Goal: Transaction & Acquisition: Purchase product/service

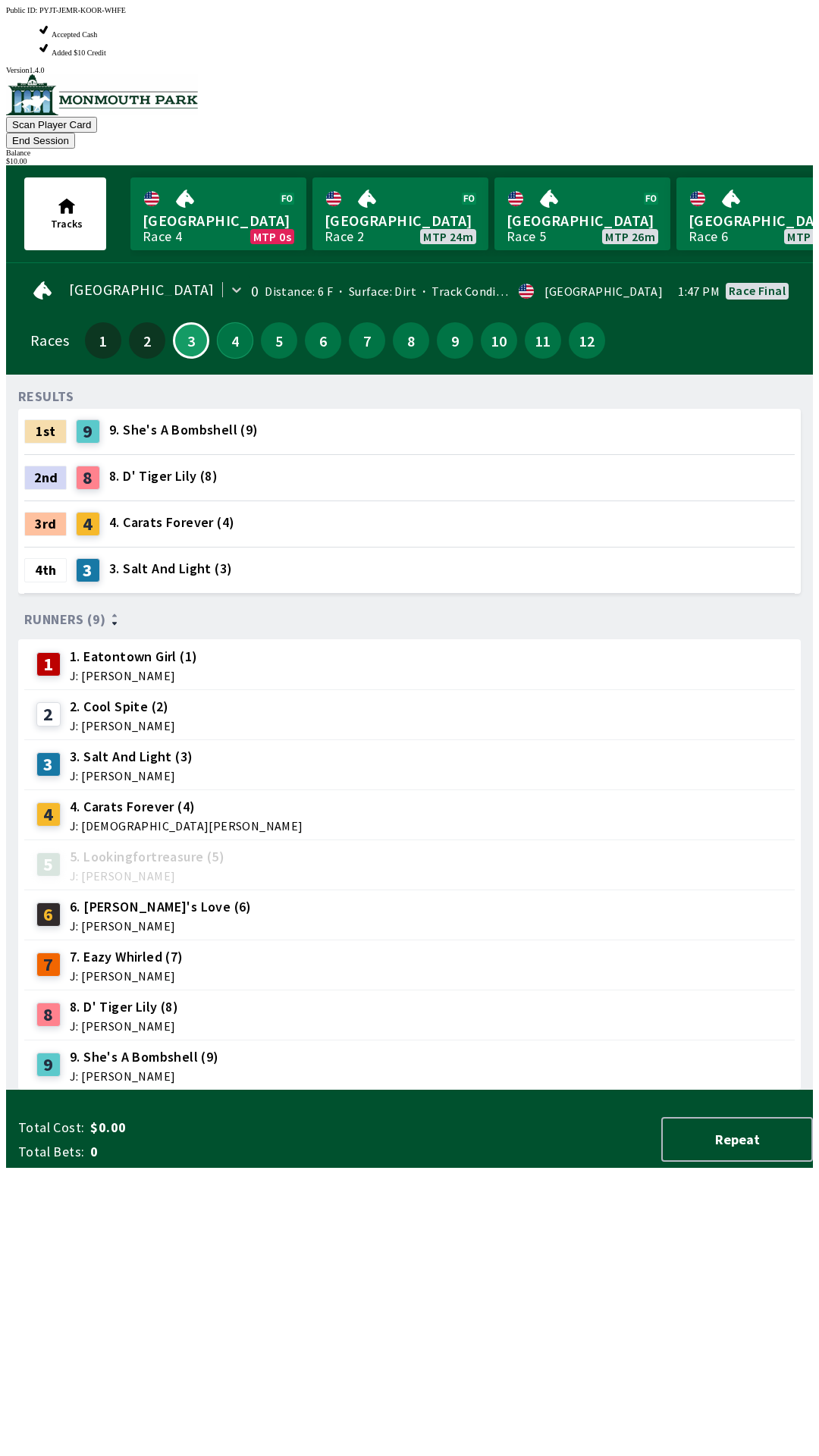
click at [233, 322] on button "4" at bounding box center [235, 340] width 36 height 36
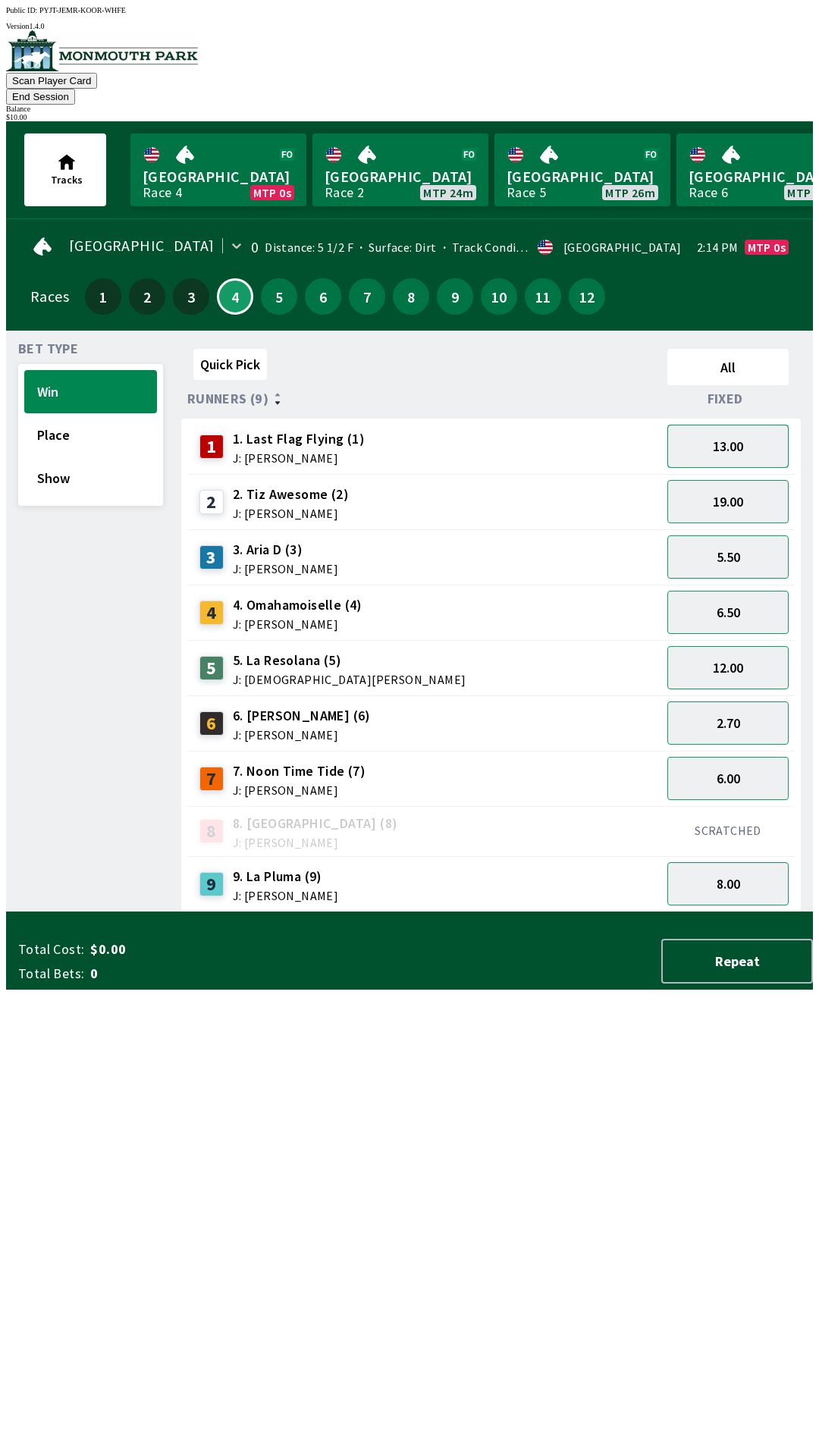
click at [754, 430] on button "13.00" at bounding box center [728, 446] width 121 height 43
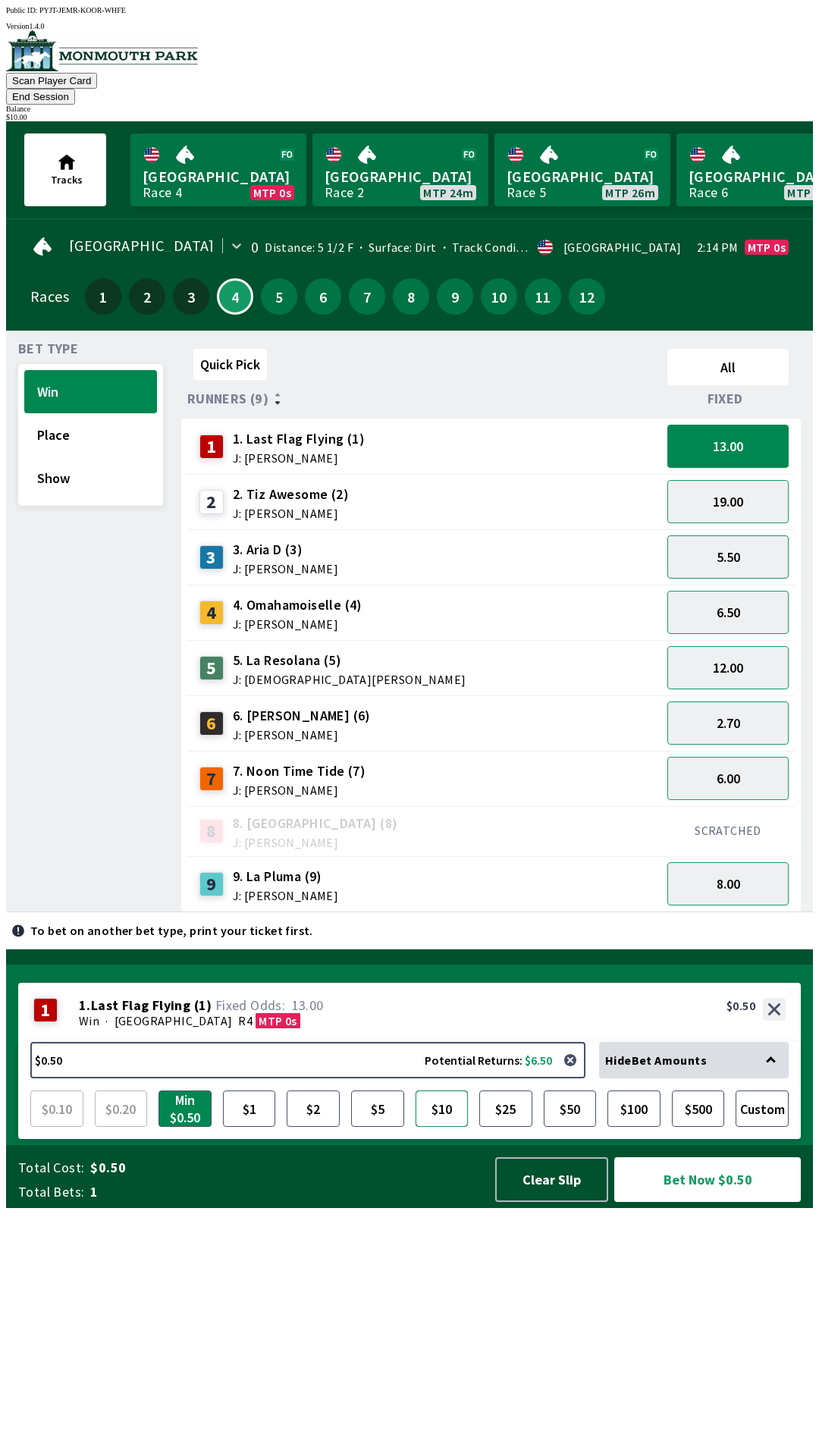
click at [447, 1127] on button "$10" at bounding box center [442, 1109] width 53 height 36
click at [706, 1202] on button "Bet Now $10.00" at bounding box center [707, 1180] width 187 height 45
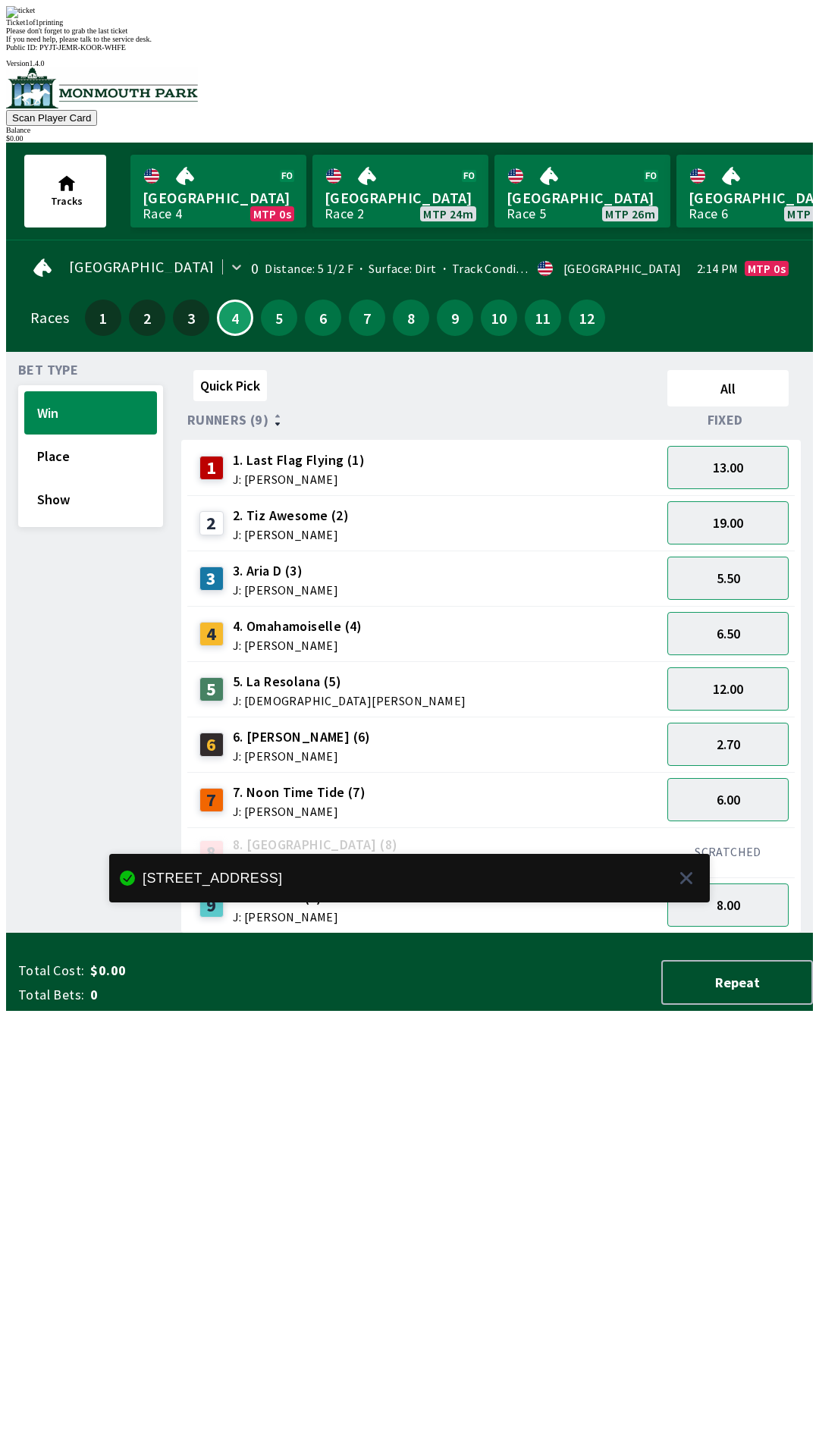
click at [325, 934] on div "Quick Pick All Runners (9) Fixed 1 1. Last Flag Flying (1) J: [PERSON_NAME] 13.…" at bounding box center [497, 649] width 632 height 569
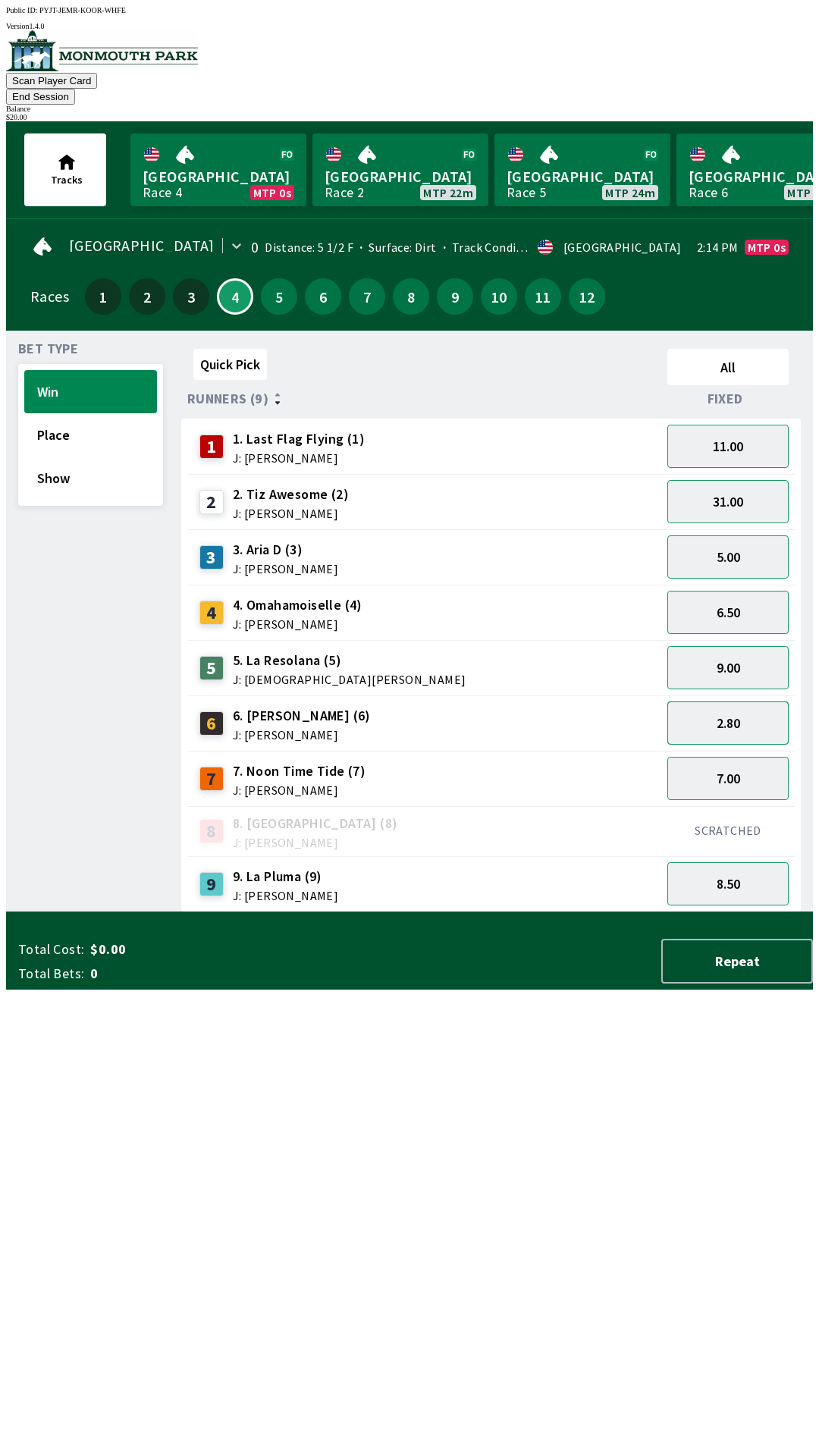
click at [731, 701] on button "2.80" at bounding box center [728, 723] width 121 height 43
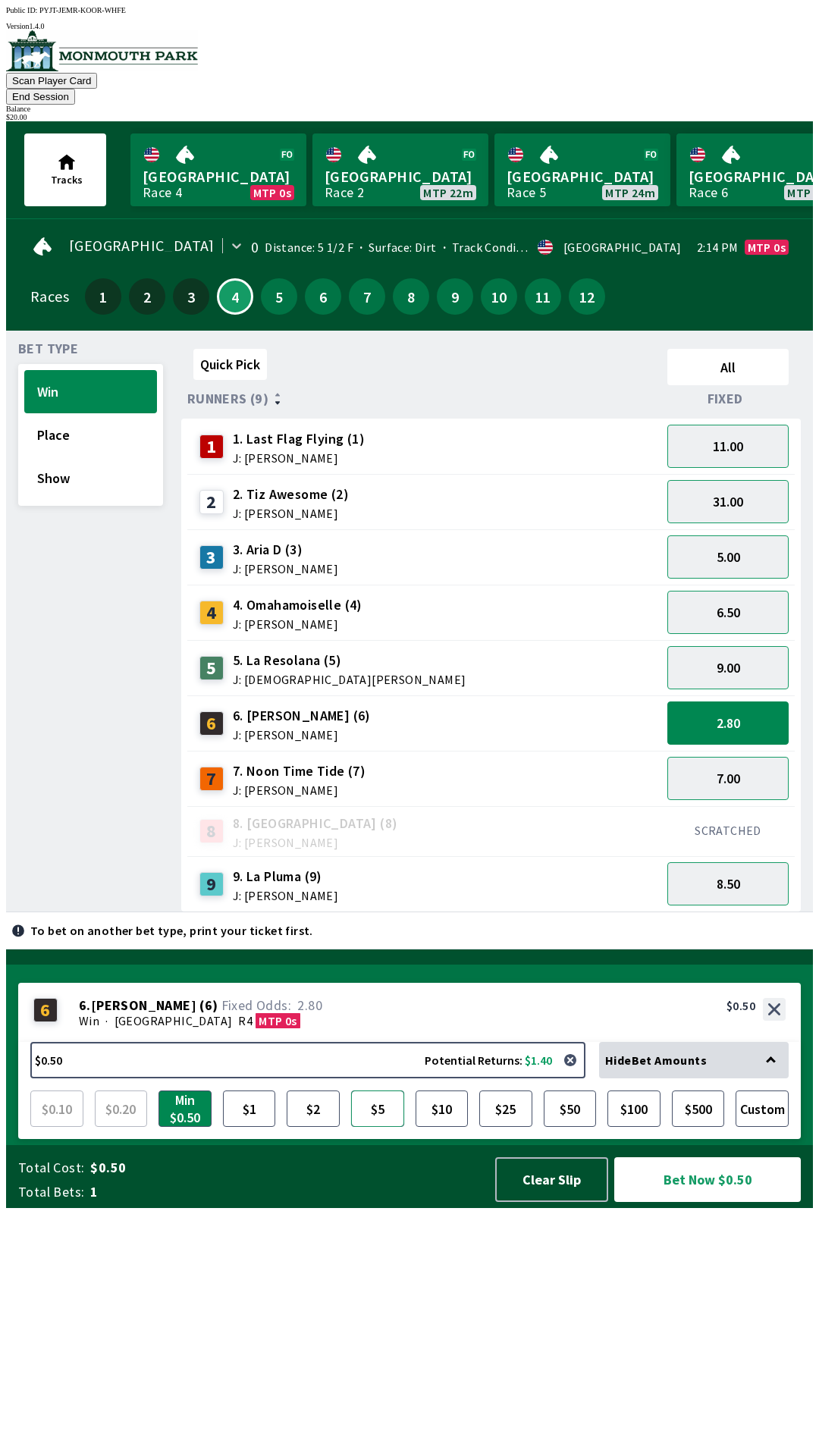
click at [380, 1127] on button "$5" at bounding box center [377, 1109] width 53 height 36
click at [699, 1202] on button "Bet Now $5.00" at bounding box center [707, 1180] width 187 height 45
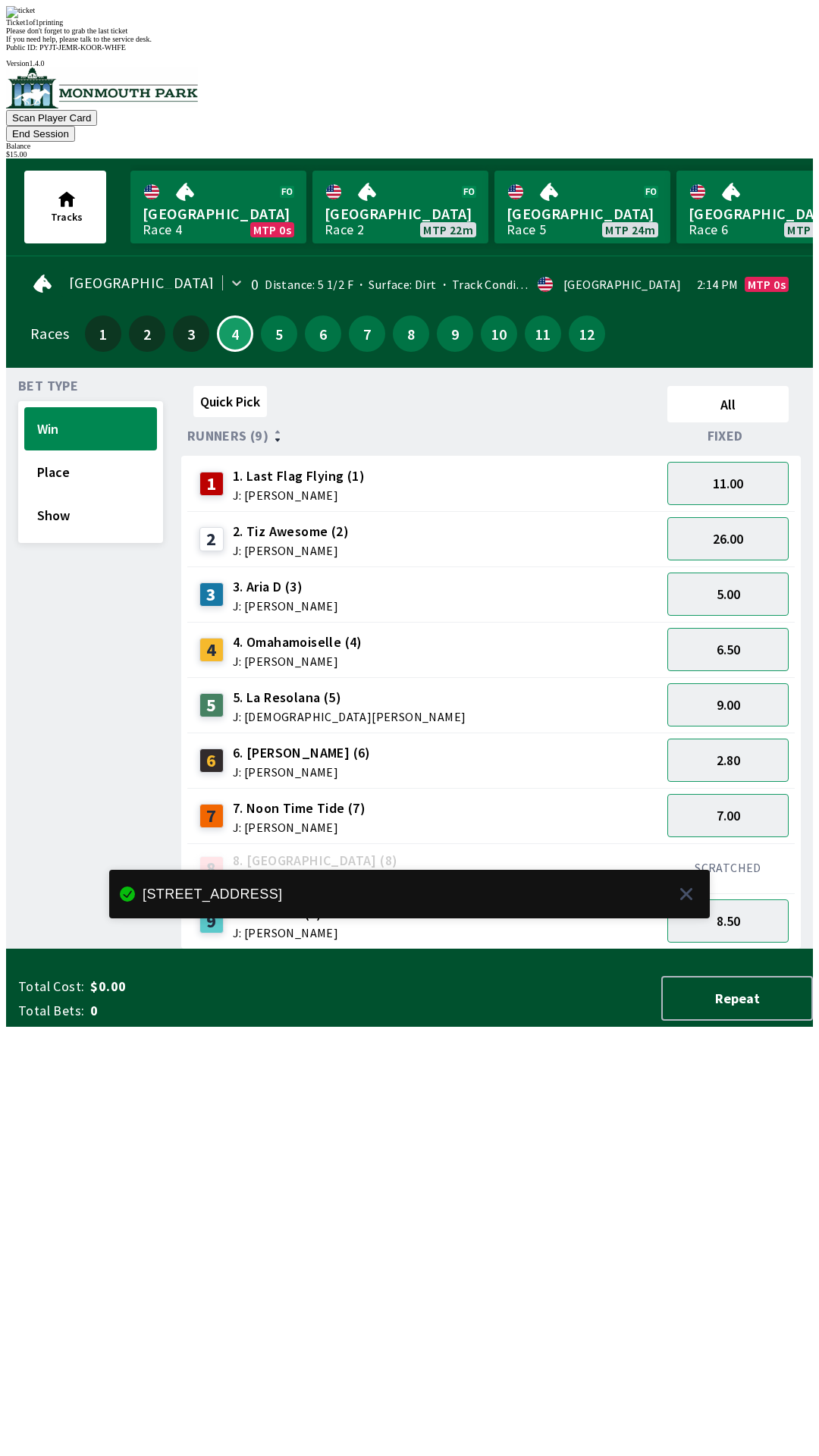
click at [510, 949] on div "Quick Pick All Runners (9) Fixed 1 1. Last Flag Flying (1) J: [PERSON_NAME] 11.…" at bounding box center [497, 665] width 632 height 569
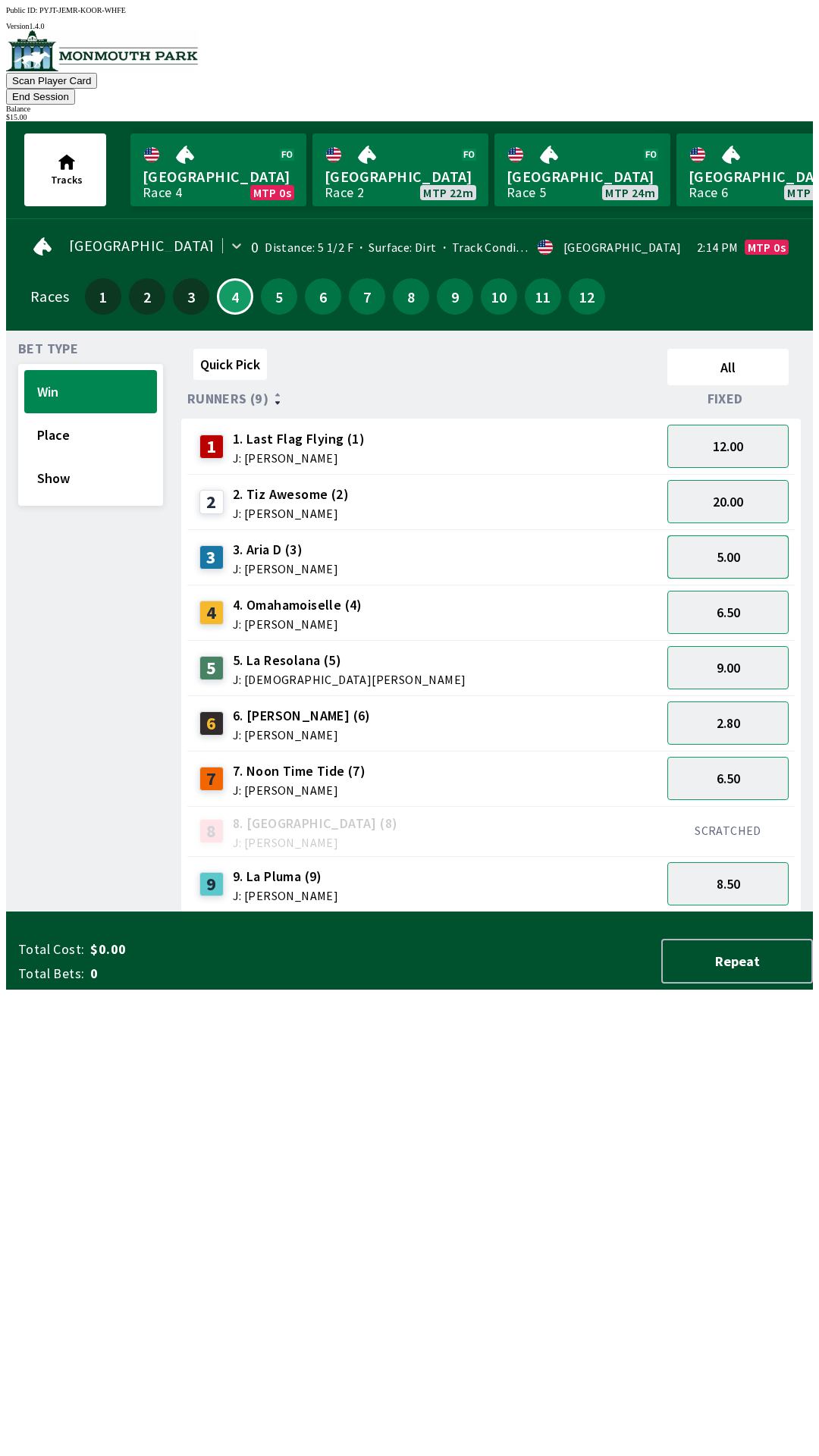
click at [750, 541] on button "5.00" at bounding box center [728, 557] width 121 height 43
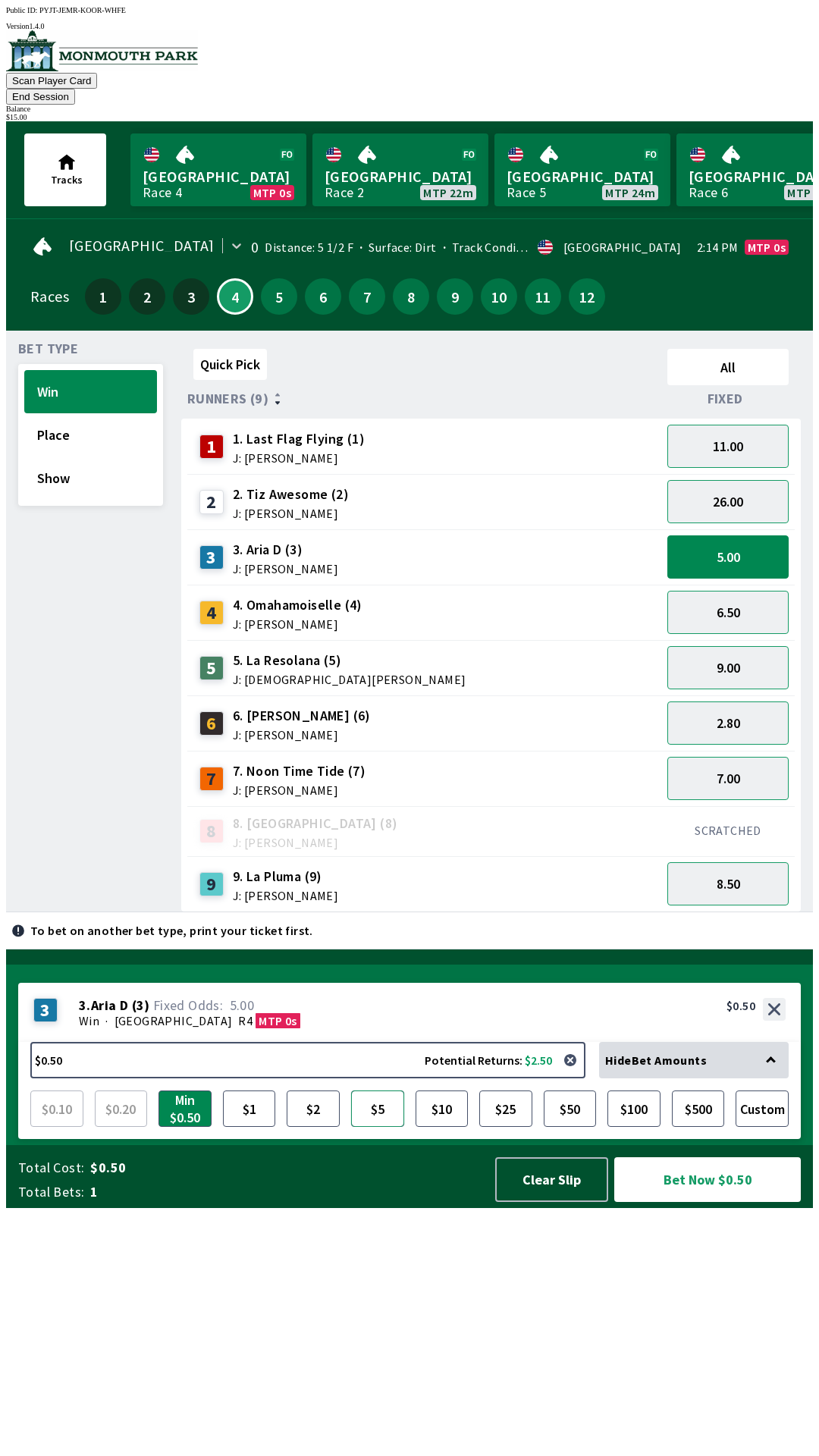
click at [383, 1127] on button "$5" at bounding box center [377, 1109] width 53 height 36
click at [691, 1202] on button "Bet Now $5.00" at bounding box center [707, 1180] width 187 height 45
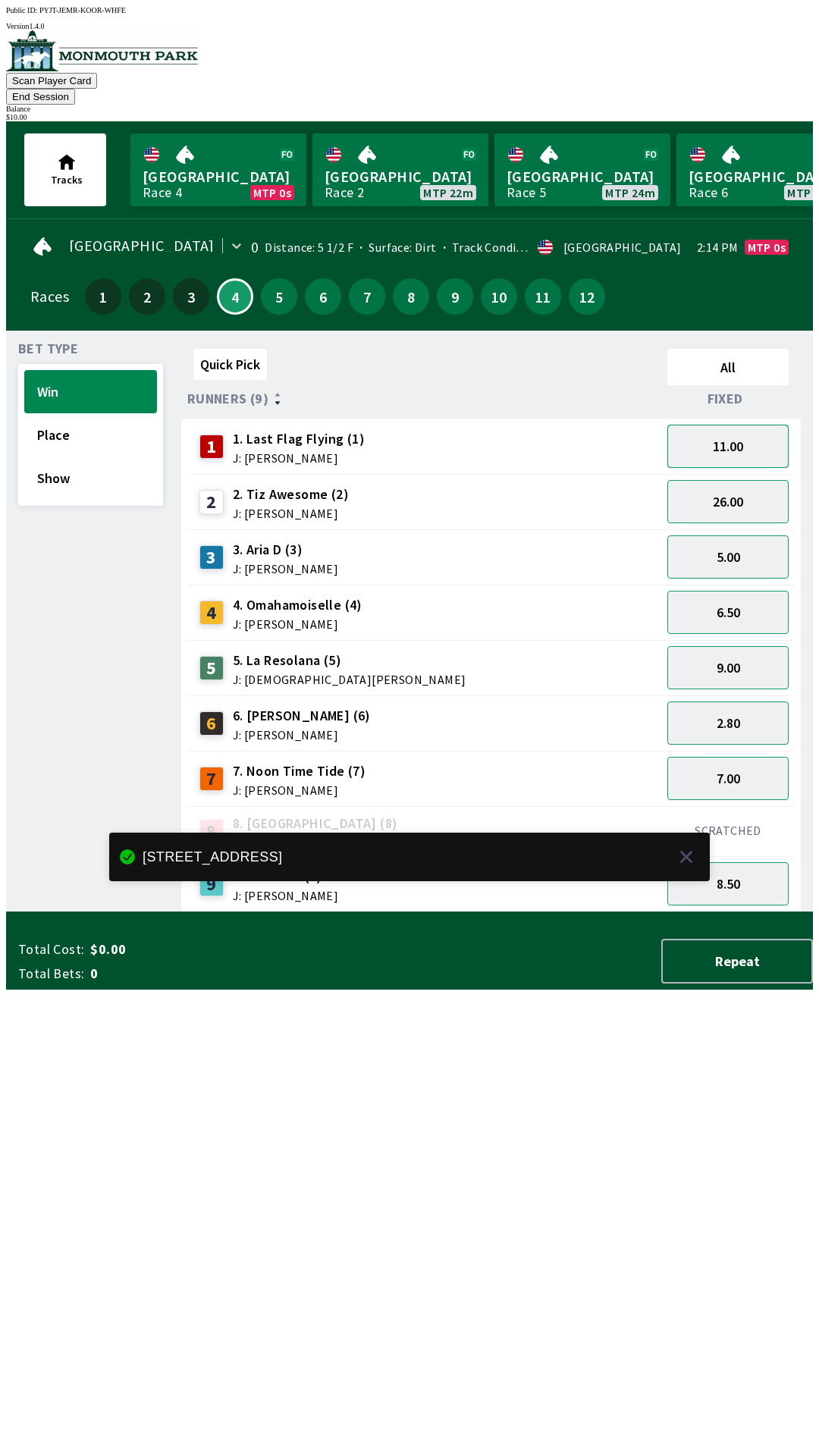
click at [752, 433] on button "11.00" at bounding box center [728, 446] width 121 height 43
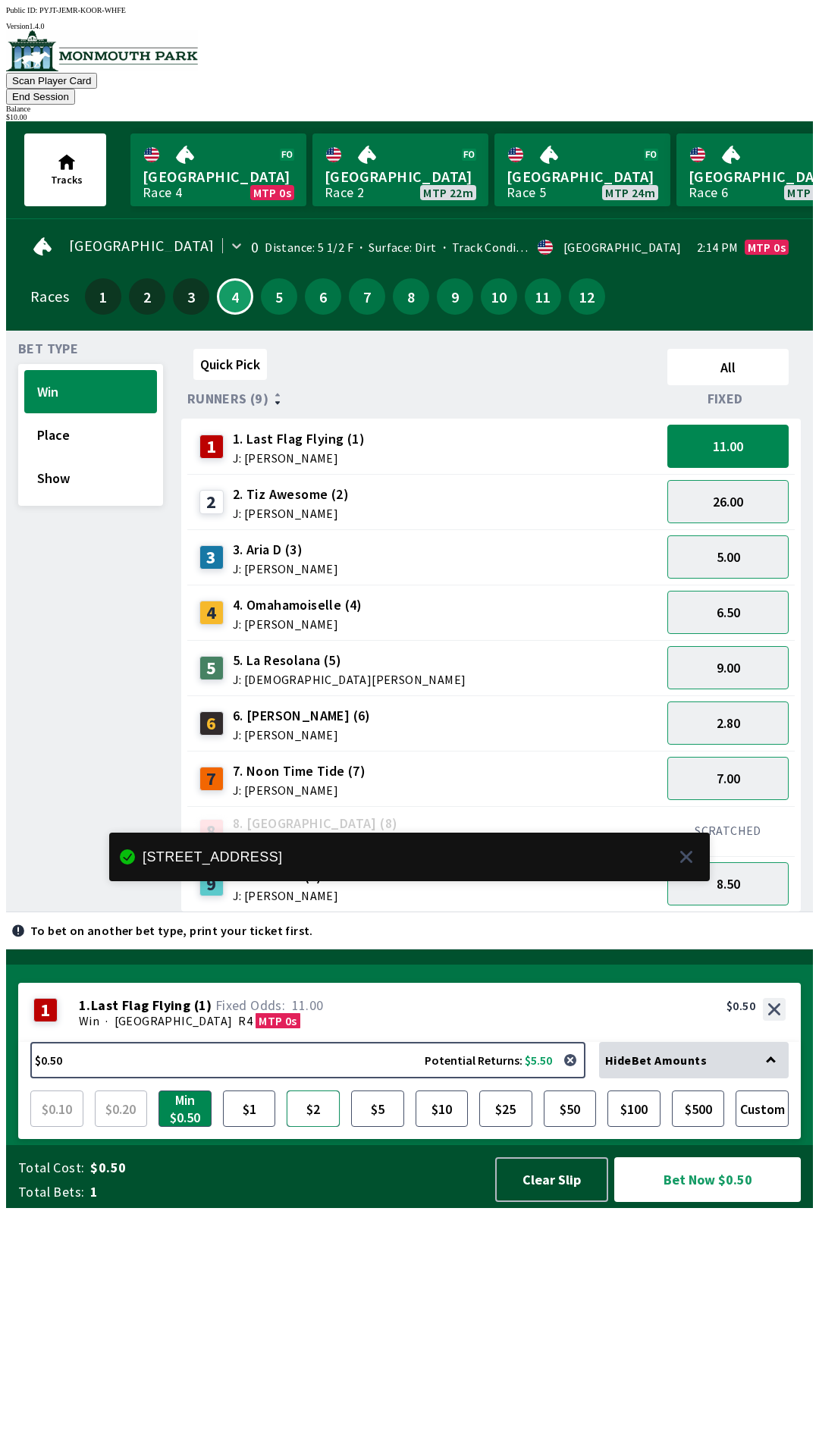
click at [329, 1127] on button "$2" at bounding box center [312, 1109] width 53 height 36
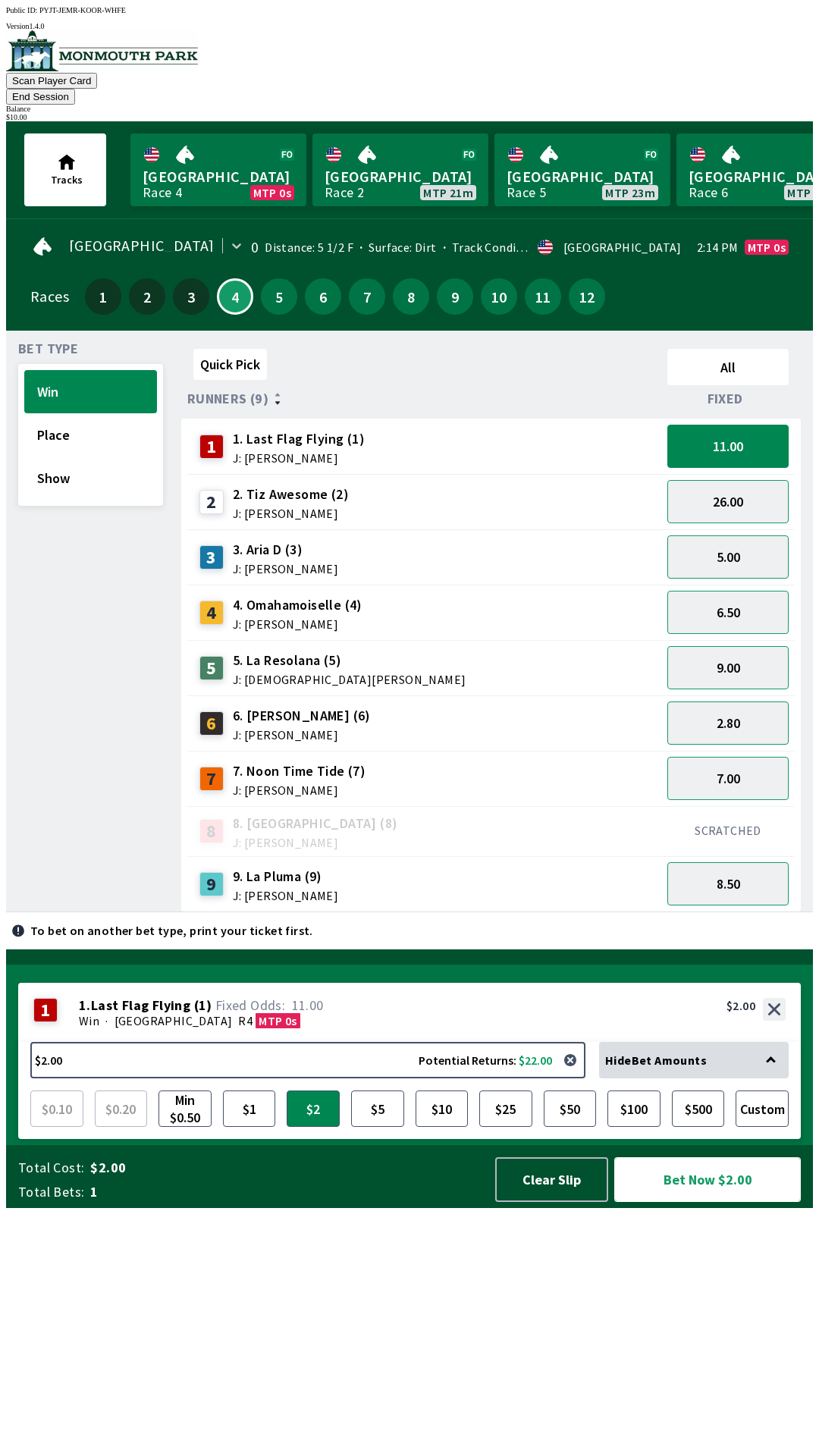
click at [666, 1202] on button "Bet Now $2.00" at bounding box center [707, 1180] width 187 height 45
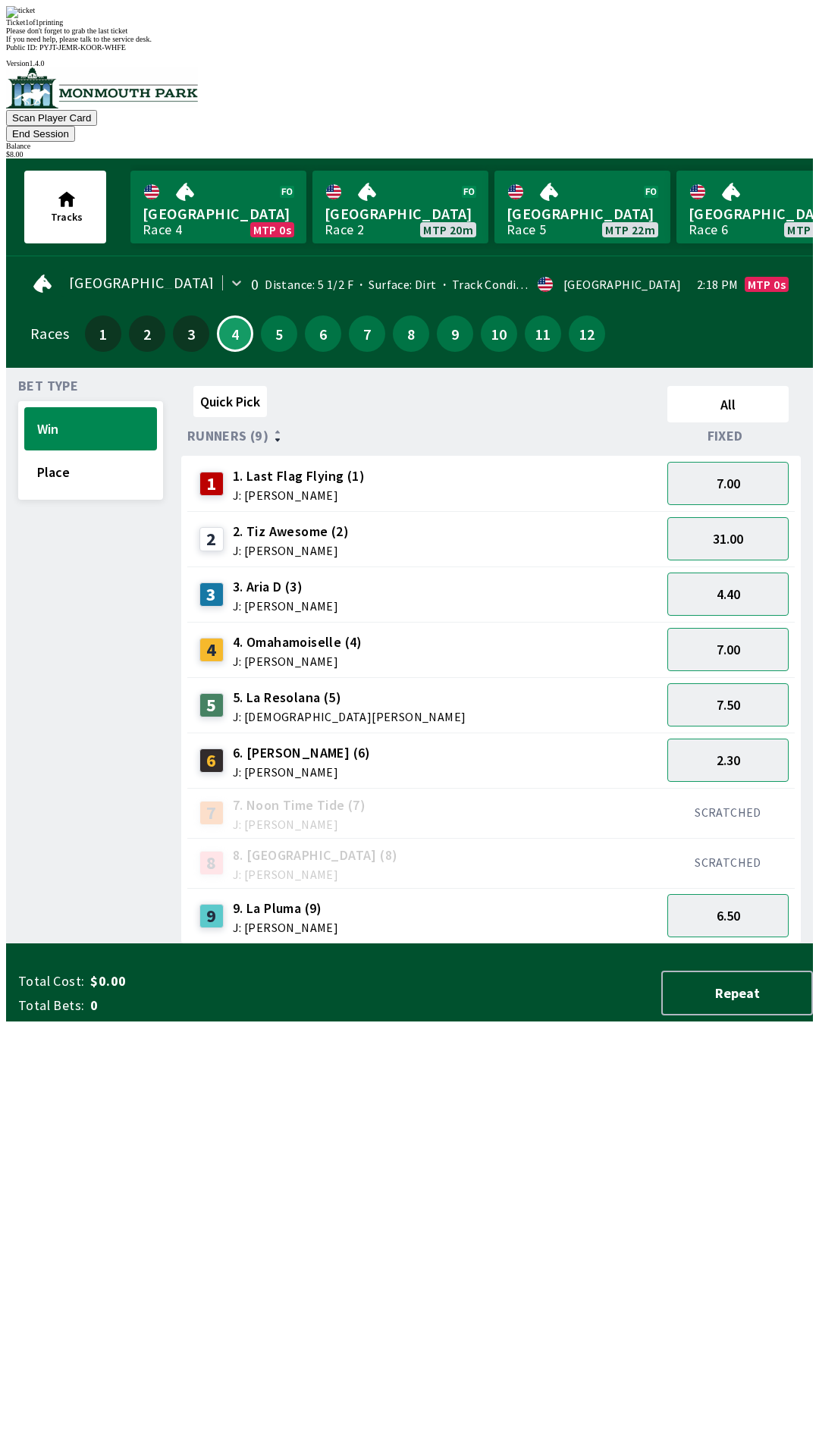
click at [585, 944] on div "Quick Pick All Runners (9) Fixed 1 1. Last Flag Flying (1) J: [PERSON_NAME] 7.0…" at bounding box center [497, 662] width 632 height 564
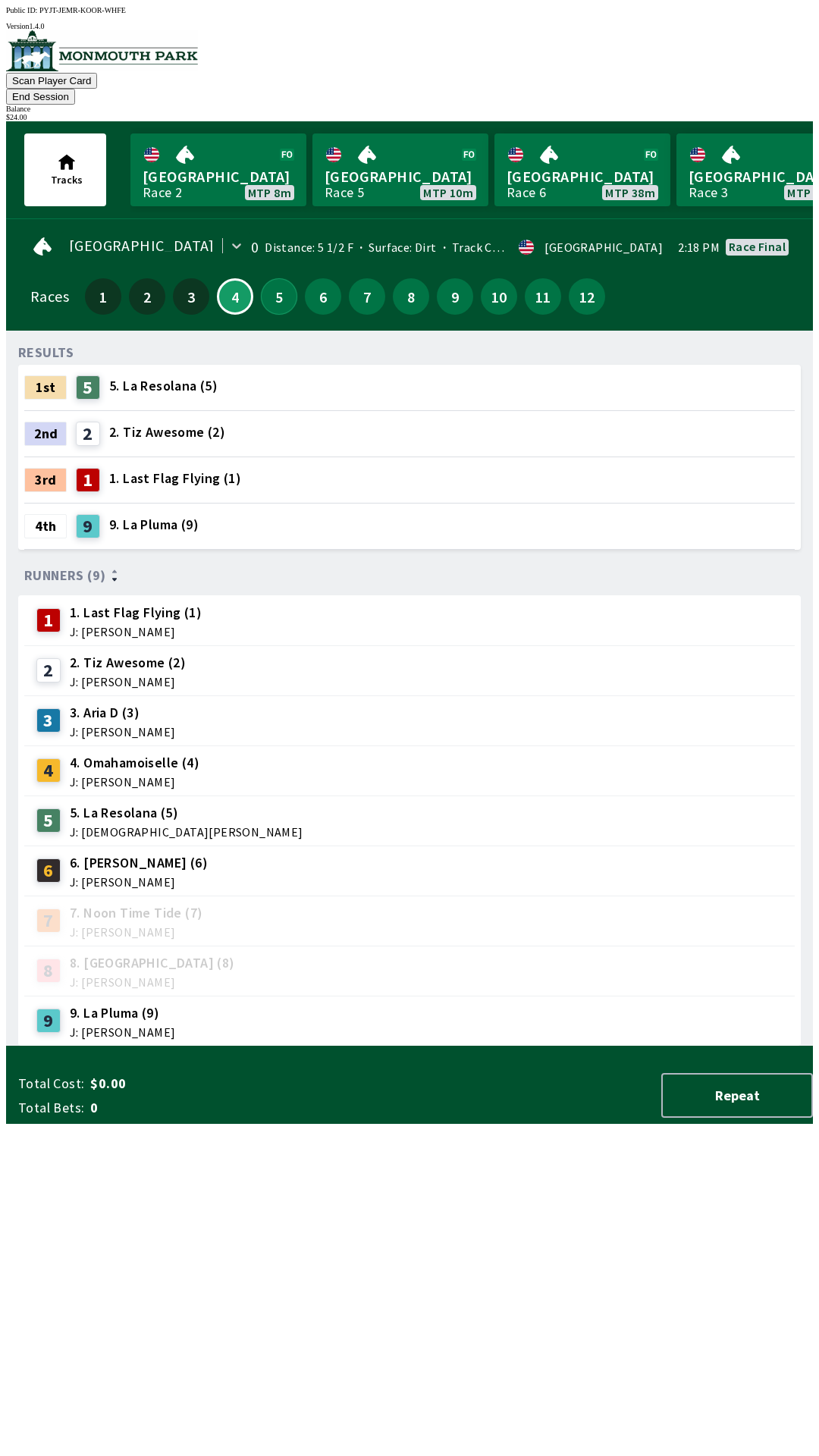
click at [265, 279] on button "5" at bounding box center [279, 297] width 36 height 36
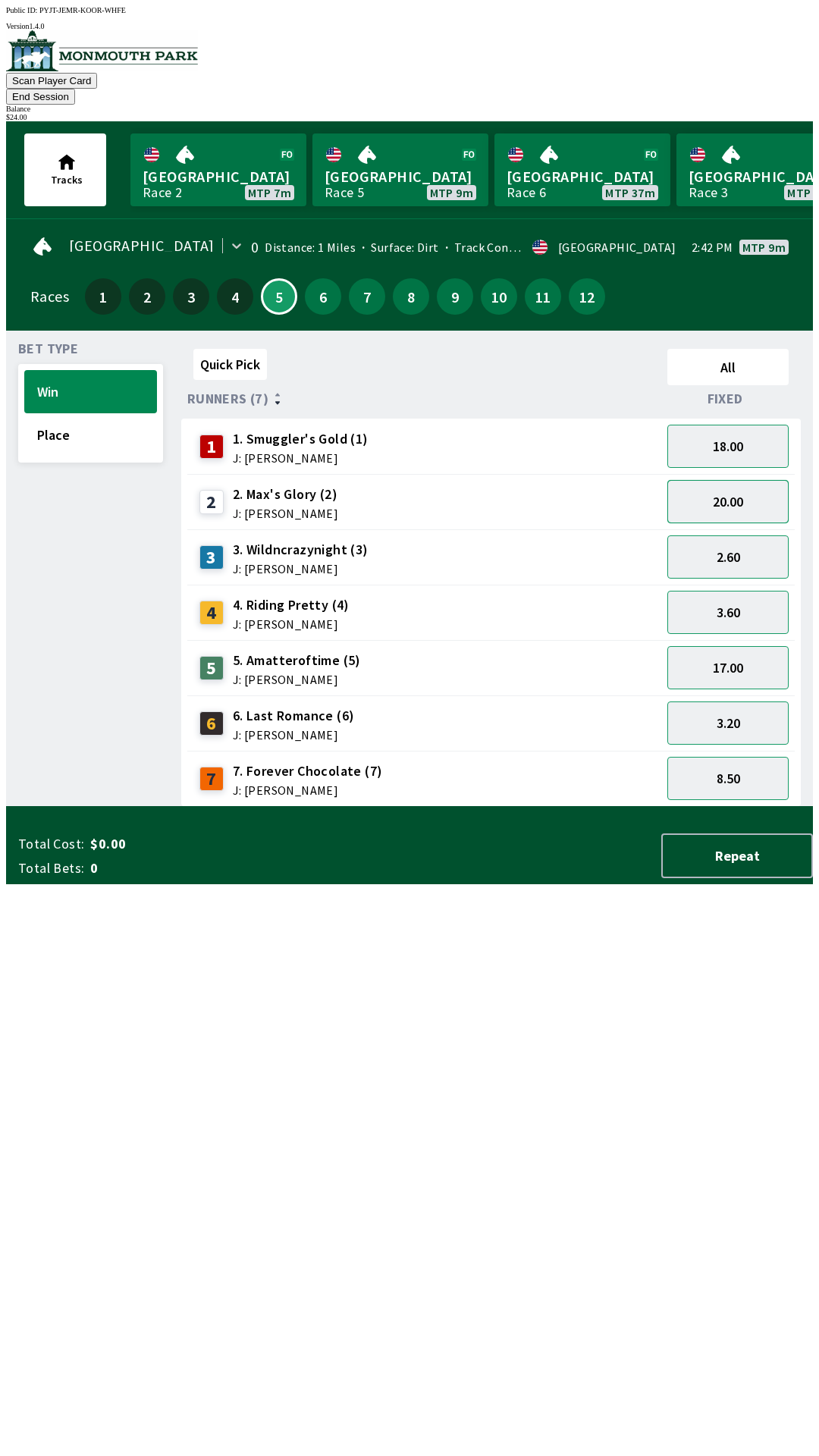
click at [750, 480] on button "20.00" at bounding box center [728, 502] width 121 height 43
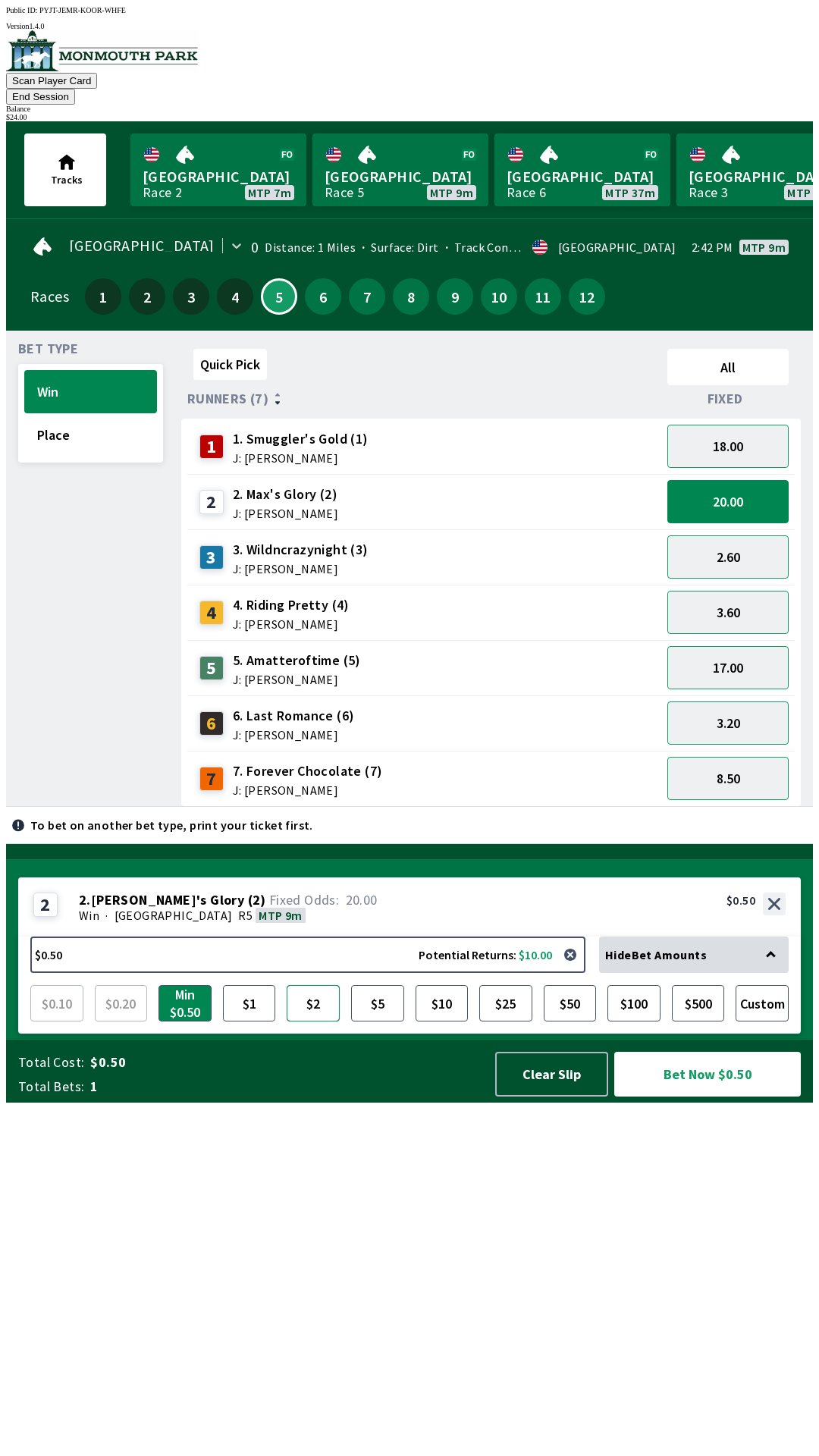
click at [311, 1021] on button "$2" at bounding box center [312, 1003] width 53 height 36
click at [695, 1097] on button "Bet Now $2.00" at bounding box center [707, 1074] width 187 height 45
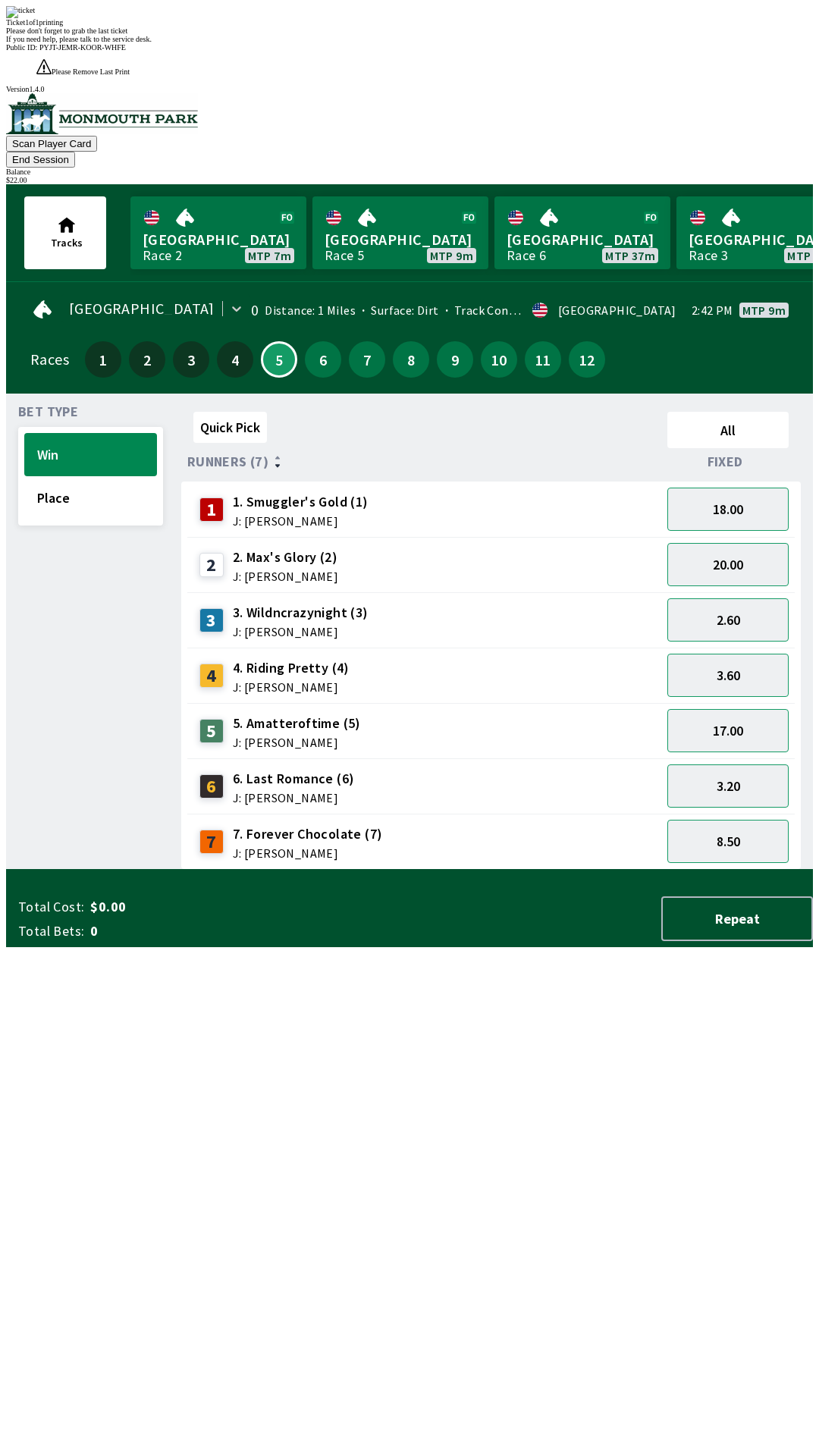
click at [536, 869] on div "Quick Pick All Runners (7) Fixed 1 1. Smuggler's Gold (1) J: [PERSON_NAME] 18.0…" at bounding box center [497, 638] width 632 height 464
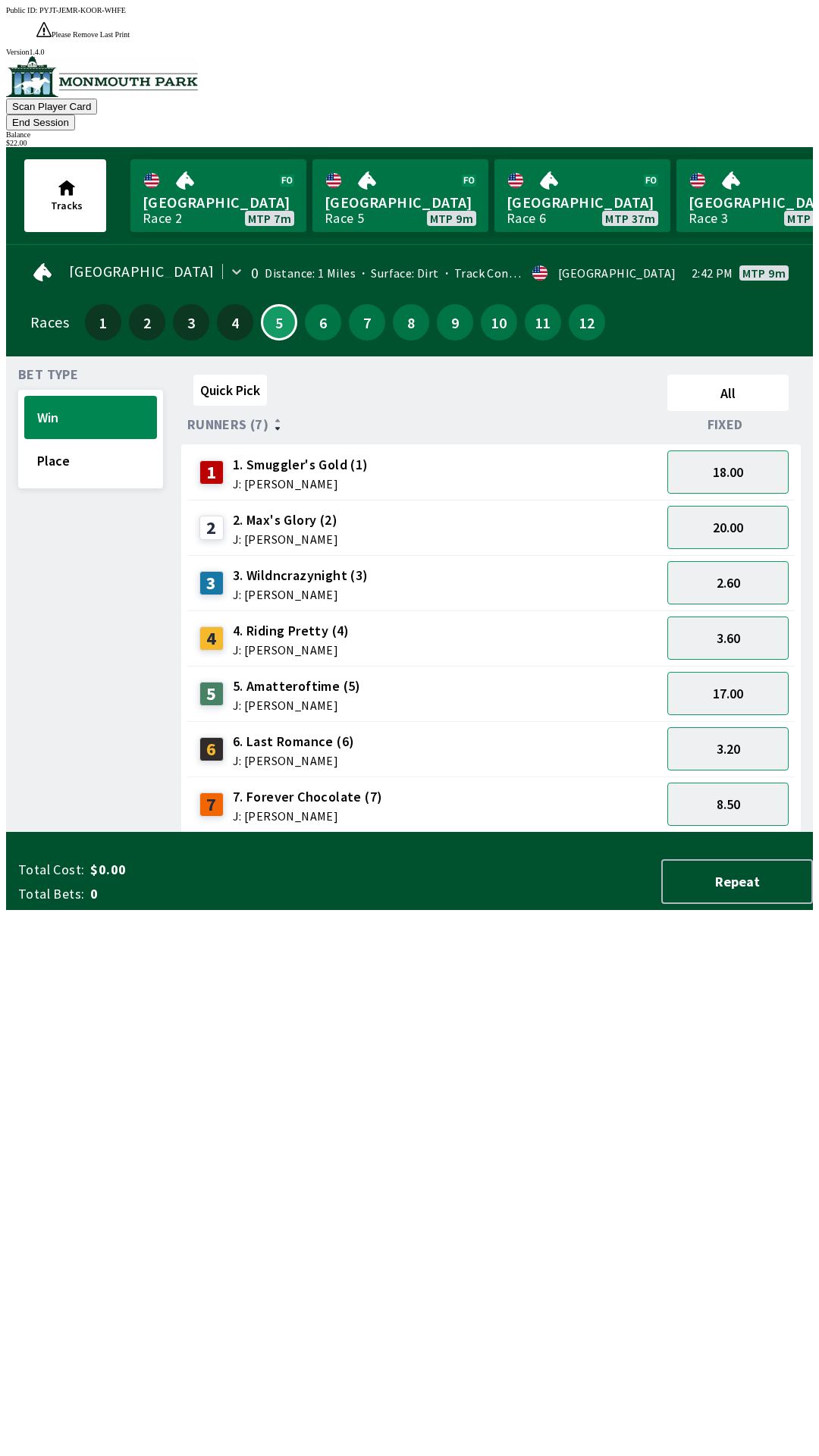
click at [75, 115] on button "End Session" at bounding box center [41, 122] width 69 height 16
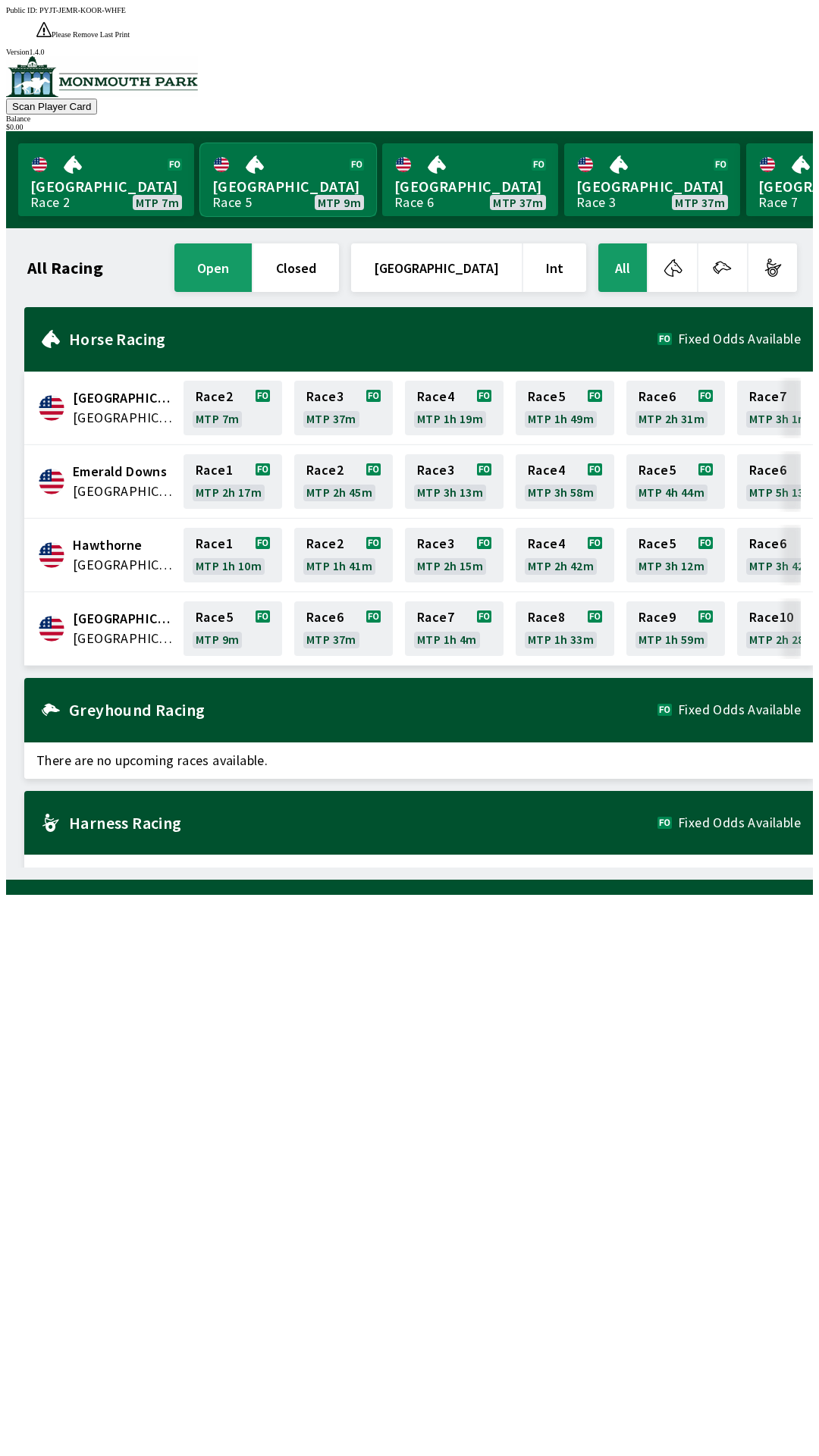
click at [239, 149] on link "[GEOGRAPHIC_DATA] Race 5 MTP 9m" at bounding box center [288, 180] width 176 height 73
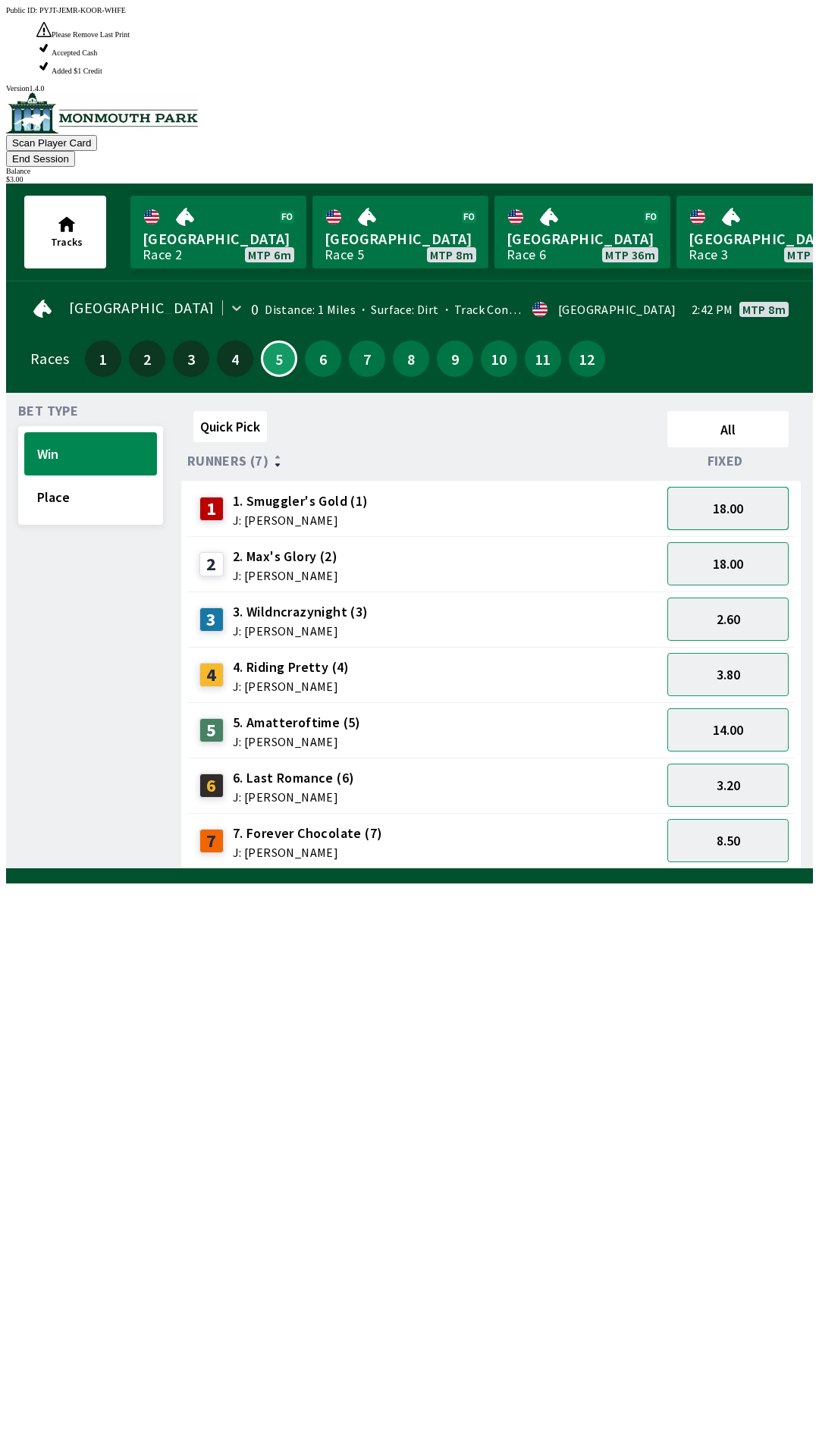
click at [727, 487] on button "18.00" at bounding box center [728, 508] width 121 height 43
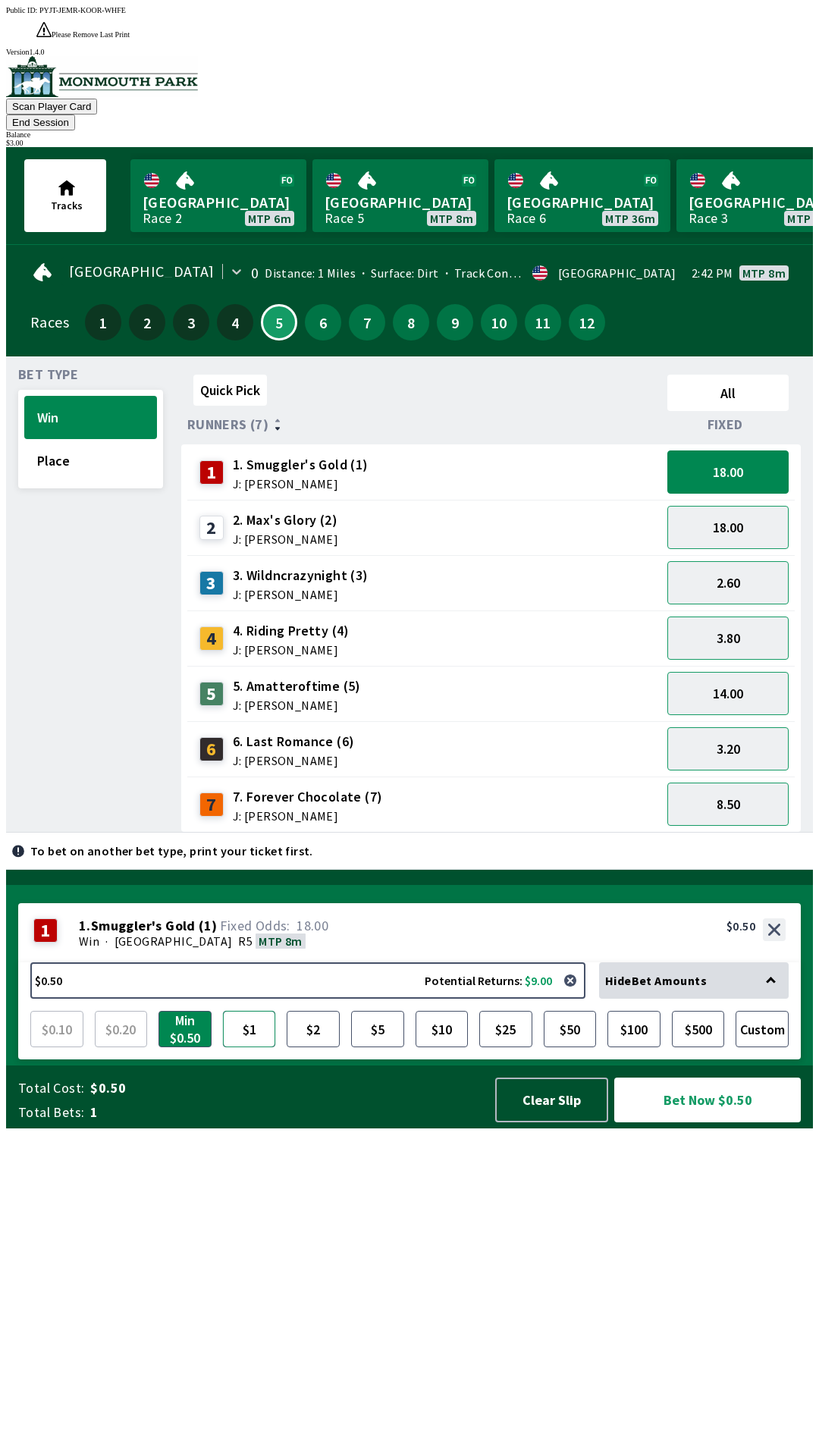
click at [252, 1047] on button "$1" at bounding box center [249, 1029] width 53 height 36
click at [702, 1123] on button "Bet Now $1.00" at bounding box center [707, 1100] width 187 height 45
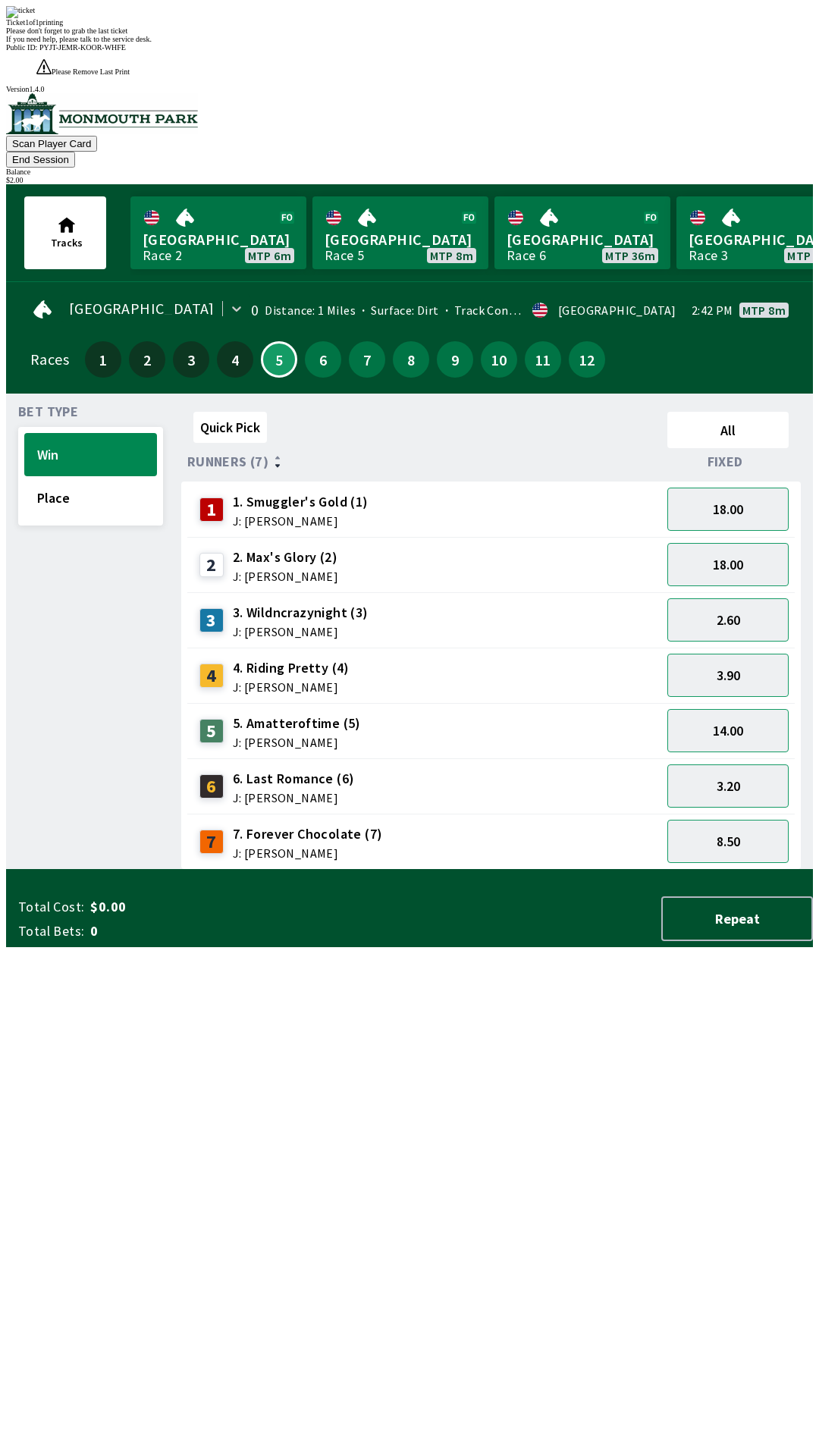
click at [524, 869] on div "Quick Pick All Runners (7) Fixed 1 1. Smuggler's Gold (1) J: [PERSON_NAME] 18.0…" at bounding box center [497, 638] width 632 height 464
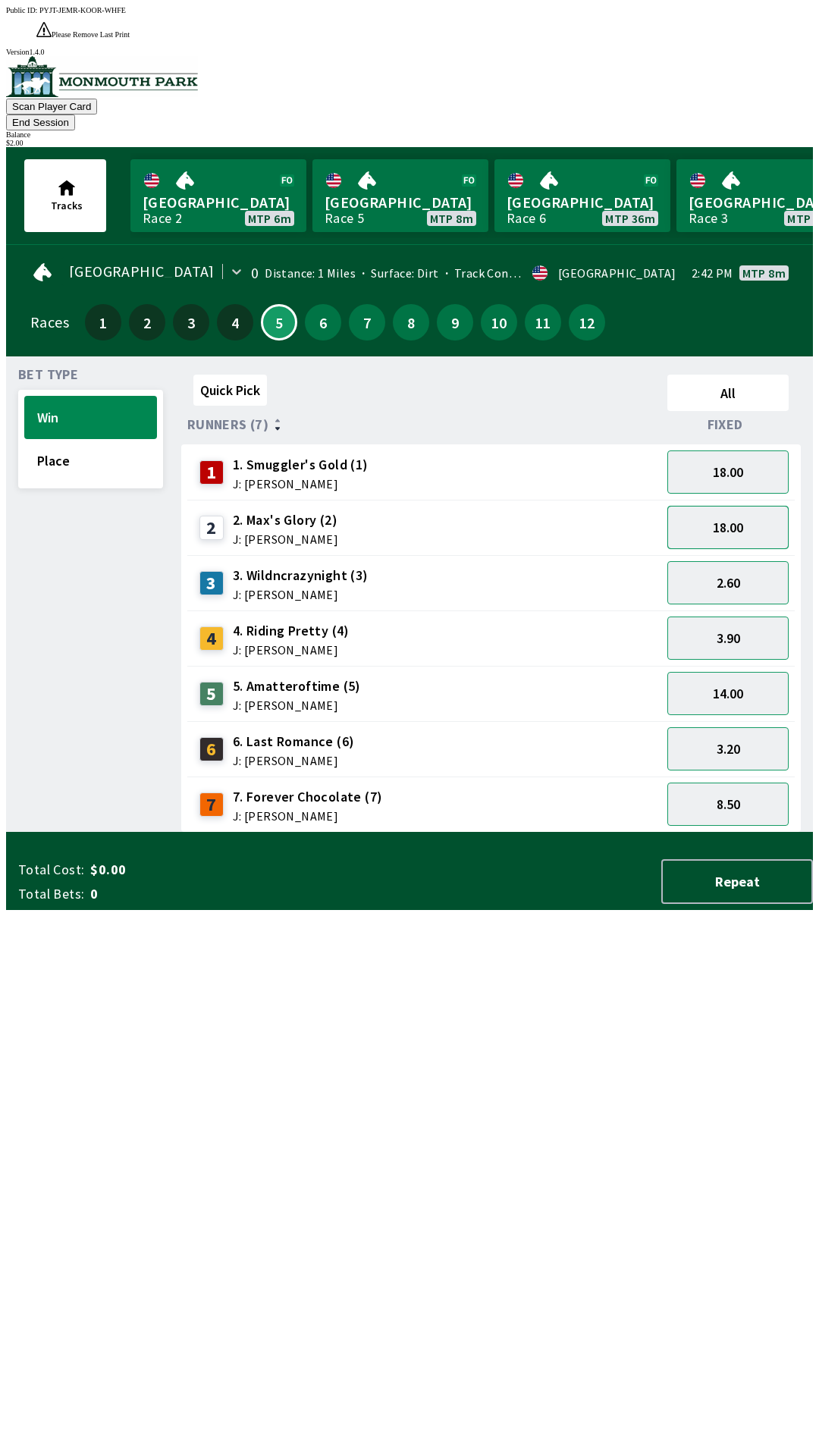
click at [737, 506] on button "18.00" at bounding box center [728, 528] width 121 height 43
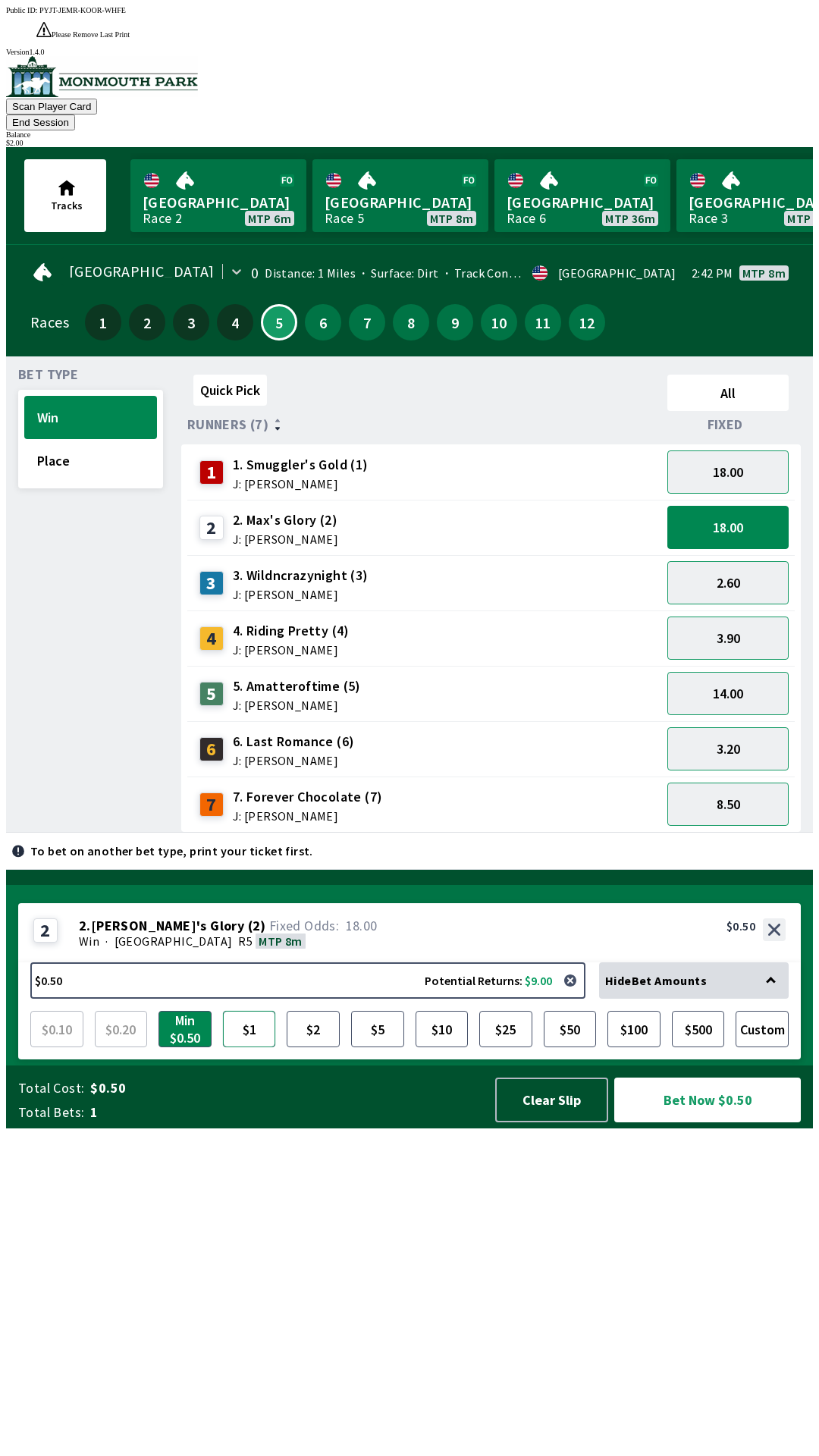
click at [257, 1047] on button "$1" at bounding box center [249, 1029] width 53 height 36
click at [702, 1123] on button "Bet Now $1.00" at bounding box center [707, 1100] width 187 height 45
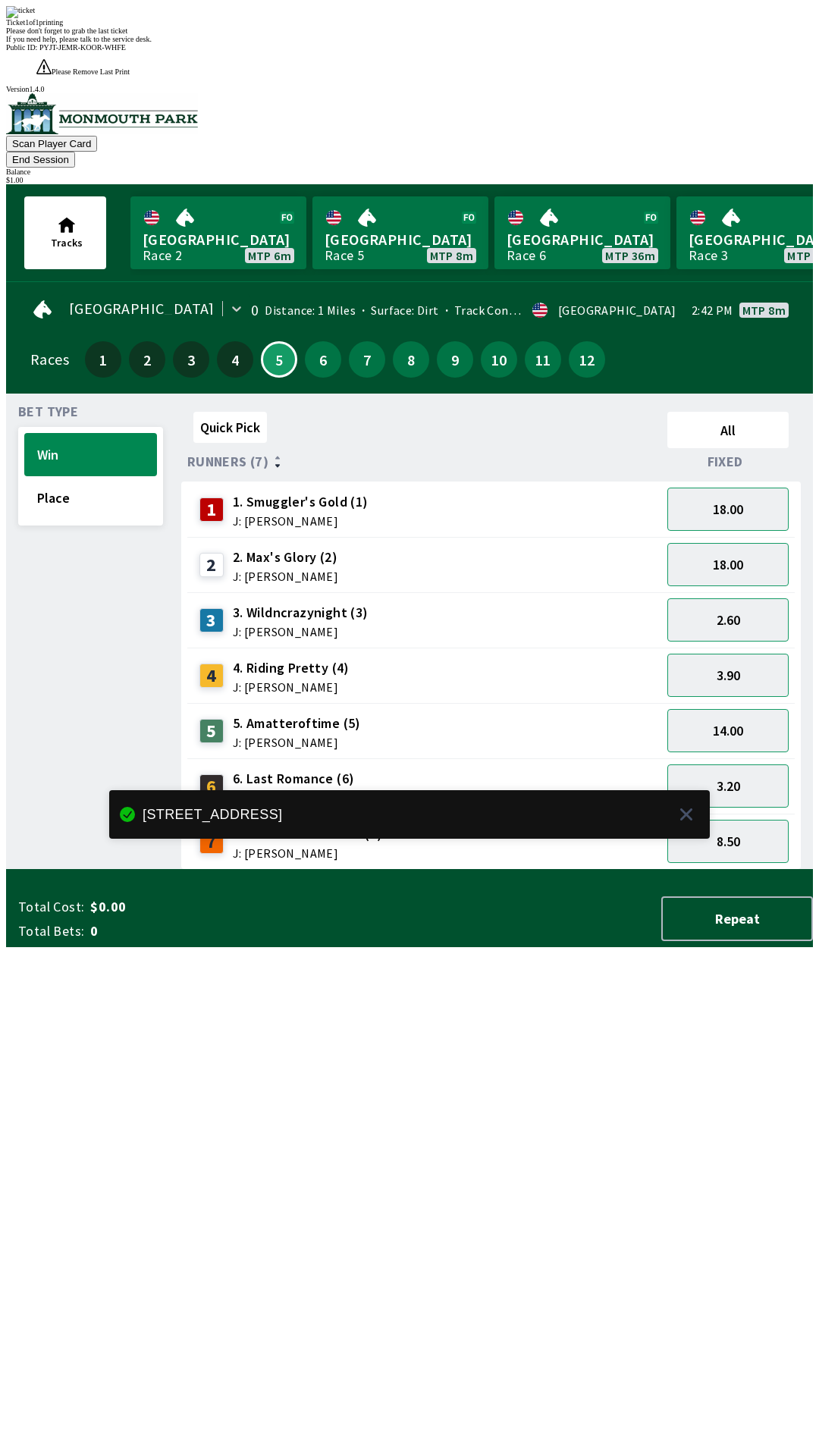
click at [491, 869] on div "Quick Pick All Runners (7) Fixed 1 1. Smuggler's Gold (1) J: [PERSON_NAME] 18.0…" at bounding box center [497, 638] width 632 height 464
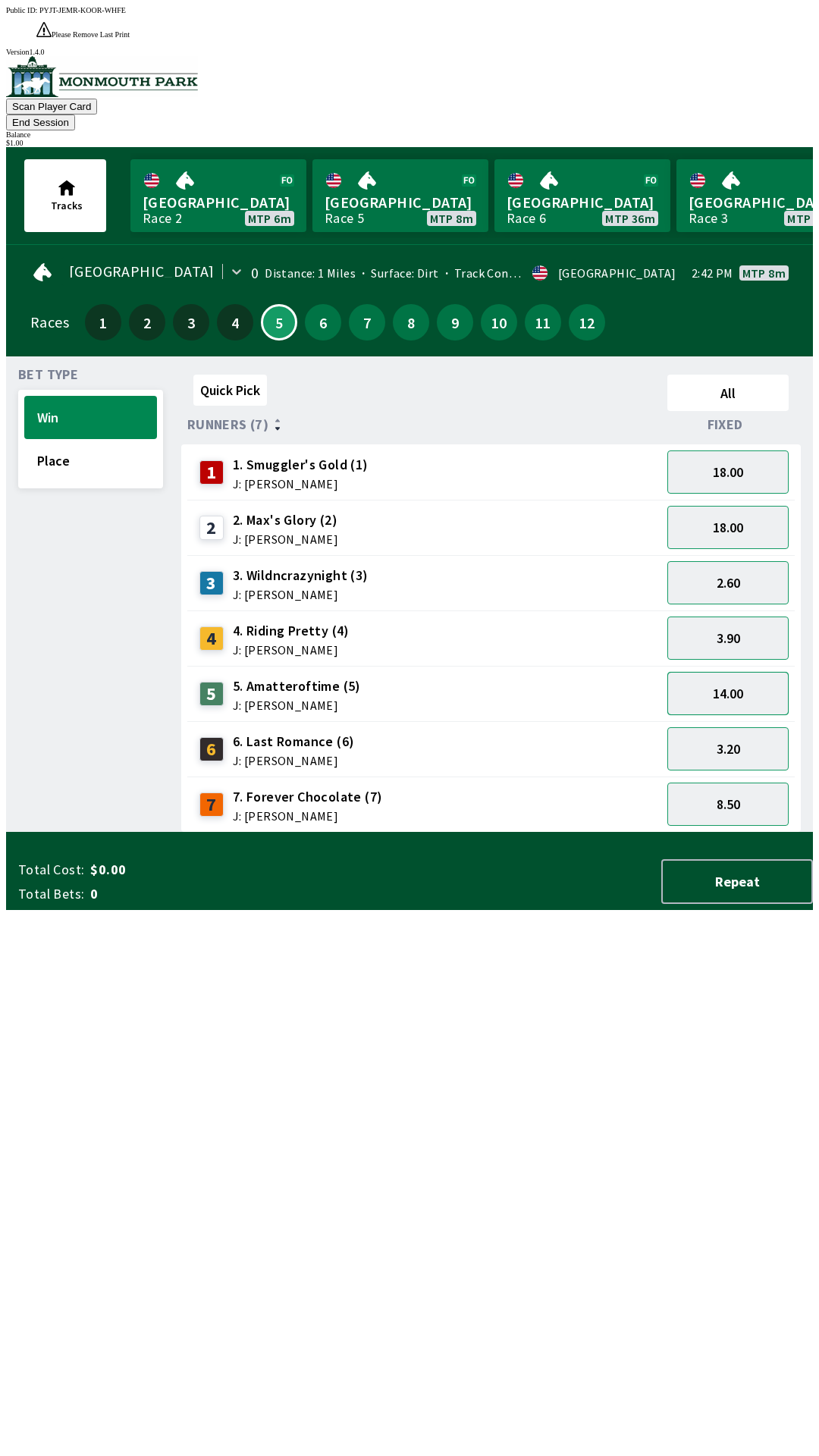
click at [732, 672] on button "14.00" at bounding box center [728, 693] width 121 height 43
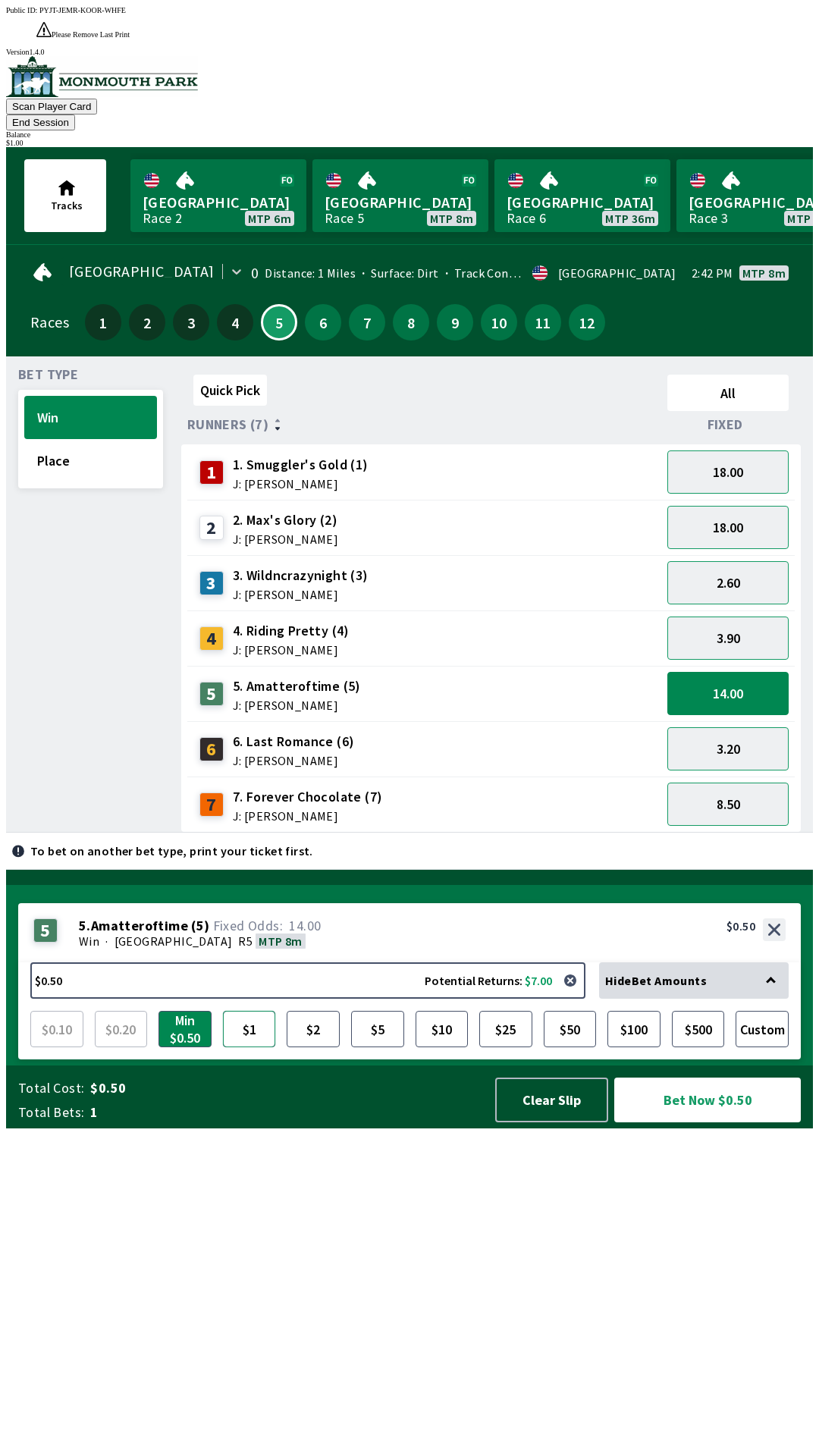
click at [249, 1047] on button "$1" at bounding box center [249, 1029] width 53 height 36
click at [701, 1123] on button "Bet Now $1.00" at bounding box center [707, 1100] width 187 height 45
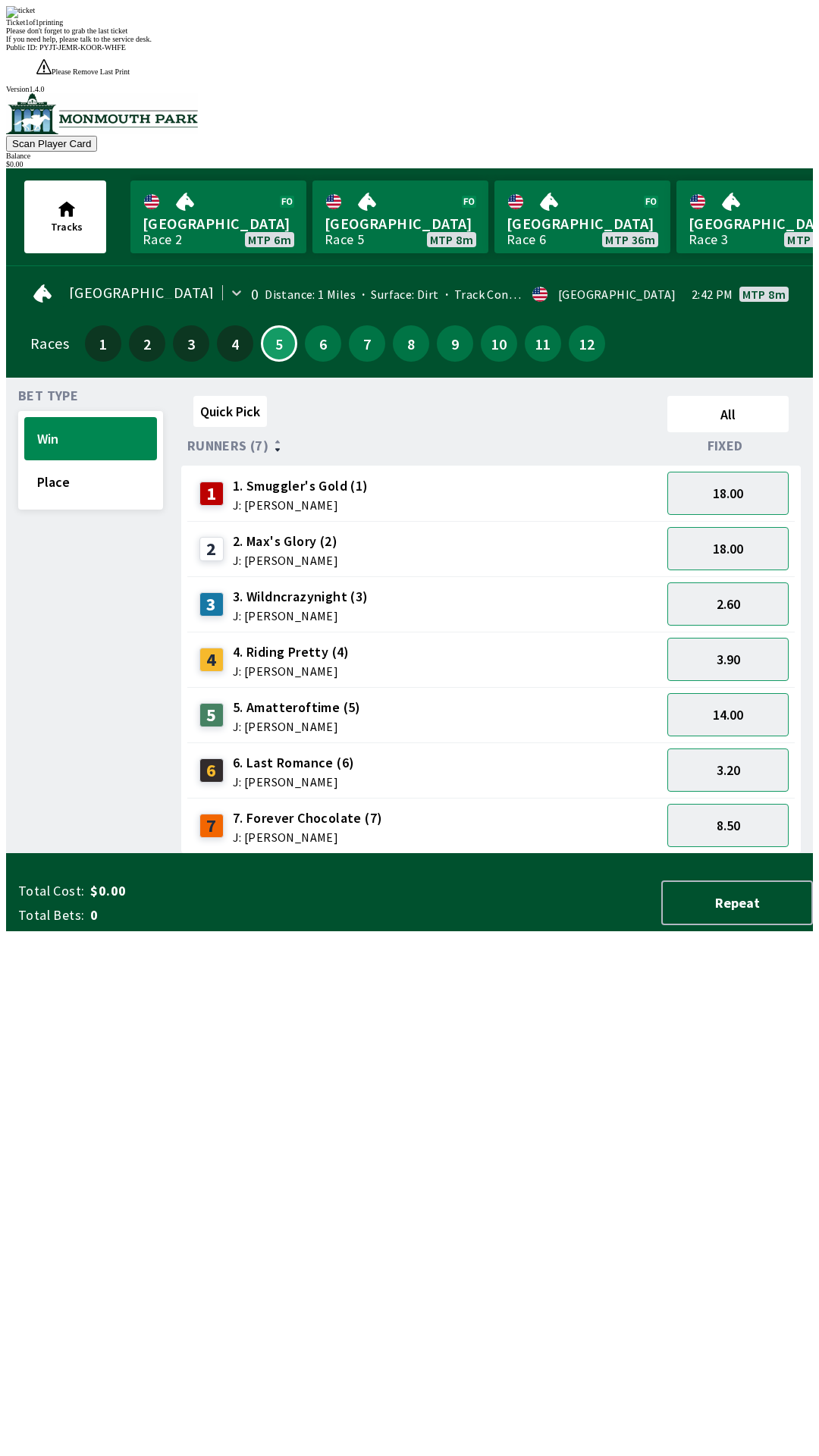
click at [514, 854] on div "Quick Pick All Runners (7) Fixed 1 1. Smuggler's Gold (1) J: [PERSON_NAME] 18.0…" at bounding box center [497, 621] width 632 height 464
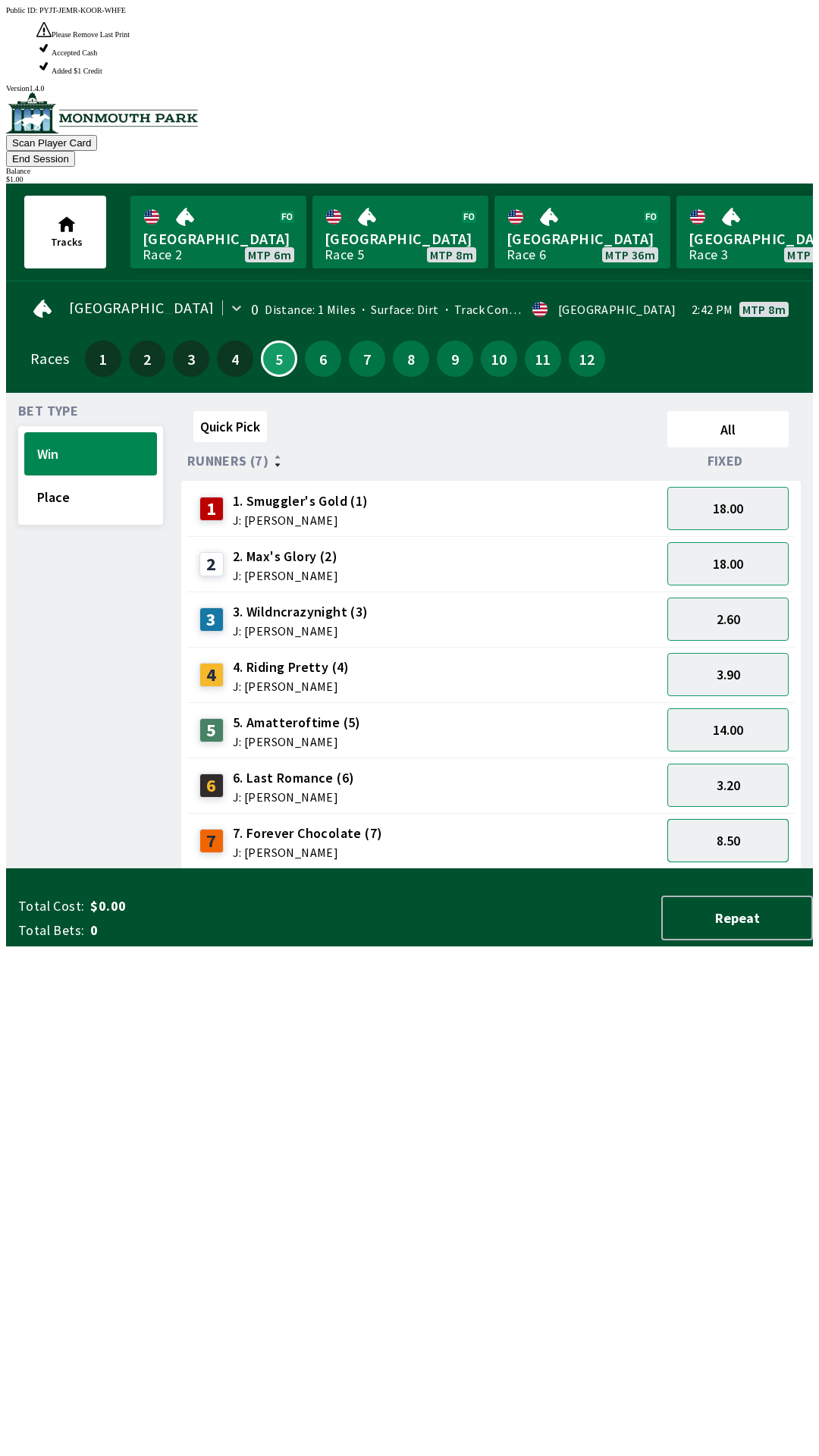
click at [742, 819] on button "8.50" at bounding box center [728, 841] width 121 height 43
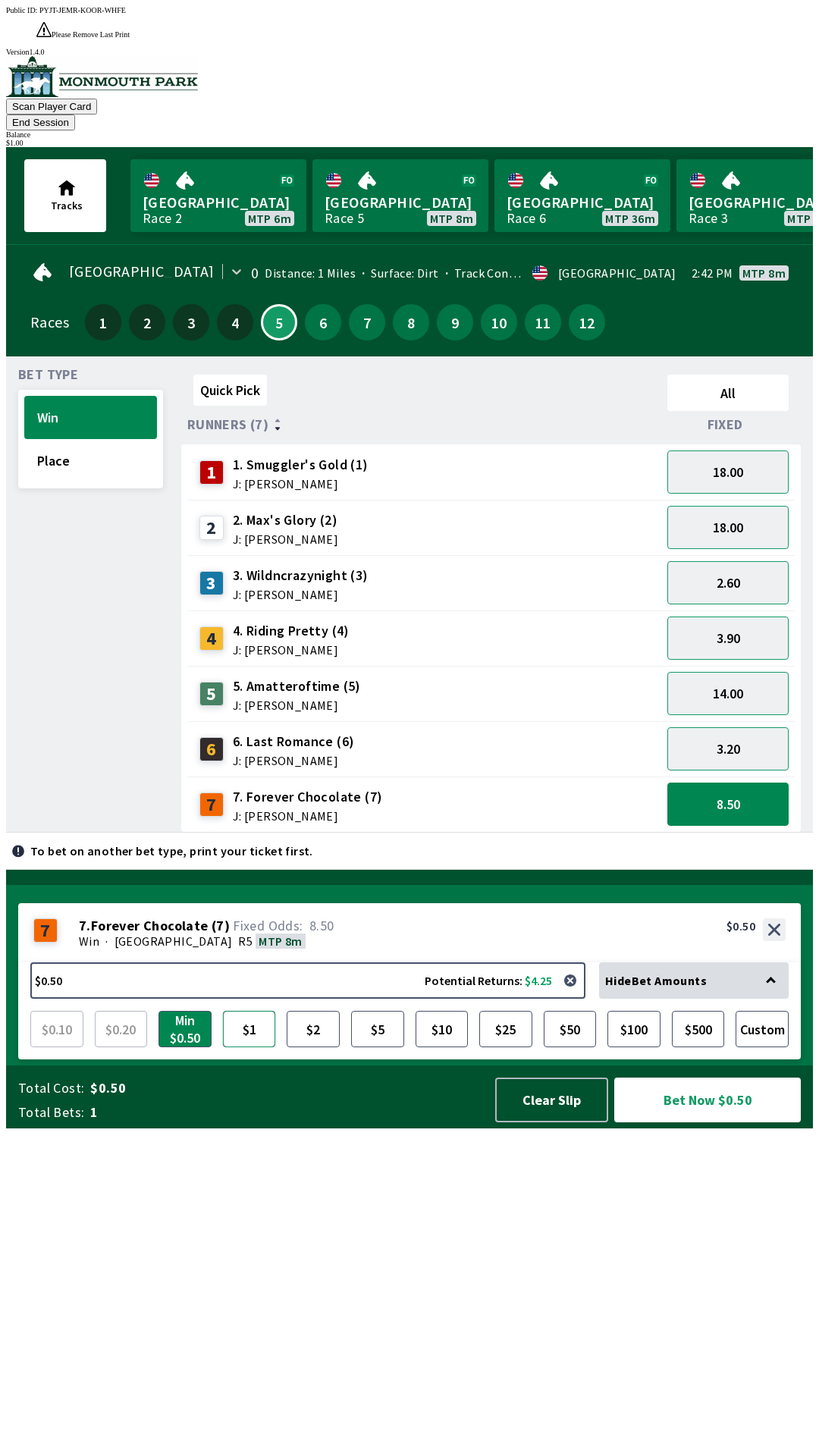
click at [247, 1047] on button "$1" at bounding box center [249, 1029] width 53 height 36
click at [710, 1123] on button "Bet Now $1.00" at bounding box center [707, 1100] width 187 height 45
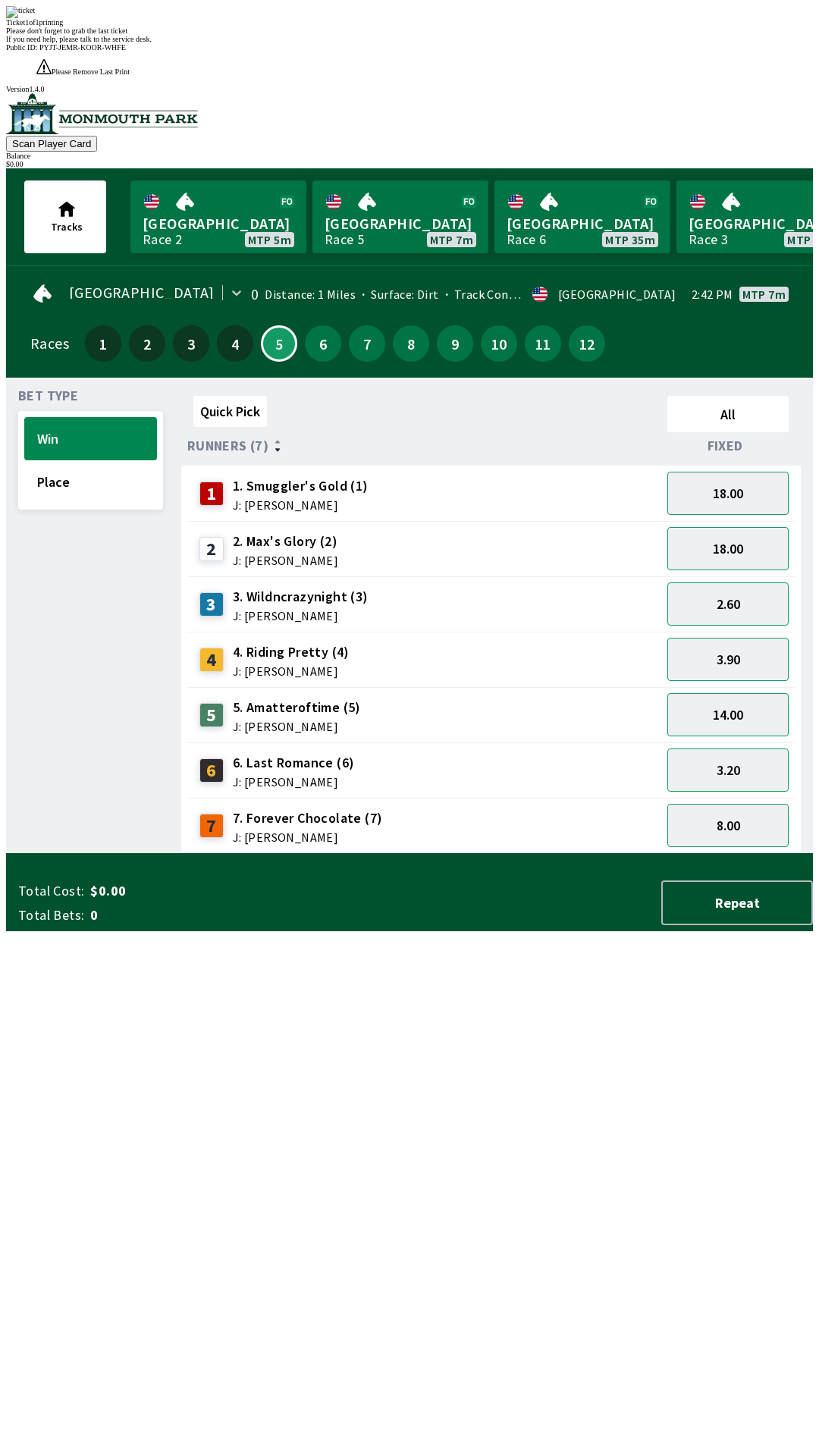
click at [580, 854] on div "Quick Pick All Runners (7) Fixed 1 1. Smuggler's Gold (1) J: [PERSON_NAME] 18.0…" at bounding box center [497, 621] width 632 height 464
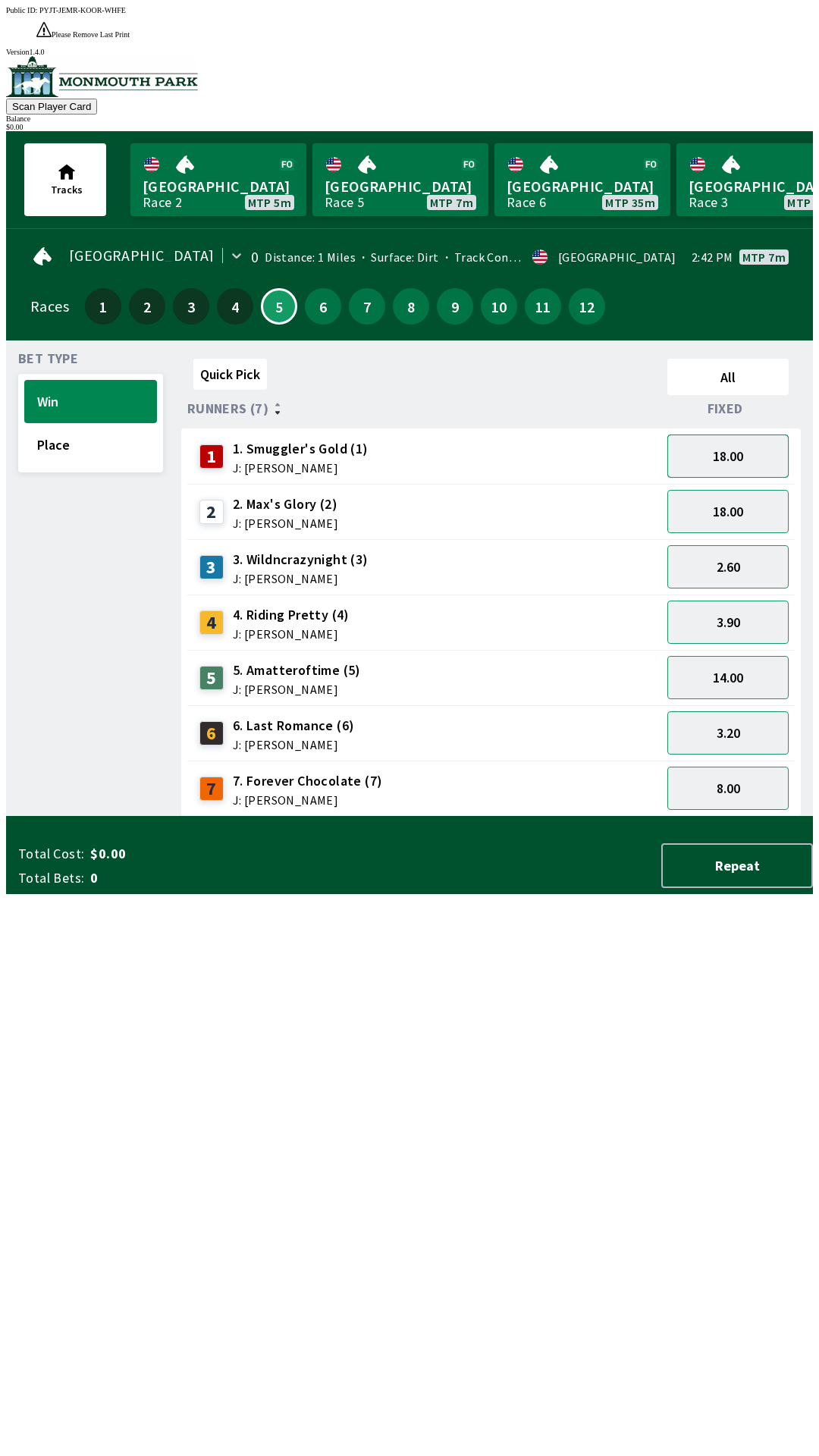
click at [731, 441] on button "18.00" at bounding box center [728, 456] width 121 height 43
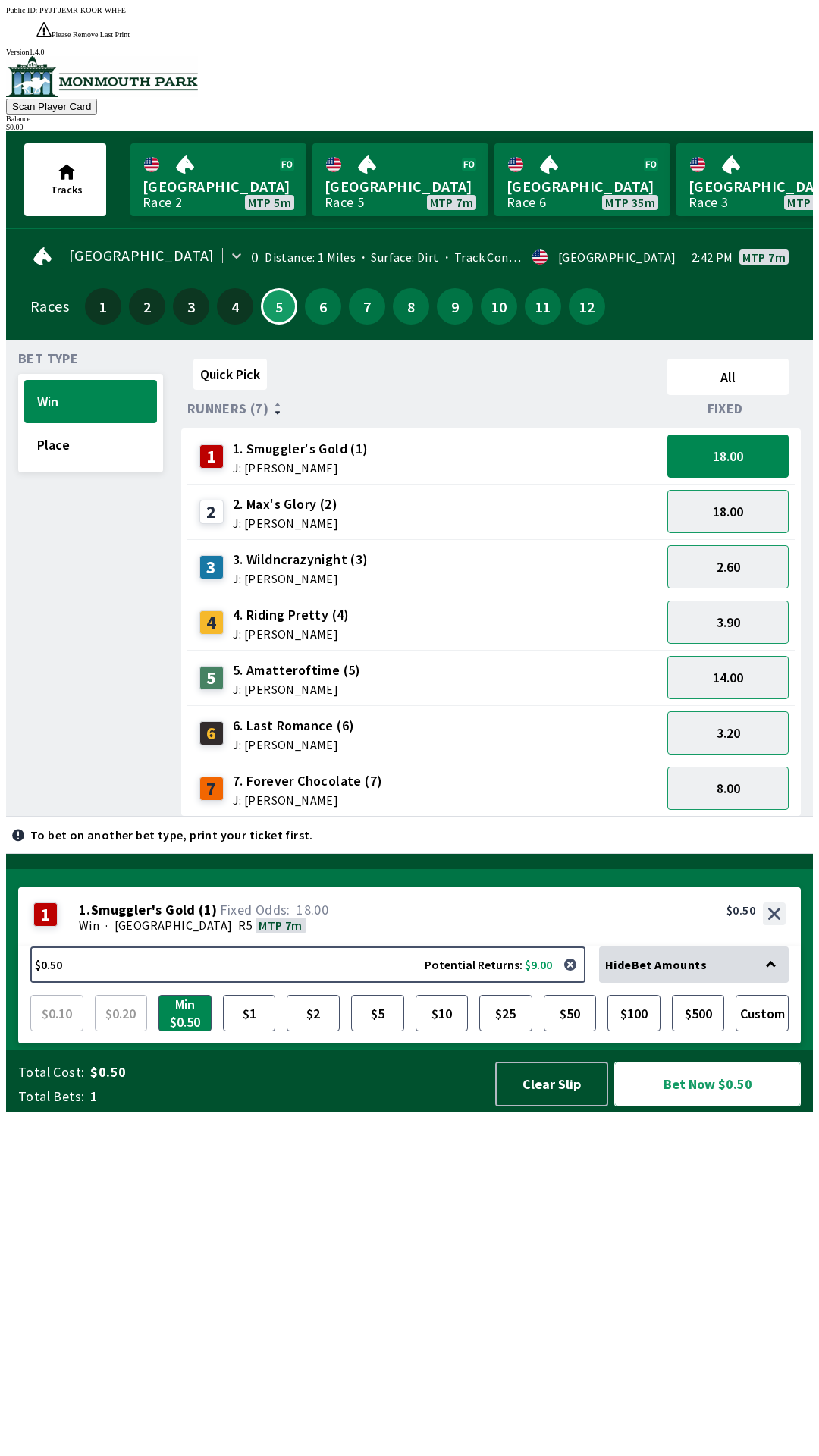
click at [698, 1106] on button "Bet Now $0.50" at bounding box center [707, 1085] width 187 height 45
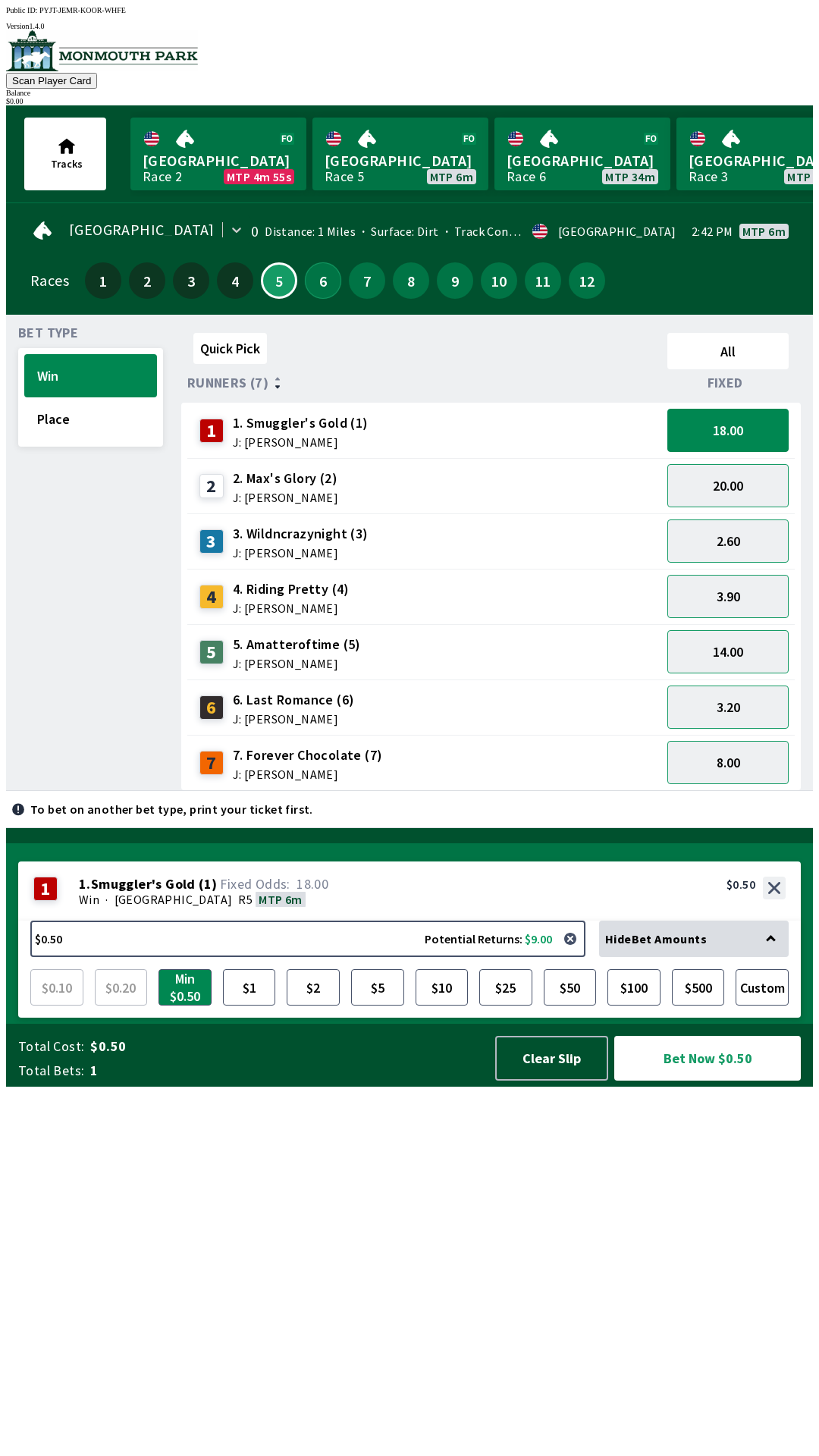
click at [318, 280] on button "6" at bounding box center [323, 280] width 36 height 36
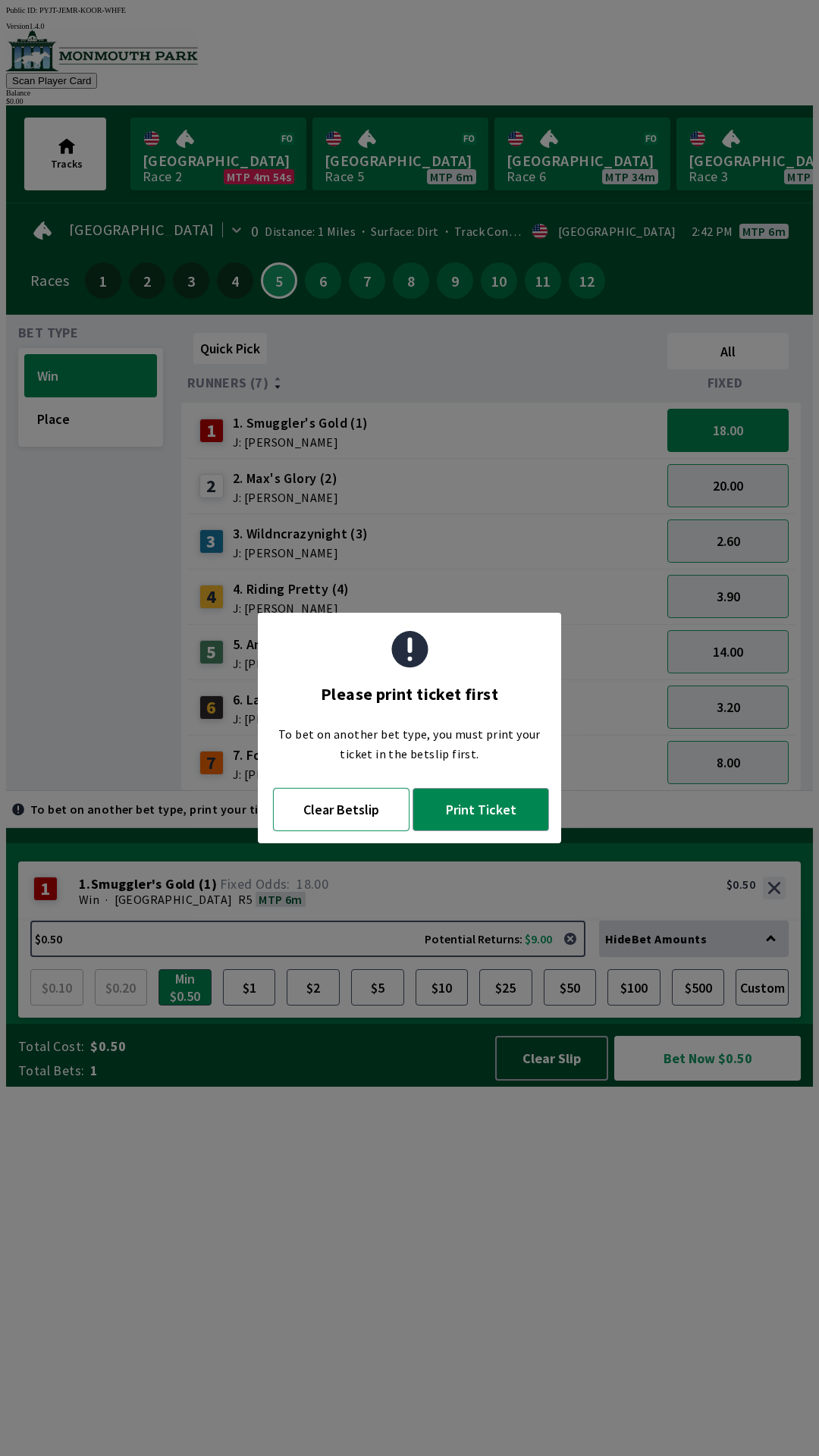
click at [351, 811] on button "Clear Betslip" at bounding box center [341, 810] width 136 height 43
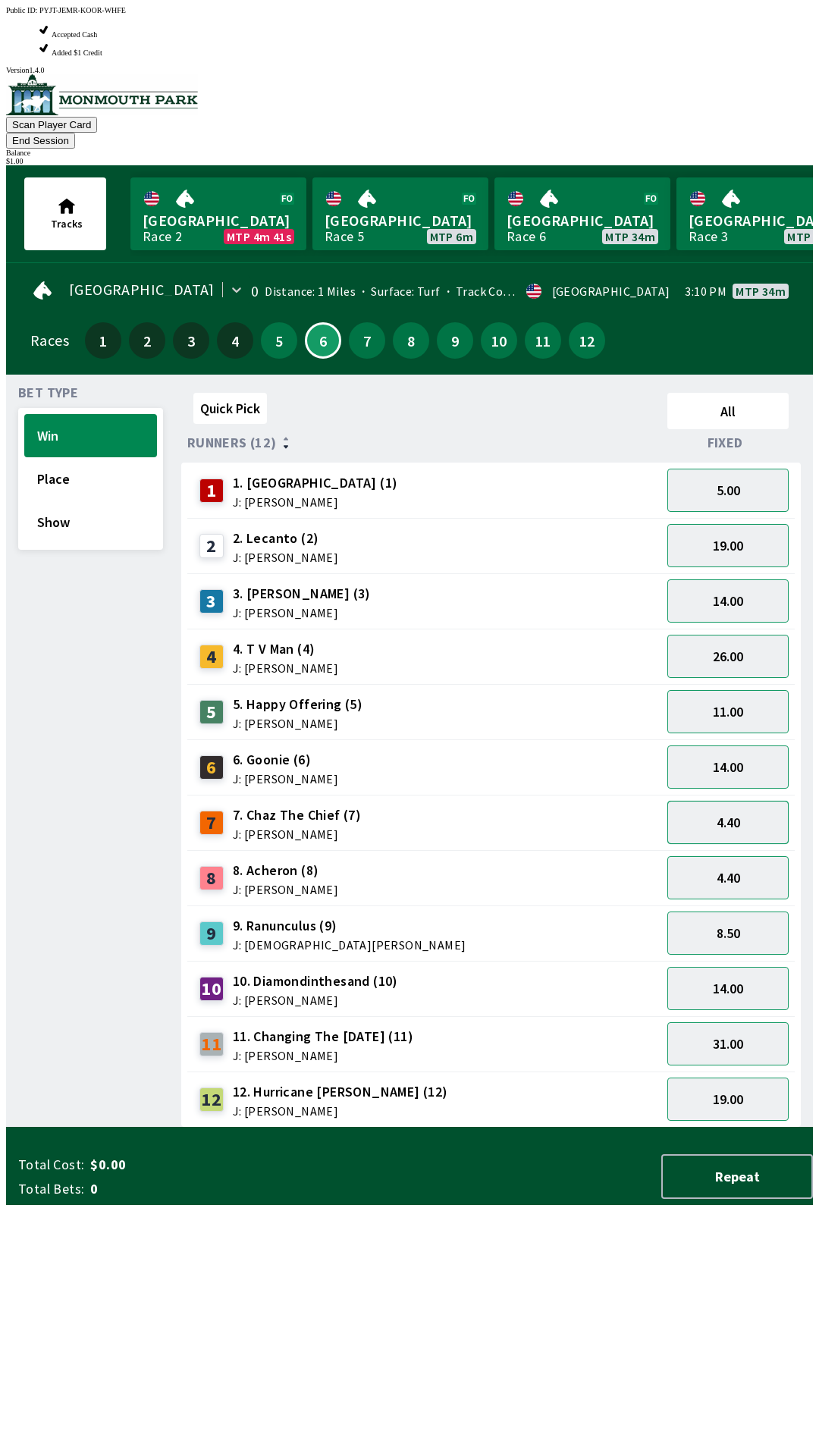
click at [718, 801] on button "4.40" at bounding box center [728, 823] width 121 height 43
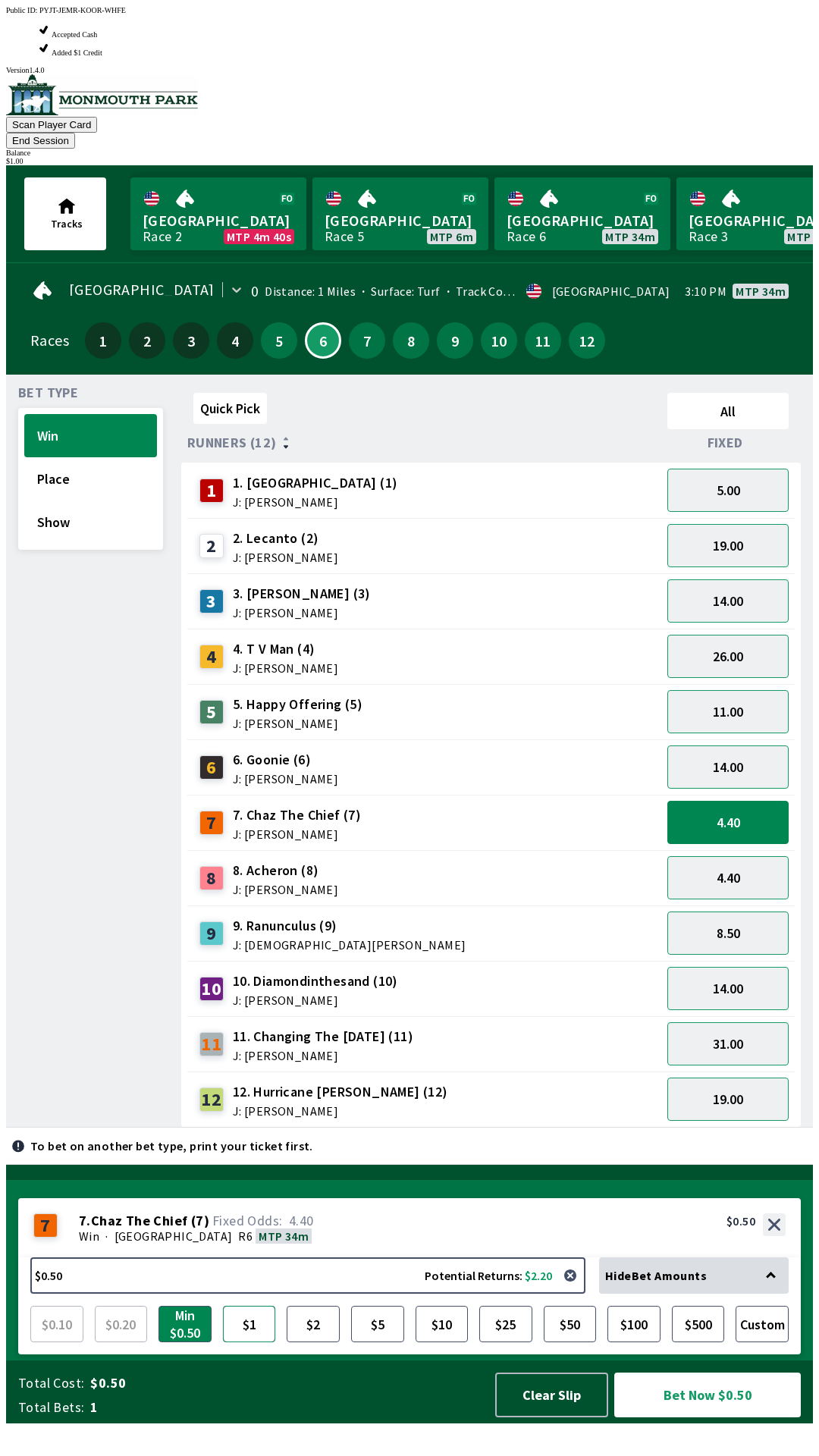
click at [248, 1342] on button "$1" at bounding box center [249, 1324] width 53 height 36
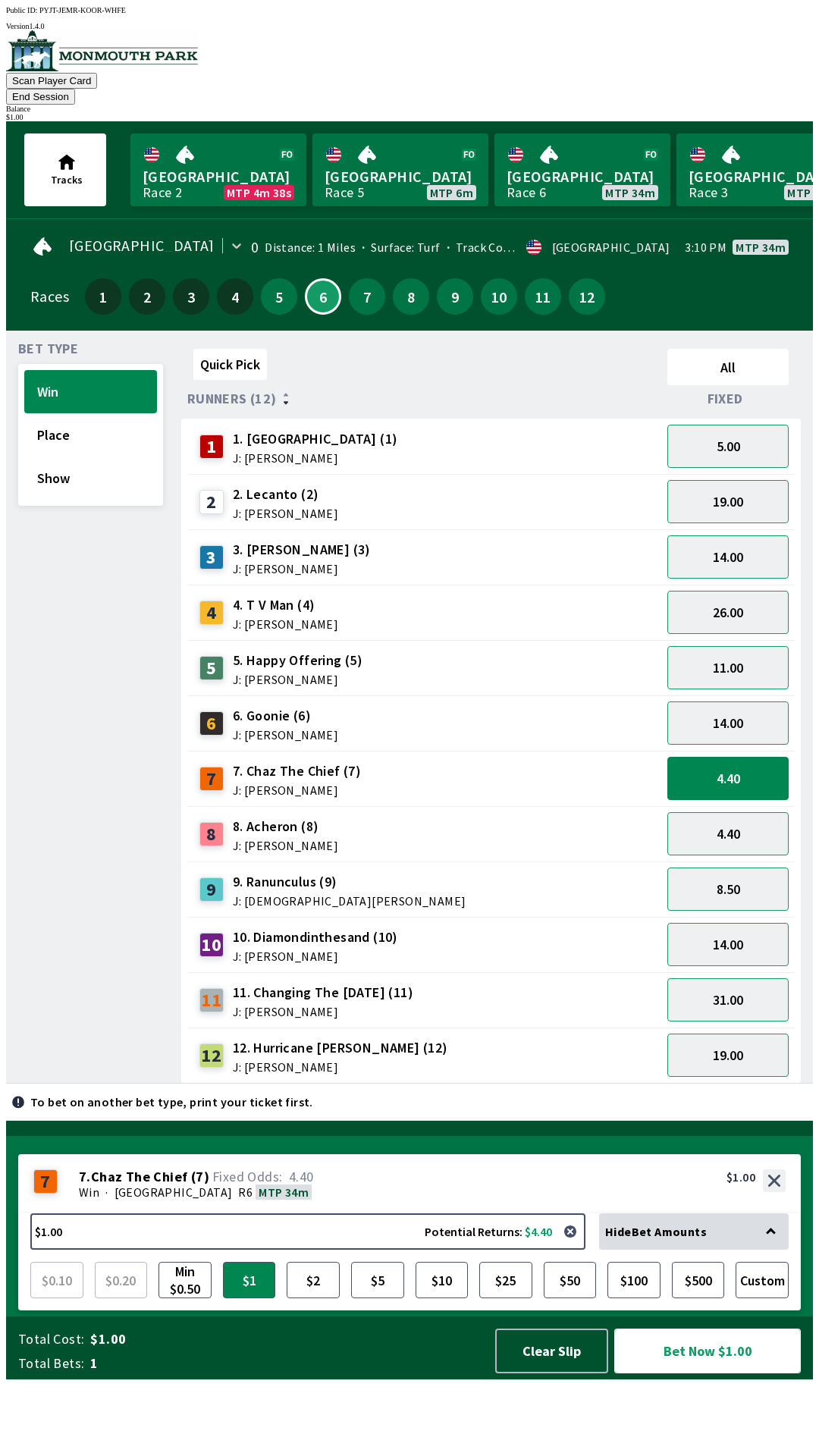
click at [677, 1374] on button "Bet Now $1.00" at bounding box center [707, 1351] width 187 height 45
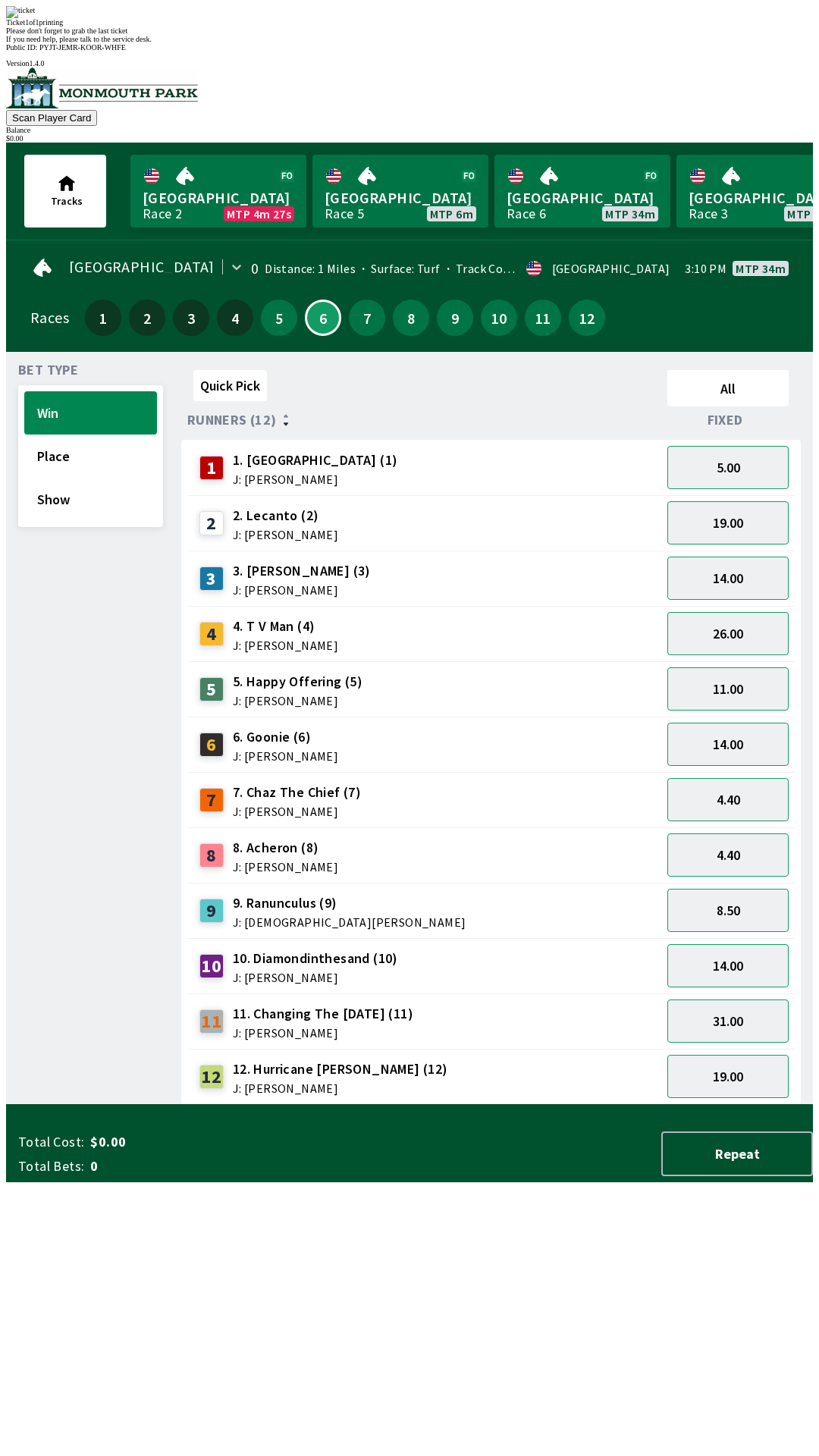
click at [520, 1105] on div "Quick Pick All Runners (12) Fixed 1 1. Garden Gal (1) J: [PERSON_NAME] 5.00 2 2…" at bounding box center [497, 735] width 632 height 741
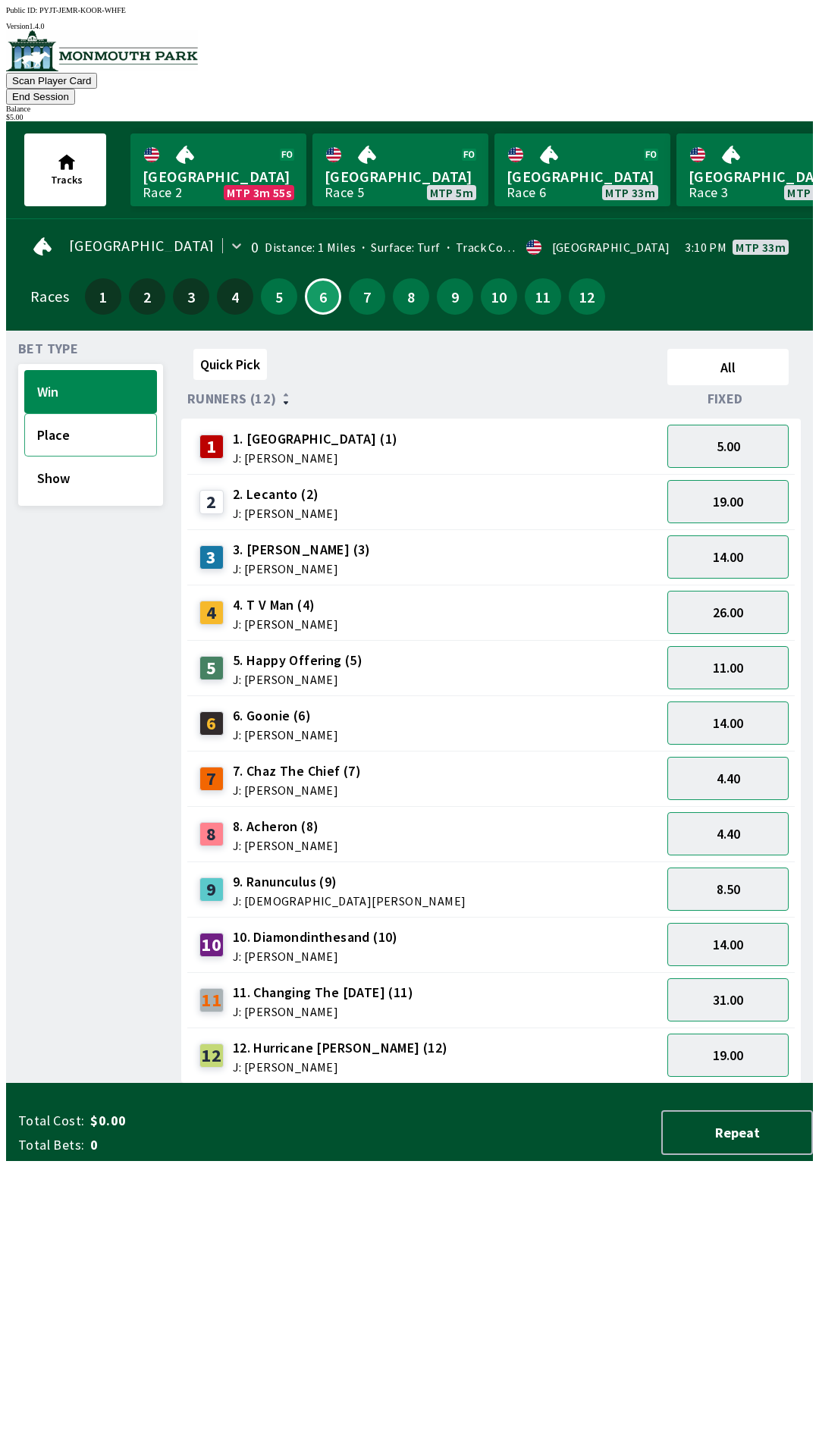
click at [64, 419] on button "Place" at bounding box center [90, 435] width 133 height 43
click at [741, 978] on button "14.00" at bounding box center [728, 1000] width 121 height 43
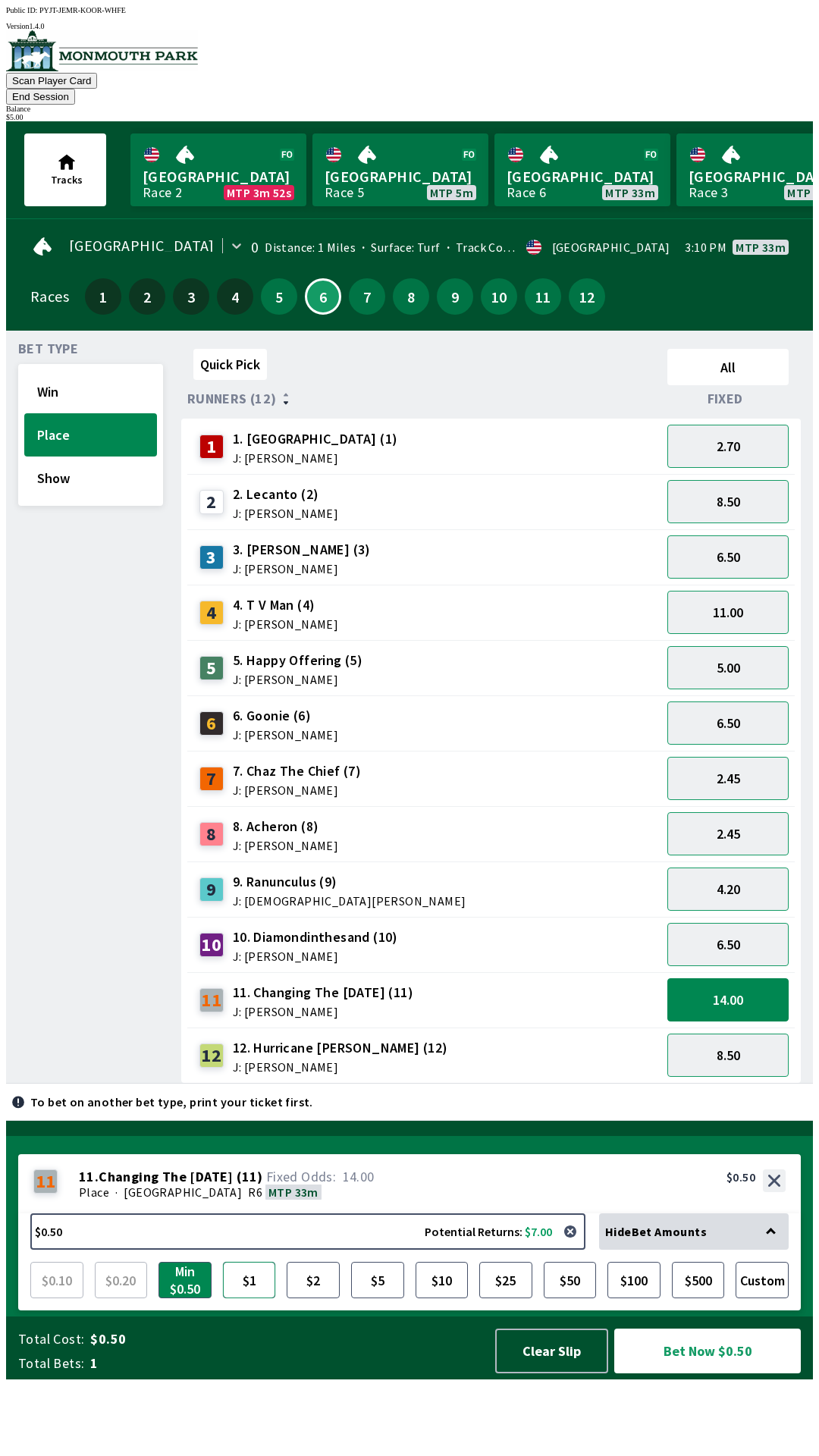
click at [244, 1298] on button "$1" at bounding box center [249, 1280] width 53 height 36
click at [699, 1374] on button "Bet Now $1.00" at bounding box center [707, 1351] width 187 height 45
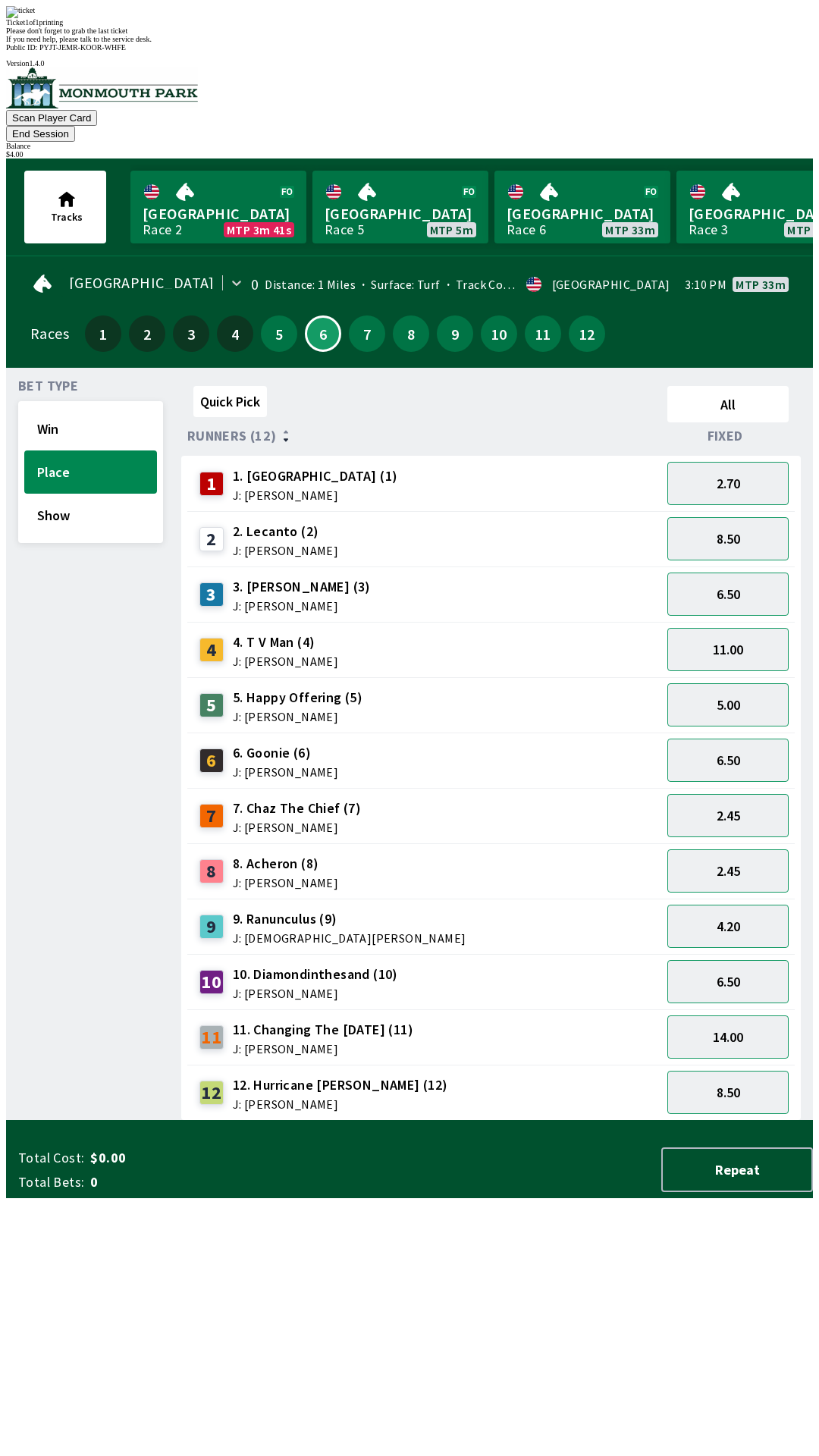
click at [563, 1121] on div "Quick Pick All Runners (12) Fixed 1 1. Garden Gal (1) J: [PERSON_NAME] 2.70 2 2…" at bounding box center [497, 751] width 632 height 741
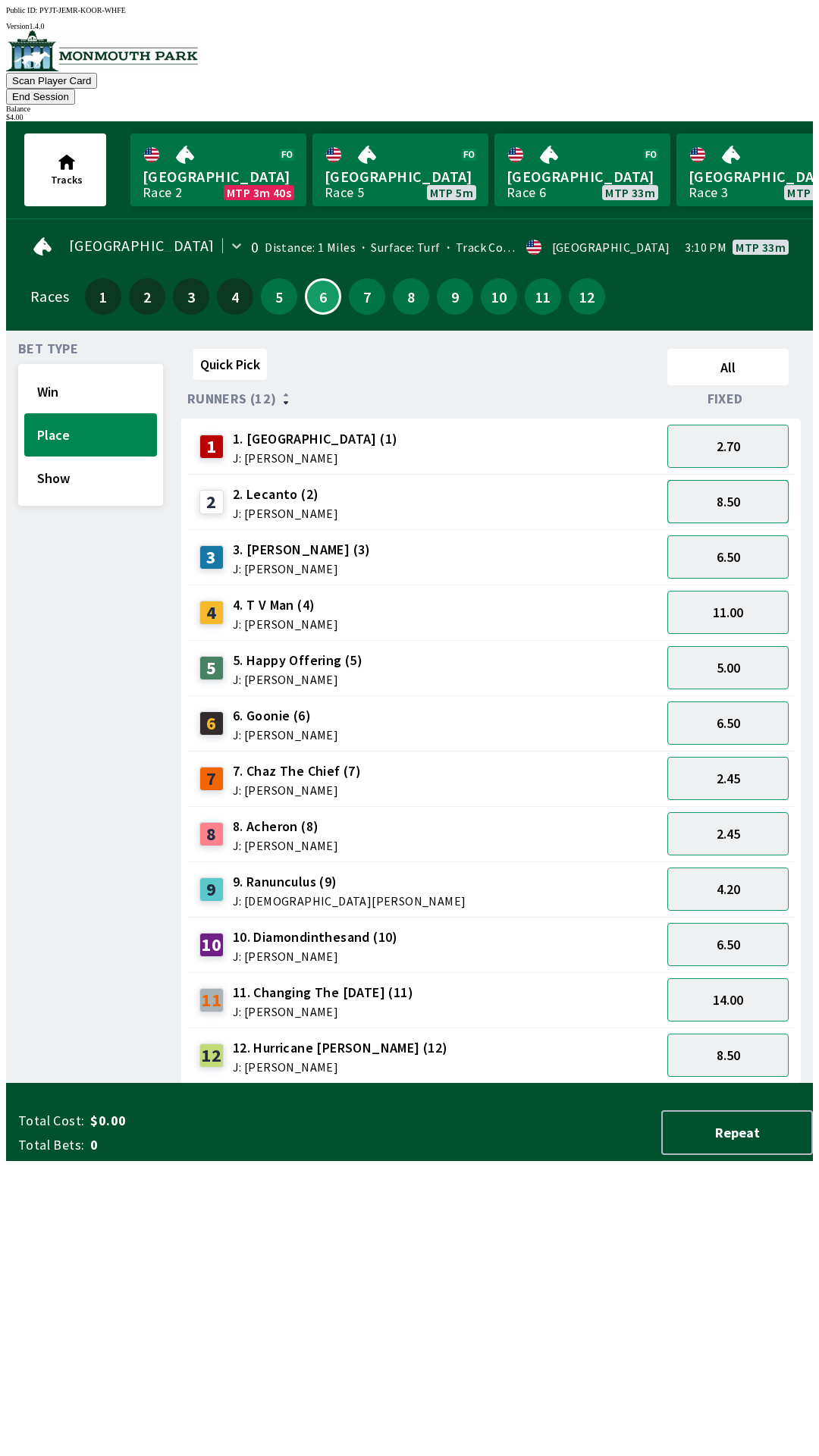
click at [732, 482] on button "8.50" at bounding box center [728, 502] width 121 height 43
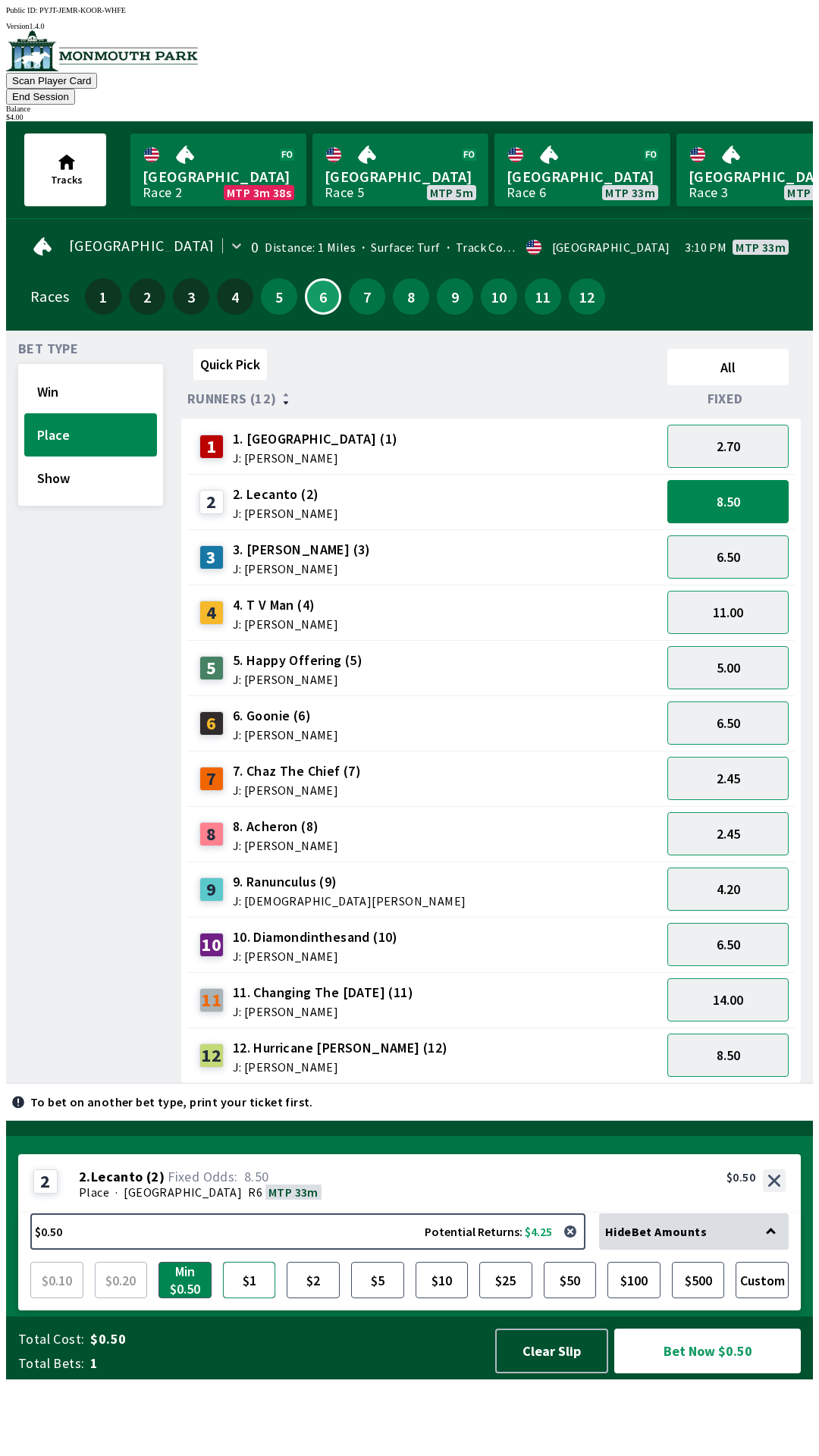
click at [244, 1298] on button "$1" at bounding box center [249, 1280] width 53 height 36
click at [693, 1374] on button "Bet Now $1.00" at bounding box center [707, 1351] width 187 height 45
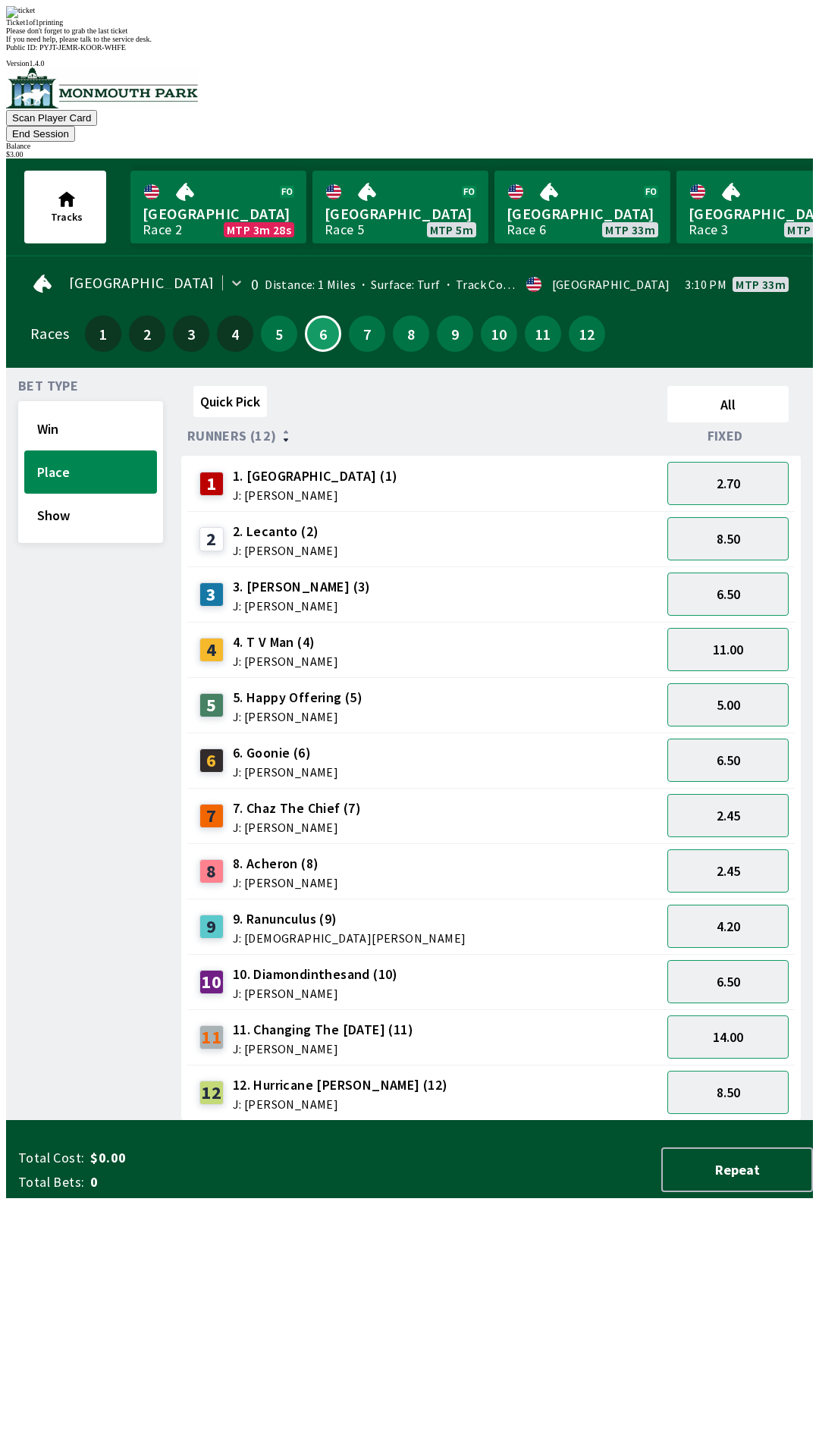
click at [533, 1106] on div "Quick Pick All Runners (12) Fixed 1 1. Garden Gal (1) J: [PERSON_NAME] 2.70 2 2…" at bounding box center [497, 751] width 632 height 741
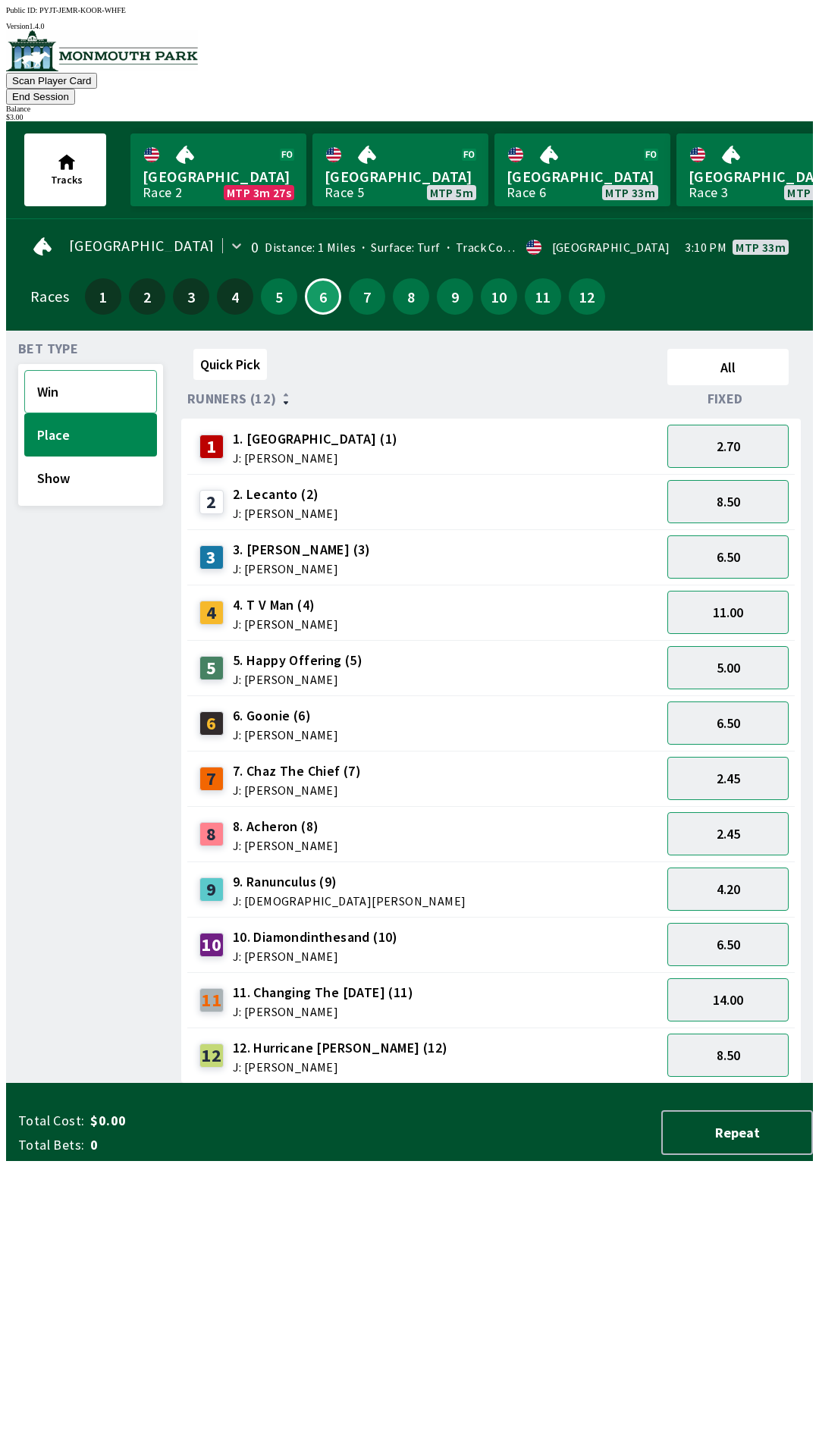
click at [45, 371] on button "Win" at bounding box center [90, 392] width 133 height 43
click at [725, 653] on button "11.00" at bounding box center [728, 668] width 121 height 43
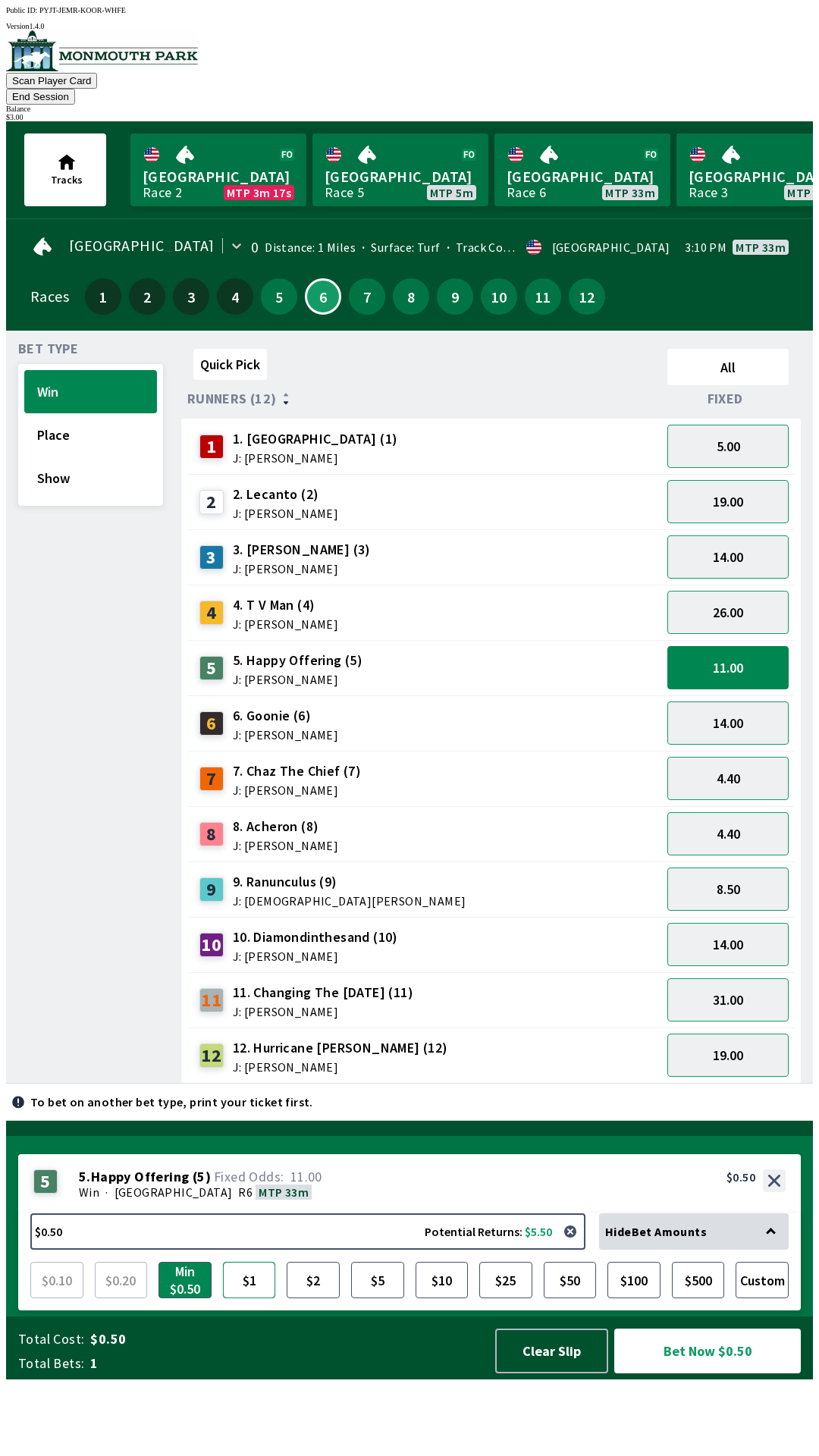
click at [245, 1298] on button "$1" at bounding box center [249, 1280] width 53 height 36
click at [699, 1374] on button "Bet Now $1.00" at bounding box center [707, 1351] width 187 height 45
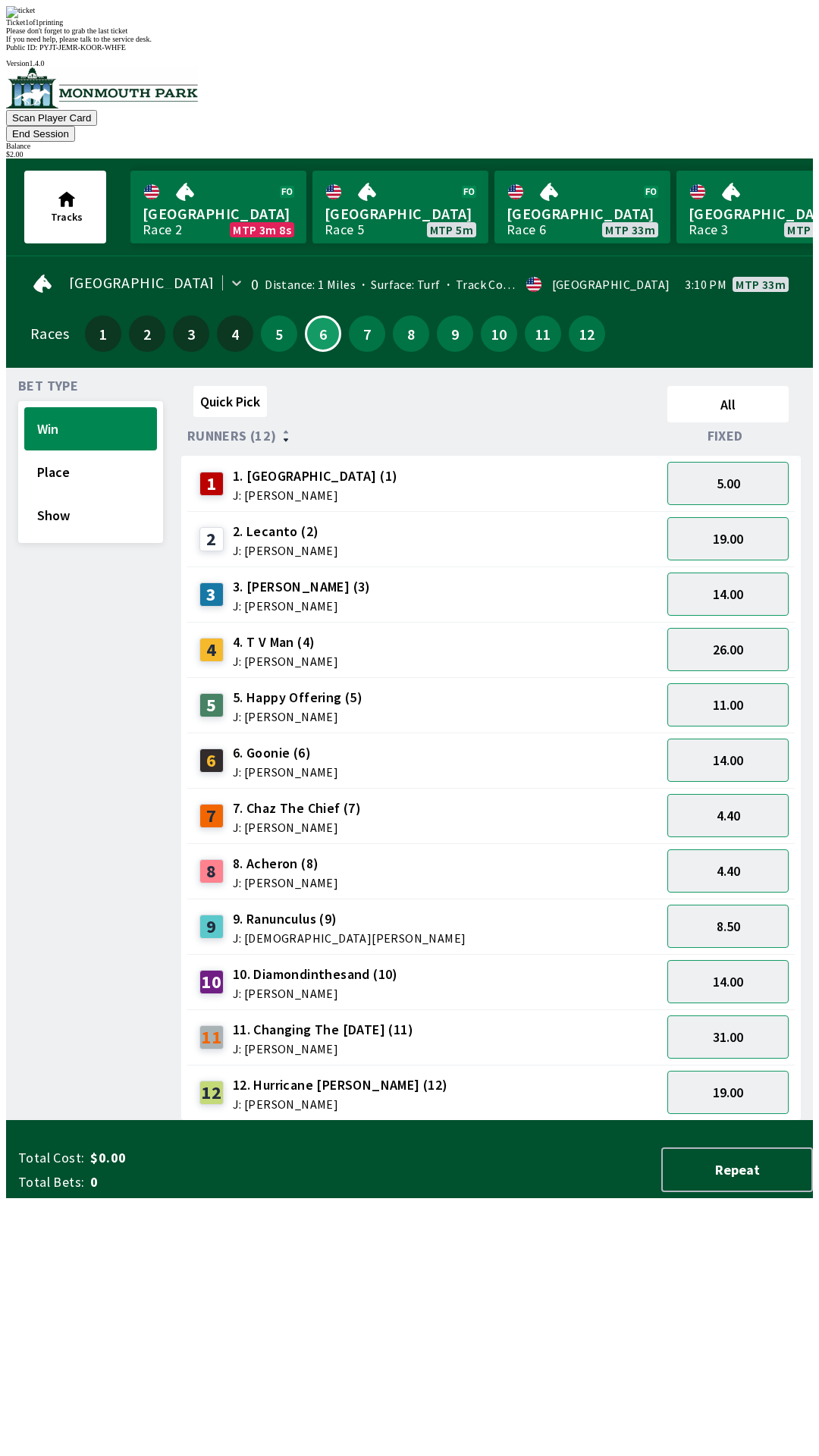
click at [458, 1121] on div "Quick Pick All Runners (12) Fixed 1 1. Garden Gal (1) J: [PERSON_NAME] 5.00 2 2…" at bounding box center [497, 751] width 632 height 741
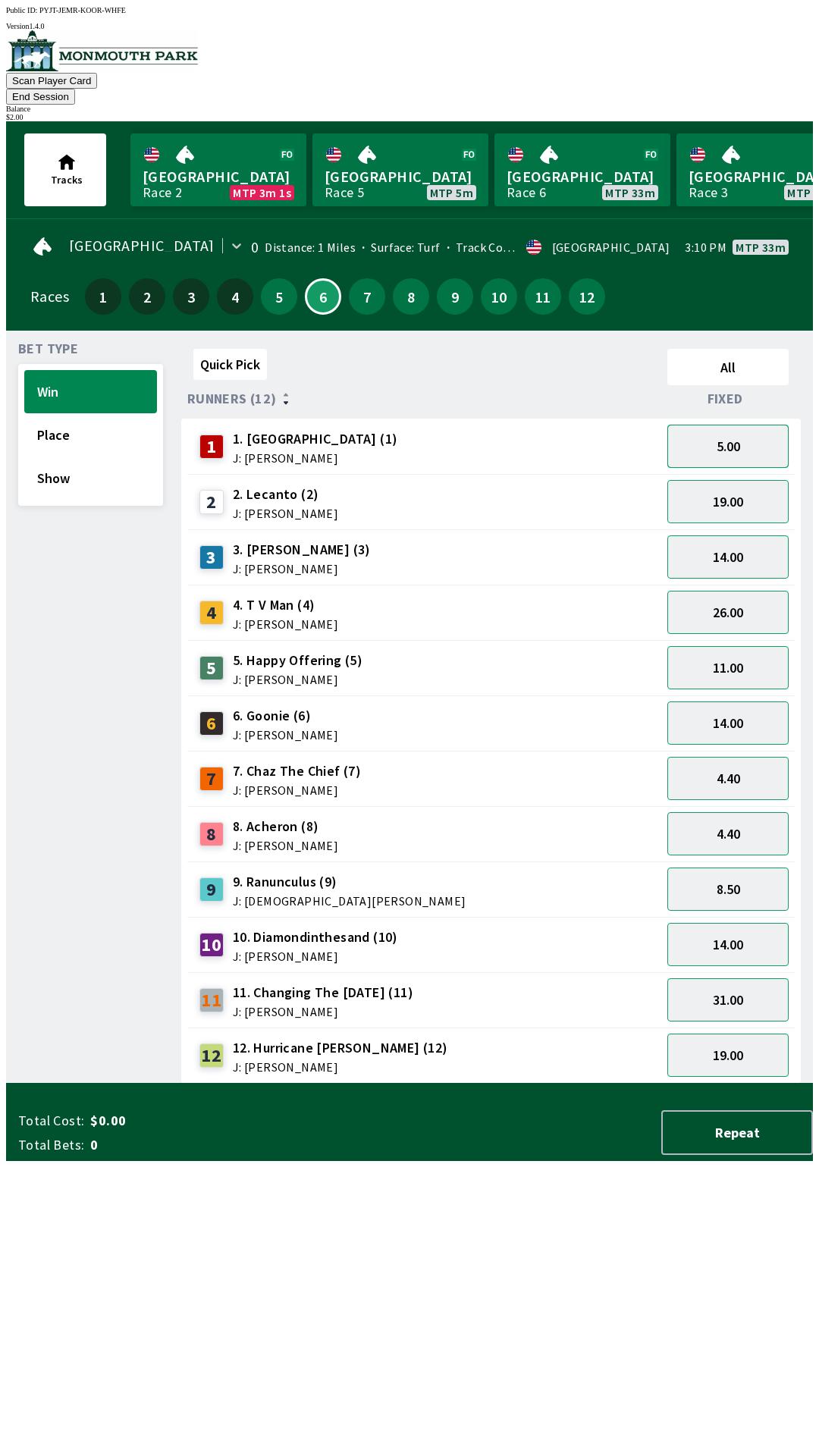
click at [741, 424] on button "5.00" at bounding box center [728, 446] width 121 height 43
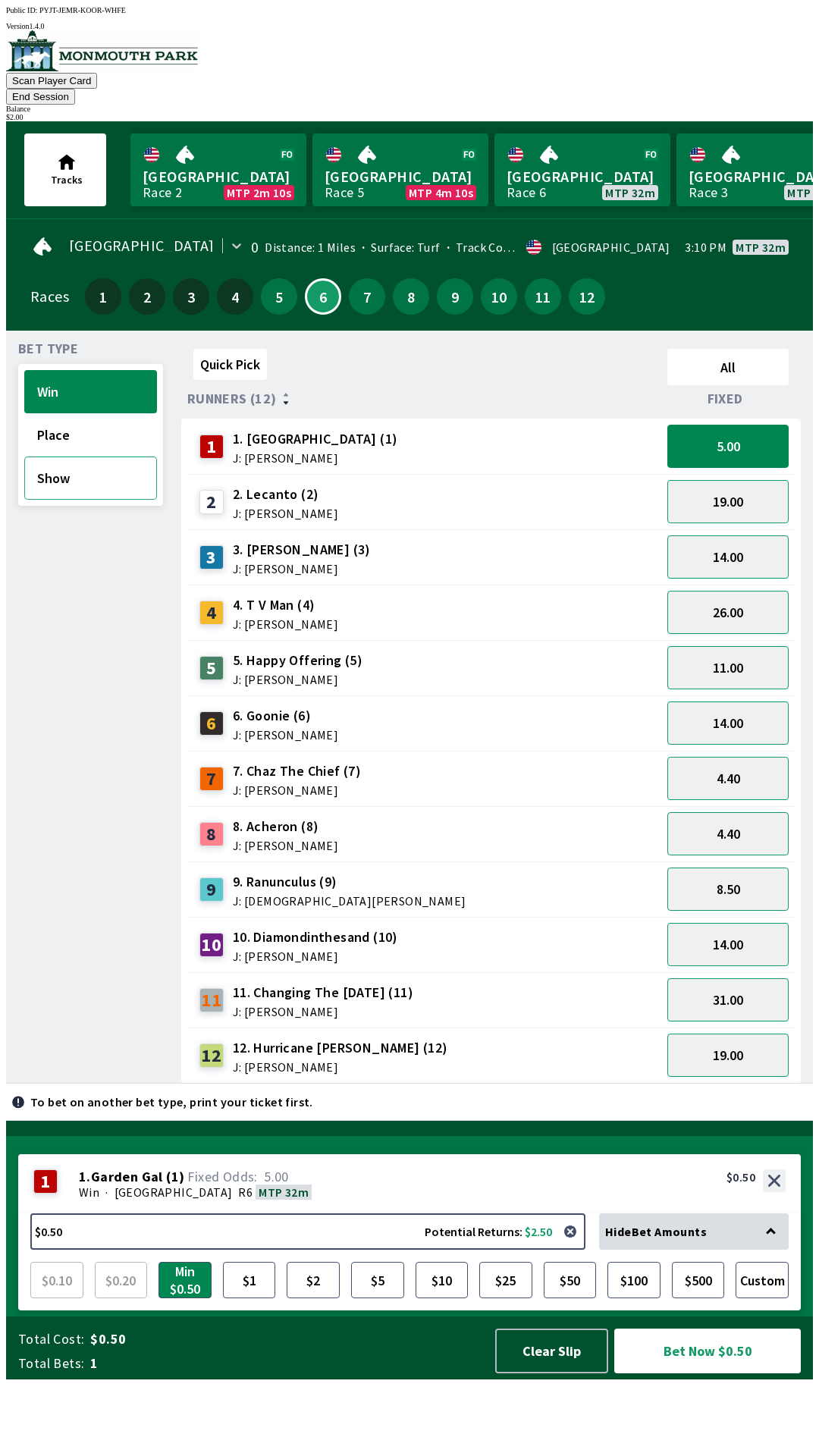
click at [45, 456] on button "Show" at bounding box center [90, 478] width 133 height 43
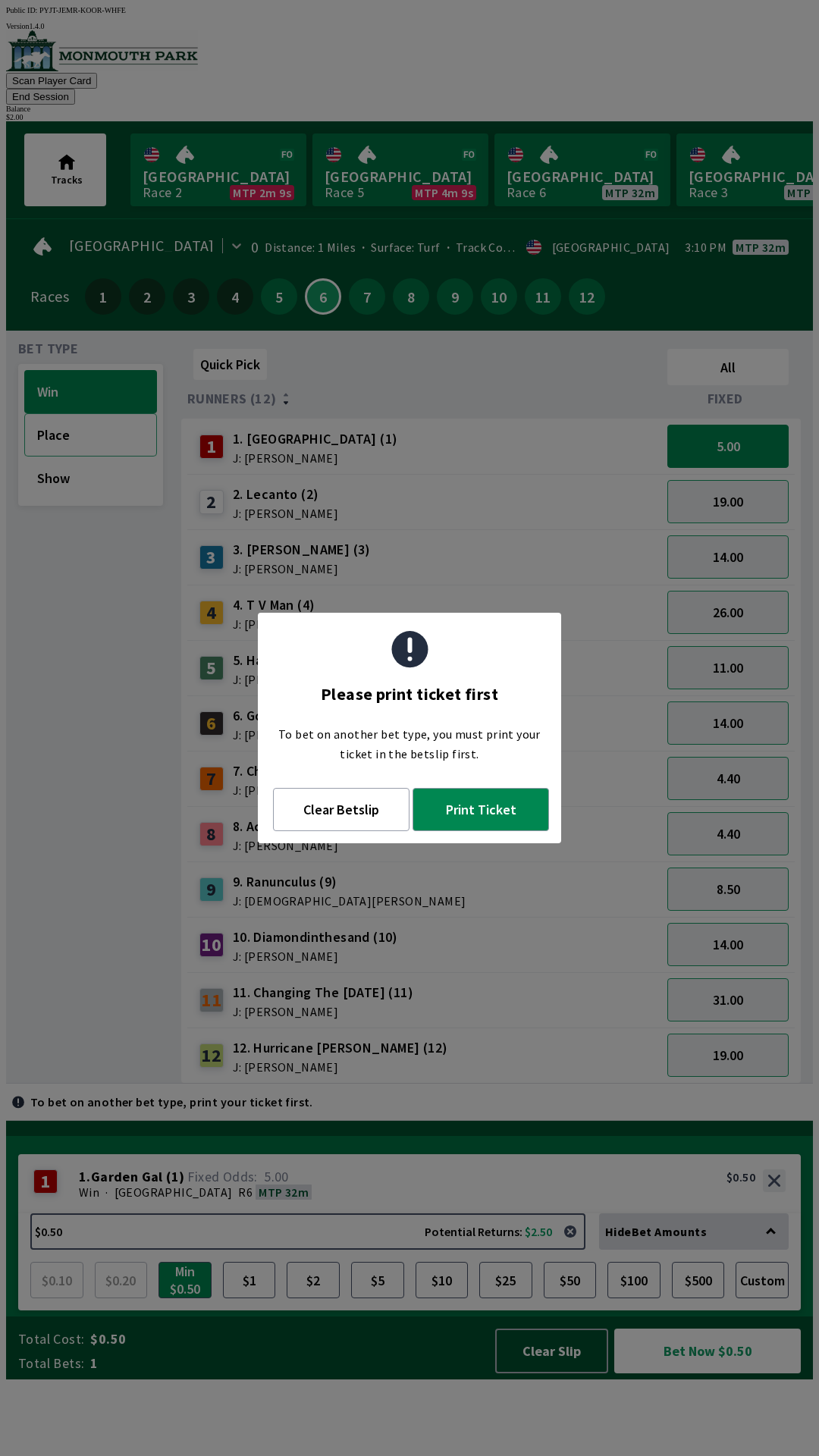
click at [63, 413] on button "Place" at bounding box center [90, 435] width 133 height 43
click at [351, 810] on button "Clear Betslip" at bounding box center [341, 810] width 136 height 43
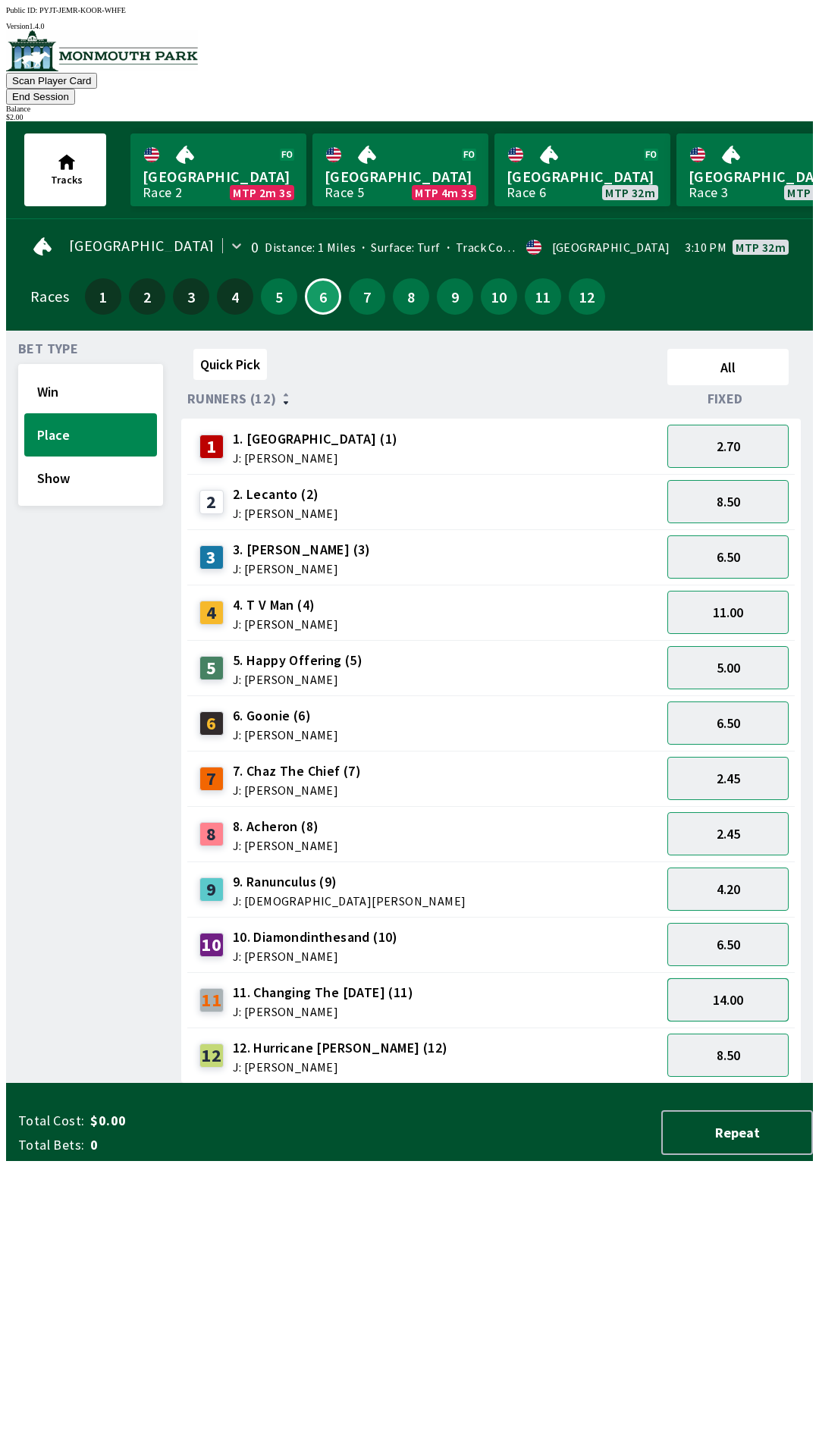
click at [705, 978] on button "14.00" at bounding box center [728, 1000] width 121 height 43
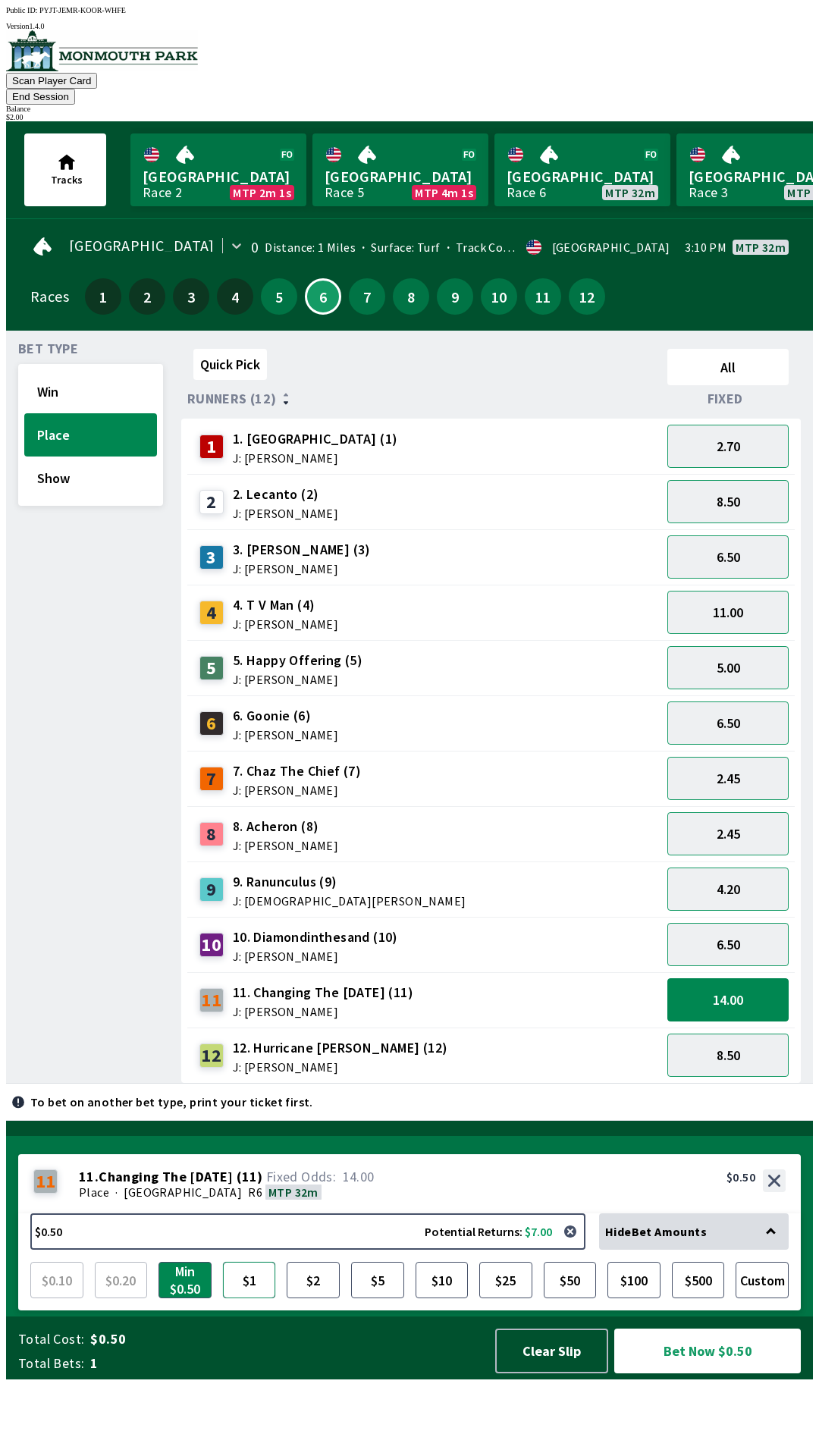
click at [252, 1298] on button "$1" at bounding box center [249, 1280] width 53 height 36
click at [694, 1374] on button "Bet Now $1.00" at bounding box center [707, 1351] width 187 height 45
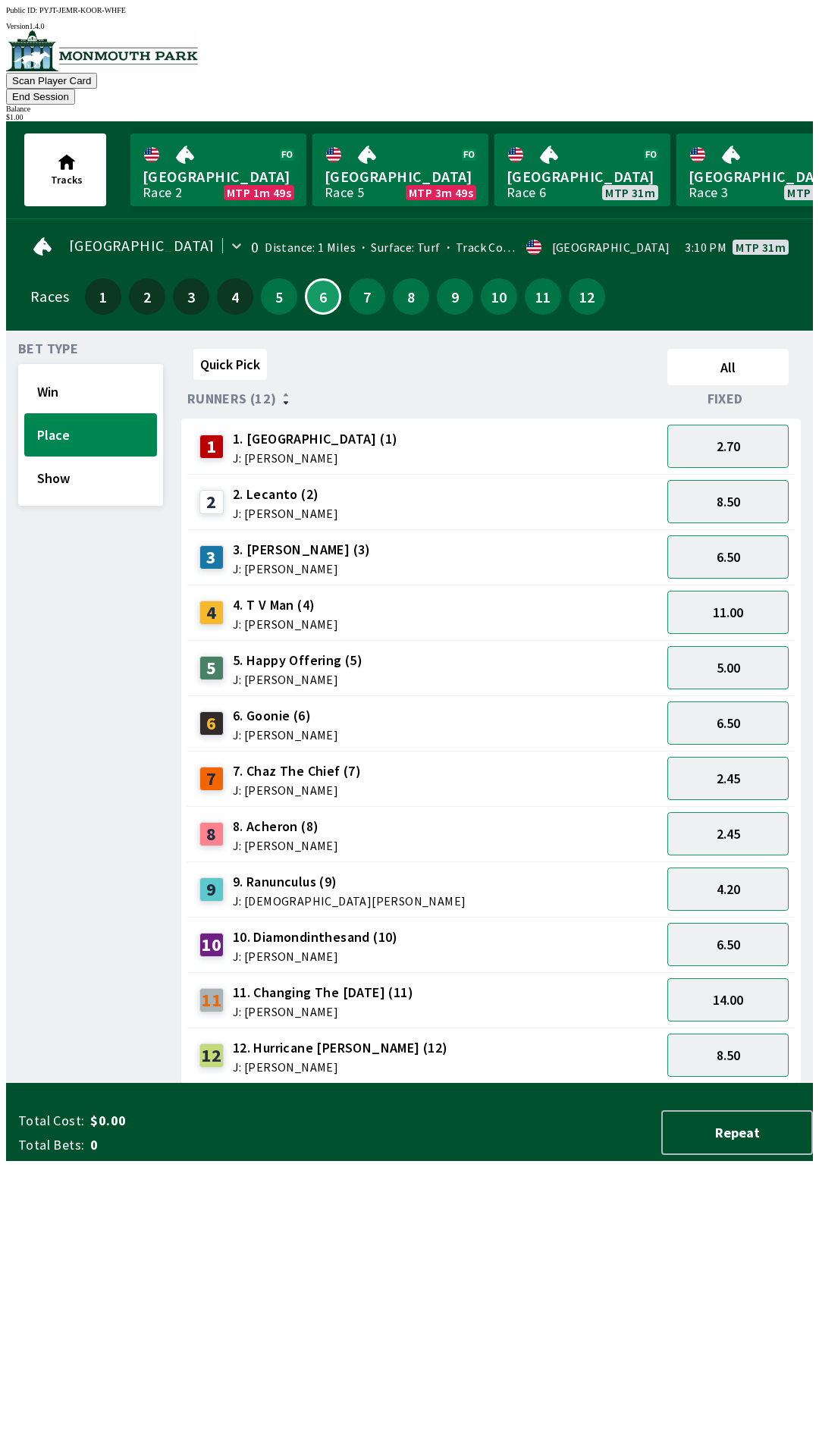
click at [487, 1084] on div "Quick Pick All Runners (12) Fixed 1 1. Garden Gal (1) J: [PERSON_NAME] 2.70 2 2…" at bounding box center [497, 713] width 632 height 741
click at [740, 593] on button "11.00" at bounding box center [728, 613] width 121 height 43
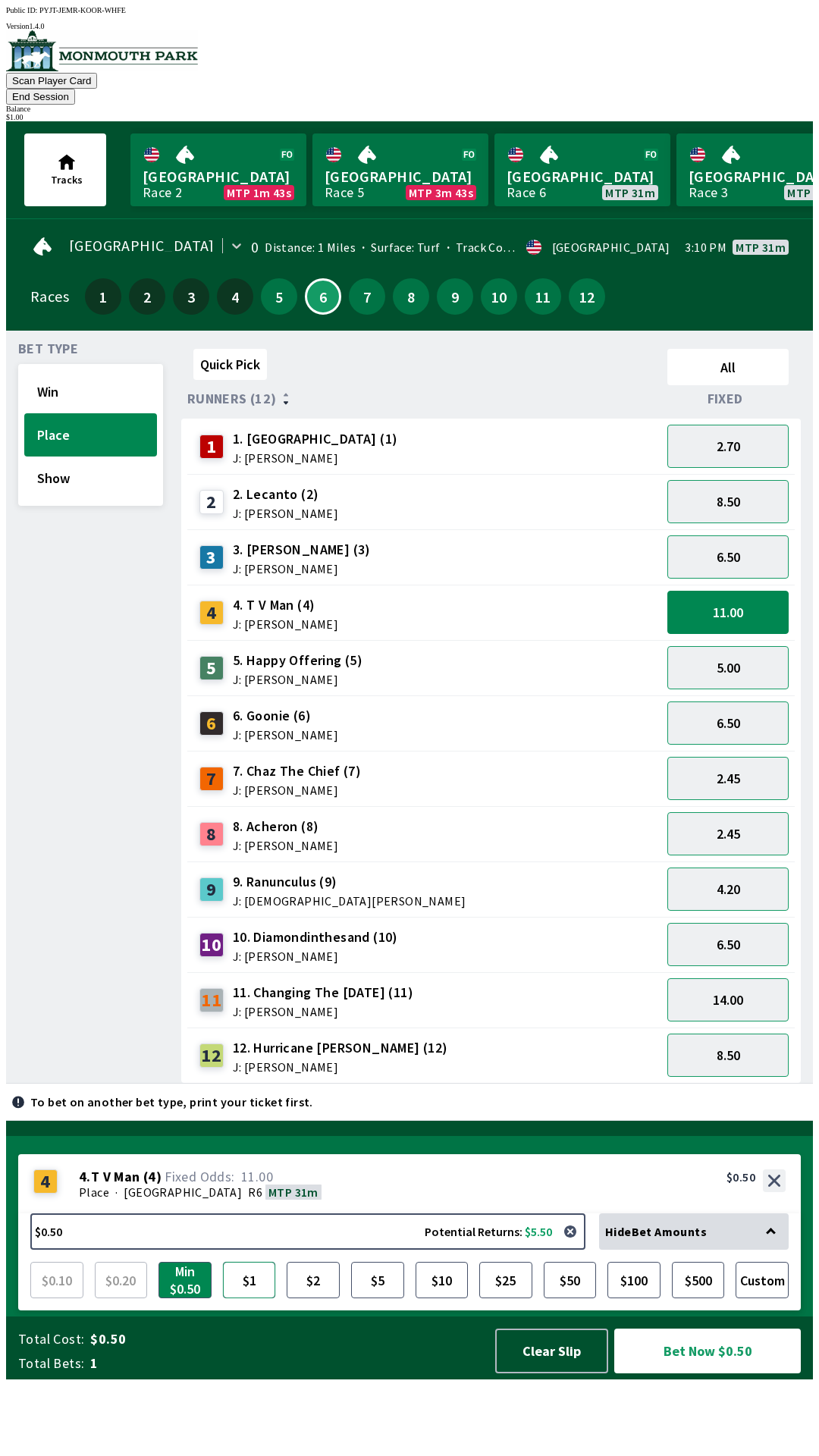
click at [242, 1298] on button "$1" at bounding box center [249, 1280] width 53 height 36
click at [686, 1374] on button "Bet Now $1.00" at bounding box center [707, 1351] width 187 height 45
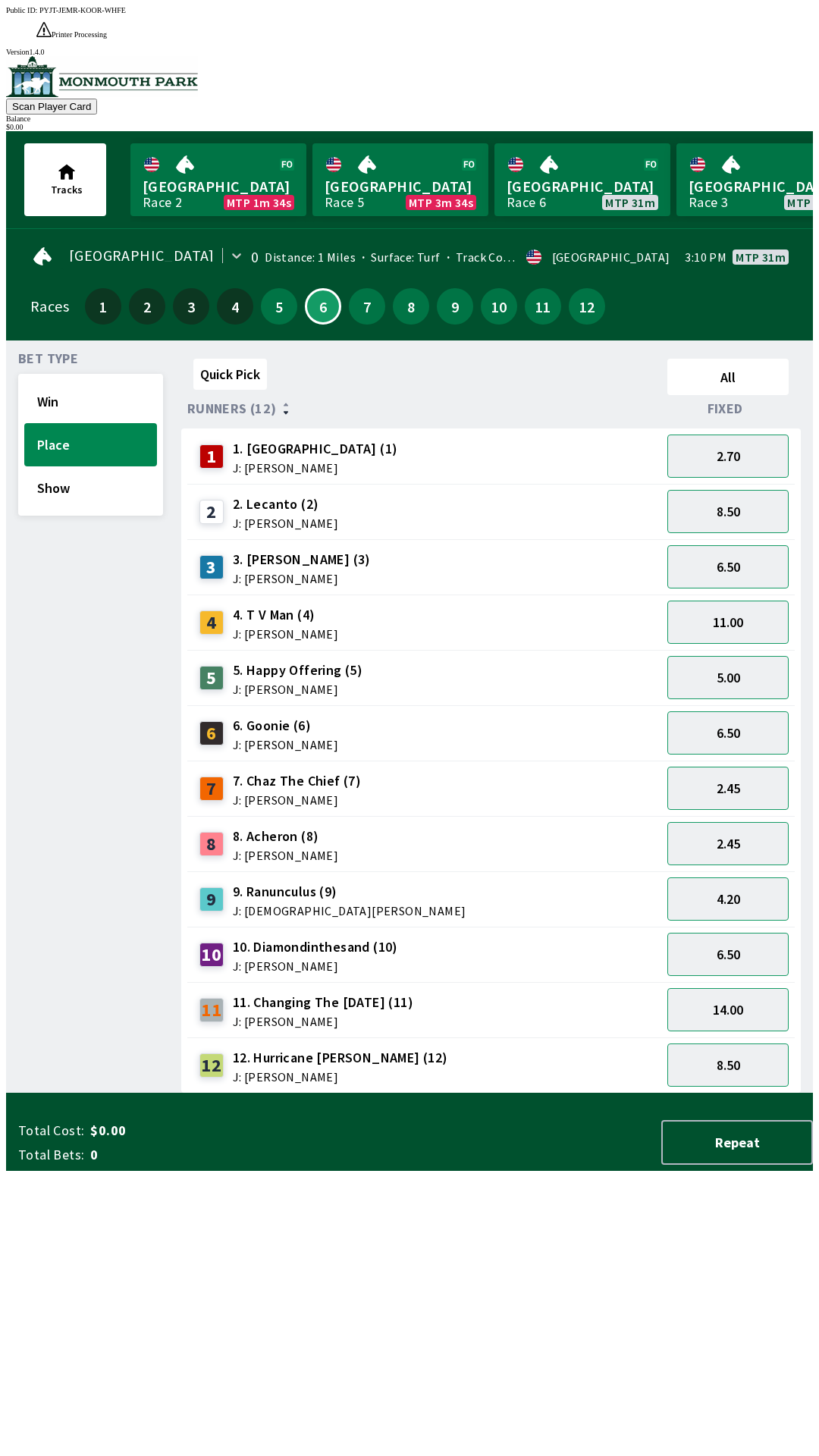
click at [486, 1093] on div "Quick Pick All Runners (12) Fixed 1 1. Garden Gal (1) J: [PERSON_NAME] 2.70 2 2…" at bounding box center [497, 723] width 632 height 741
click at [62, 380] on button "Win" at bounding box center [90, 402] width 133 height 43
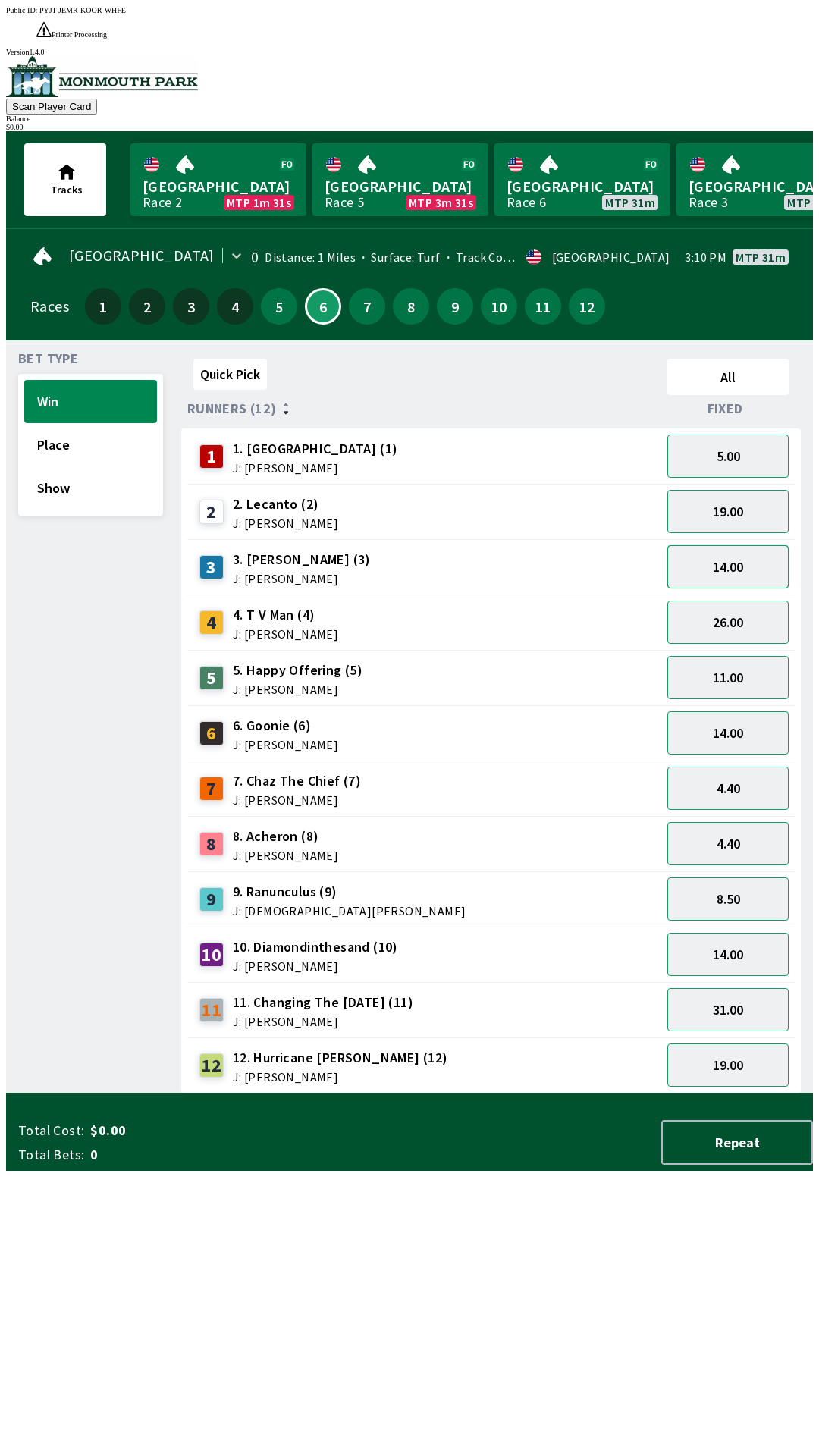
click at [744, 545] on button "14.00" at bounding box center [728, 567] width 121 height 43
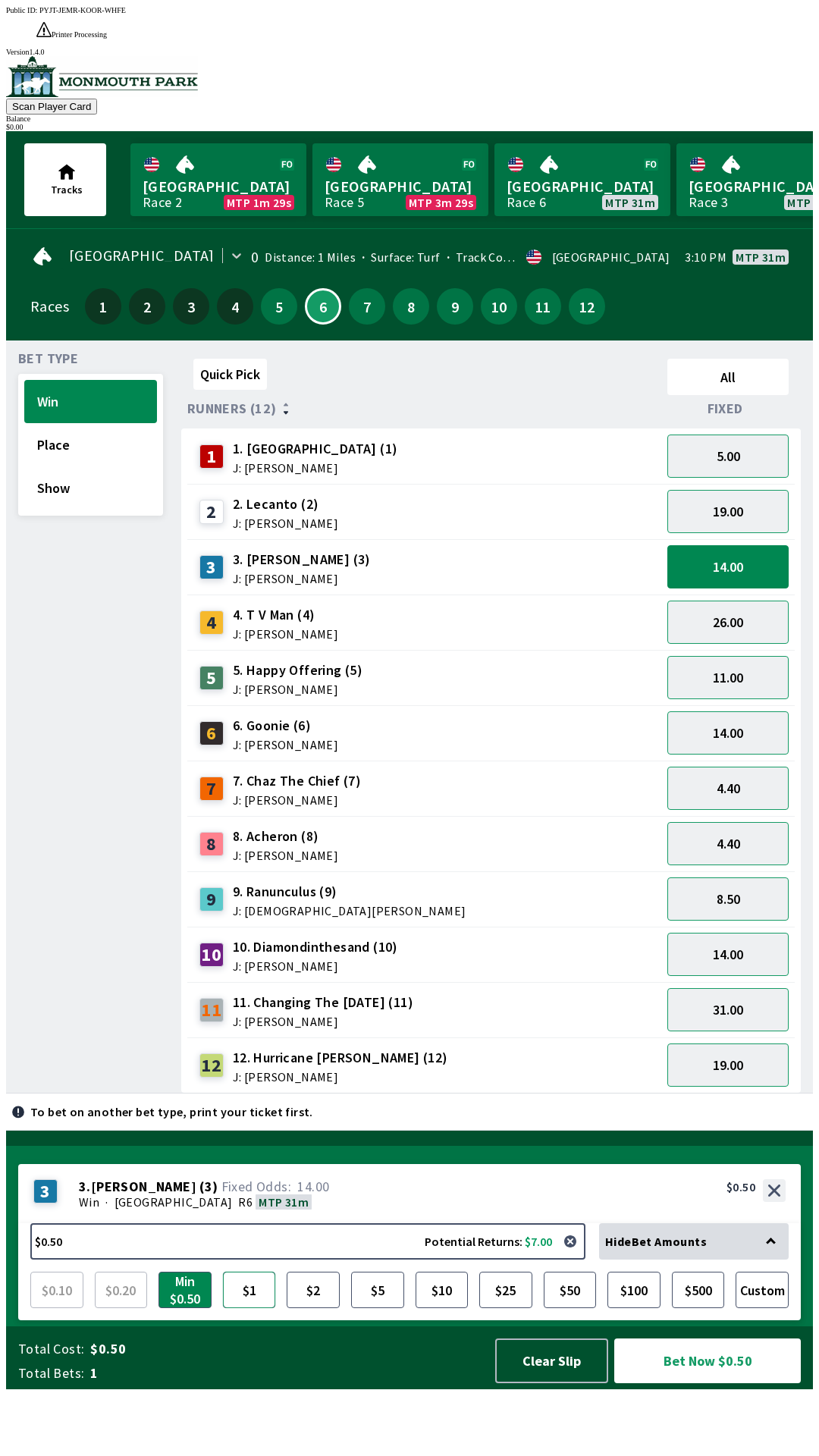
click at [245, 1308] on button "$1" at bounding box center [249, 1290] width 53 height 36
click at [689, 1383] on button "Bet Now $1.00" at bounding box center [707, 1361] width 187 height 45
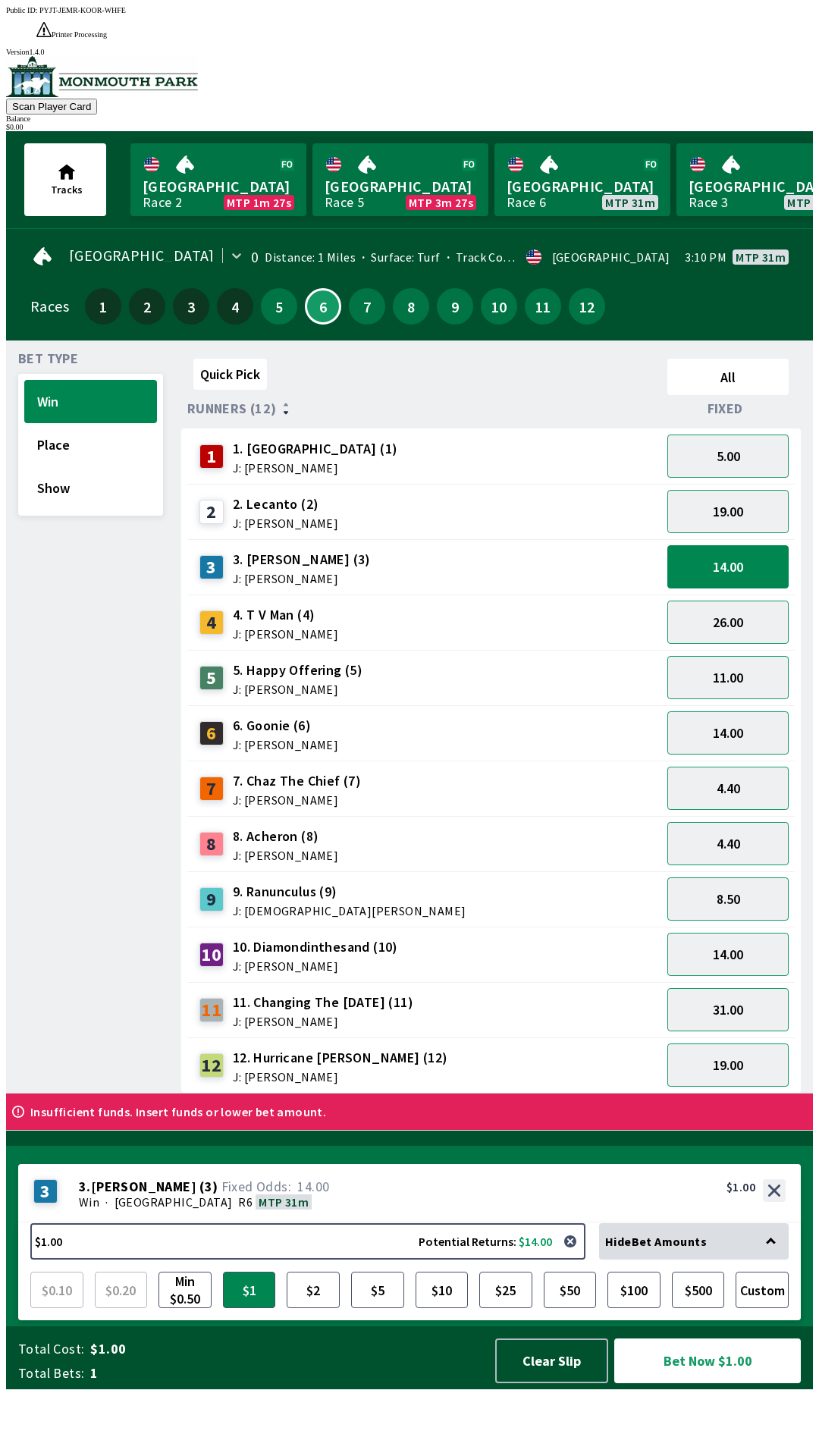
click at [87, 950] on div "Bet Type Win Place Show" at bounding box center [90, 723] width 145 height 741
click at [539, 936] on div "10 10. Diamondinthesand (10) J: [PERSON_NAME]" at bounding box center [424, 955] width 462 height 38
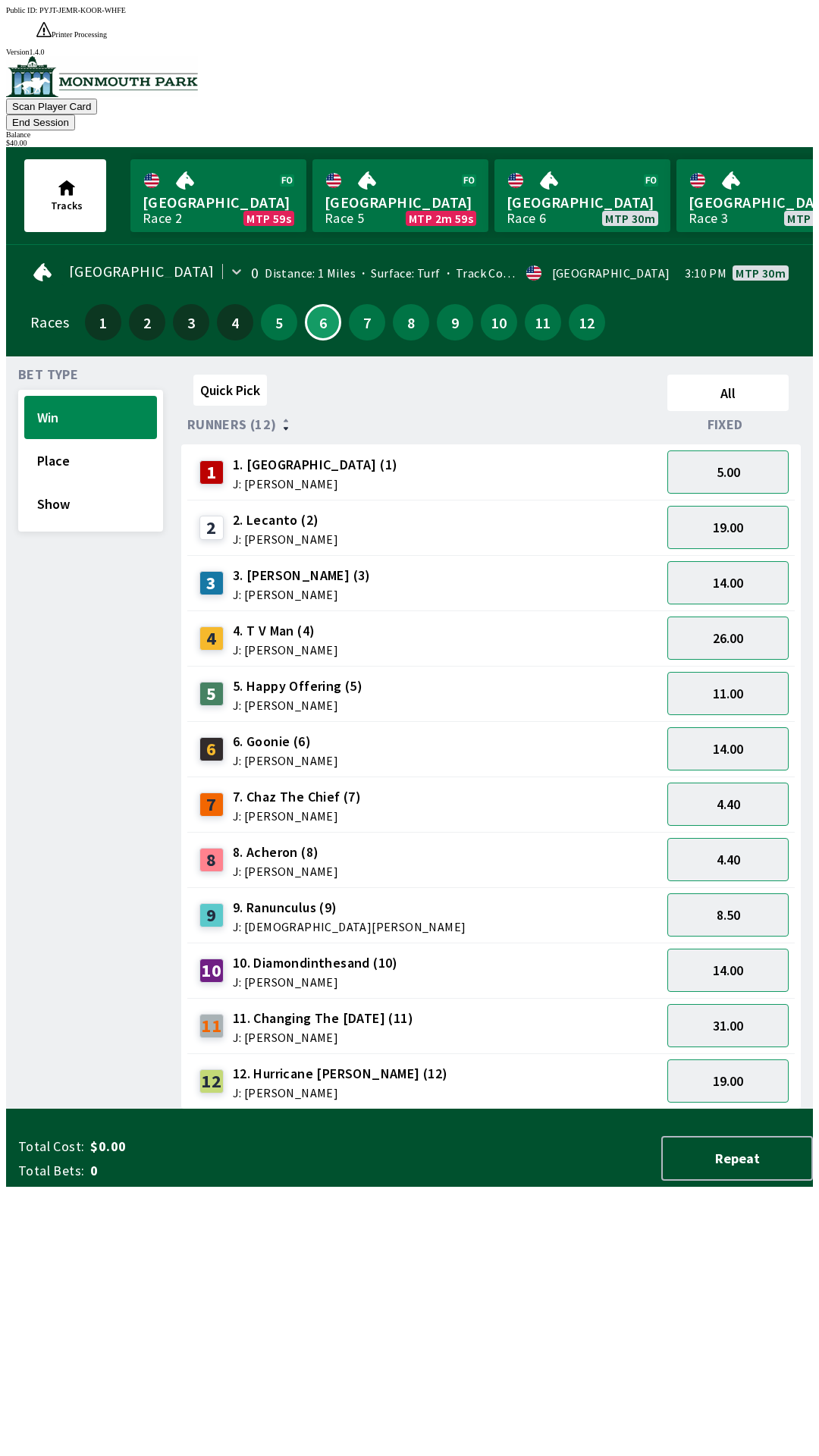
click at [75, 115] on button "End Session" at bounding box center [41, 122] width 69 height 16
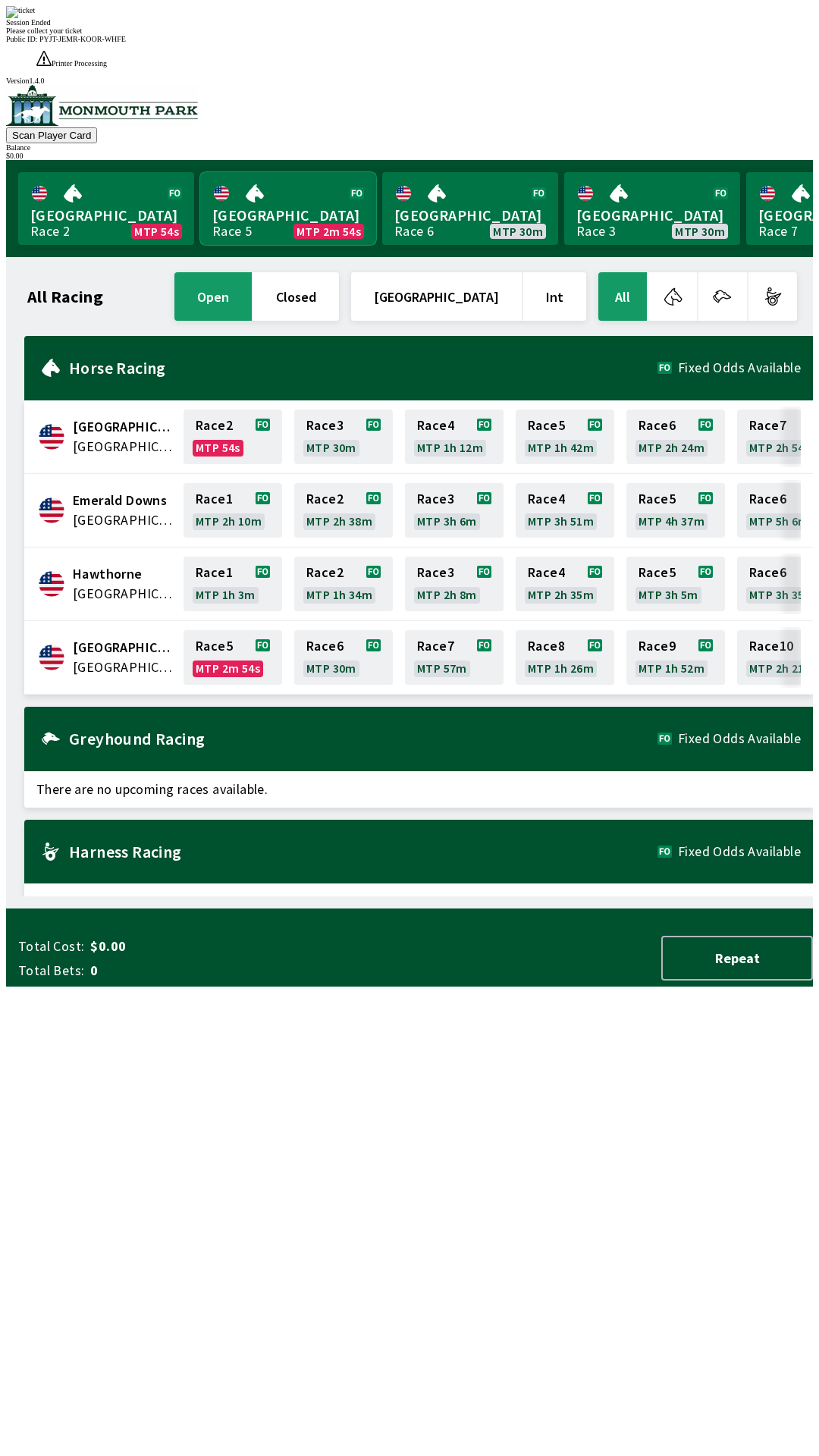
click at [291, 172] on link "Monmouth Park Race 5 MTP 2m 54s" at bounding box center [288, 208] width 176 height 73
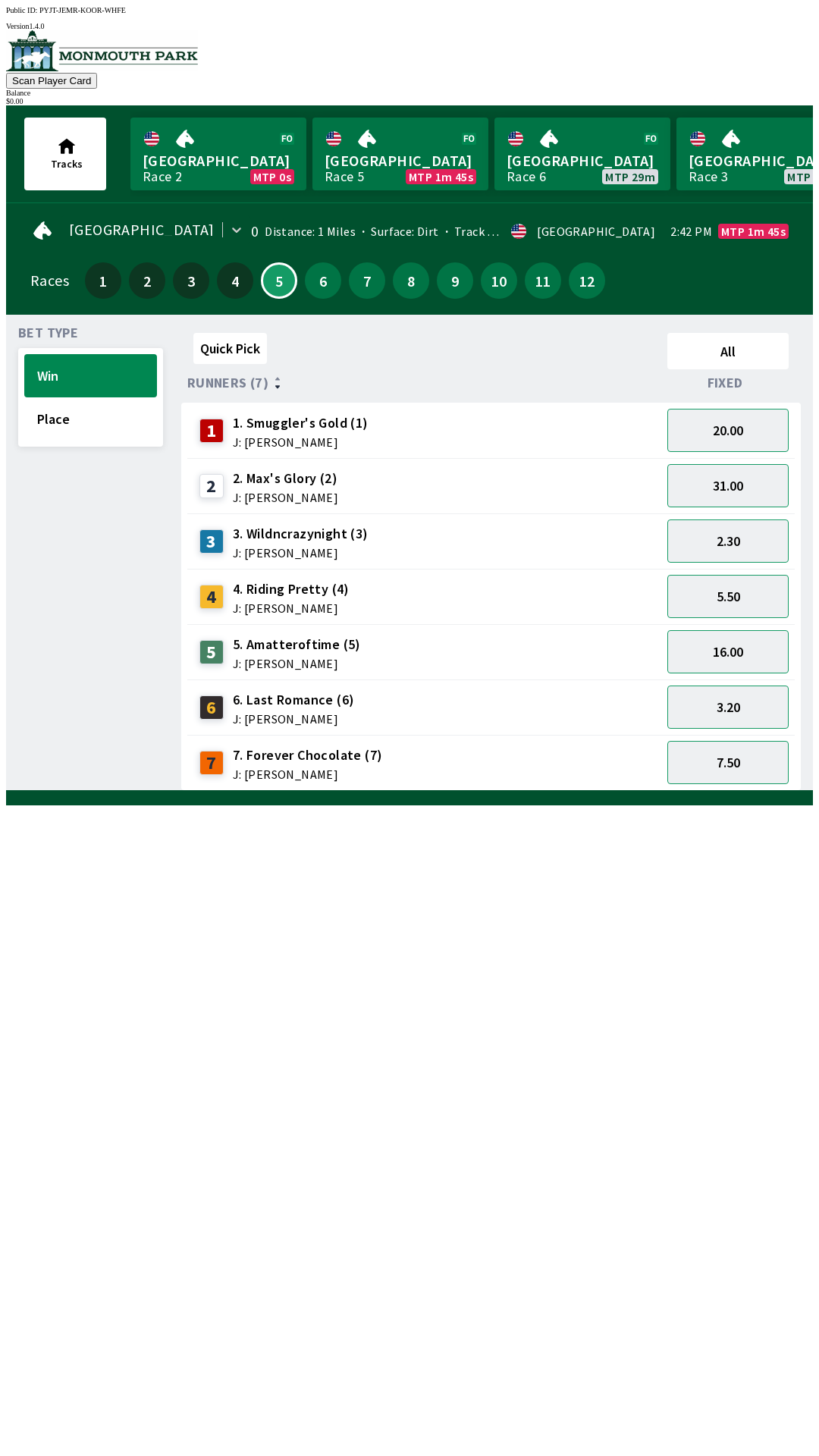
click at [468, 791] on div "Quick Pick All Runners (7) Fixed 1 1. Smuggler's Gold (1) J: [PERSON_NAME] 20.0…" at bounding box center [497, 559] width 632 height 464
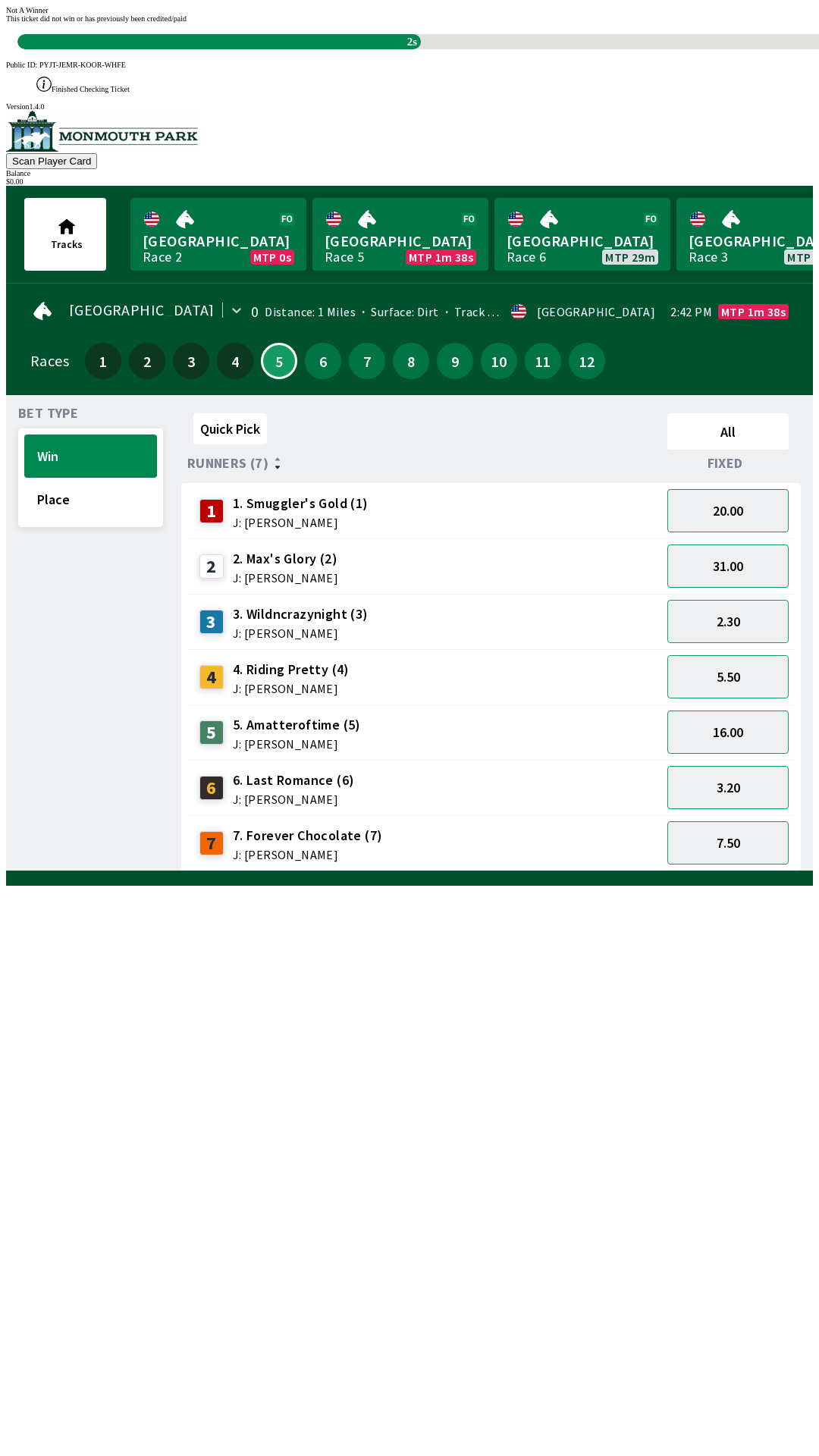
click at [420, 49] on div "This ticket did not win or has previously been credited/paid 2s" at bounding box center [410, 32] width 807 height 35
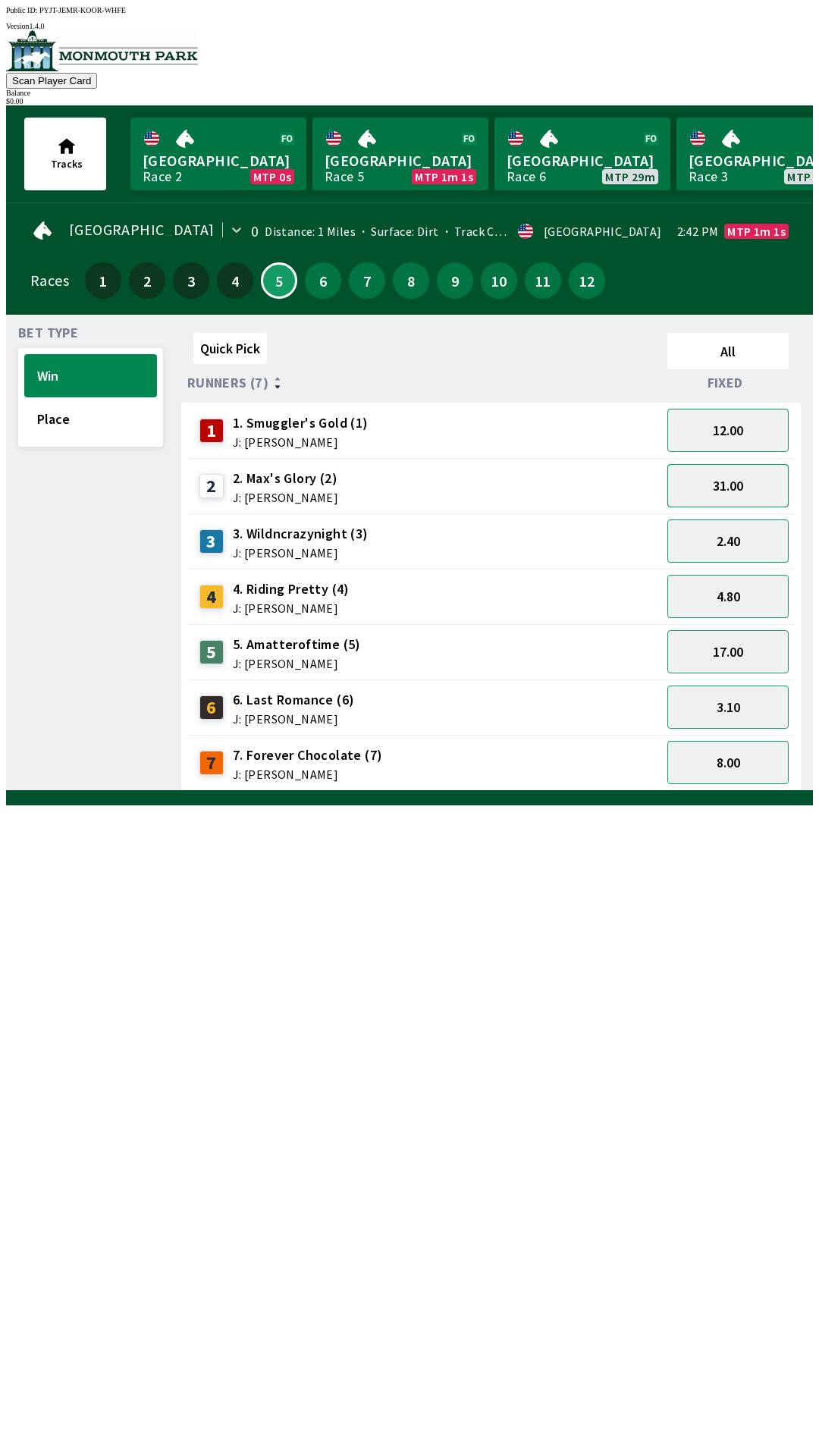
click at [734, 483] on button "31.00" at bounding box center [728, 486] width 121 height 43
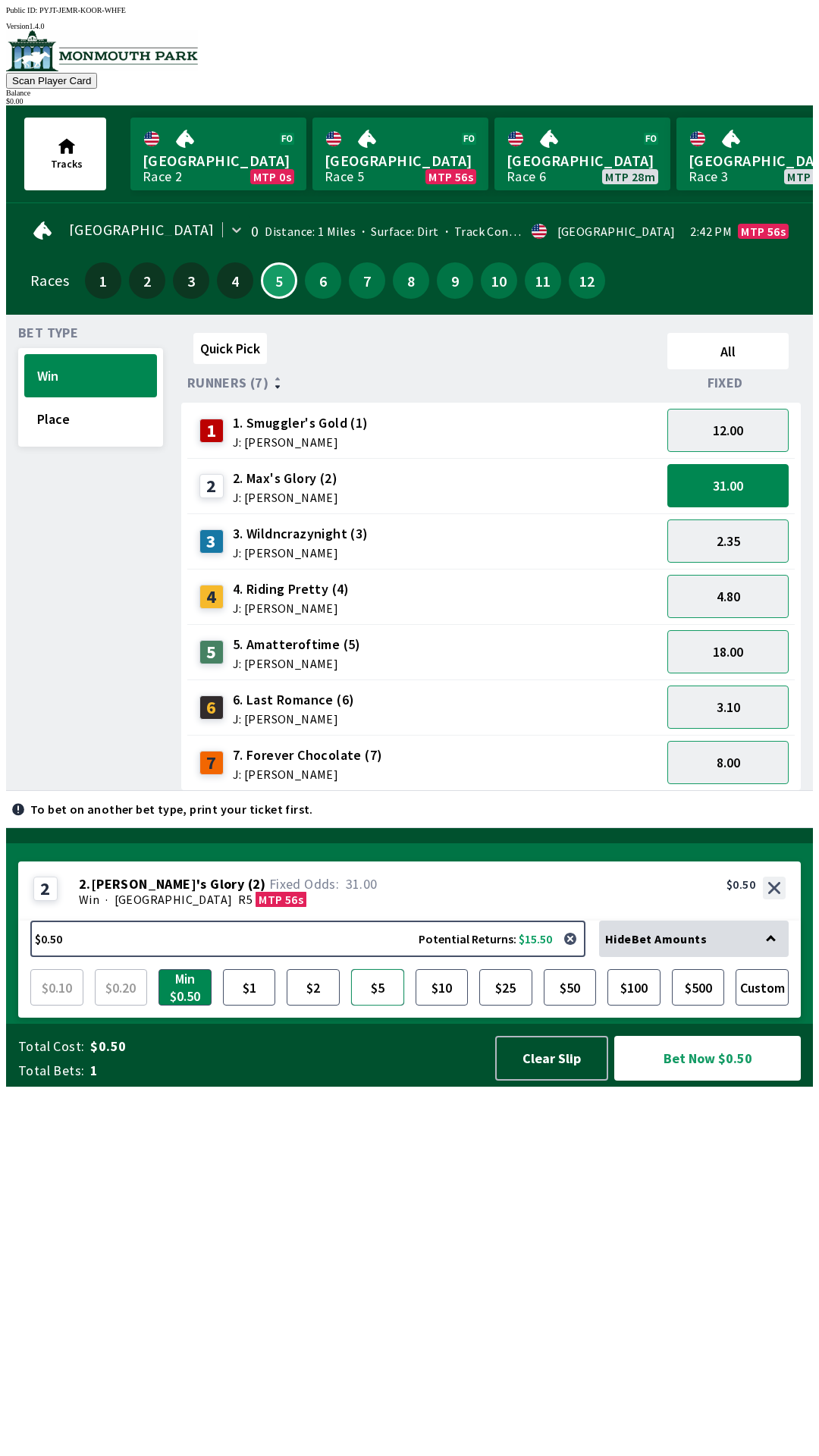
click at [383, 1006] on button "$5" at bounding box center [377, 987] width 53 height 36
click at [707, 1080] on button "Bet Now $5.00" at bounding box center [707, 1059] width 187 height 45
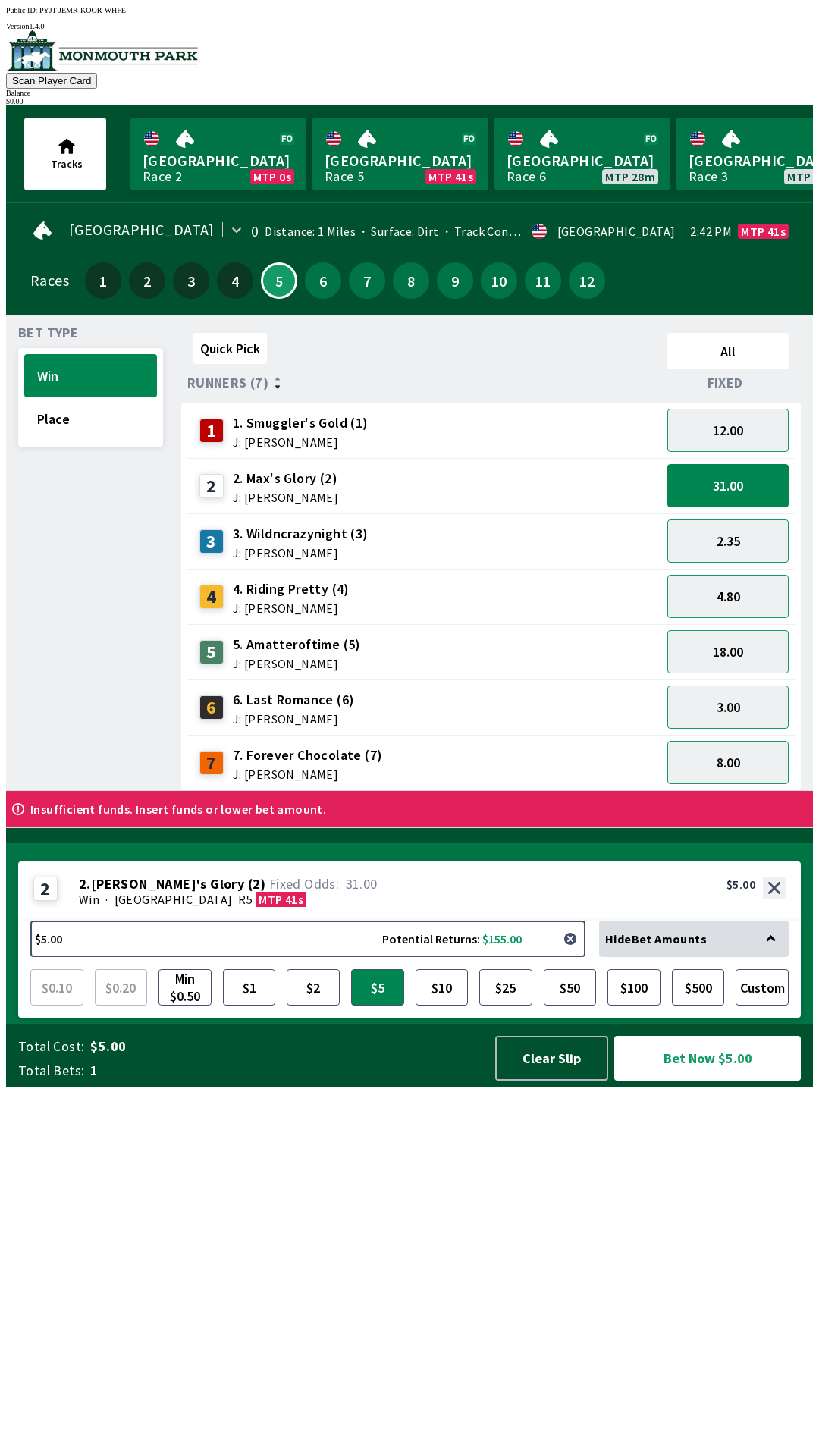
click at [573, 954] on button "button" at bounding box center [570, 939] width 30 height 30
click at [382, 1006] on button "$5" at bounding box center [377, 987] width 53 height 36
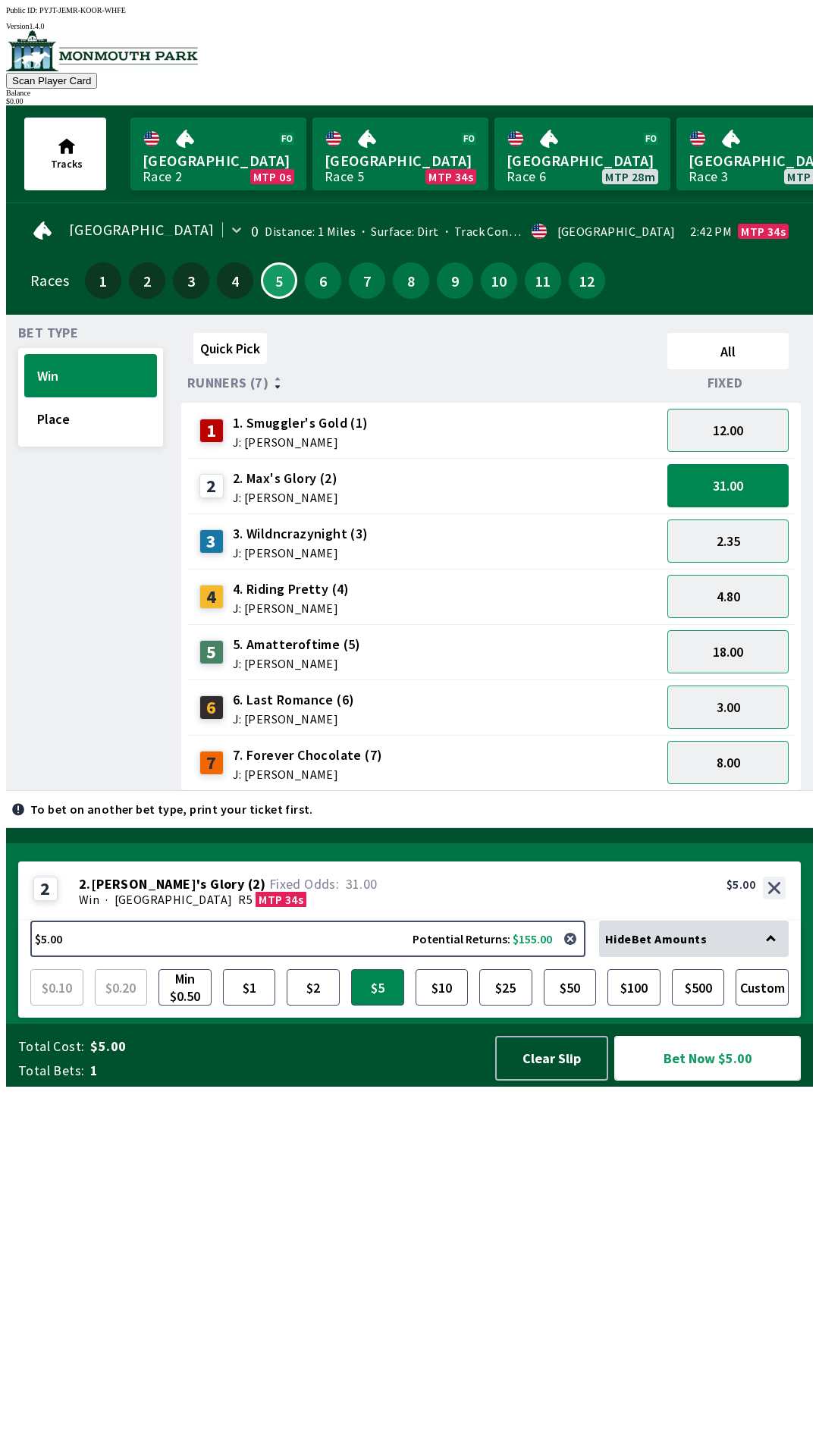
click at [744, 1080] on button "Bet Now $5.00" at bounding box center [707, 1059] width 187 height 45
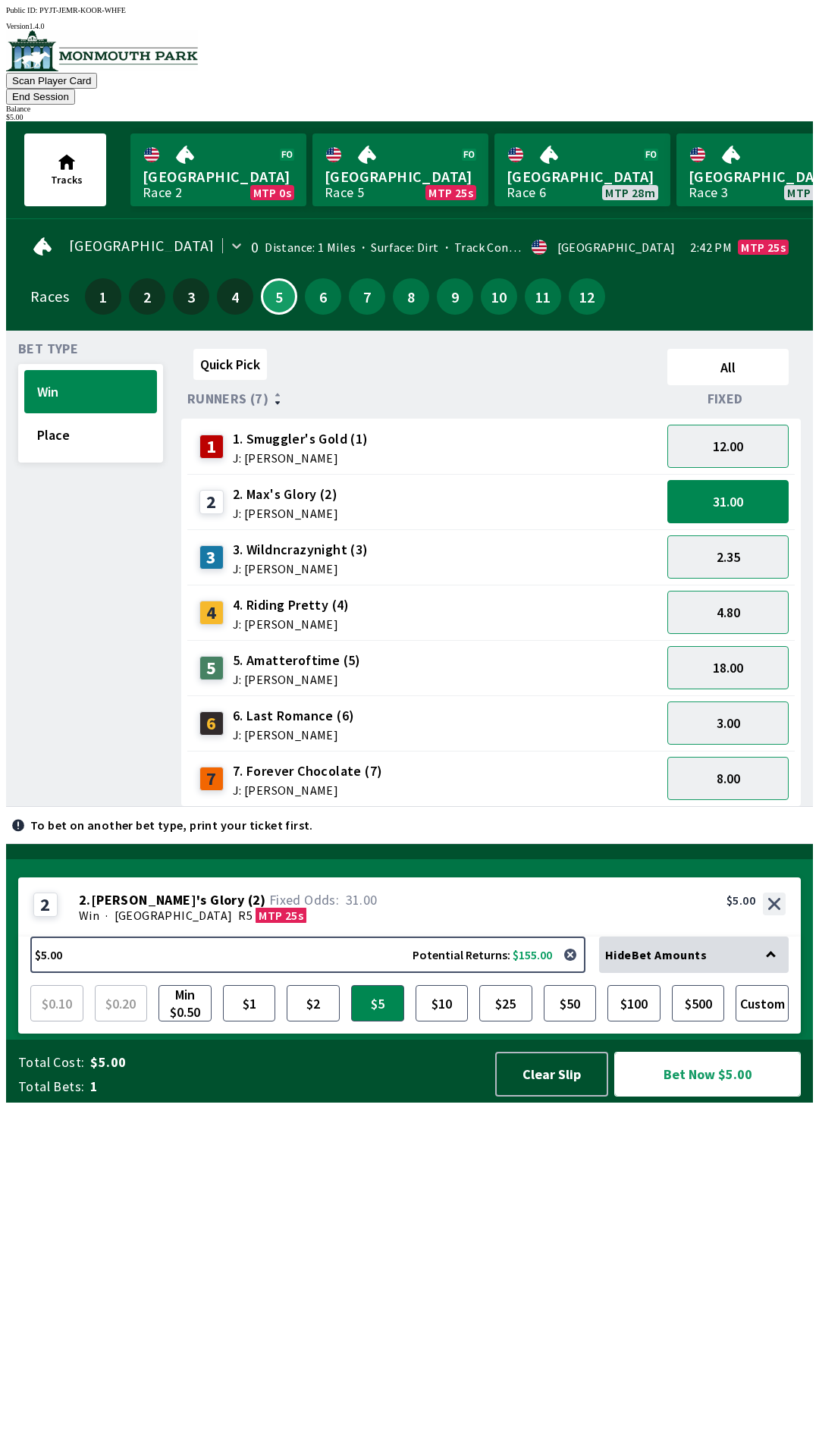
click at [731, 1097] on button "Bet Now $5.00" at bounding box center [707, 1074] width 187 height 45
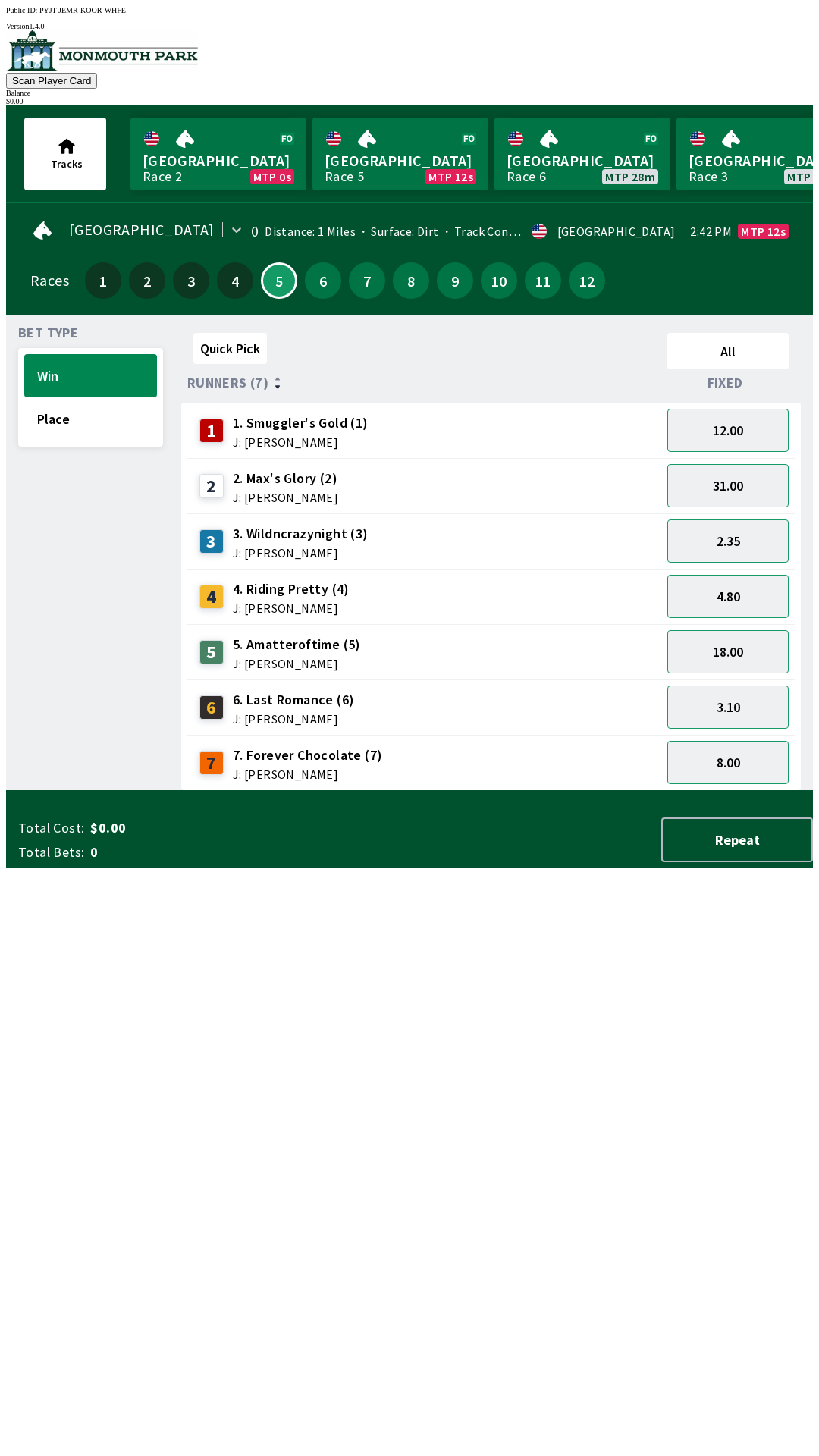
click at [346, 791] on div "Quick Pick All Runners (7) Fixed 1 1. Smuggler's Gold (1) J: [PERSON_NAME] 12.0…" at bounding box center [497, 559] width 632 height 464
click at [75, 427] on button "Place" at bounding box center [90, 419] width 133 height 43
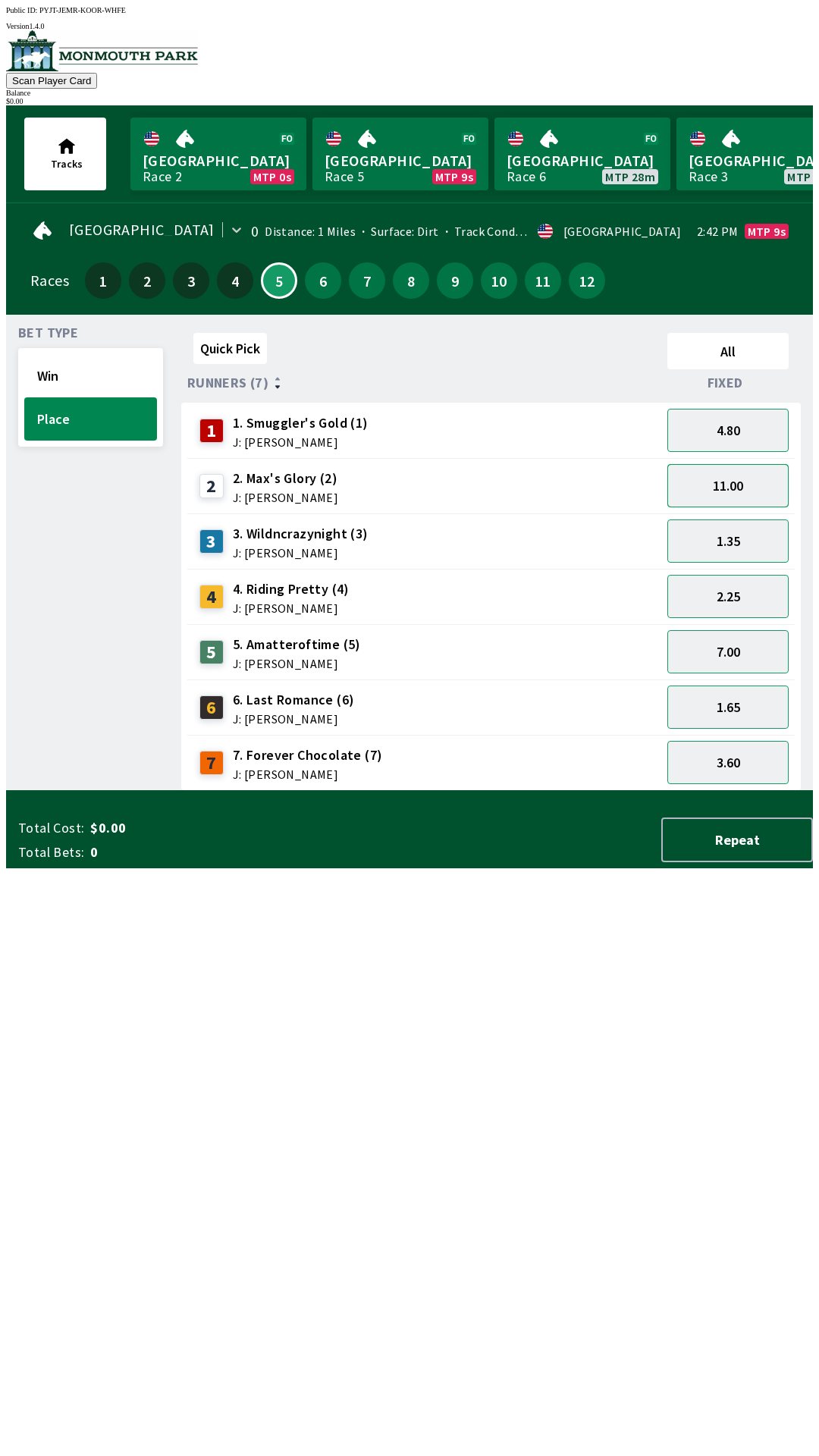
click at [741, 490] on button "11.00" at bounding box center [728, 486] width 121 height 43
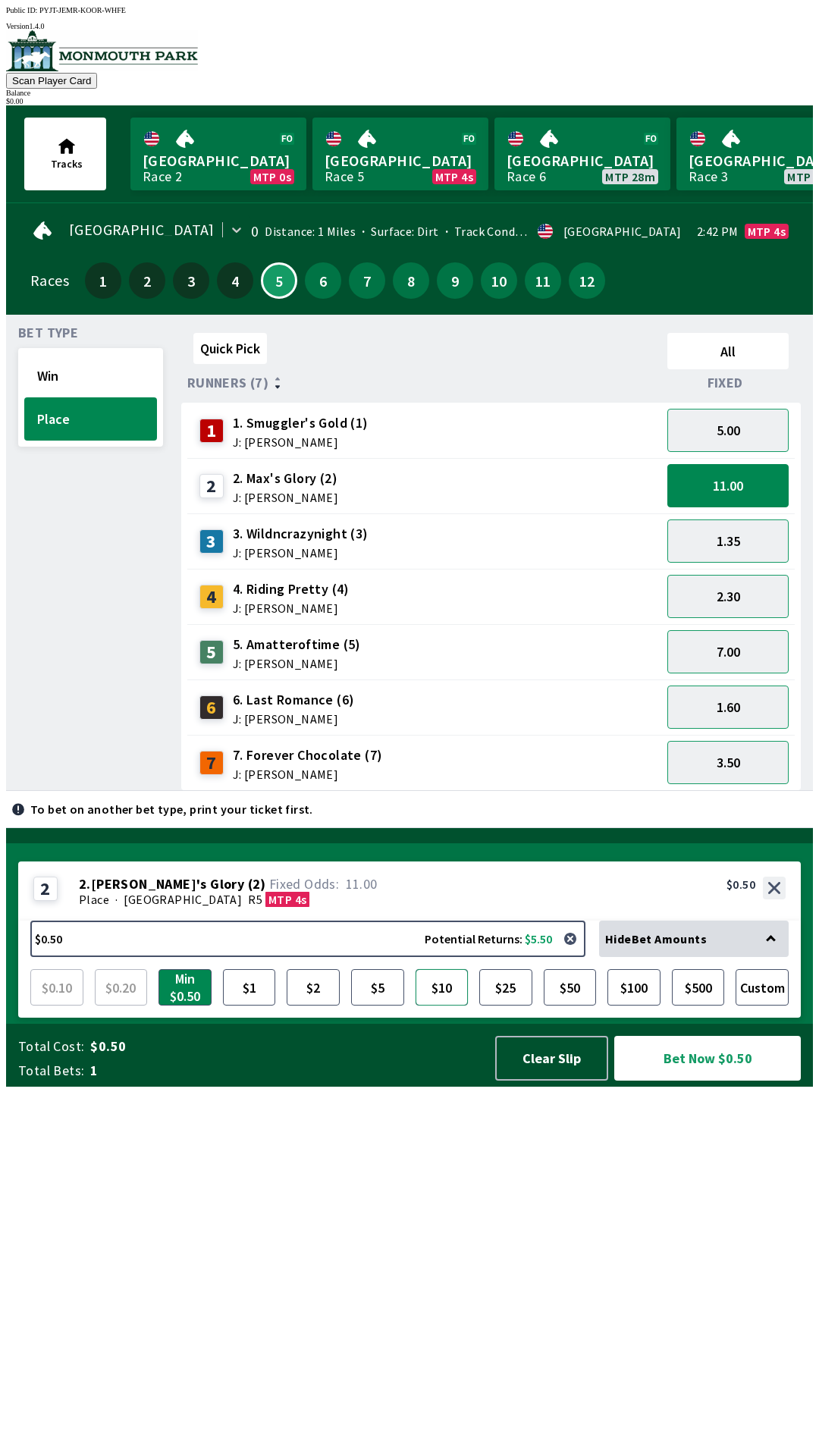
click at [434, 1006] on button "$10" at bounding box center [442, 987] width 53 height 36
click at [698, 1080] on button "Bet Now $10.00" at bounding box center [707, 1059] width 187 height 45
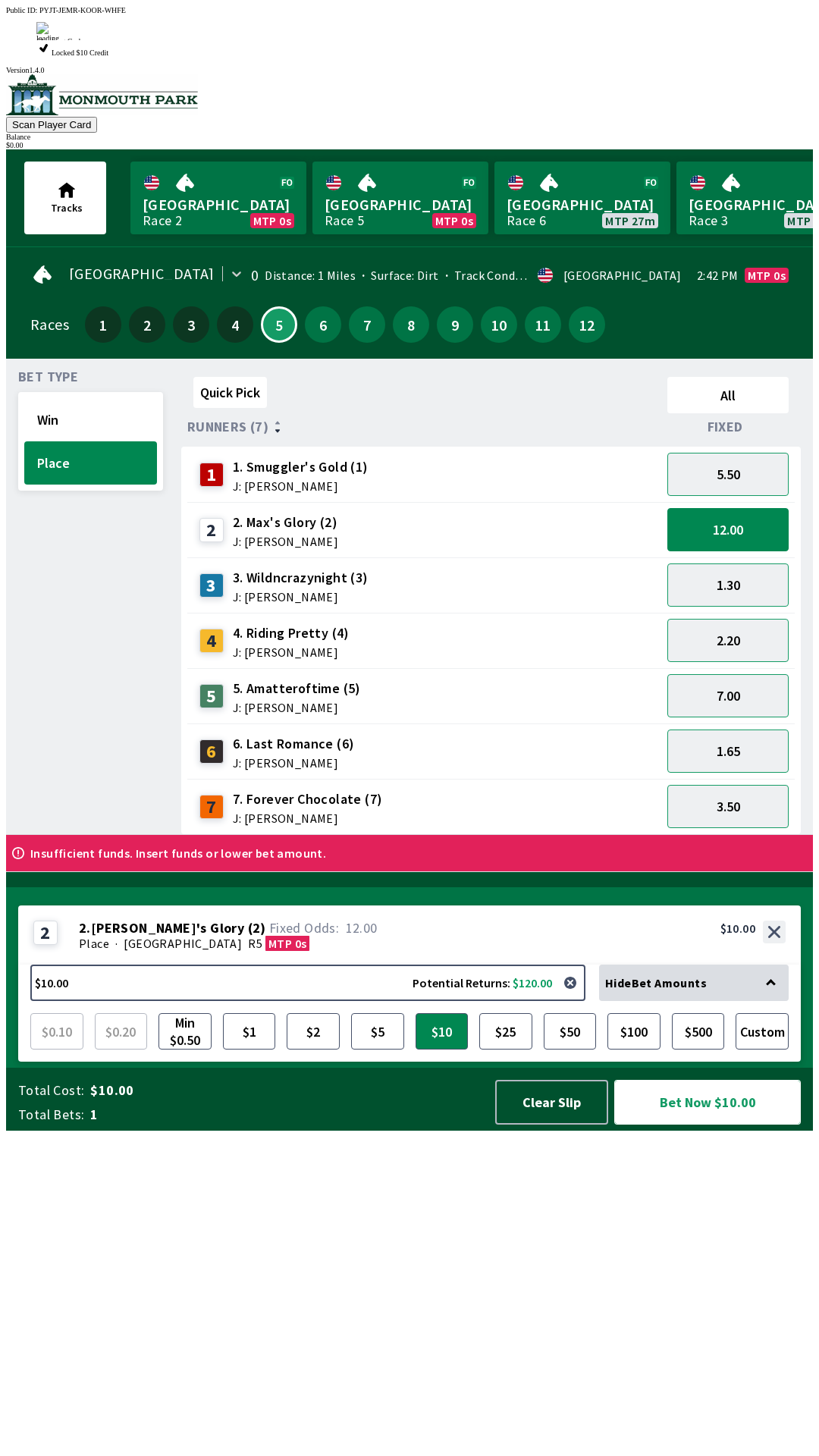
click at [614, 1080] on button "Bet Now $10.00" at bounding box center [707, 1103] width 187 height 45
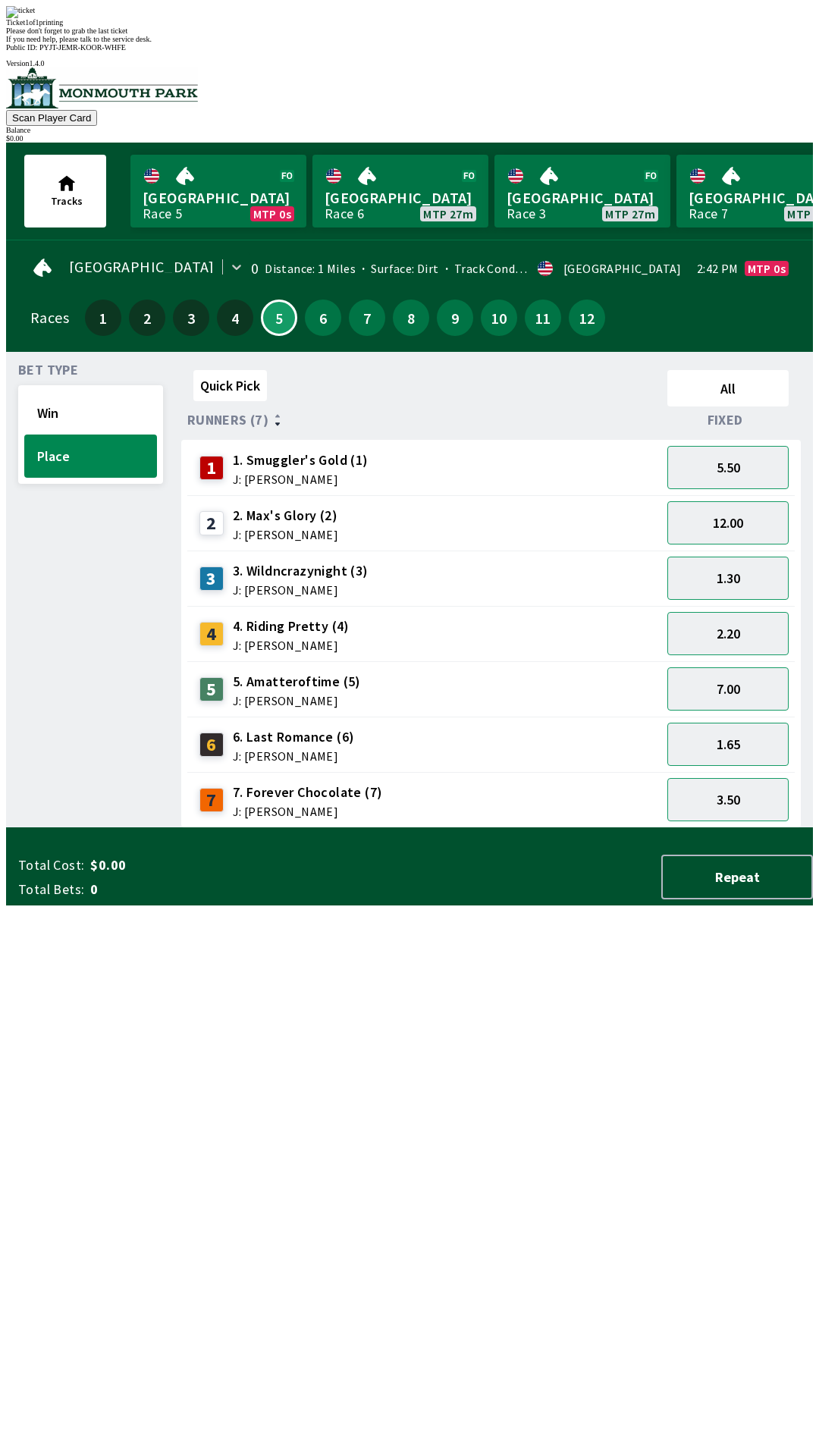
click at [472, 828] on div "Quick Pick All Runners (7) Fixed 1 1. Smuggler's Gold (1) J: [PERSON_NAME] 5.50…" at bounding box center [497, 596] width 632 height 464
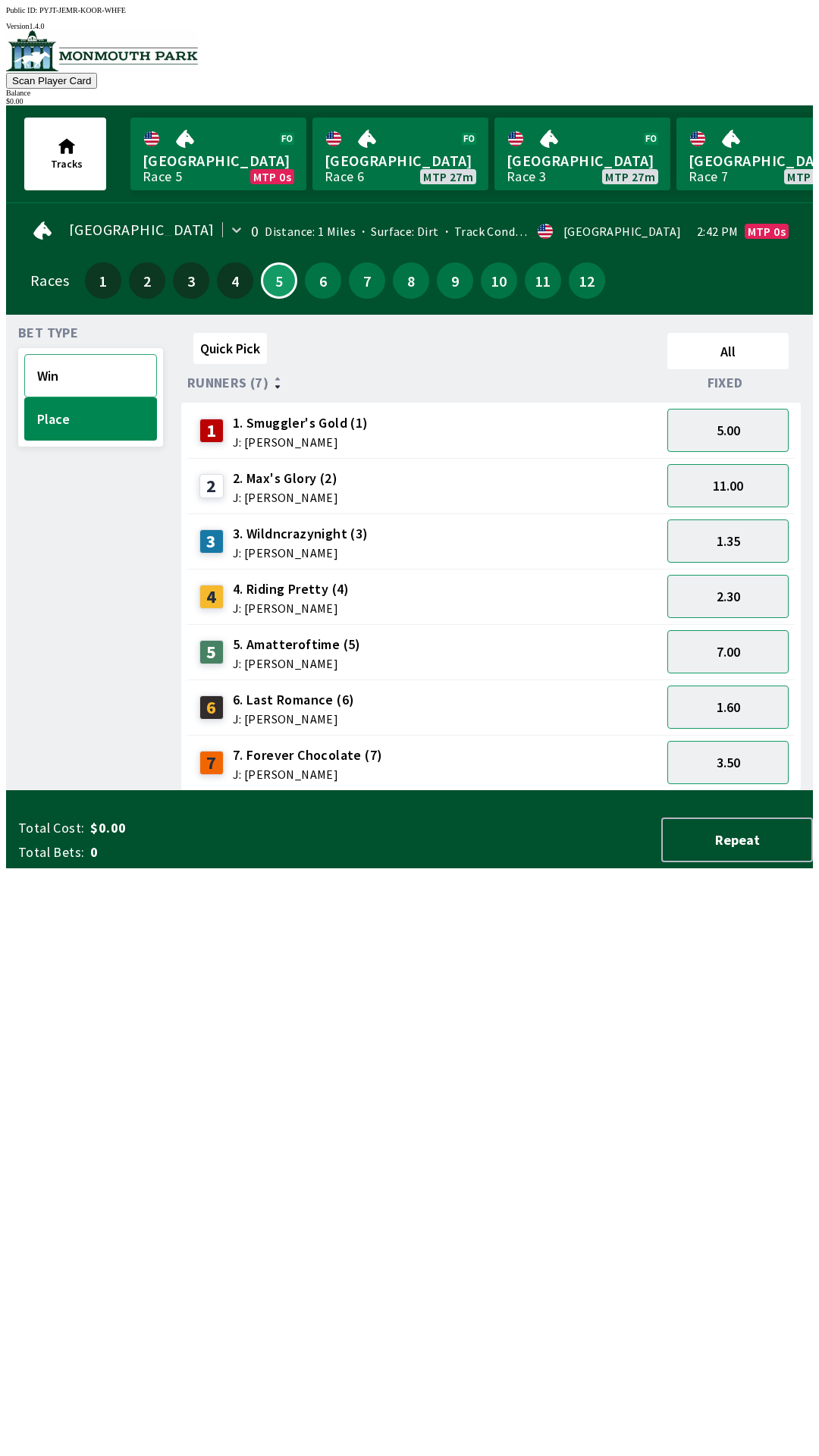
click at [95, 363] on button "Win" at bounding box center [90, 376] width 133 height 43
click at [764, 486] on button "31.00" at bounding box center [728, 486] width 121 height 43
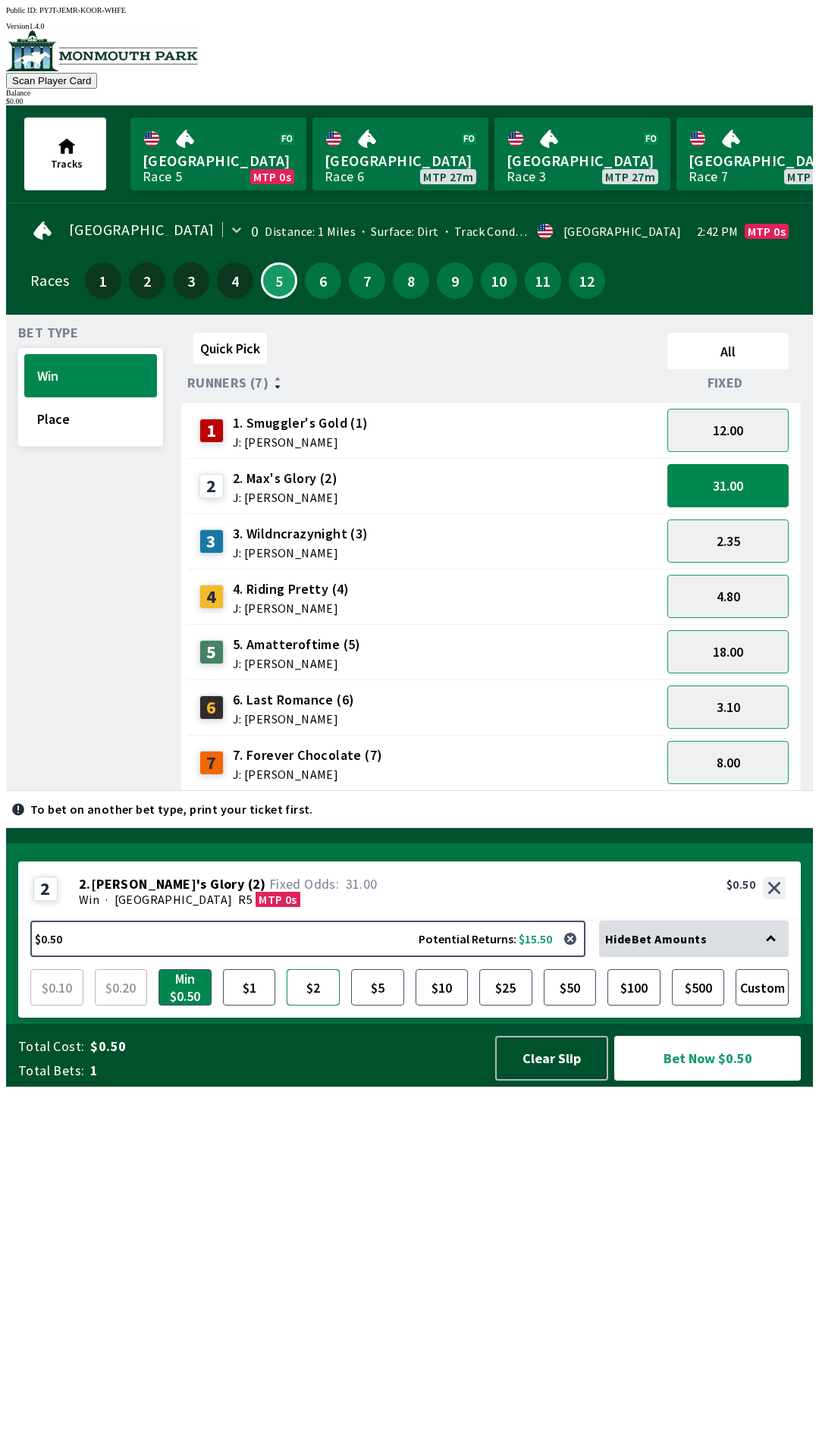
click at [311, 1006] on button "$2" at bounding box center [312, 987] width 53 height 36
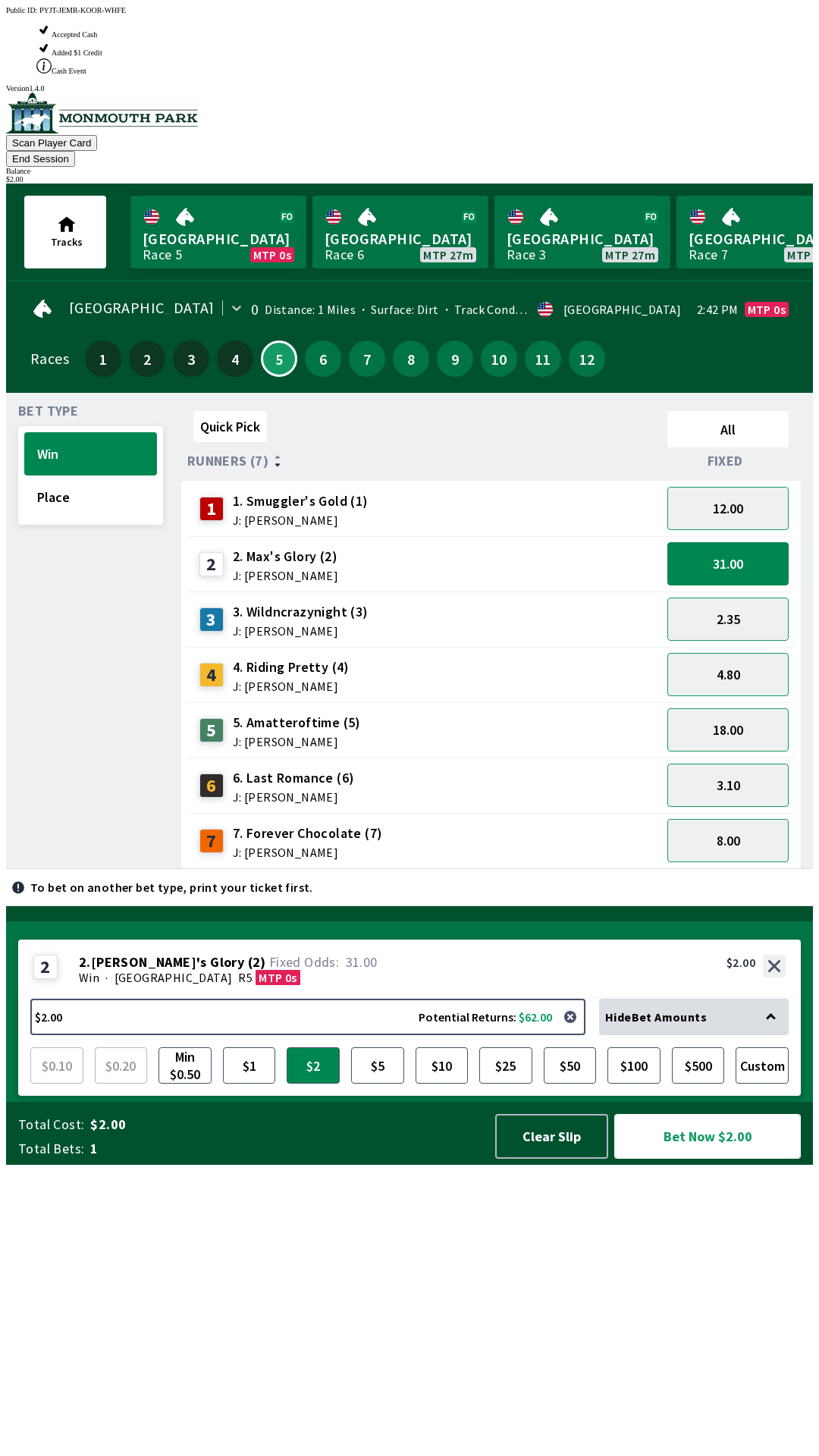
click at [750, 1158] on button "Bet Now $2.00" at bounding box center [707, 1137] width 187 height 45
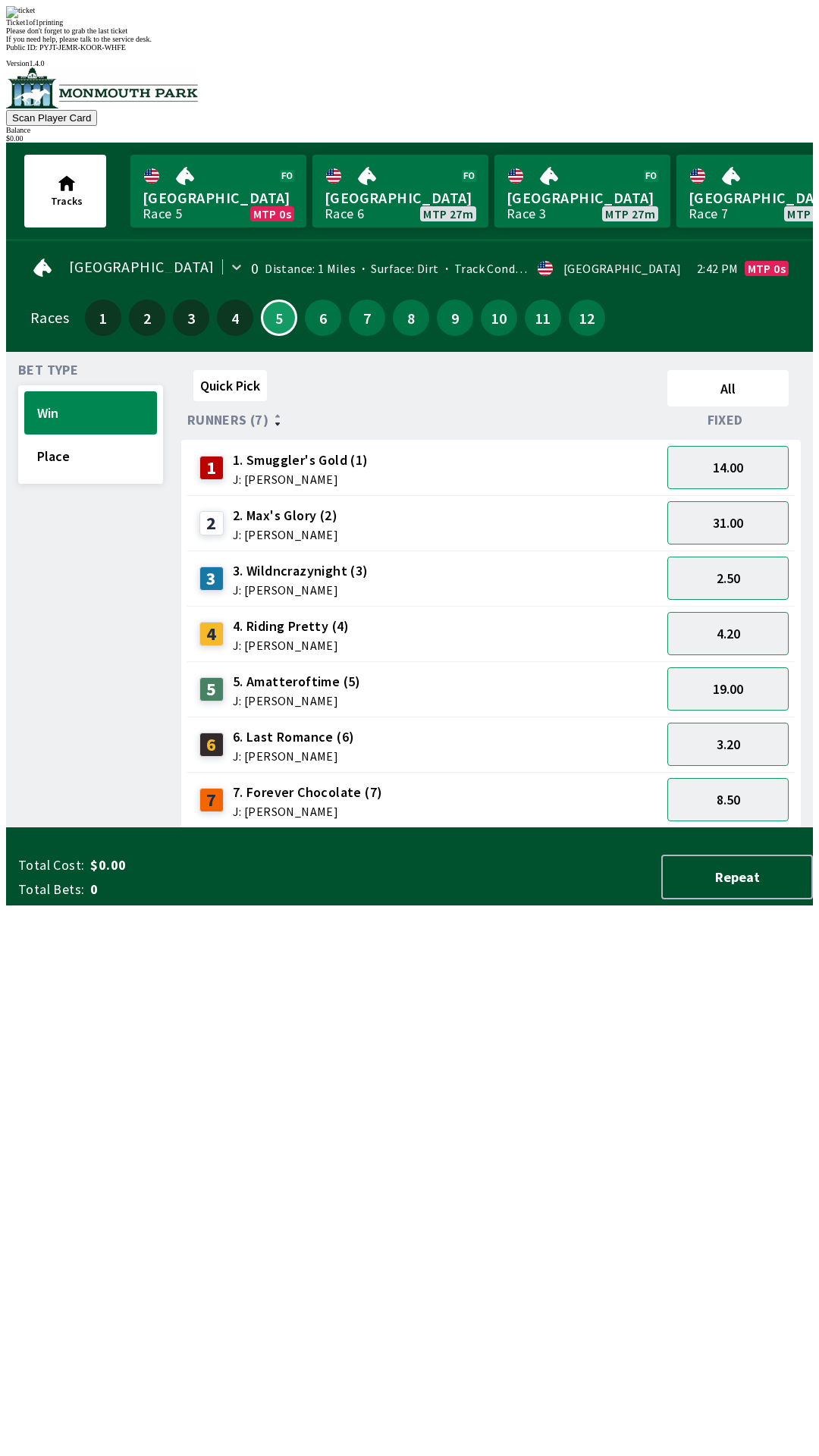
click at [651, 828] on div "Quick Pick All Runners (7) Fixed 1 1. Smuggler's Gold (1) J: [PERSON_NAME] 14.0…" at bounding box center [497, 596] width 632 height 464
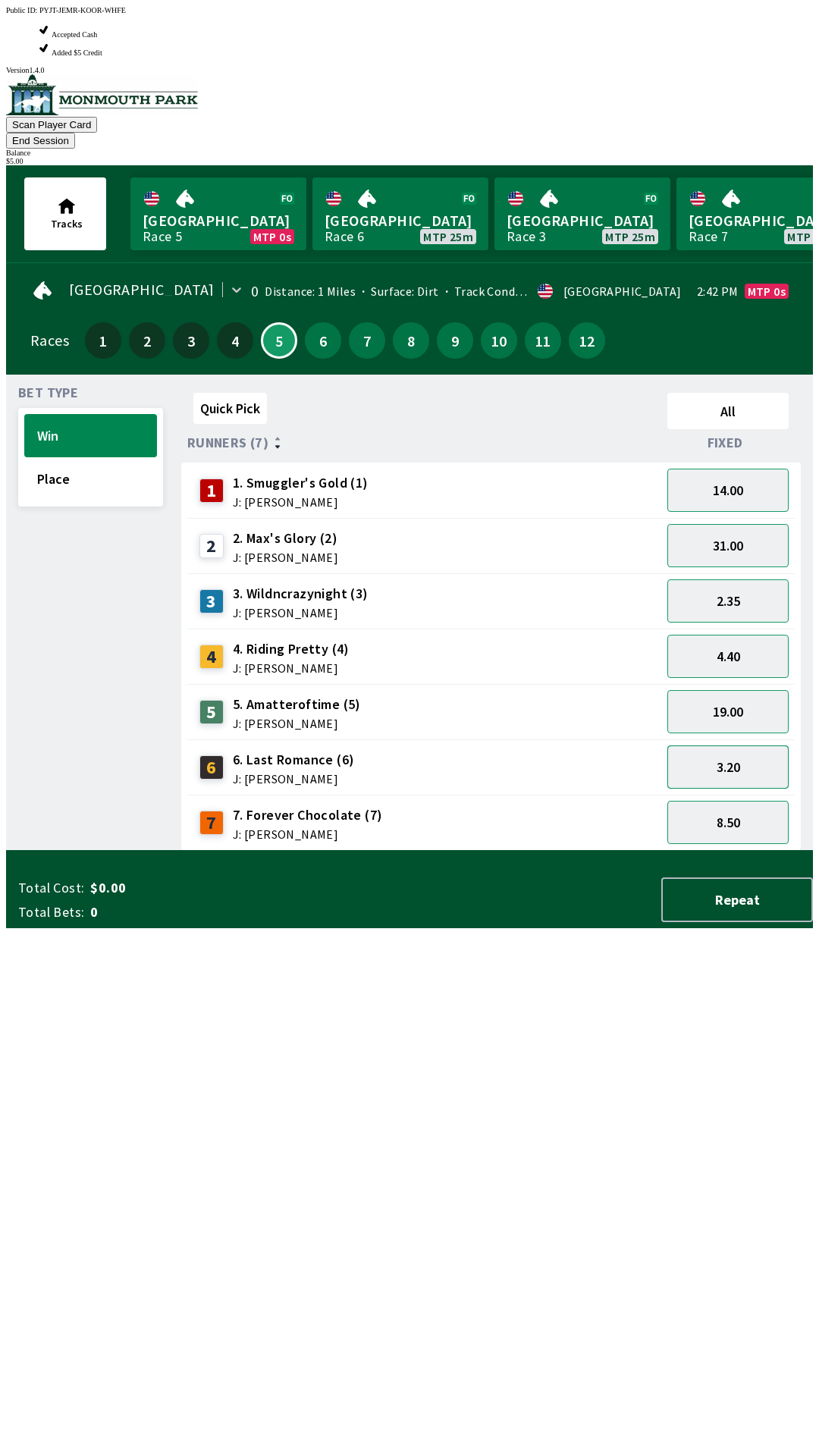
click at [741, 745] on button "3.20" at bounding box center [728, 767] width 121 height 43
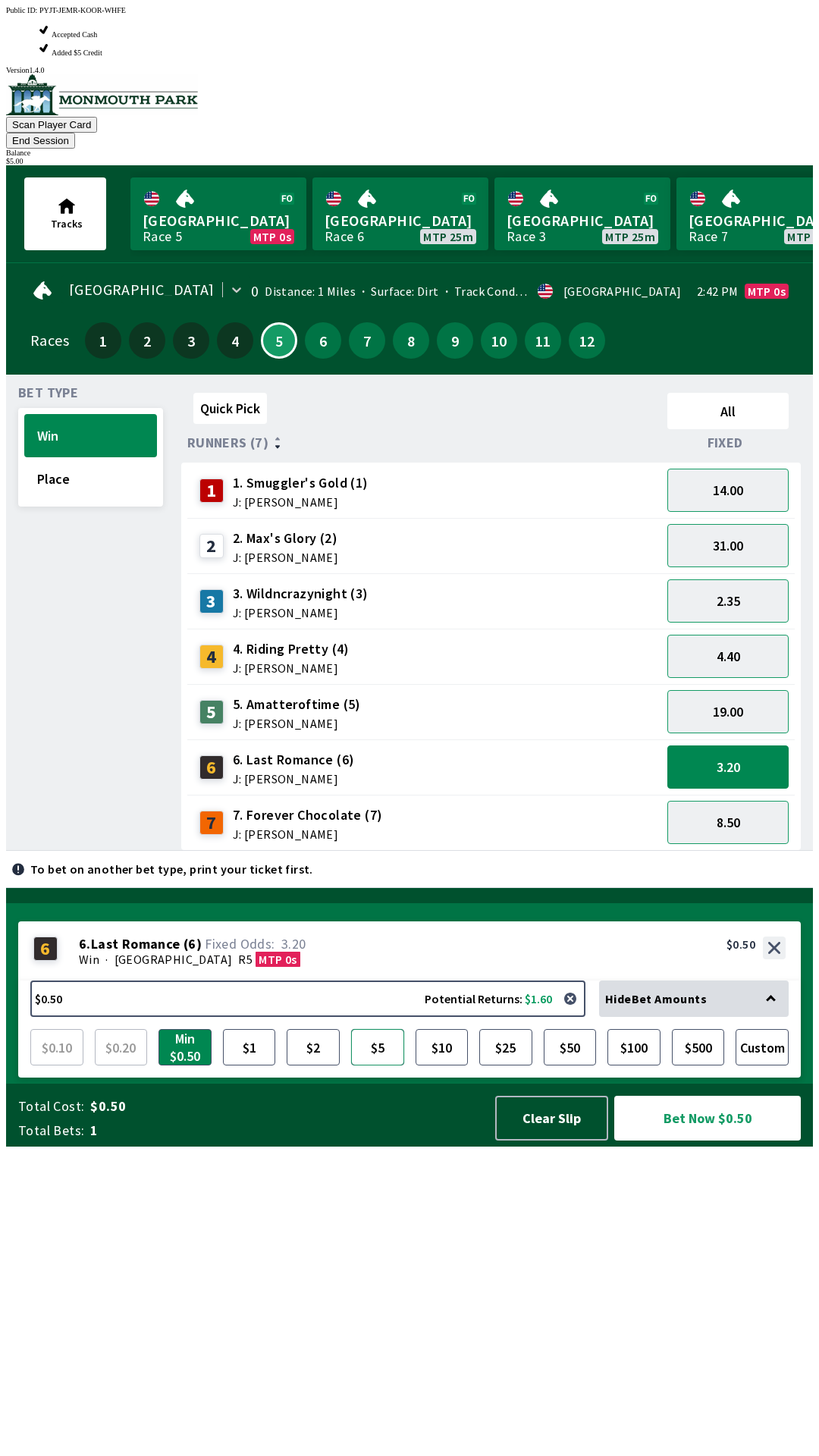
click at [378, 1066] on button "$5" at bounding box center [377, 1047] width 53 height 36
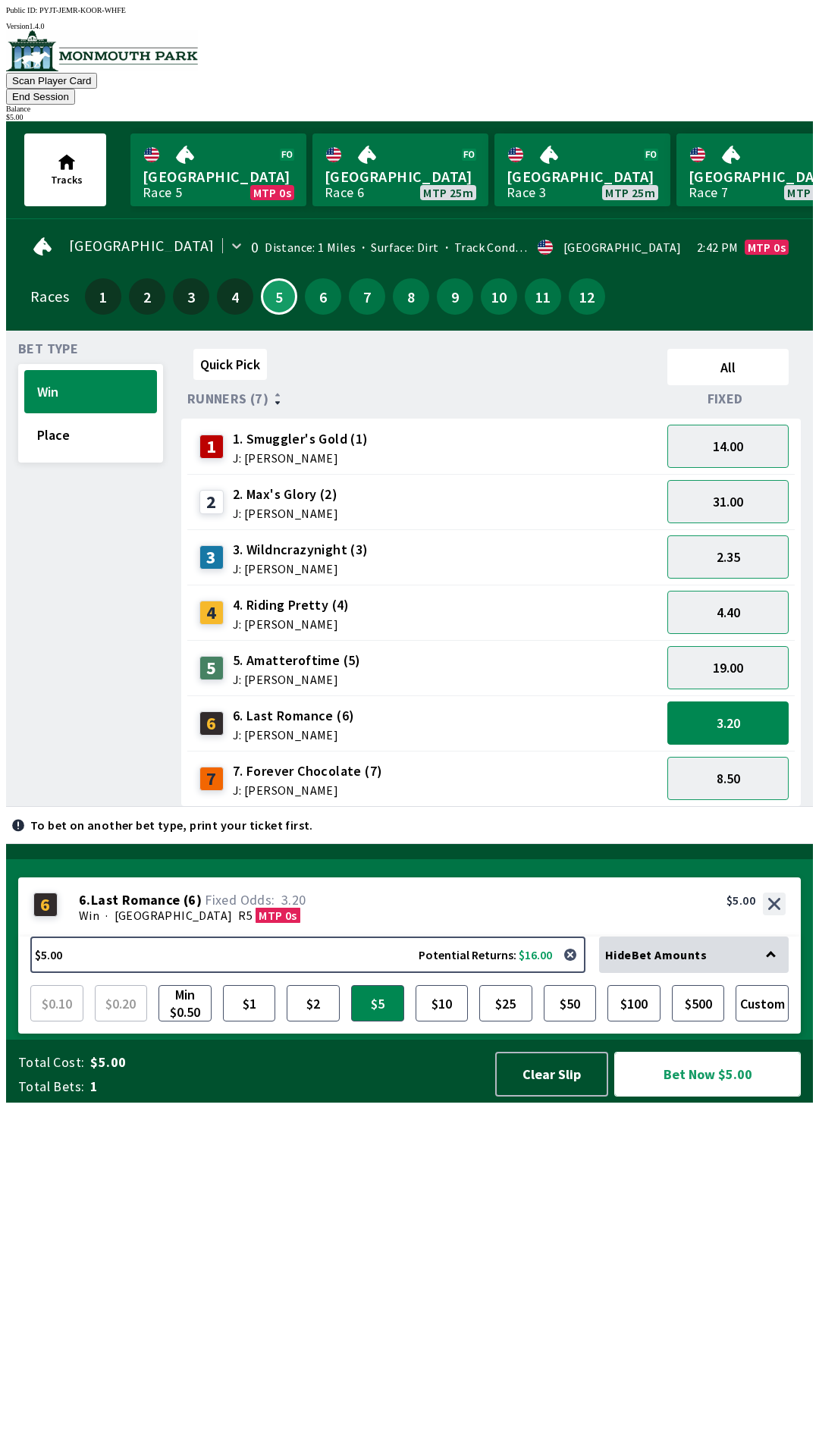
click at [715, 1097] on button "Bet Now $5.00" at bounding box center [707, 1074] width 187 height 45
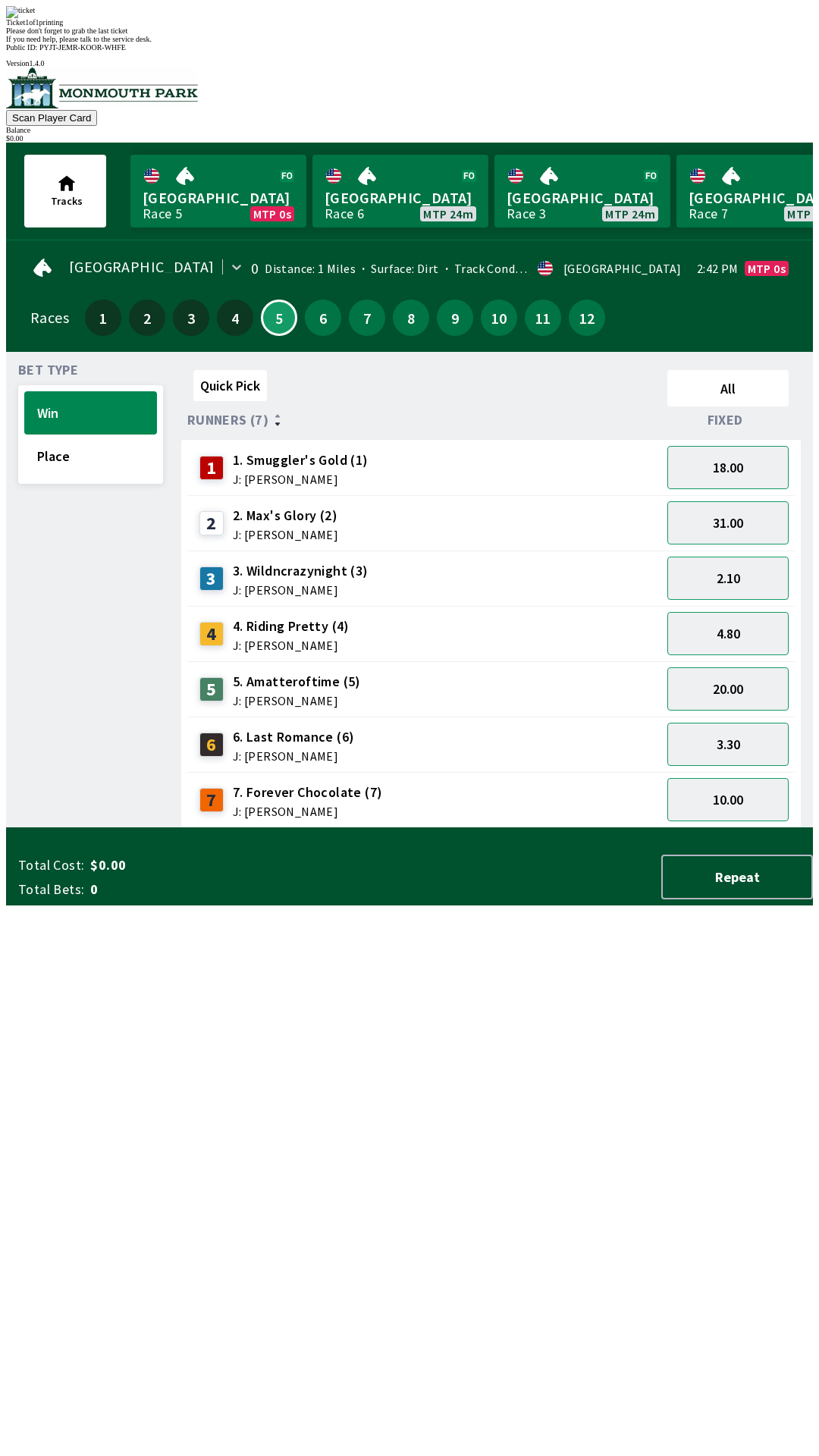
click at [149, 828] on div "Bet Type Win Place" at bounding box center [90, 596] width 145 height 464
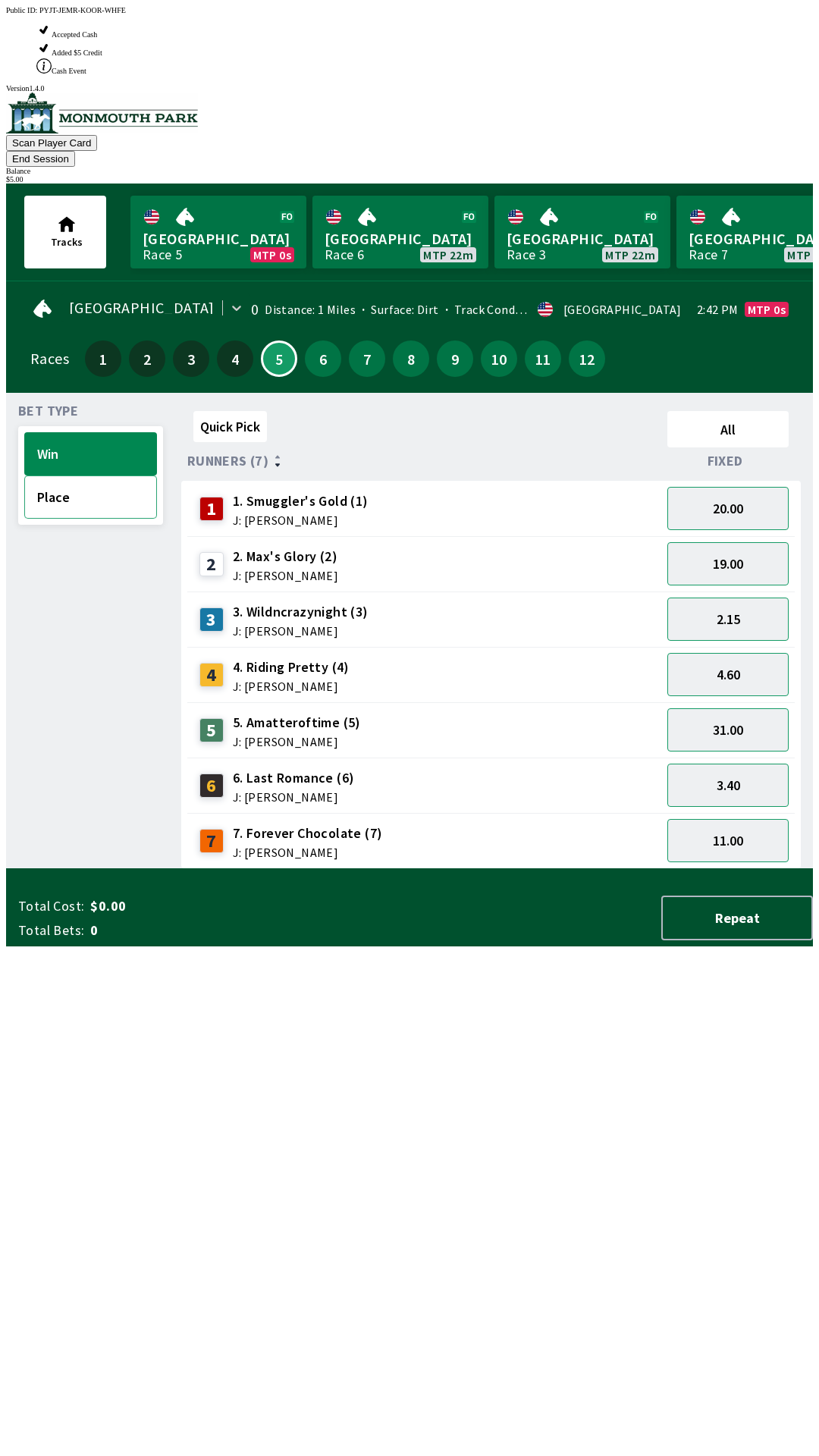
click at [51, 475] on button "Place" at bounding box center [90, 497] width 133 height 43
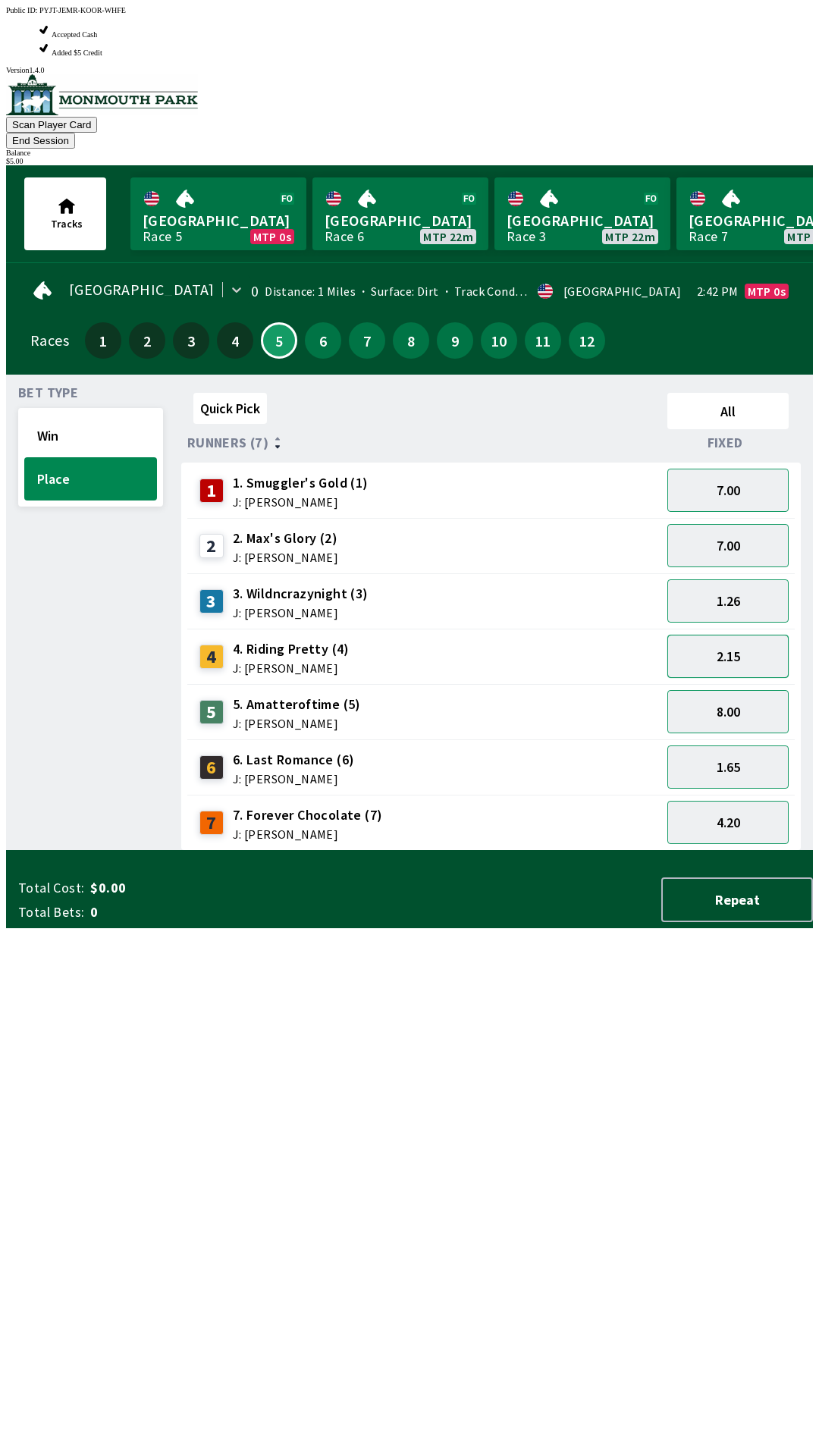
click at [731, 635] on button "2.15" at bounding box center [728, 657] width 121 height 43
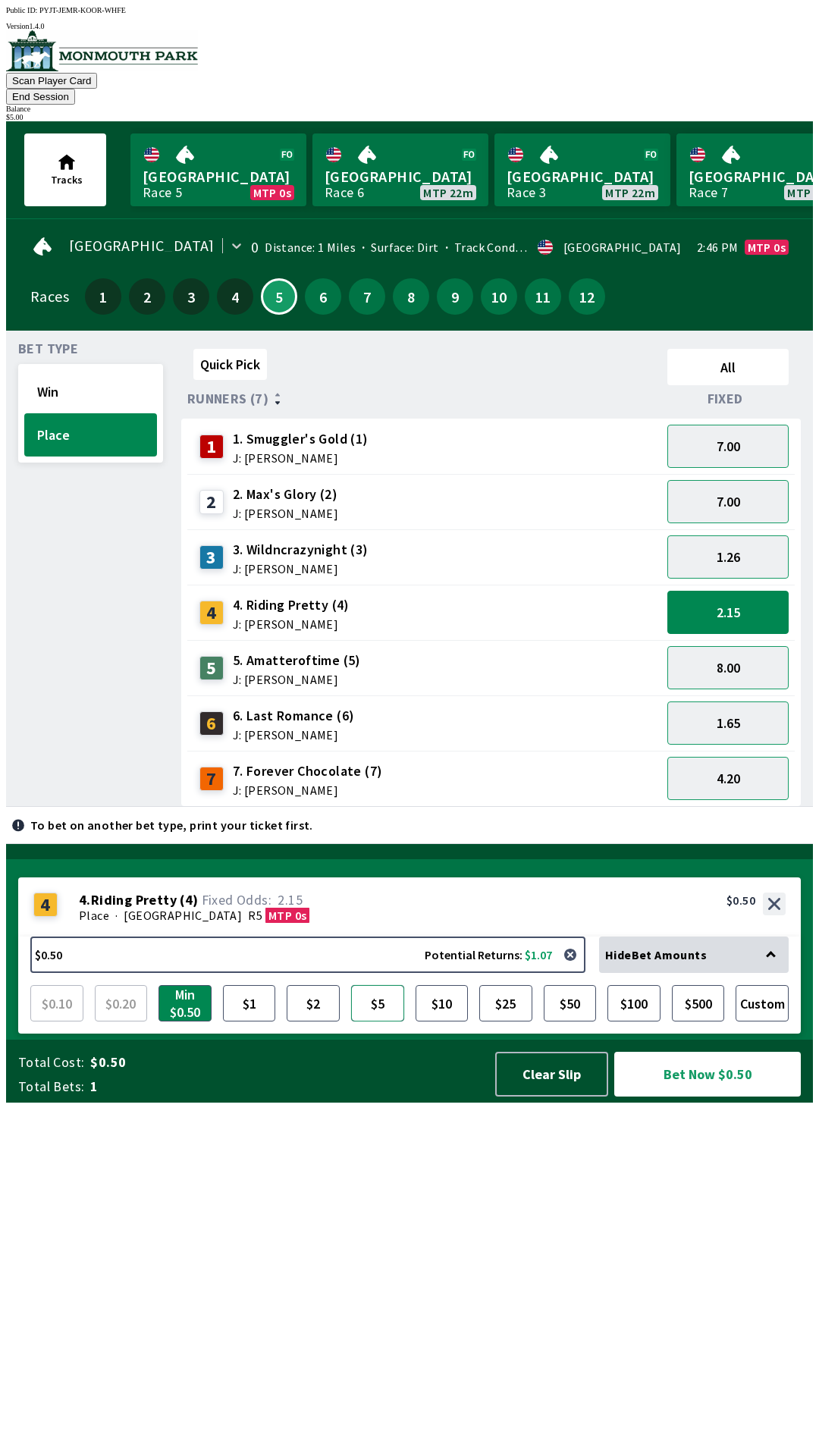
click at [381, 1021] on button "$5" at bounding box center [377, 1003] width 53 height 36
click at [701, 1097] on button "Bet Now $5.00" at bounding box center [707, 1074] width 187 height 45
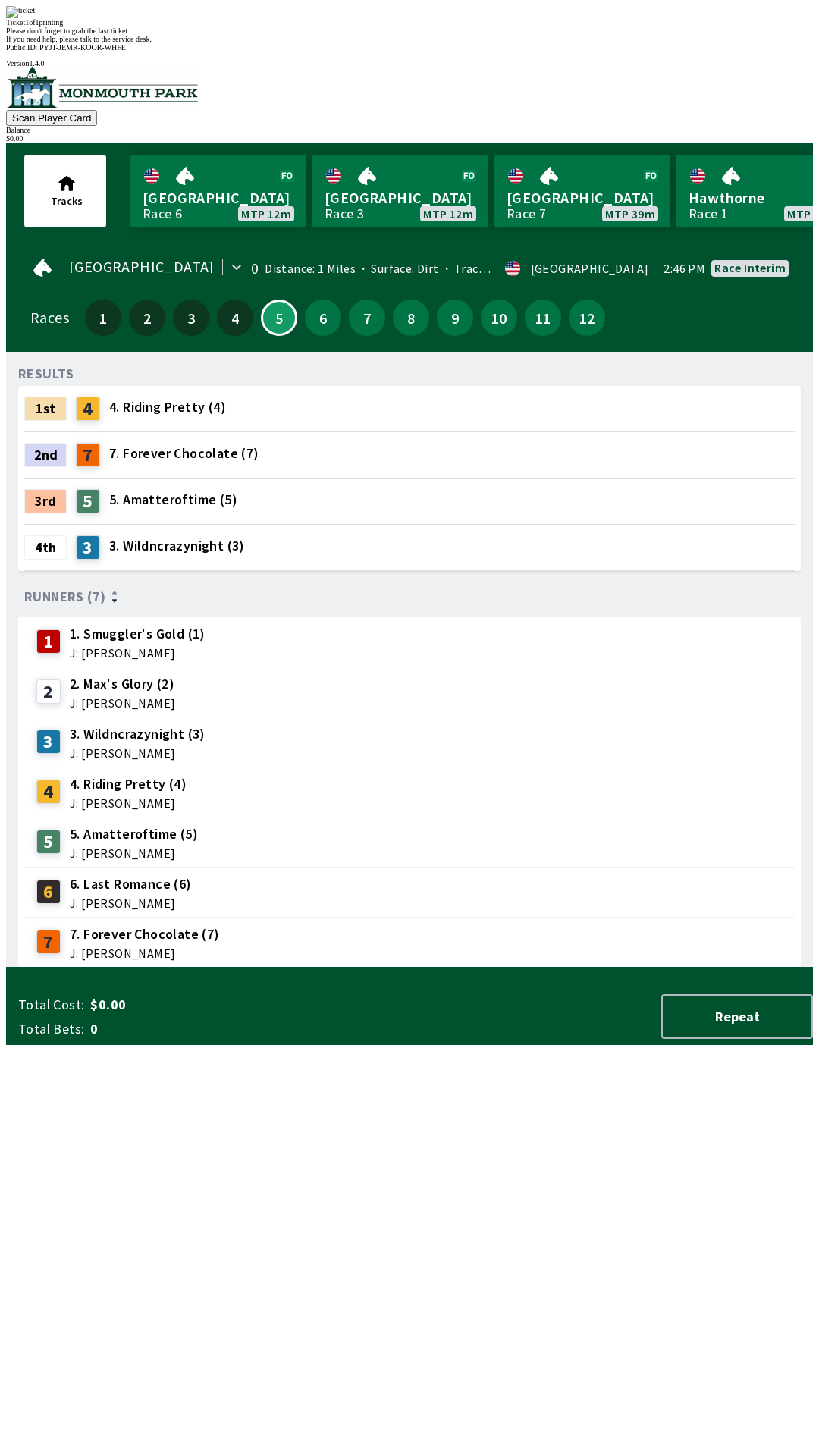
click at [437, 967] on div "RESULTS 1st 4 4. Riding Pretty (4) 2nd 7 7. Forever Chocolate (7) 3rd 5 5. Amat…" at bounding box center [416, 666] width 795 height 604
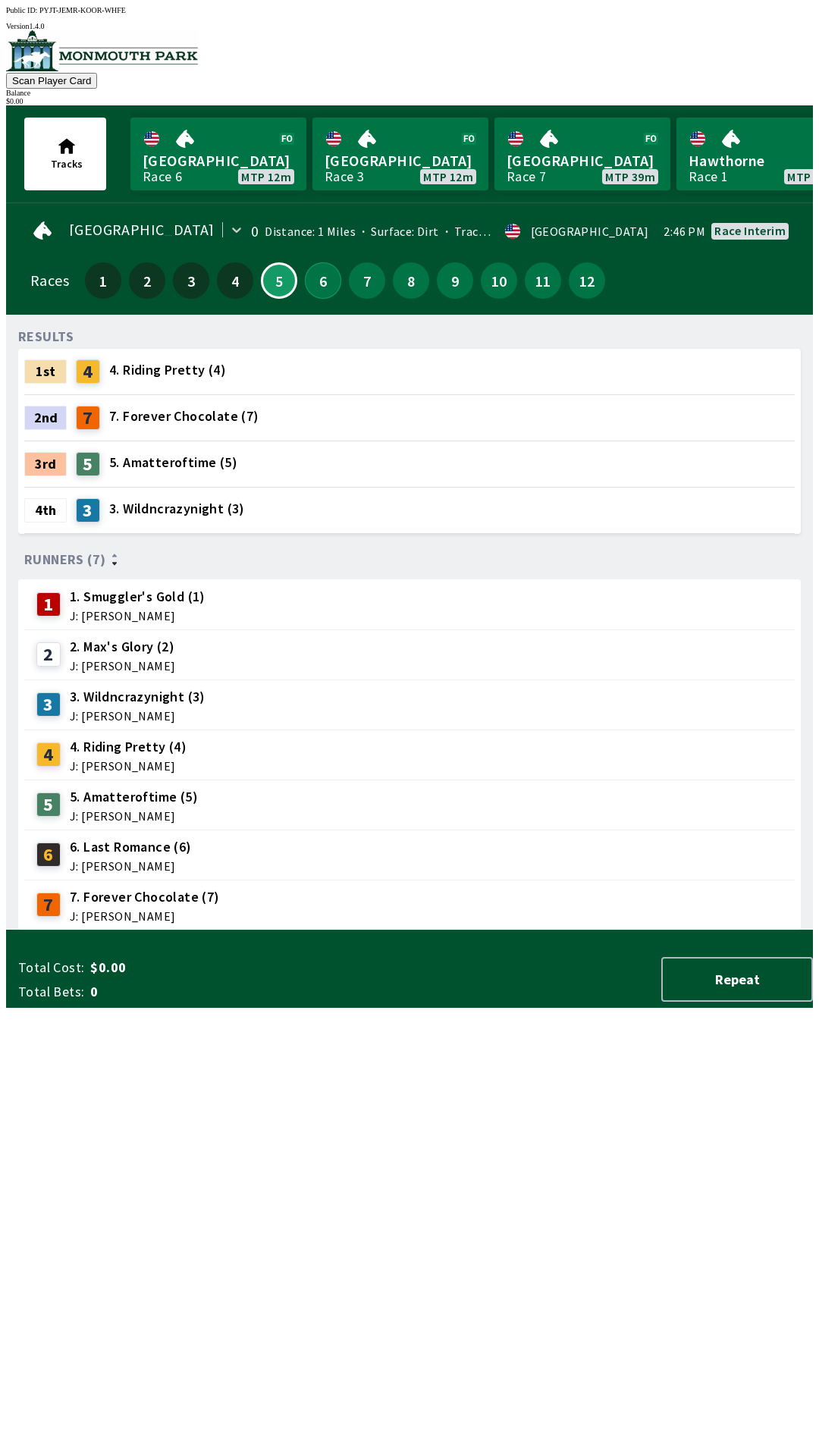
click at [316, 288] on button "6" at bounding box center [323, 280] width 36 height 36
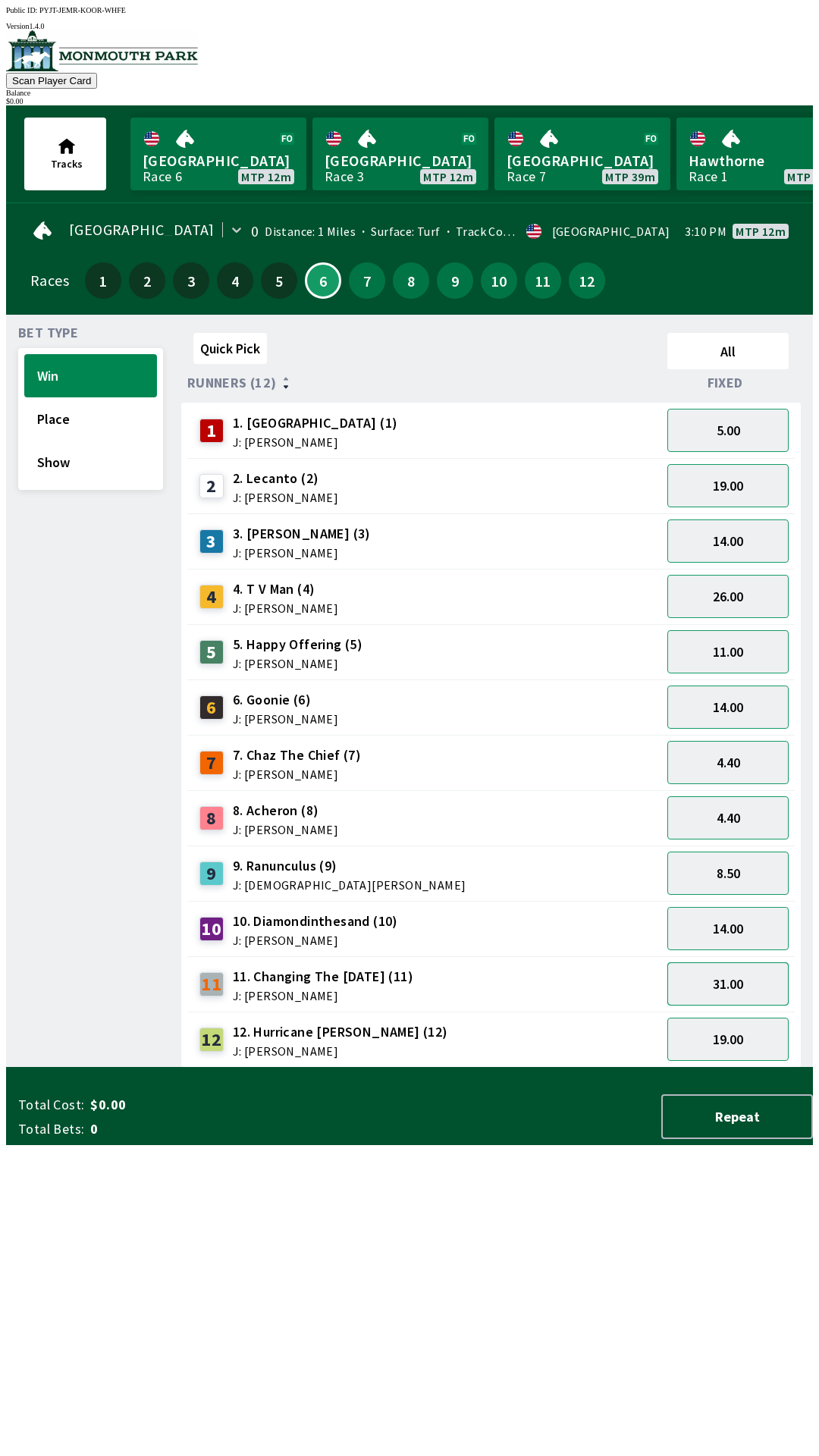
click at [719, 978] on button "31.00" at bounding box center [728, 984] width 121 height 43
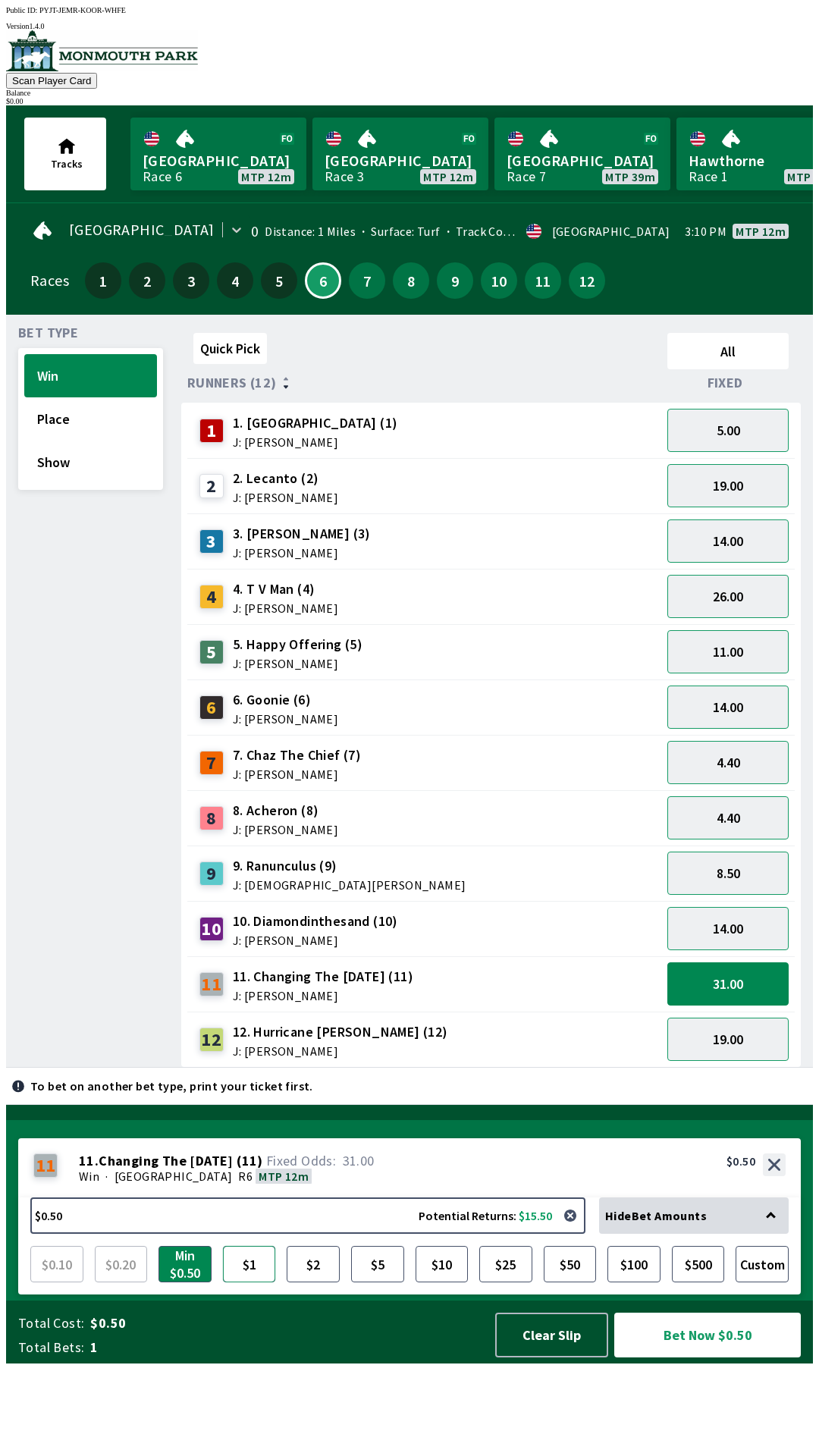
click at [250, 1282] on button "$1" at bounding box center [249, 1264] width 53 height 36
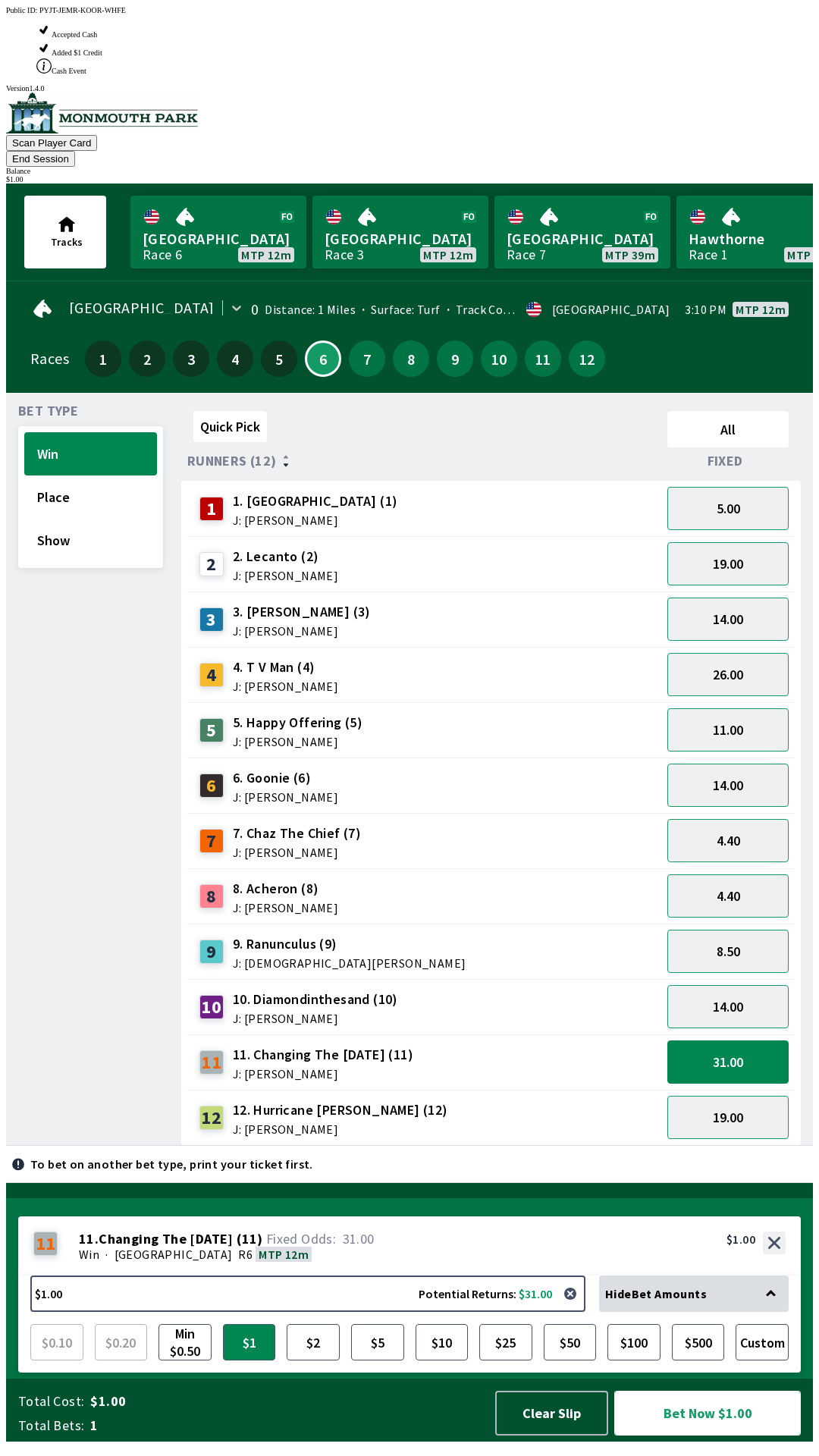
click at [700, 1423] on button "Bet Now $1.00" at bounding box center [707, 1413] width 187 height 45
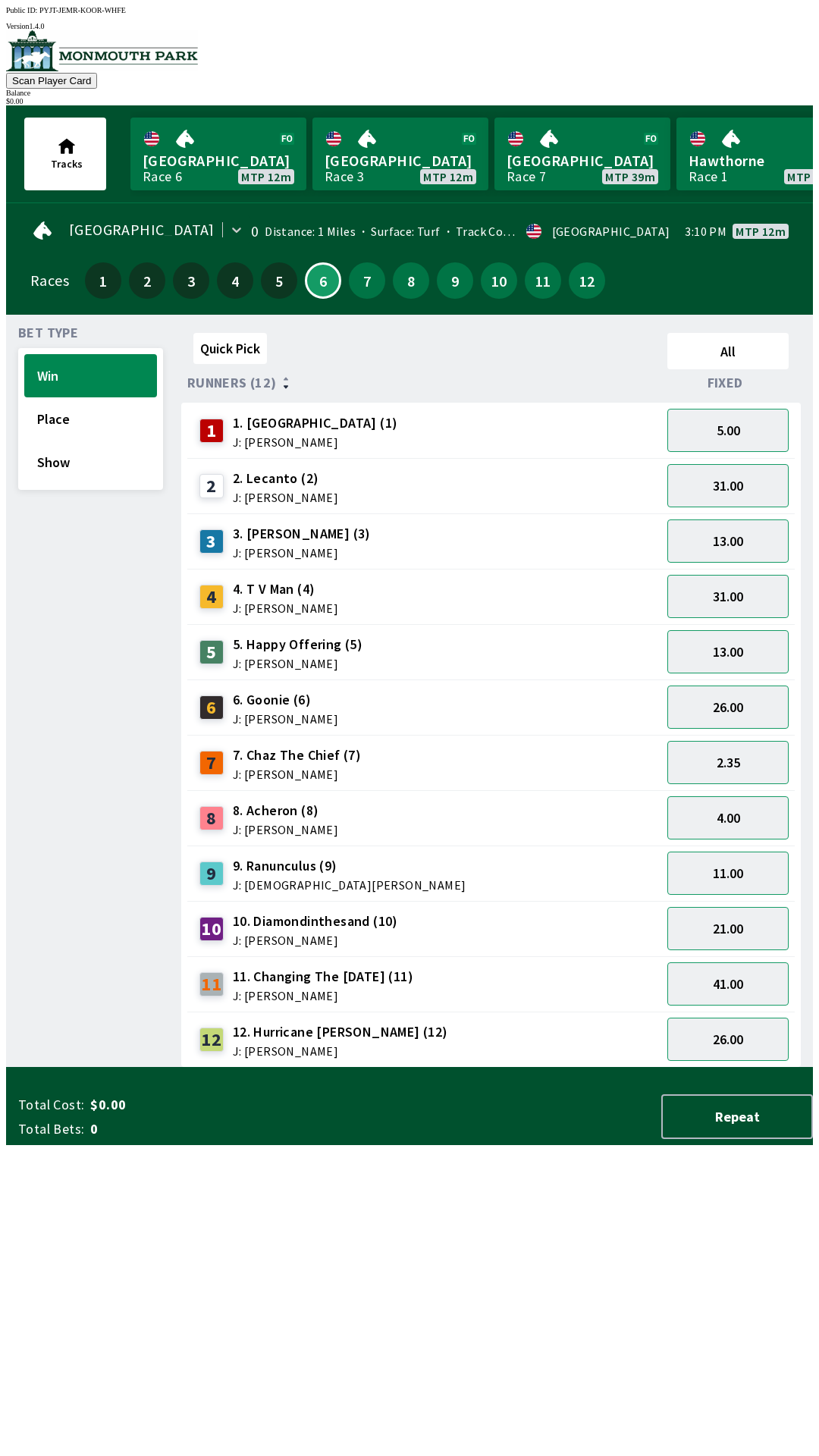
click at [414, 1068] on div "Quick Pick All Runners (12) Fixed 1 1. Garden Gal (1) J: [PERSON_NAME] 5.00 2 2…" at bounding box center [497, 698] width 632 height 741
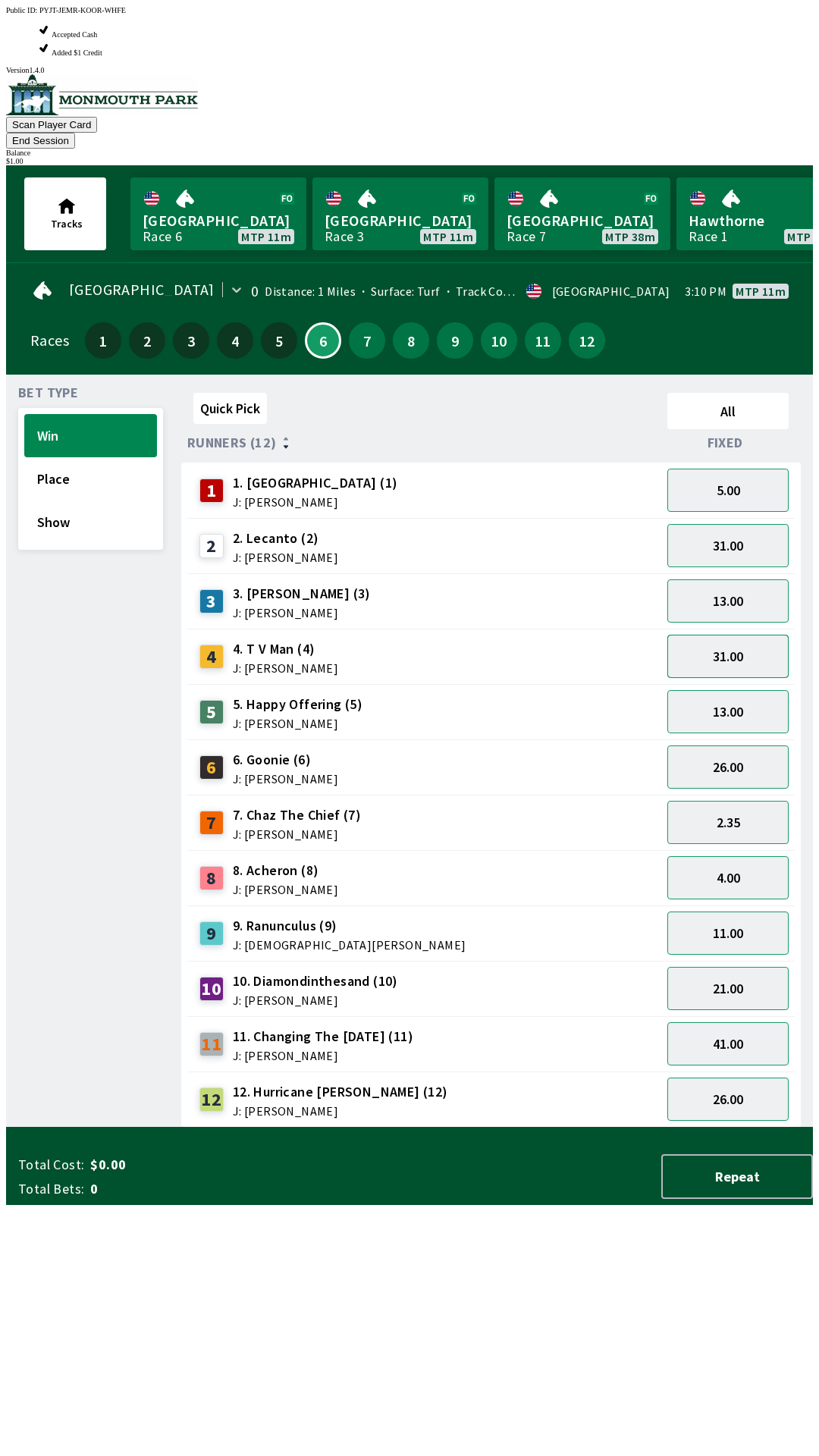
click at [731, 635] on button "31.00" at bounding box center [728, 657] width 121 height 43
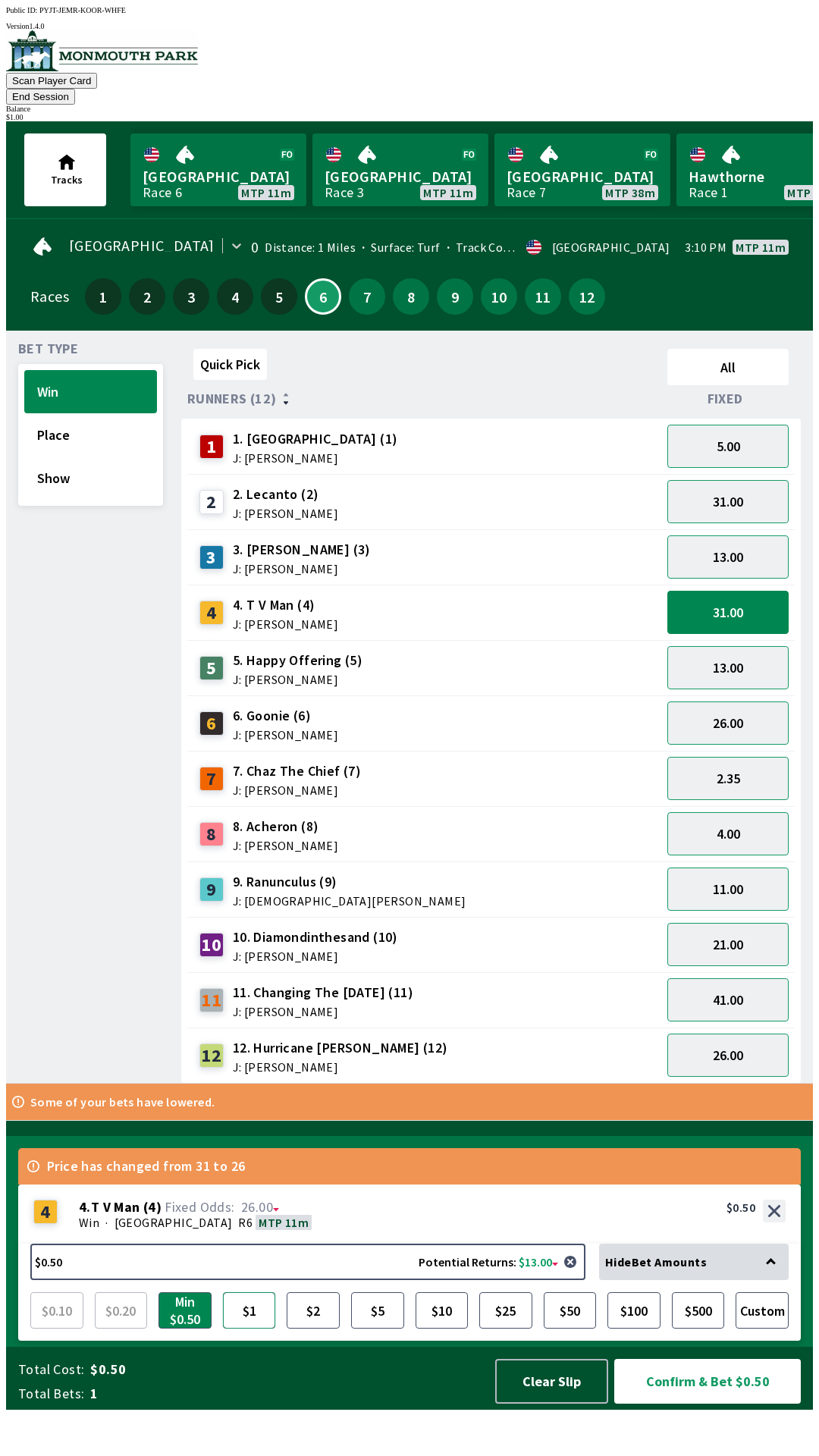
click at [244, 1328] on button "$1" at bounding box center [249, 1310] width 53 height 36
click at [695, 1404] on button "Confirm & Bet $1.00" at bounding box center [707, 1381] width 187 height 45
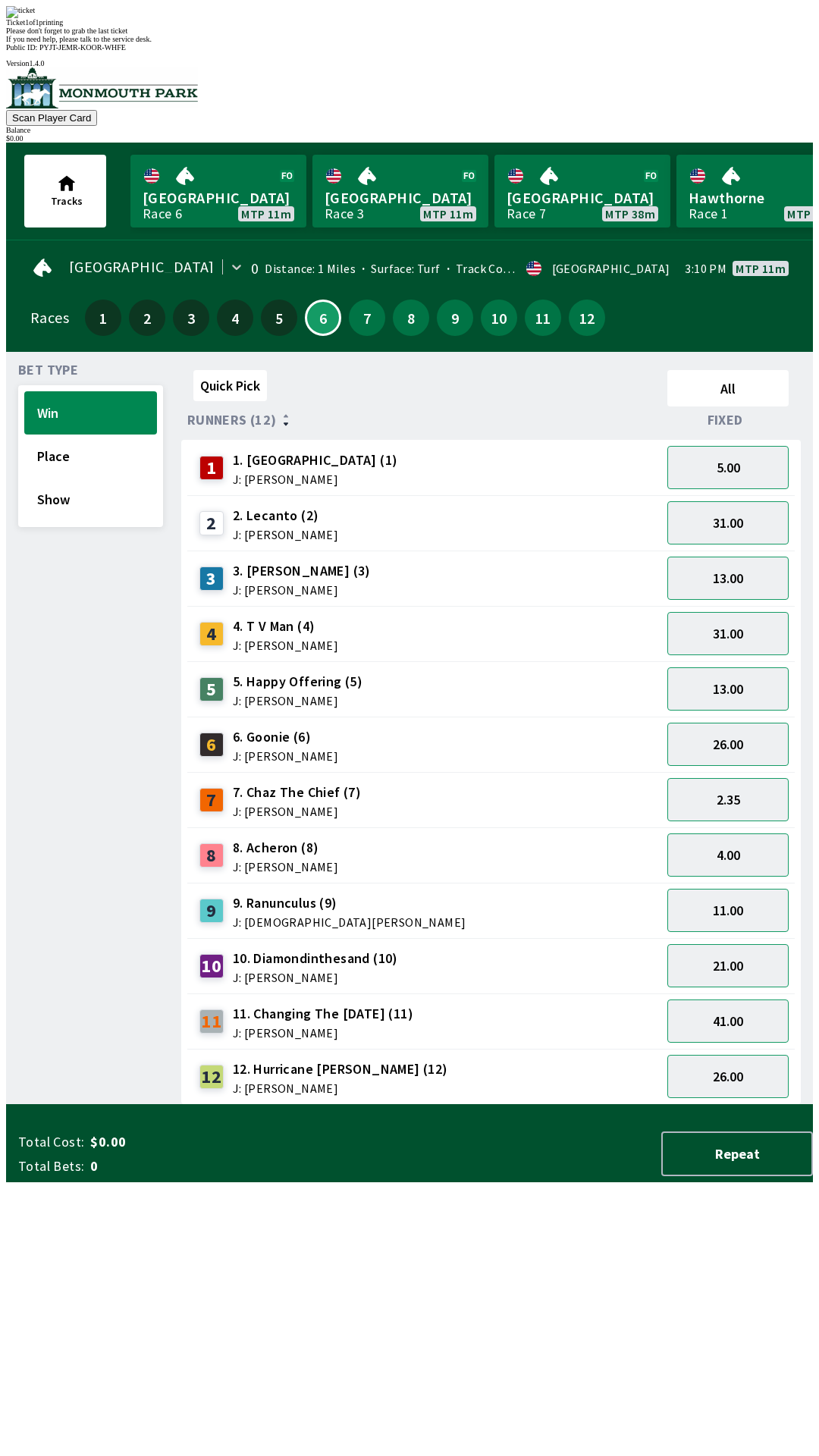
click at [474, 1105] on div "Quick Pick All Runners (12) Fixed 1 1. Garden Gal (1) J: [PERSON_NAME] 5.00 2 2…" at bounding box center [497, 735] width 632 height 741
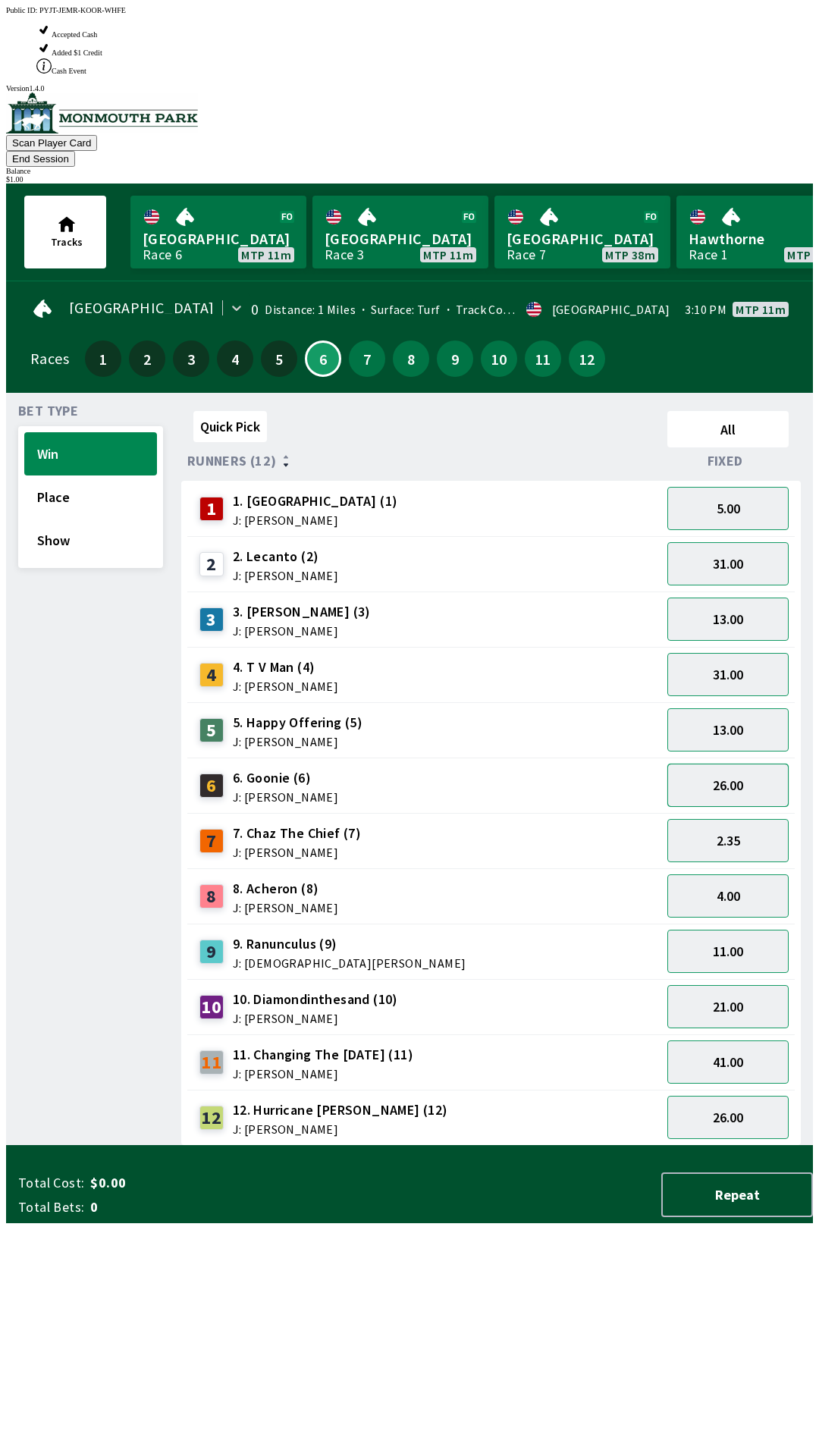
click at [725, 764] on button "26.00" at bounding box center [728, 785] width 121 height 43
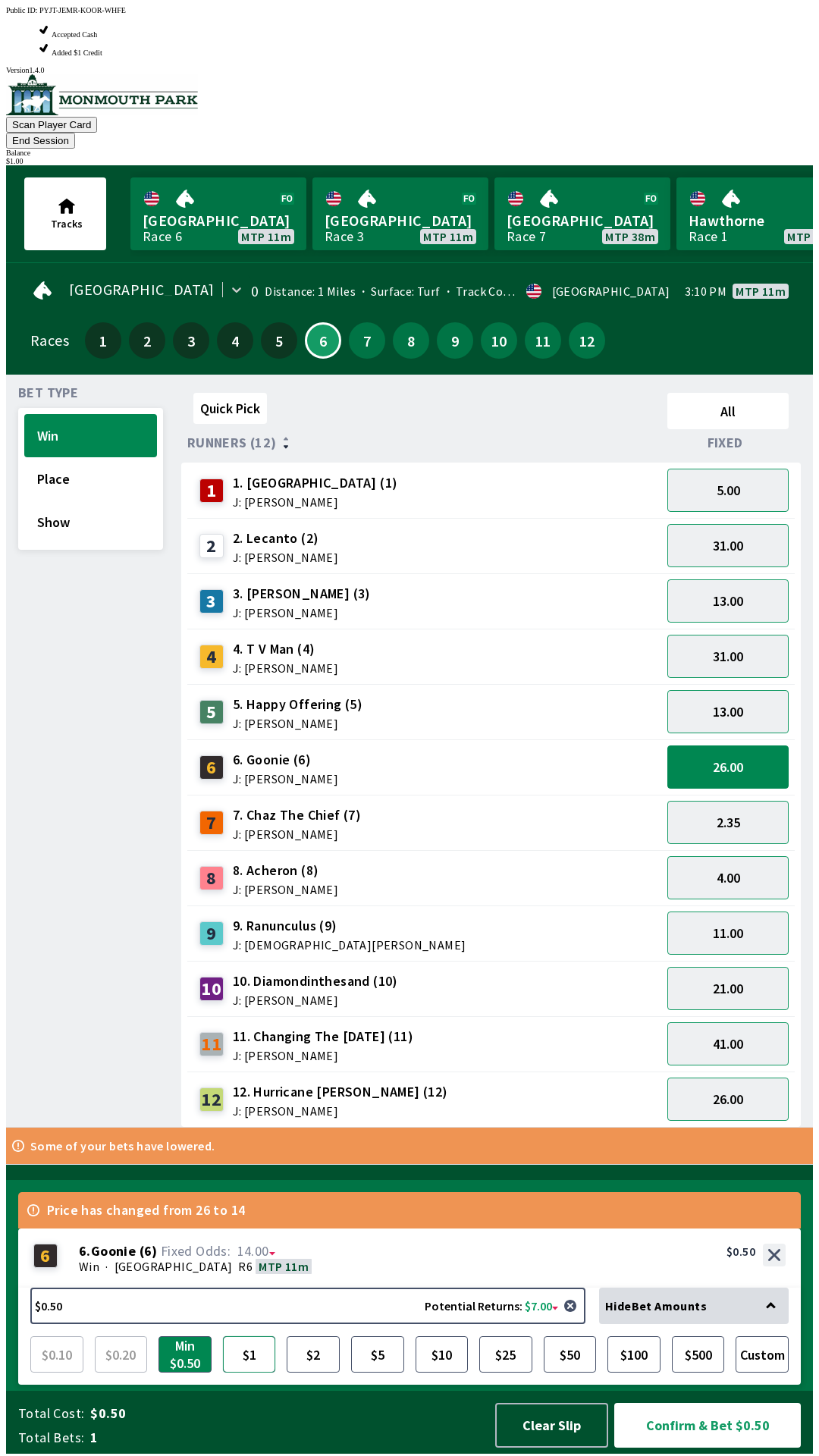
click at [244, 1349] on button "$1" at bounding box center [249, 1354] width 53 height 36
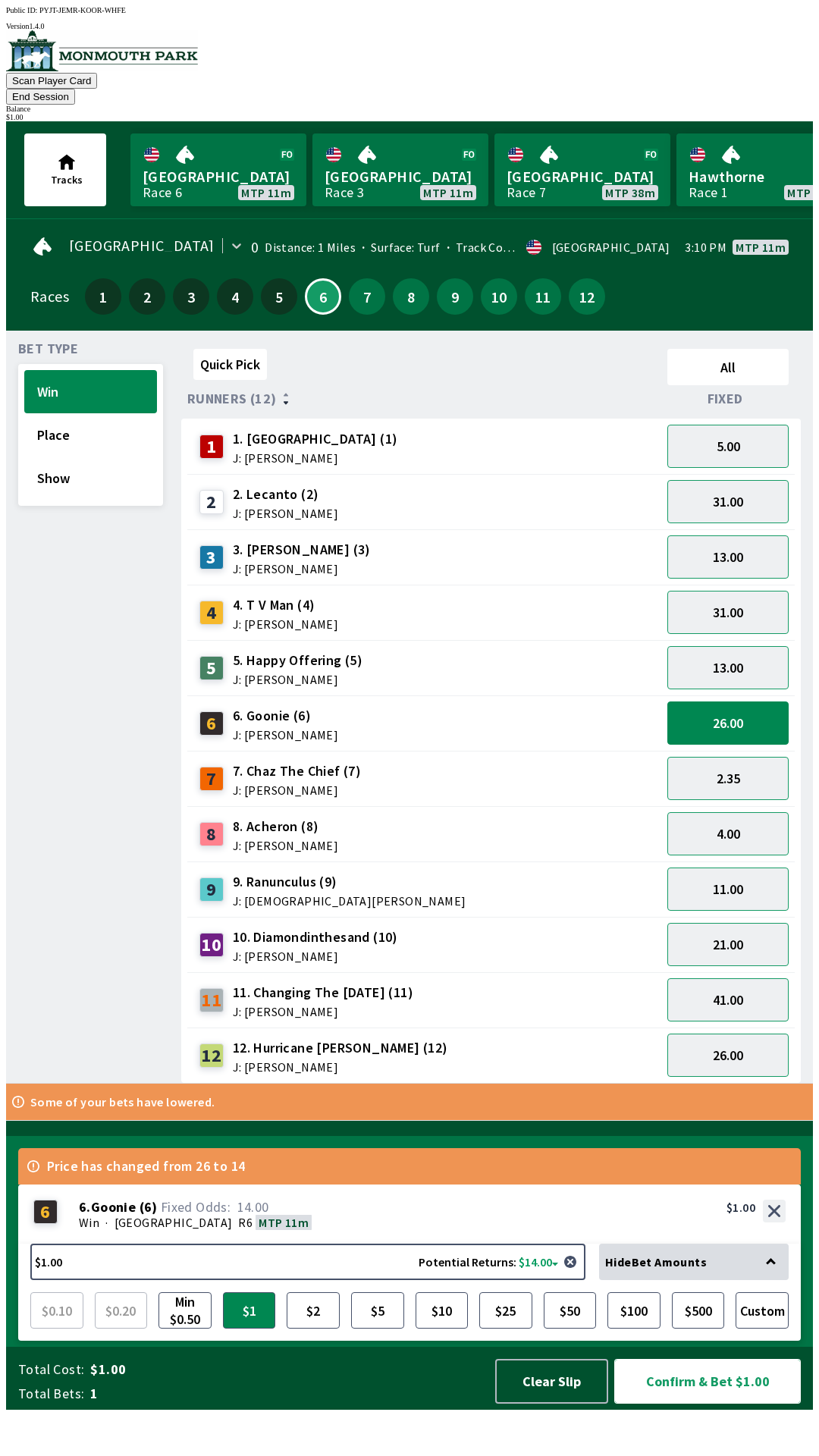
click at [702, 1404] on button "Confirm & Bet $1.00" at bounding box center [707, 1381] width 187 height 45
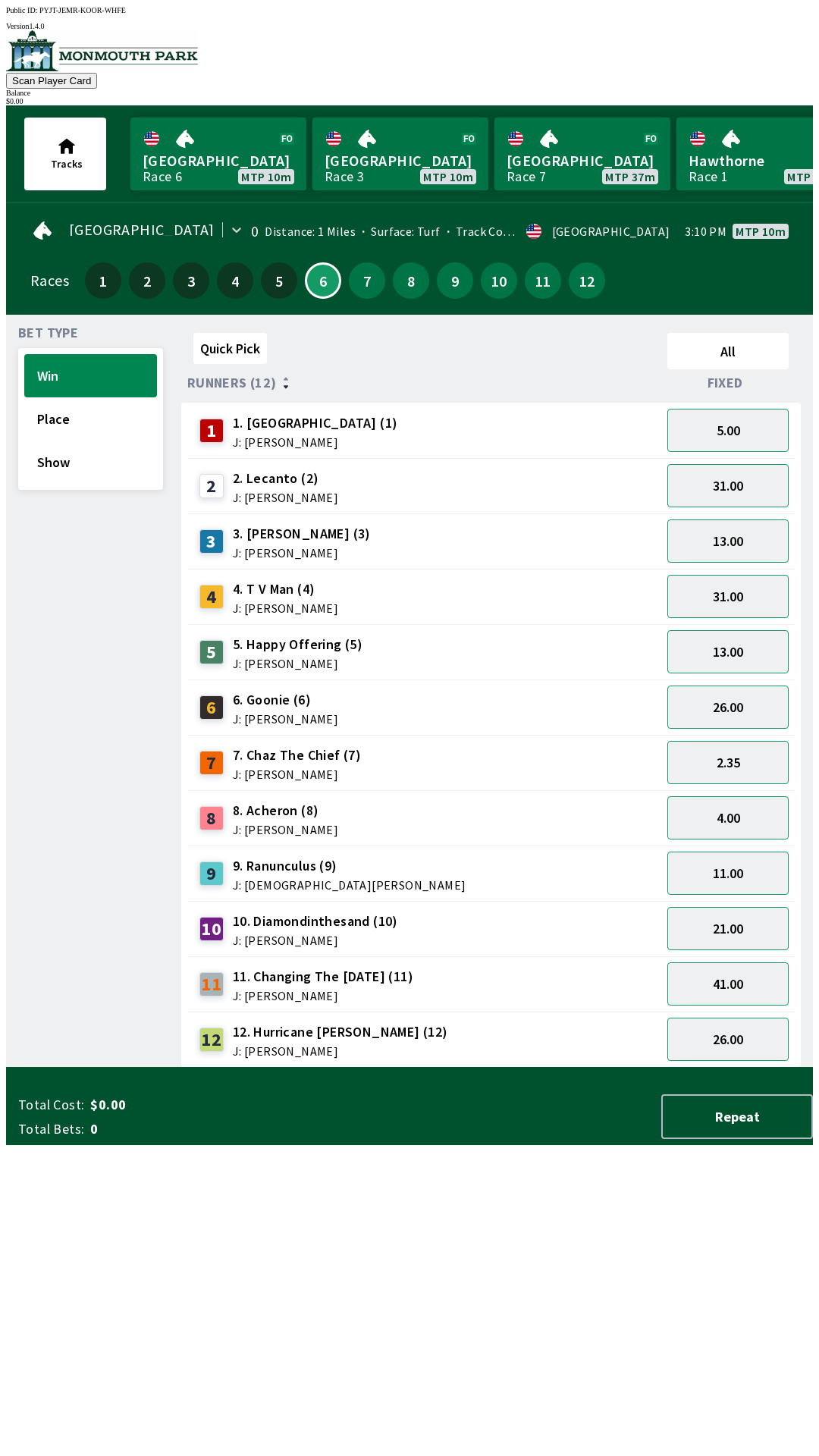
click at [263, 1068] on div "Quick Pick All Runners (12) Fixed 1 1. Garden Gal (1) J: [PERSON_NAME] 5.00 2 2…" at bounding box center [497, 698] width 632 height 741
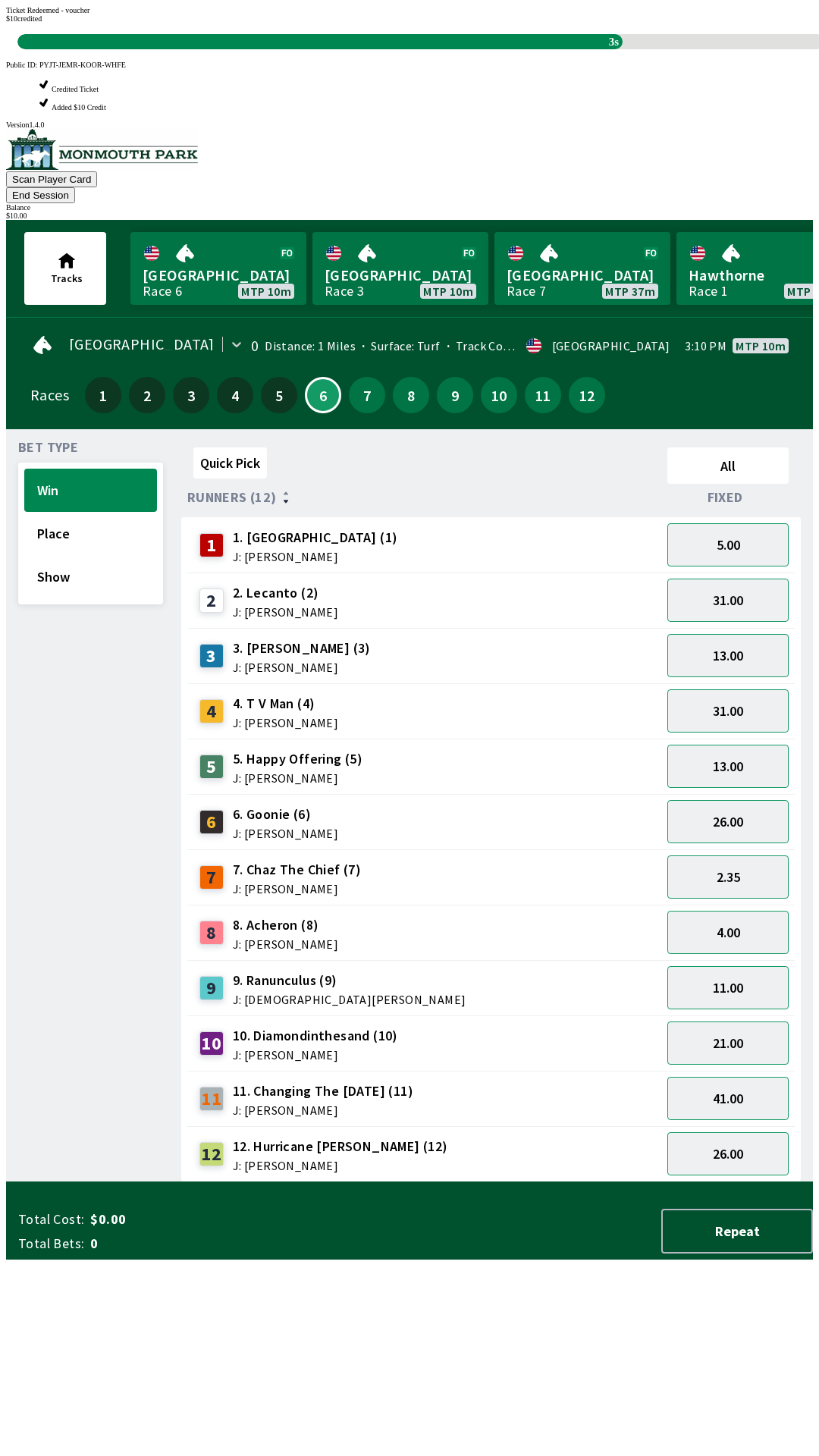
click at [605, 1183] on div "Quick Pick All Runners (12) Fixed 1 1. Garden Gal (1) J: [PERSON_NAME] 5.00 2 2…" at bounding box center [497, 812] width 632 height 741
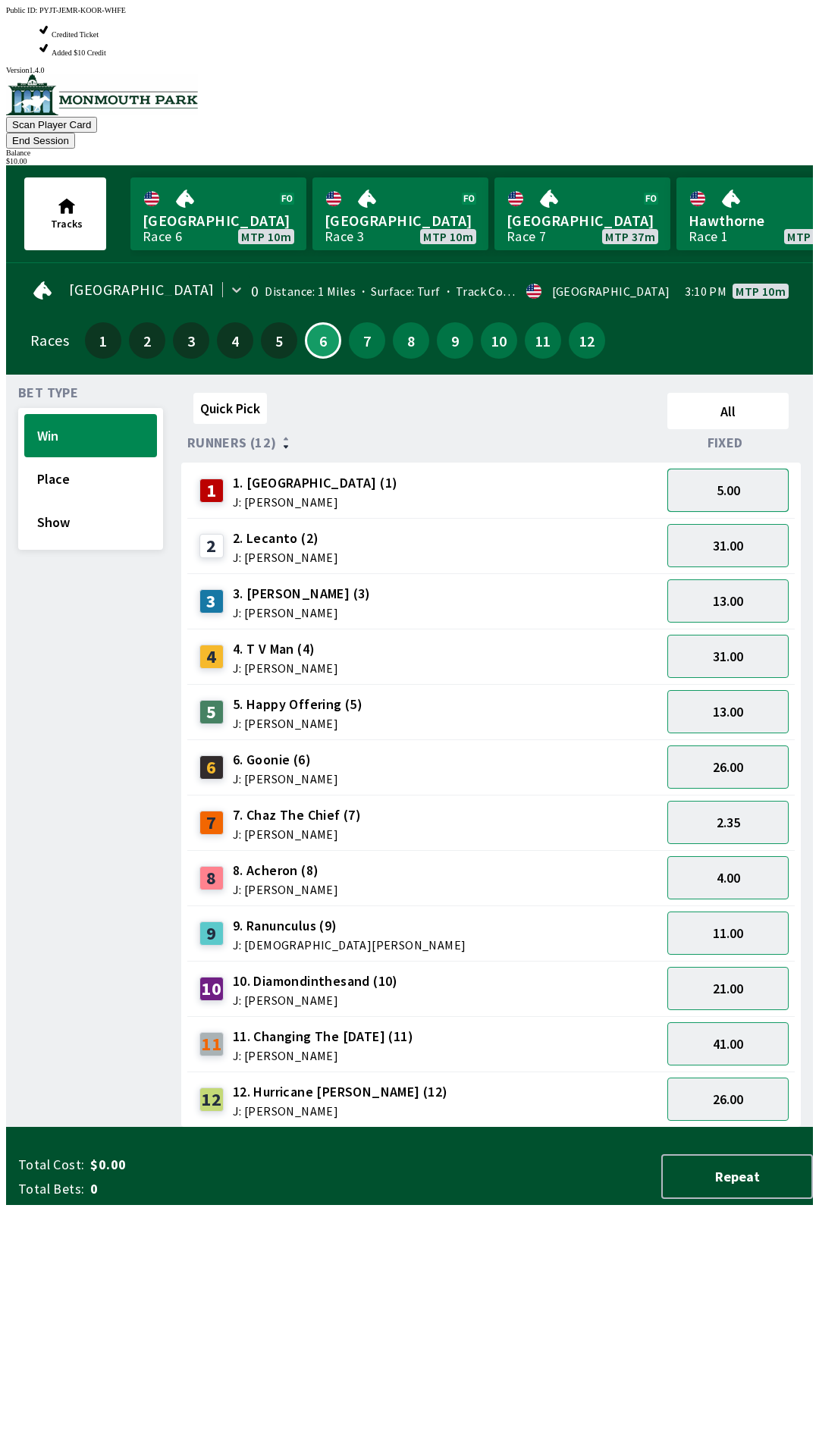
click at [731, 469] on button "5.00" at bounding box center [728, 490] width 121 height 43
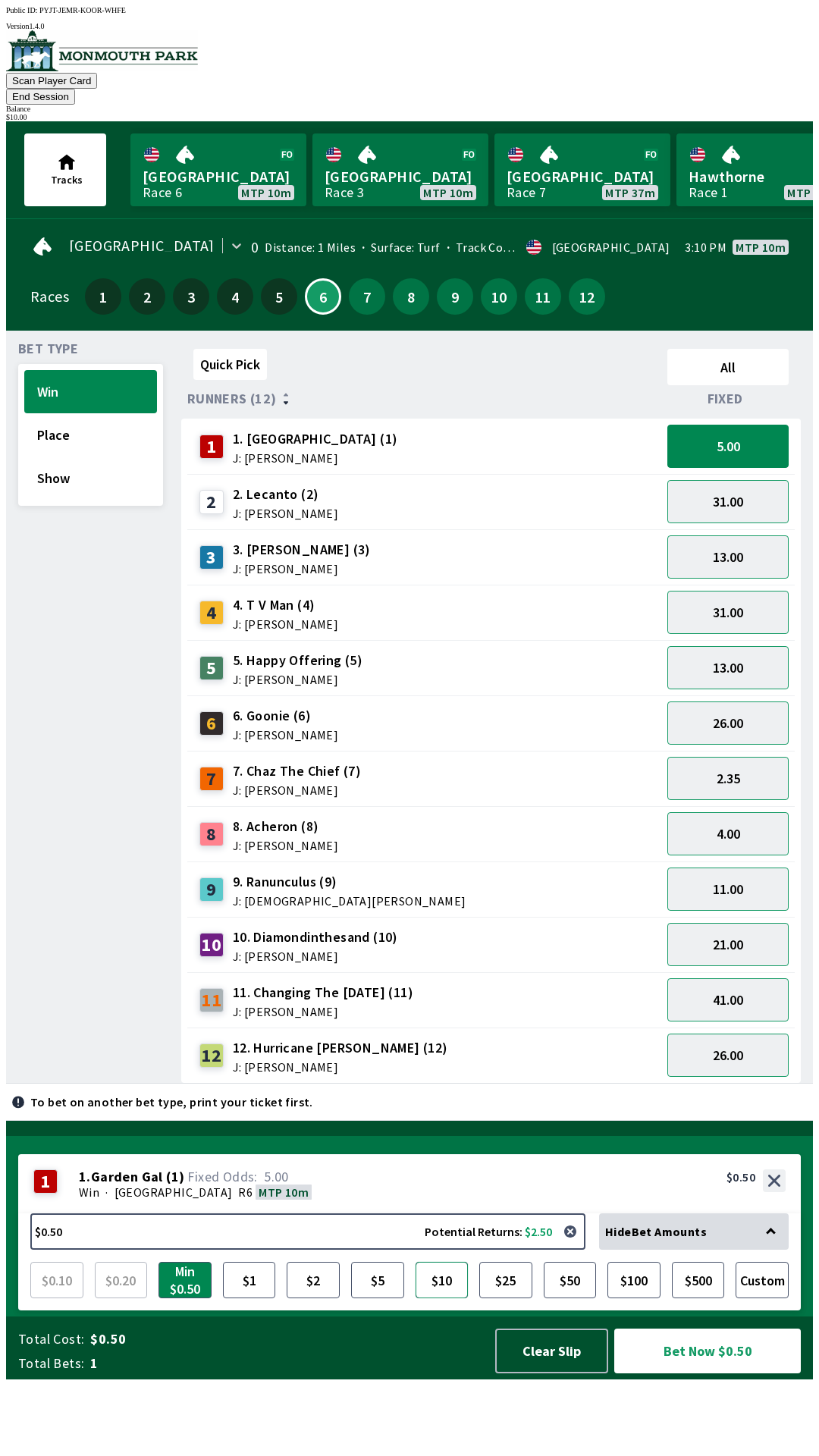
click at [449, 1298] on button "$10" at bounding box center [442, 1280] width 53 height 36
click at [665, 1374] on button "Bet Now $10.00" at bounding box center [707, 1351] width 187 height 45
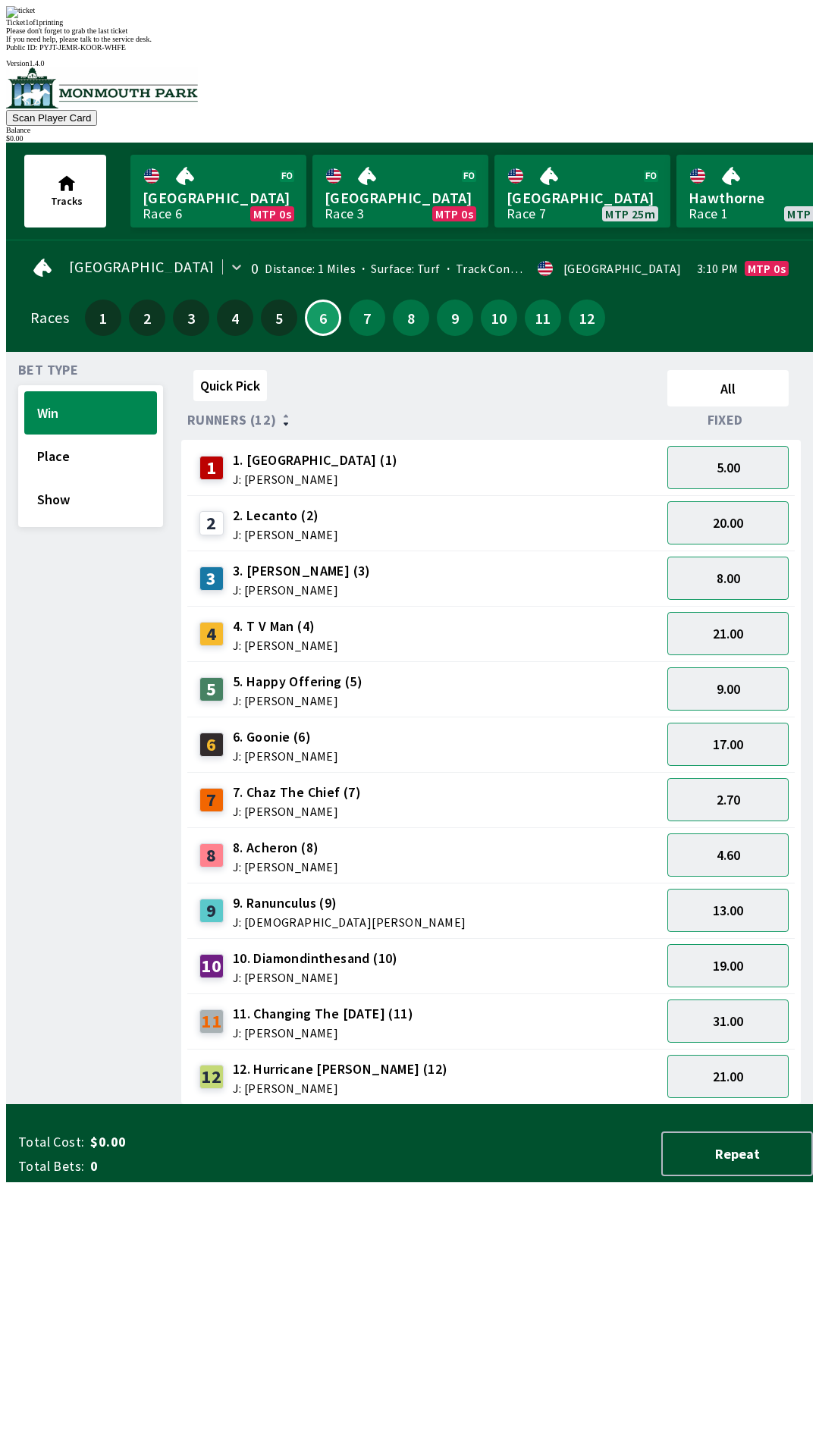
click at [327, 1068] on div "Quick Pick All Runners (12) Fixed 1 1. Garden Gal (1) J: [PERSON_NAME] 5.00 2 2…" at bounding box center [497, 735] width 632 height 741
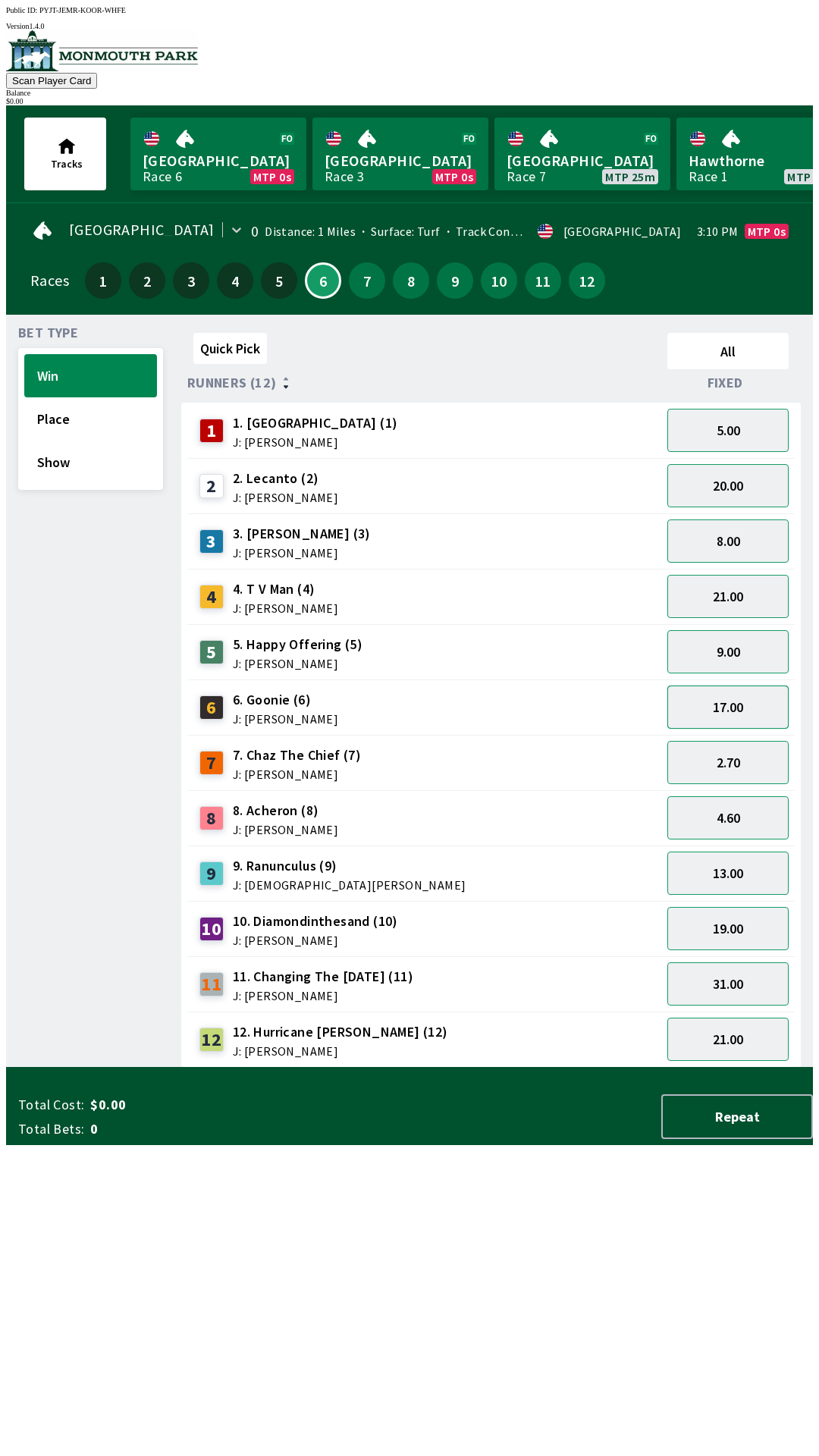
click at [733, 696] on button "17.00" at bounding box center [728, 707] width 121 height 43
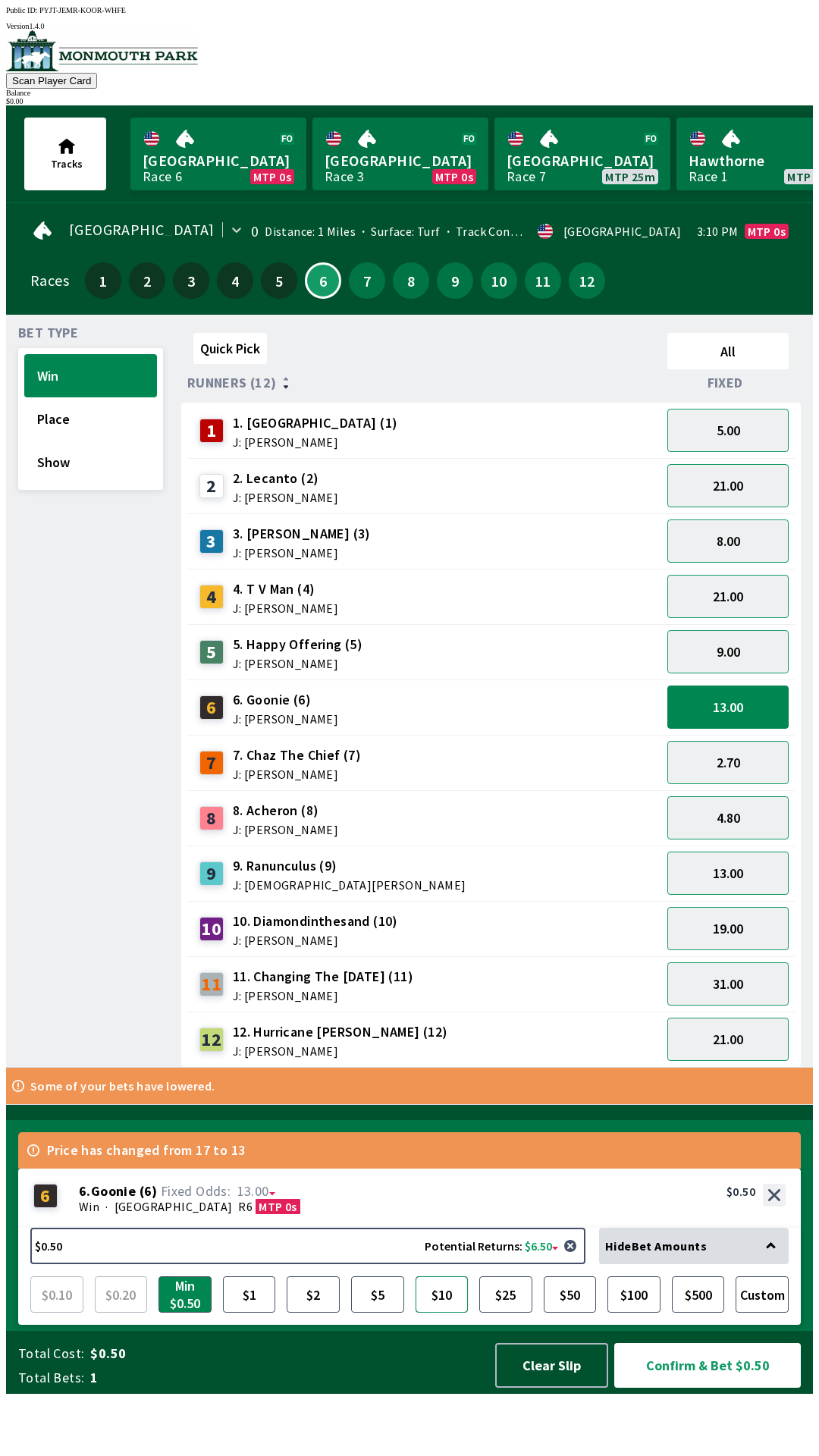
click at [445, 1313] on button "$10" at bounding box center [442, 1295] width 53 height 36
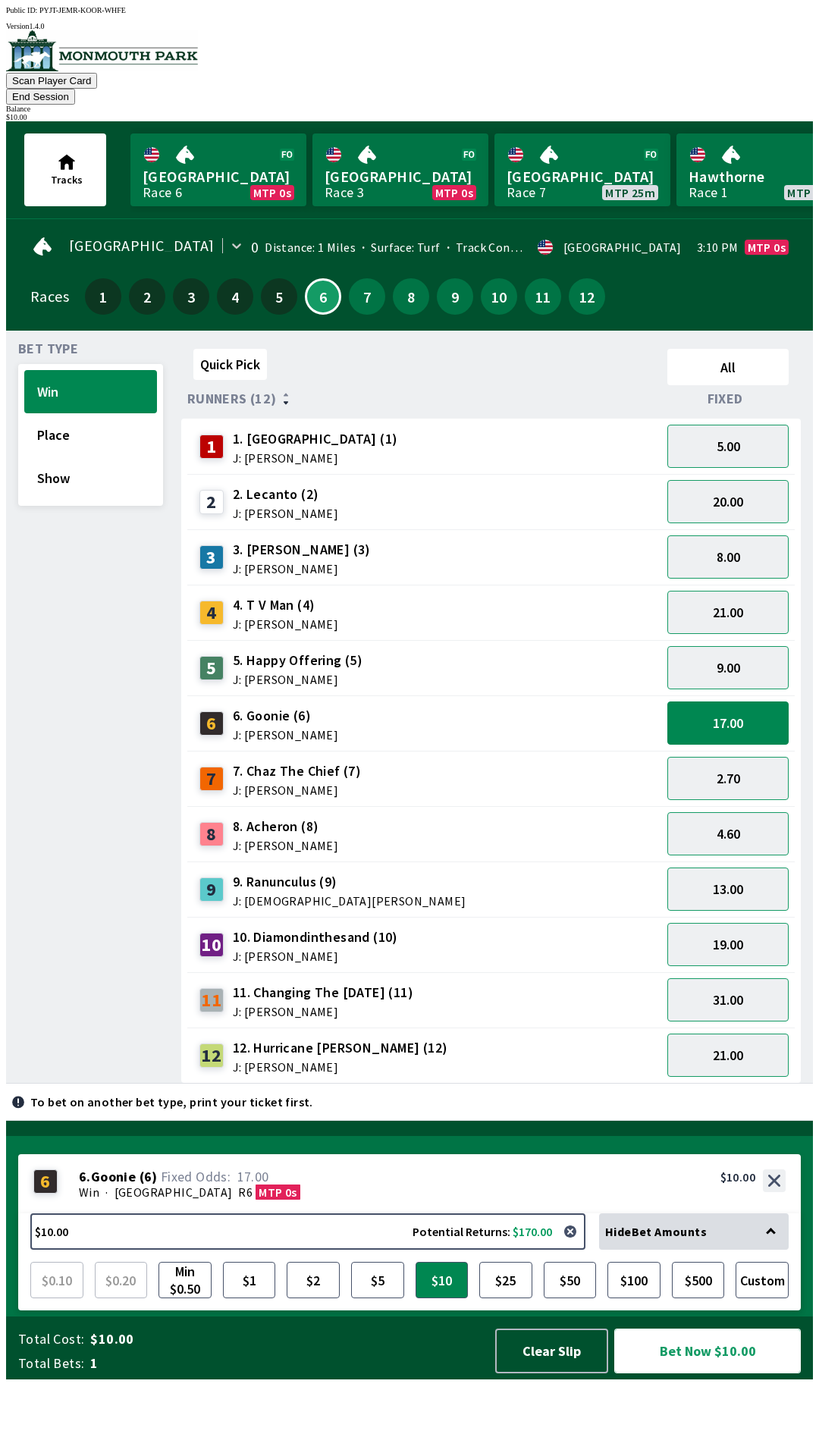
click at [699, 1374] on button "Bet Now $10.00" at bounding box center [707, 1351] width 187 height 45
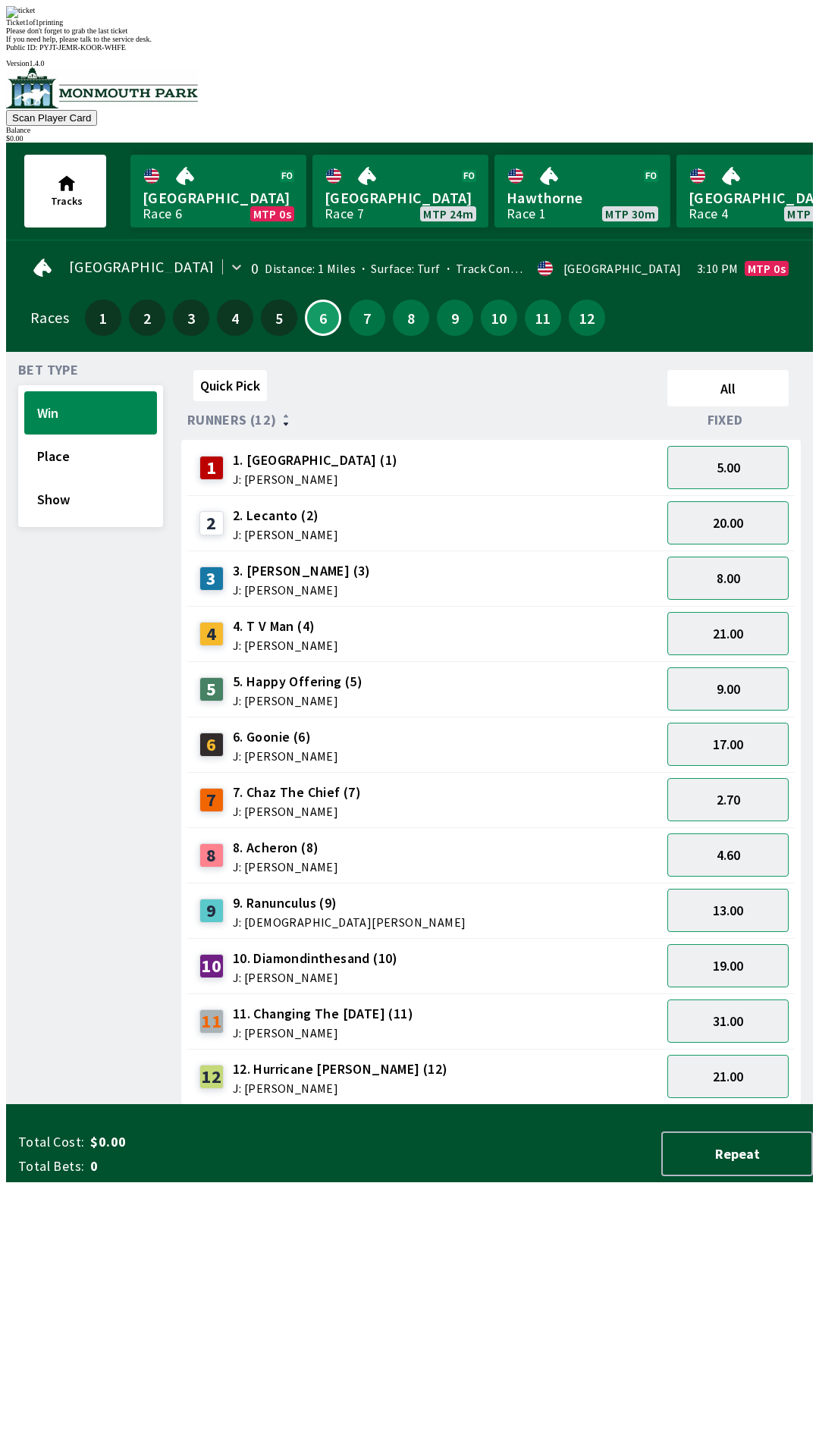
click at [475, 1105] on div "Quick Pick All Runners (12) Fixed 1 1. Garden Gal (1) J: [PERSON_NAME] 5.00 2 2…" at bounding box center [497, 735] width 632 height 741
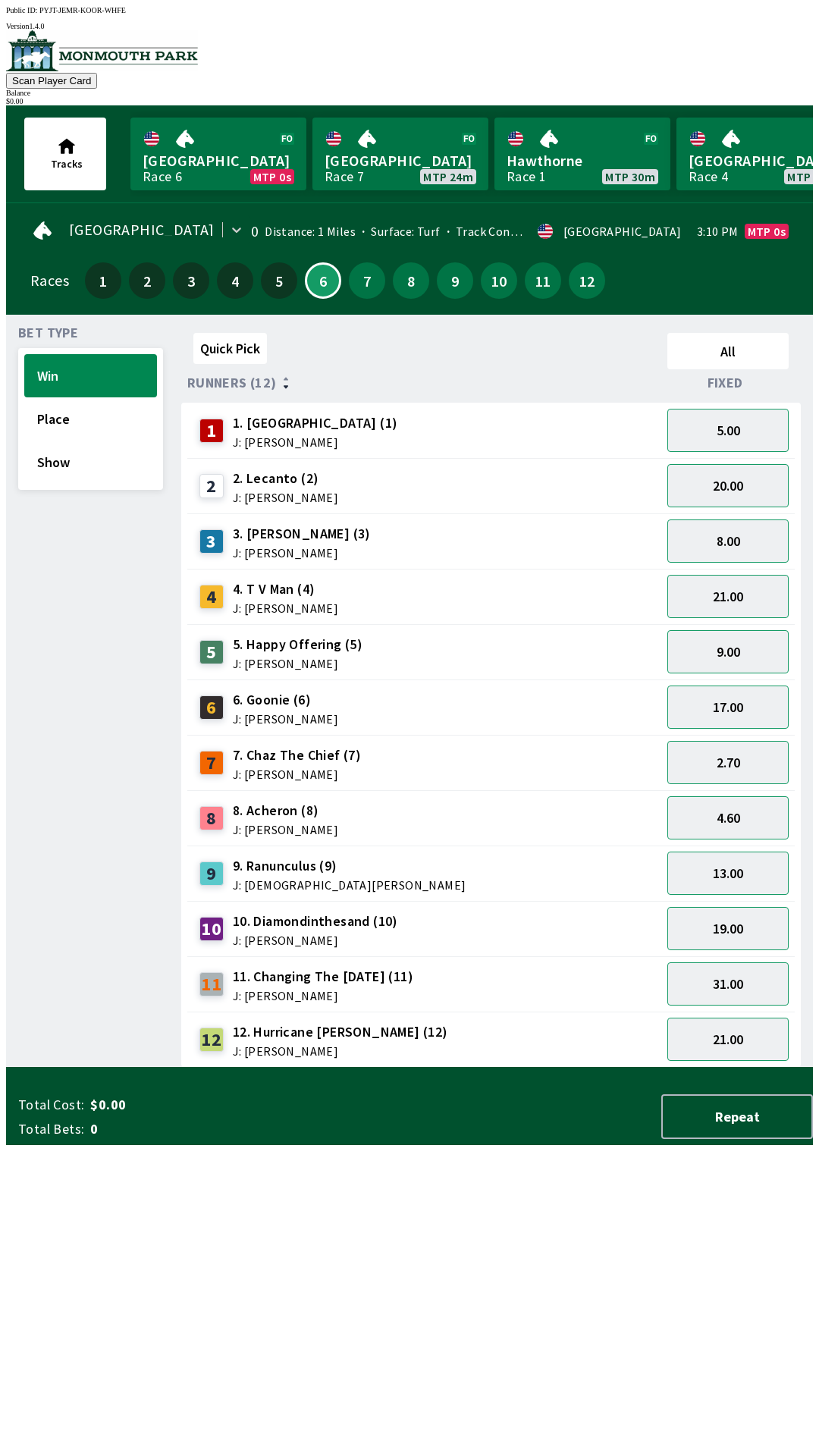
click at [499, 1051] on div "12 12. Hurricane [PERSON_NAME] (12) J: [PERSON_NAME]" at bounding box center [424, 1040] width 474 height 56
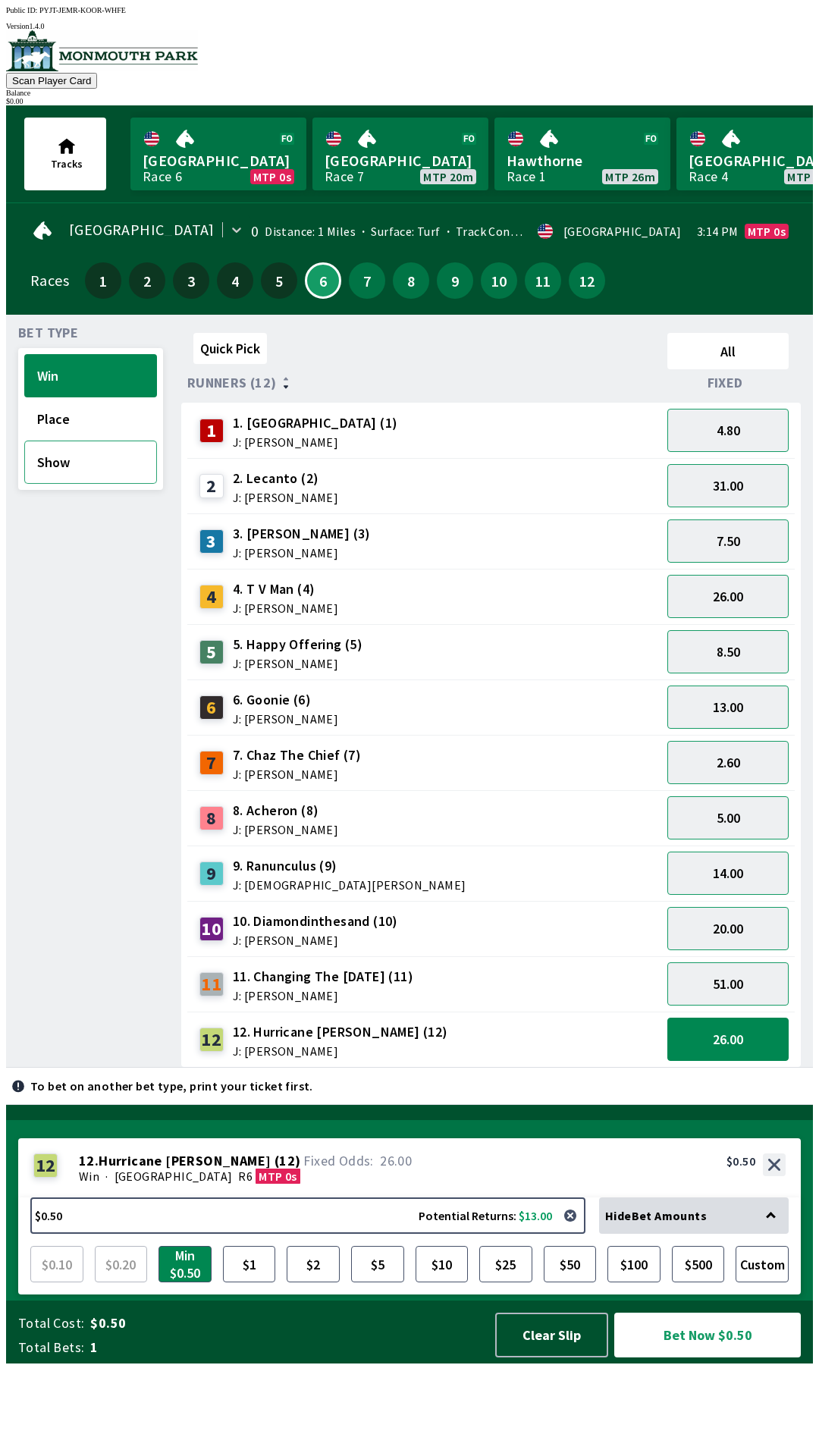
click at [42, 457] on button "Show" at bounding box center [90, 462] width 133 height 43
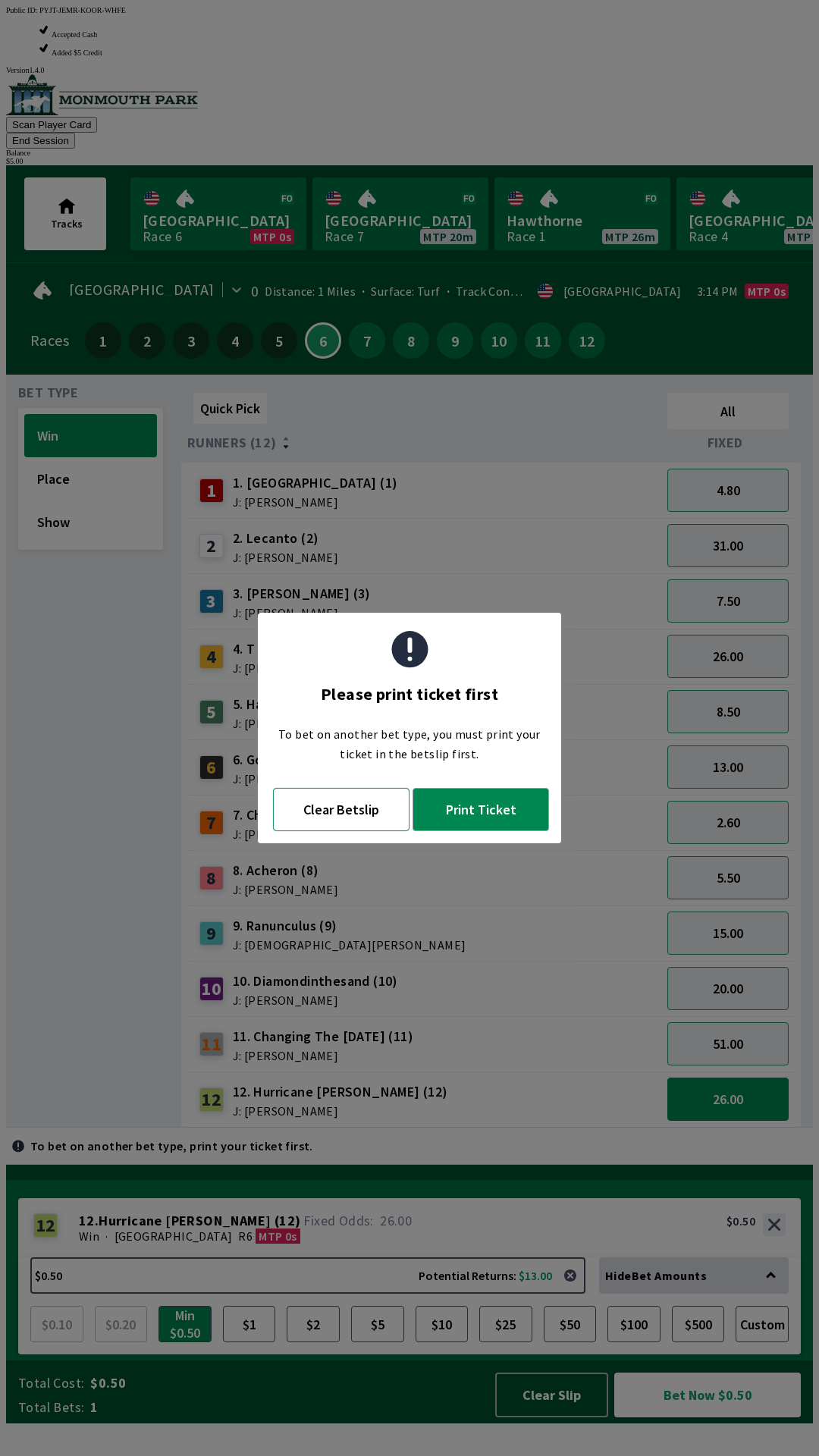
click at [343, 817] on button "Clear Betslip" at bounding box center [341, 810] width 136 height 43
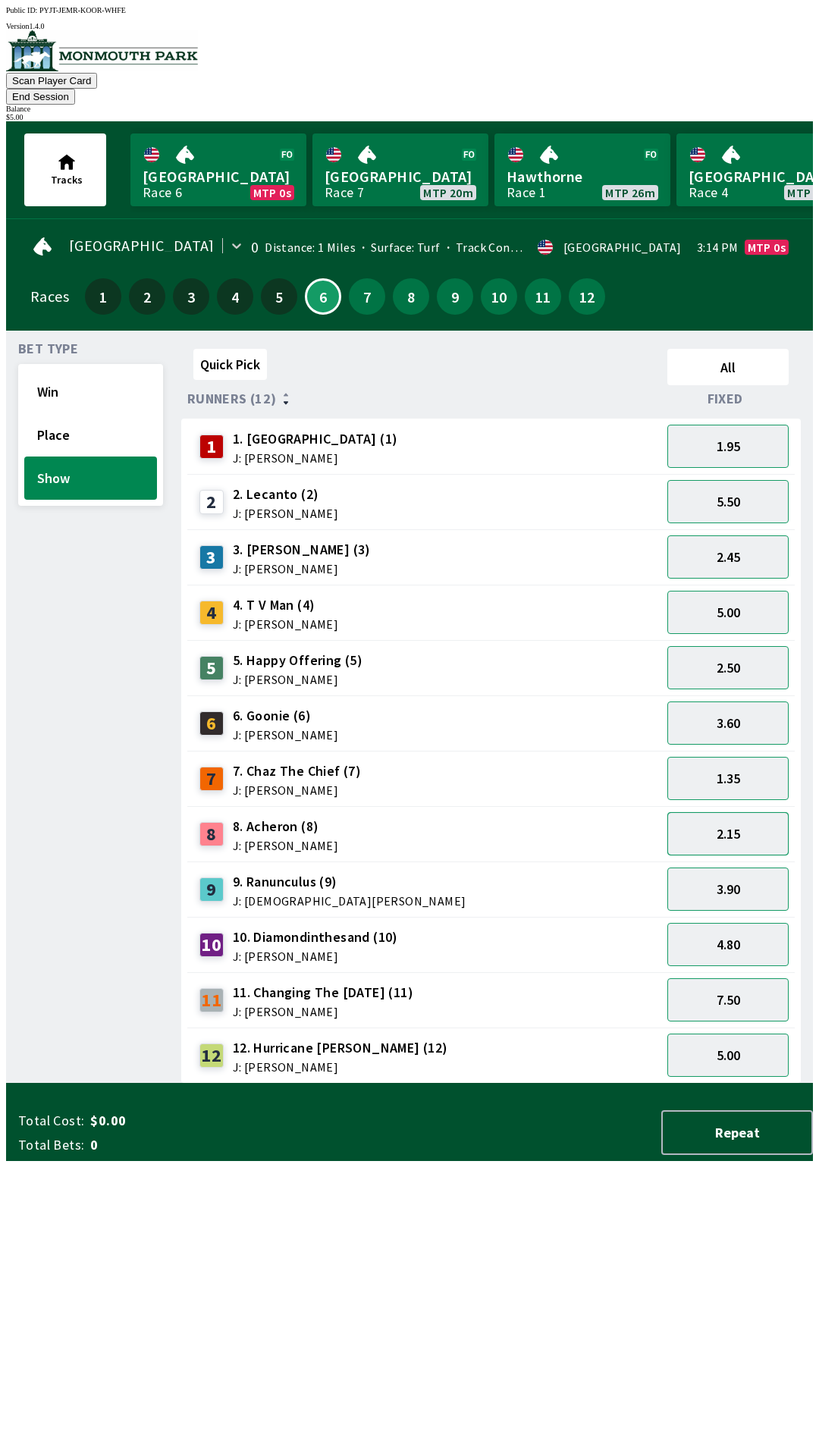
click at [731, 816] on button "2.15" at bounding box center [728, 834] width 121 height 43
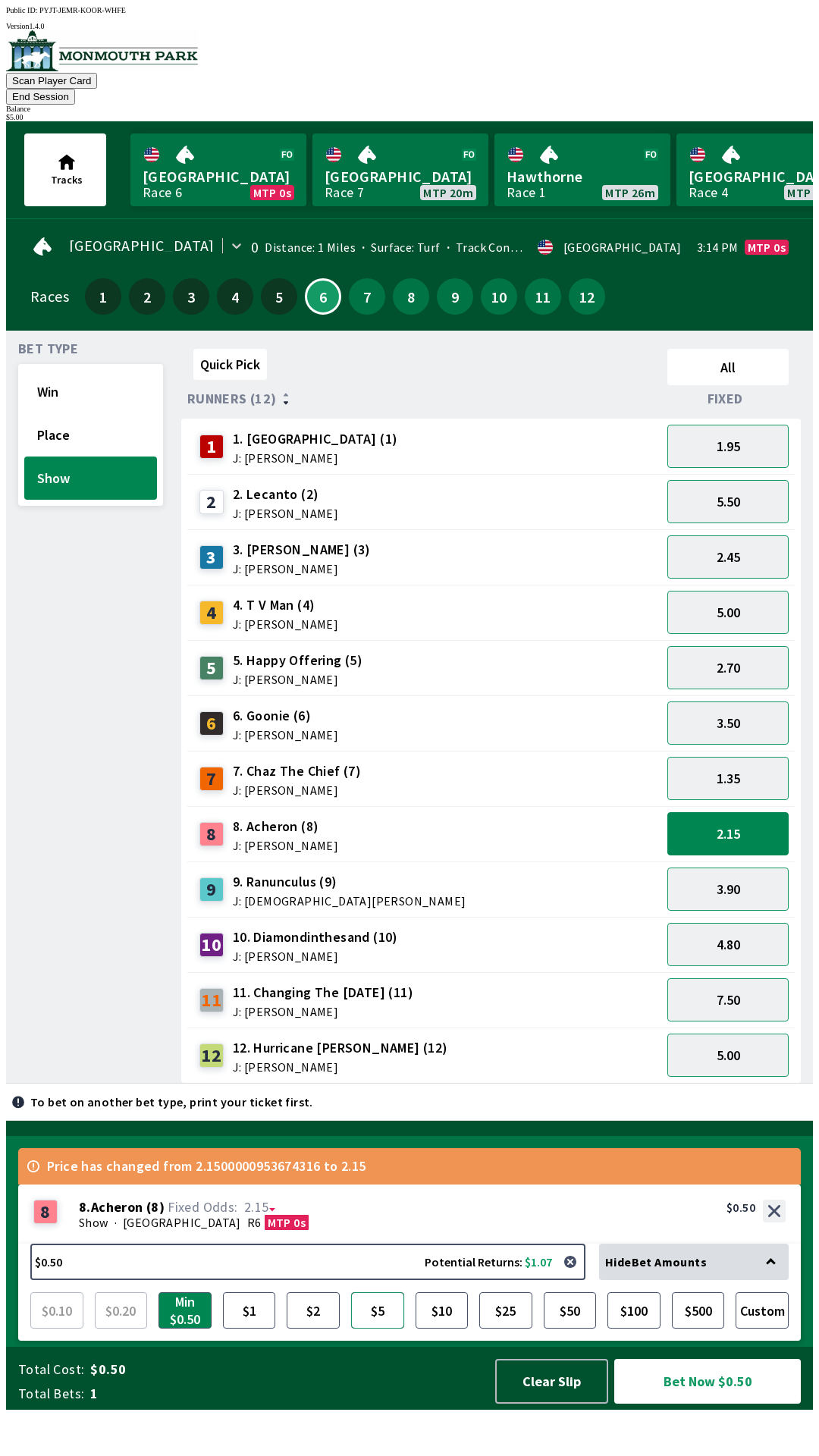
click at [379, 1328] on button "$5" at bounding box center [377, 1310] width 53 height 36
click at [717, 1404] on button "Bet Now $5.00" at bounding box center [707, 1381] width 187 height 45
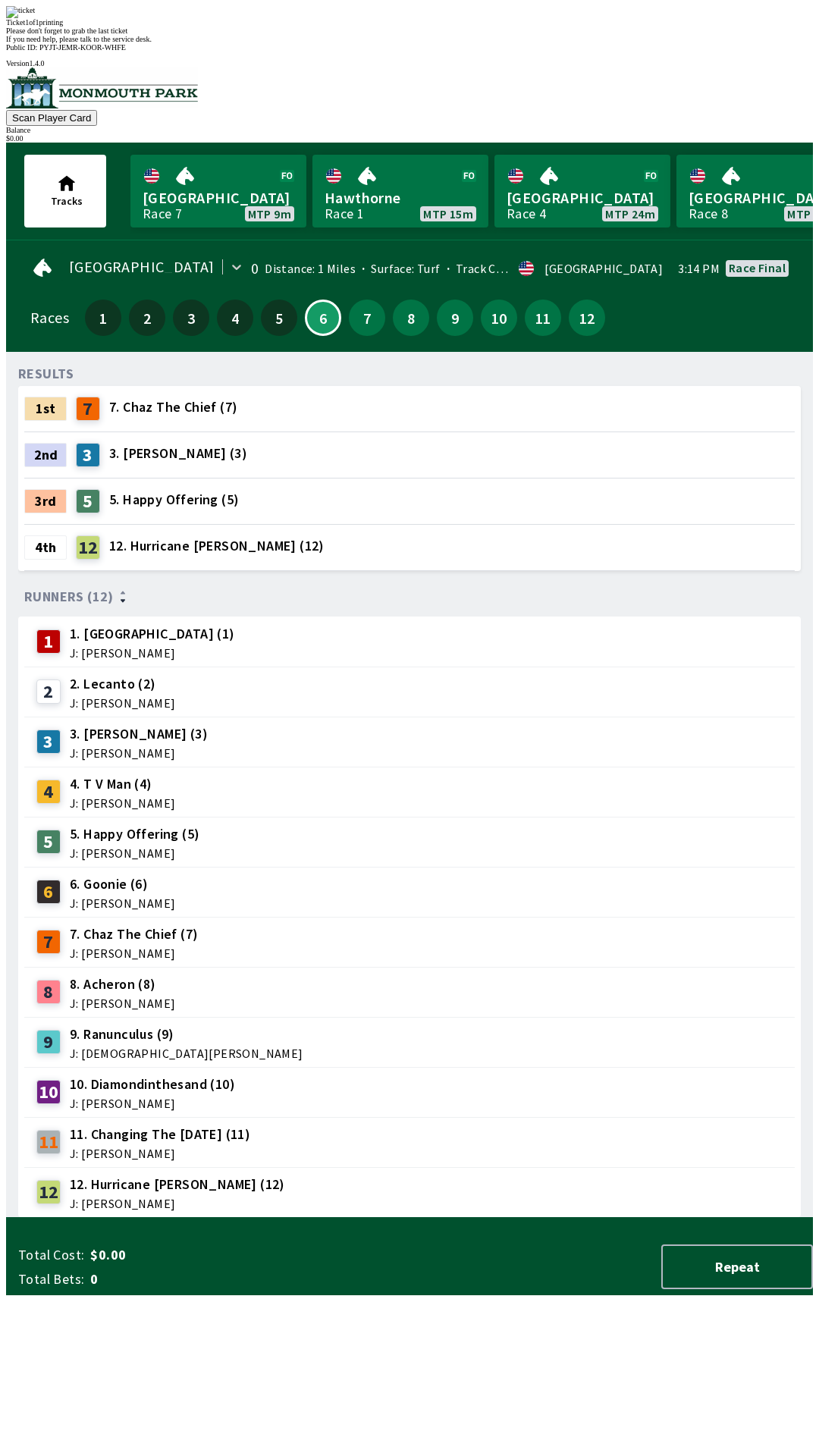
click at [396, 1218] on div "RESULTS 1st 7 7. Chaz The Chief (7) 2nd 3 3. [PERSON_NAME] (3) 3rd 5 5. Happy O…" at bounding box center [416, 791] width 795 height 854
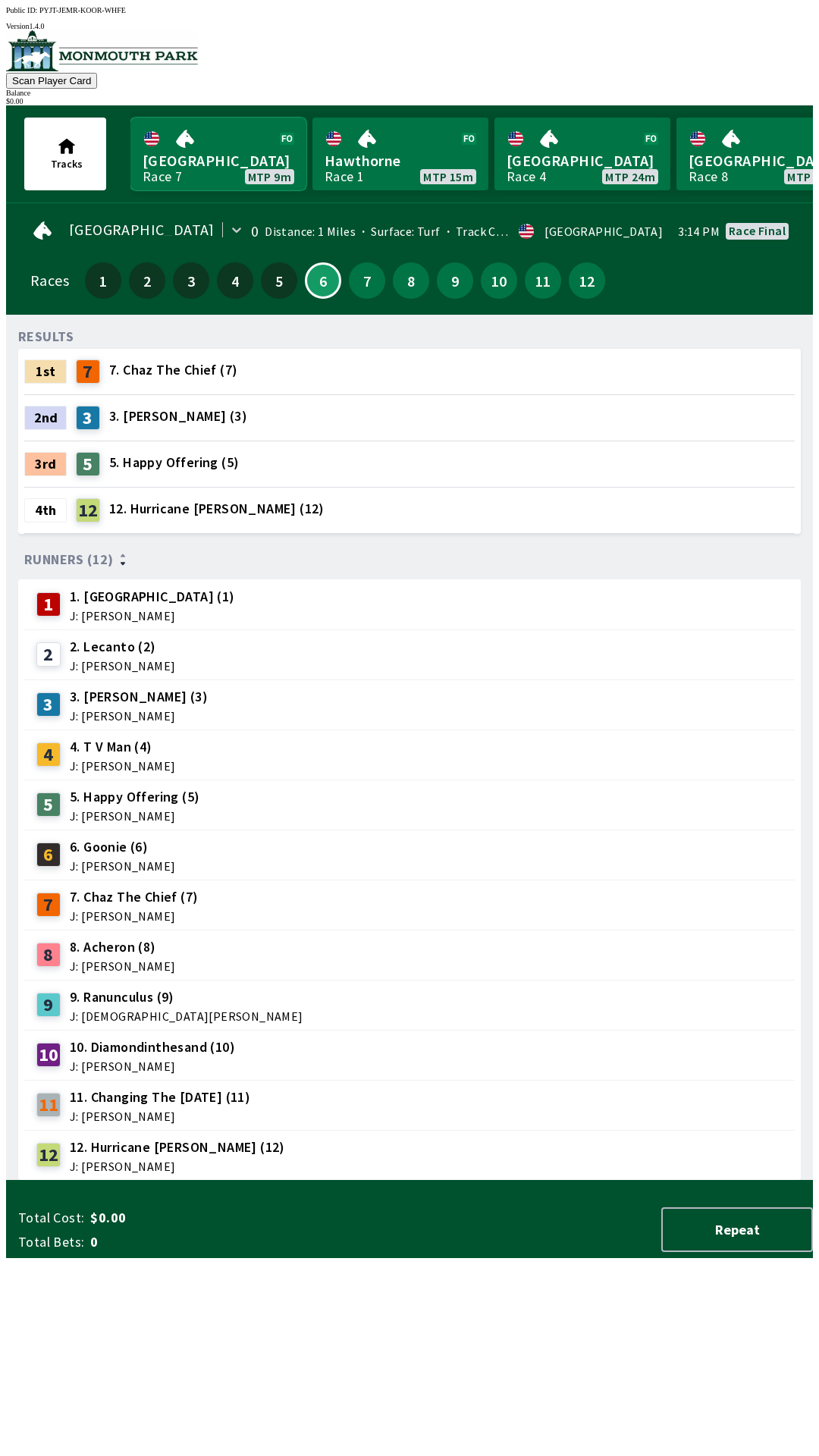
click at [207, 158] on link "[GEOGRAPHIC_DATA] Race 7 MTP 9m" at bounding box center [218, 154] width 176 height 73
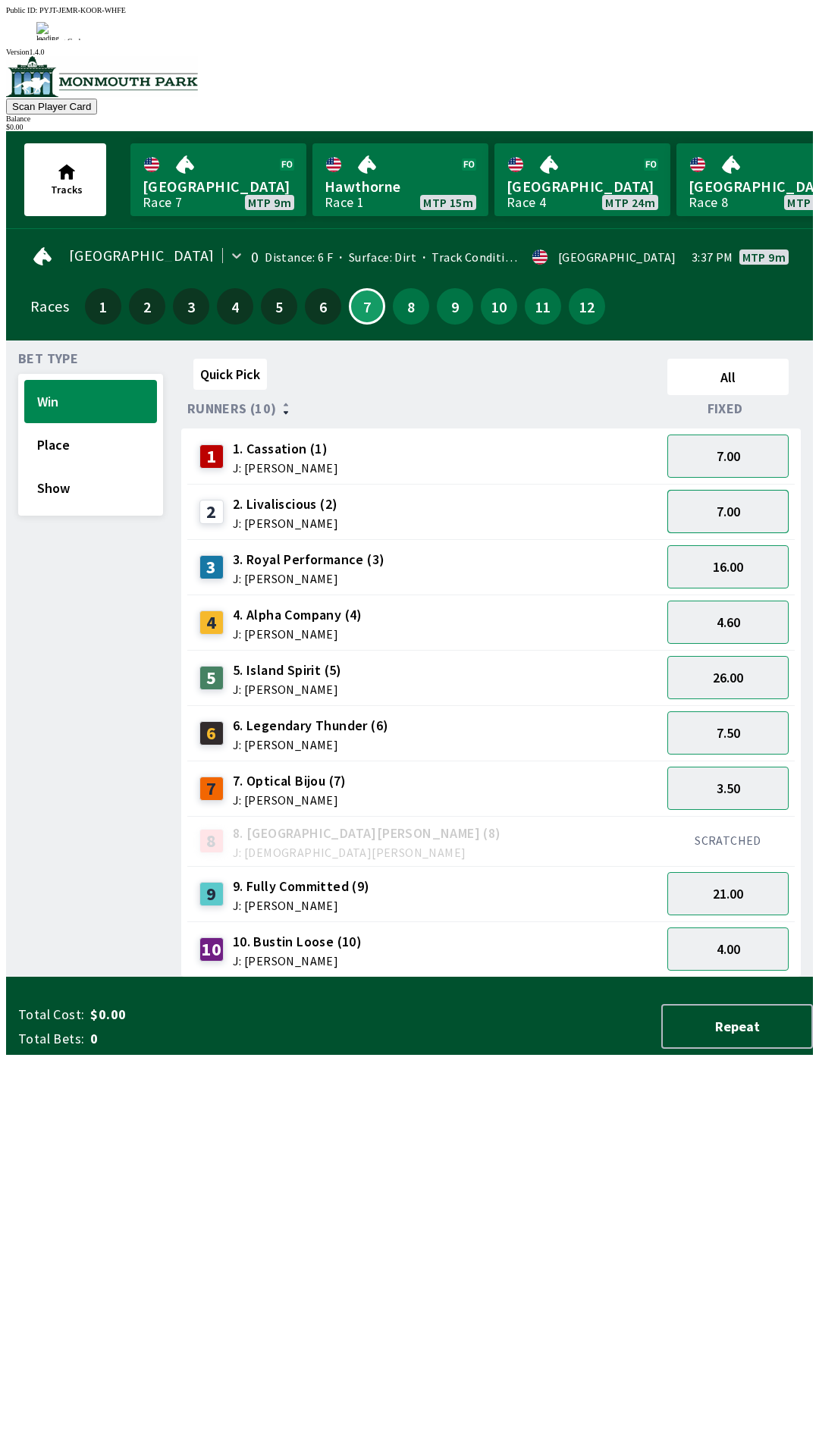
click at [740, 490] on button "7.00" at bounding box center [728, 512] width 121 height 43
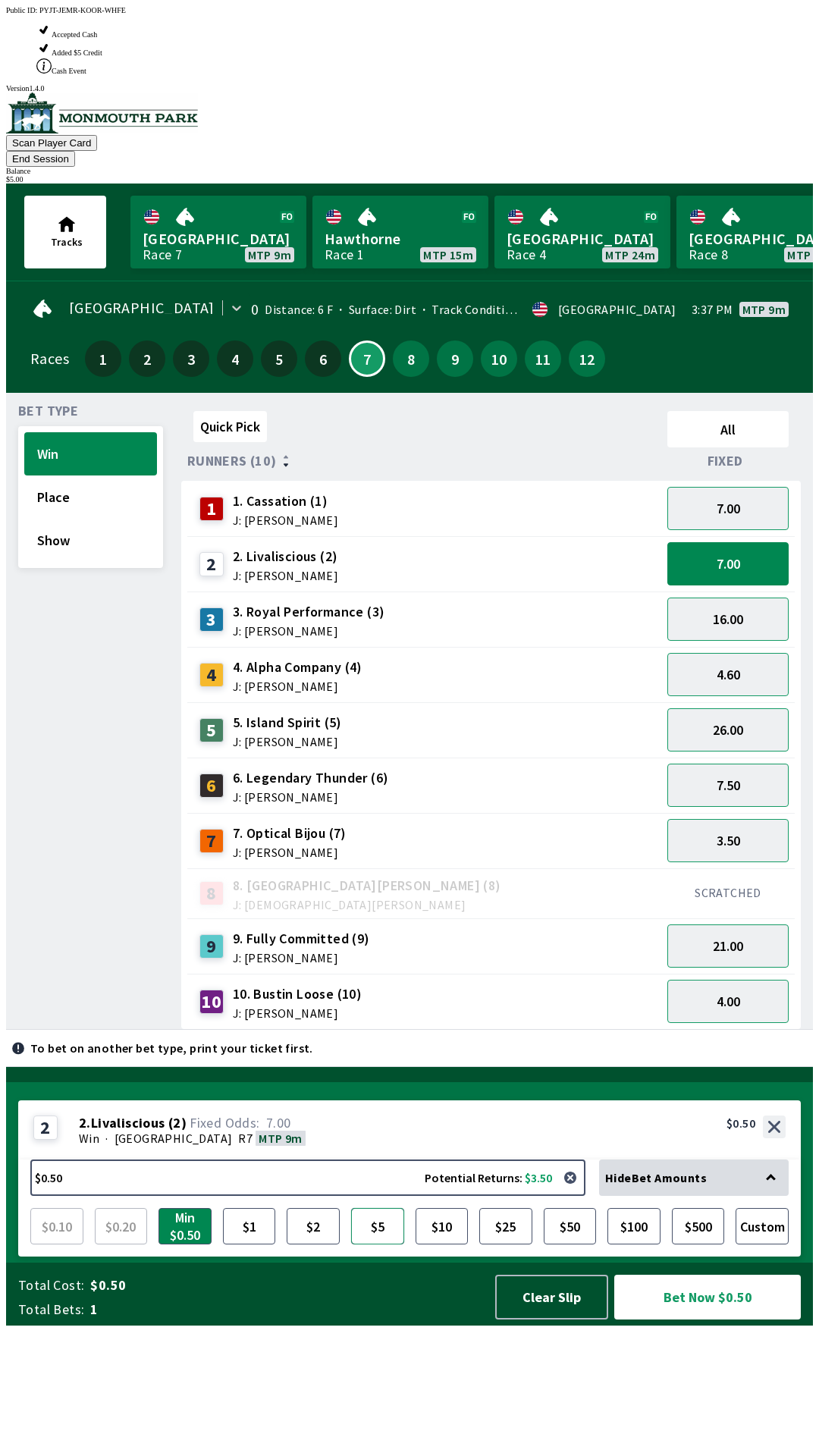
click at [379, 1244] on button "$5" at bounding box center [377, 1226] width 53 height 36
click at [683, 1320] on button "Bet Now $5.00" at bounding box center [707, 1297] width 187 height 45
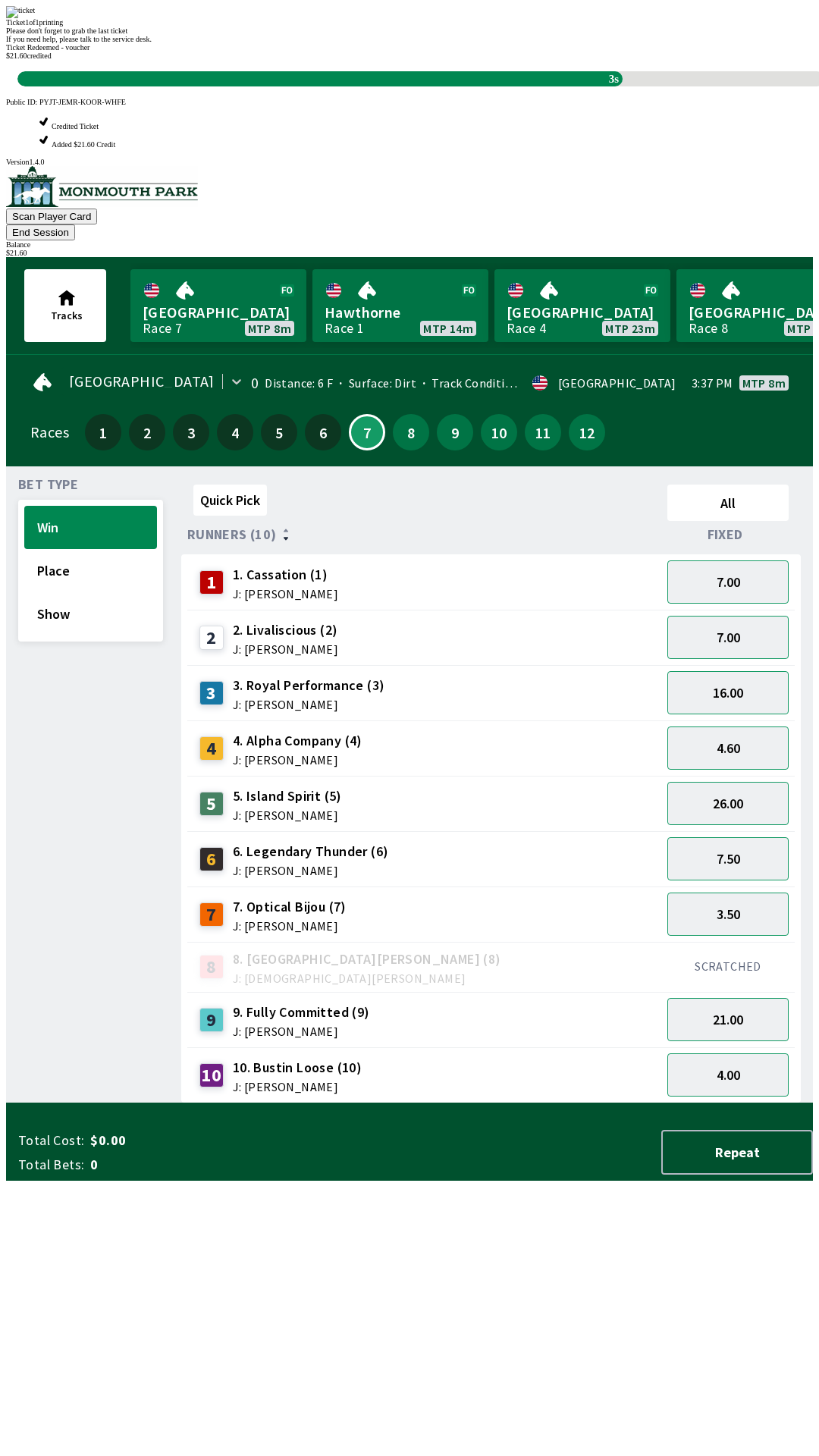
click at [496, 1104] on div "Quick Pick All Runners (10) Fixed 1 1. Cassation (1) J: [PERSON_NAME] 7.00 2 2.…" at bounding box center [497, 790] width 632 height 625
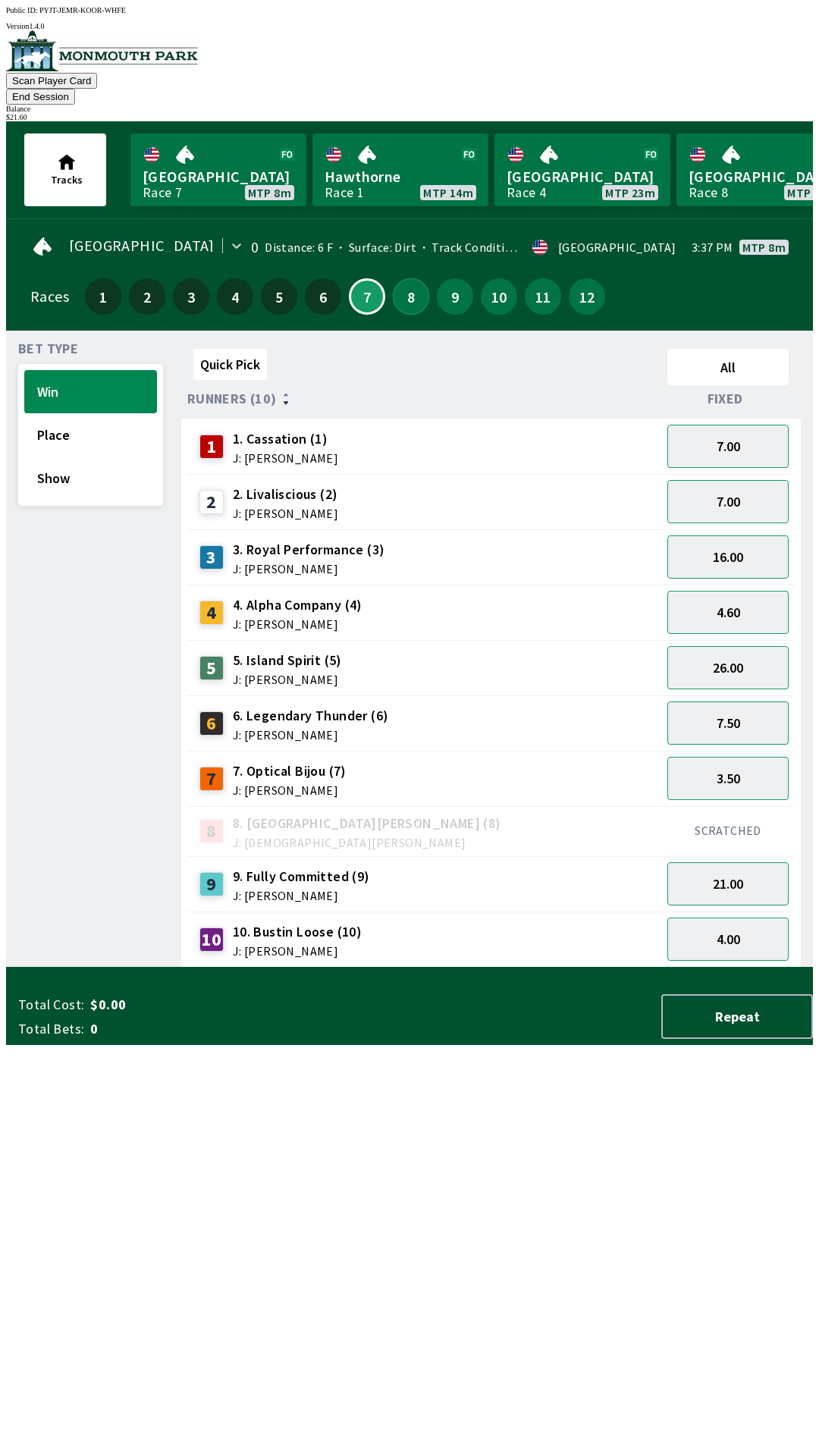
click at [410, 279] on button "8" at bounding box center [411, 297] width 36 height 36
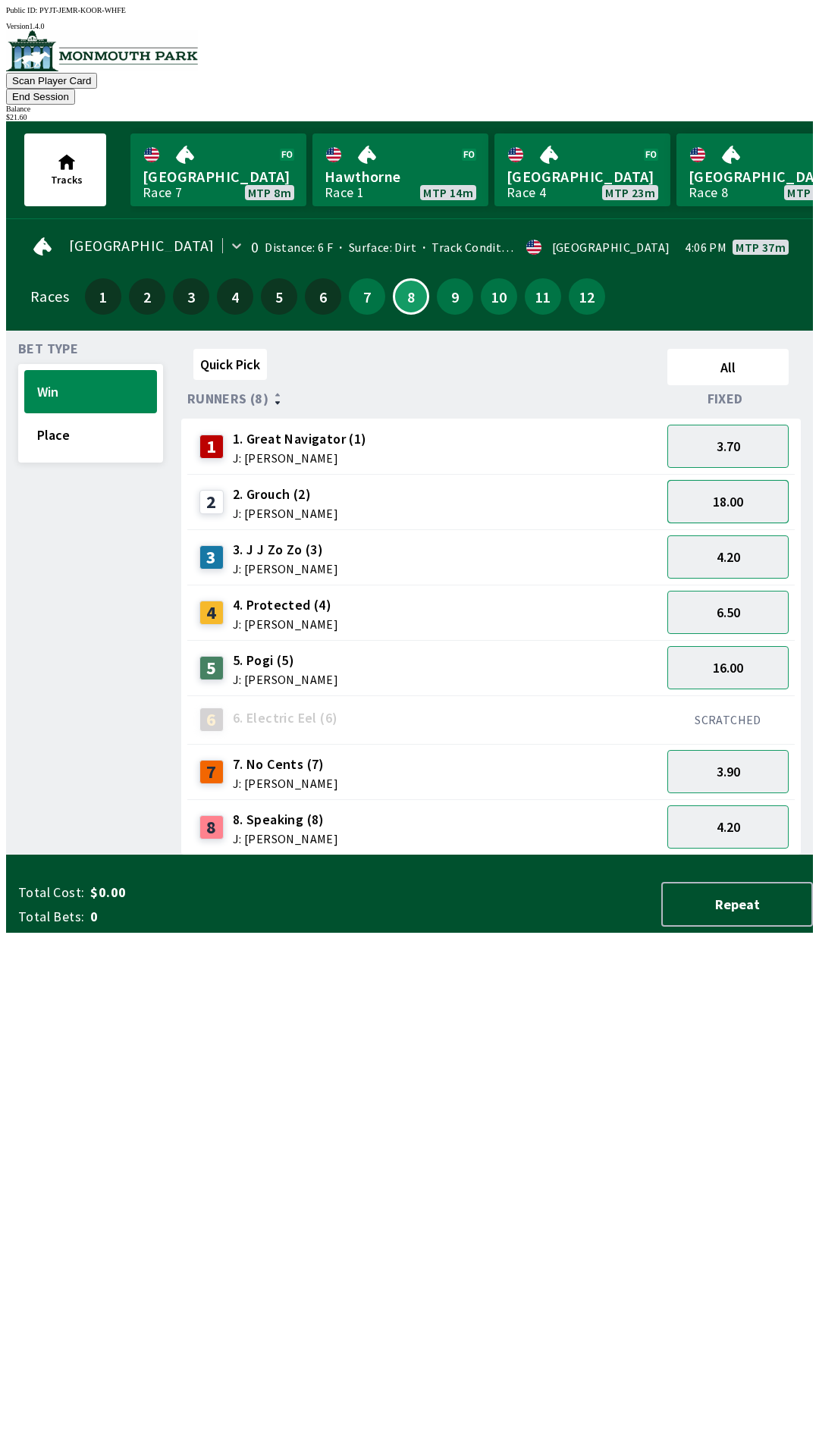
click at [753, 480] on button "18.00" at bounding box center [728, 502] width 121 height 43
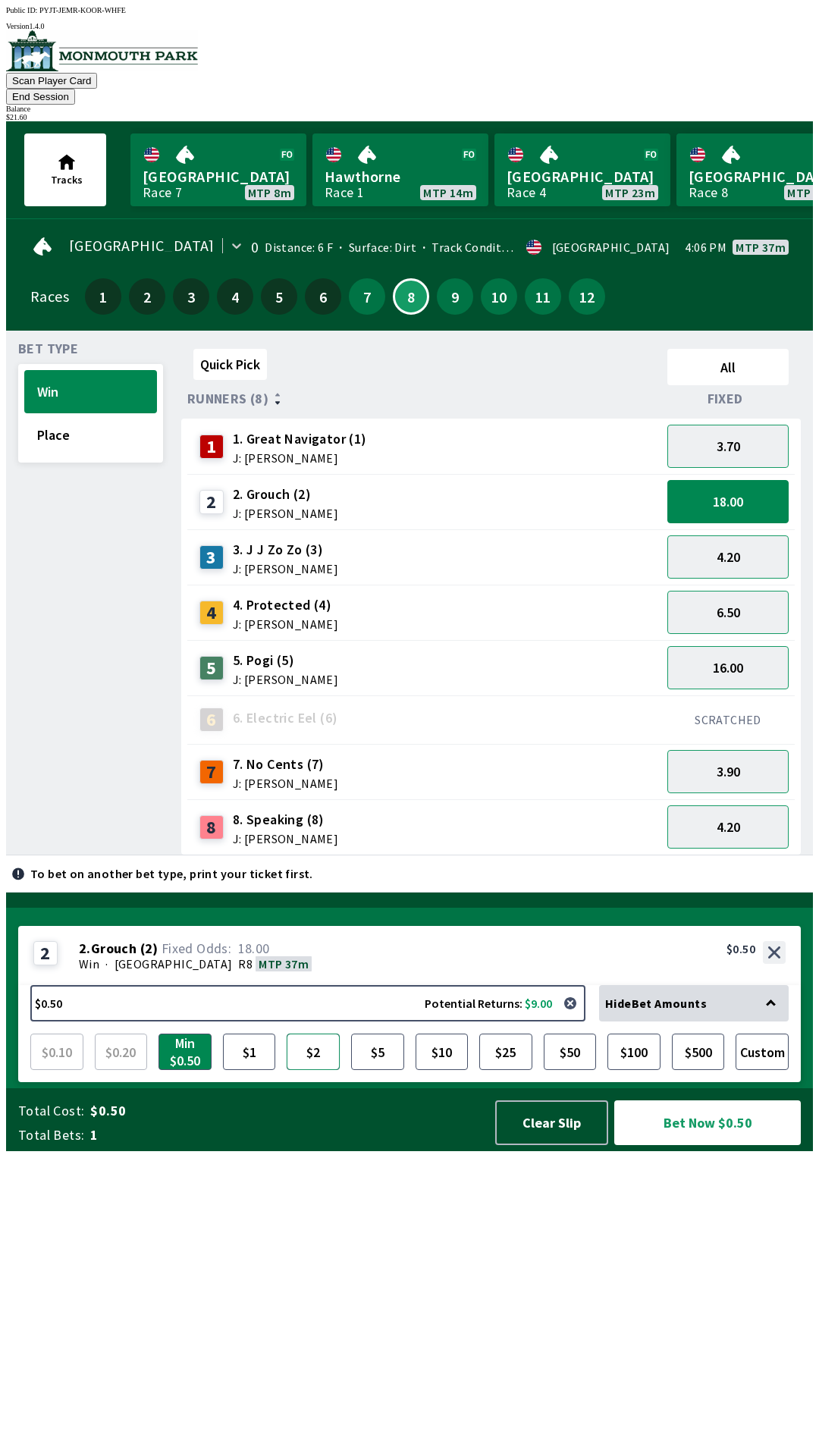
click at [316, 1070] on button "$2" at bounding box center [312, 1052] width 53 height 36
click at [724, 1145] on button "Bet Now $2.00" at bounding box center [707, 1123] width 187 height 45
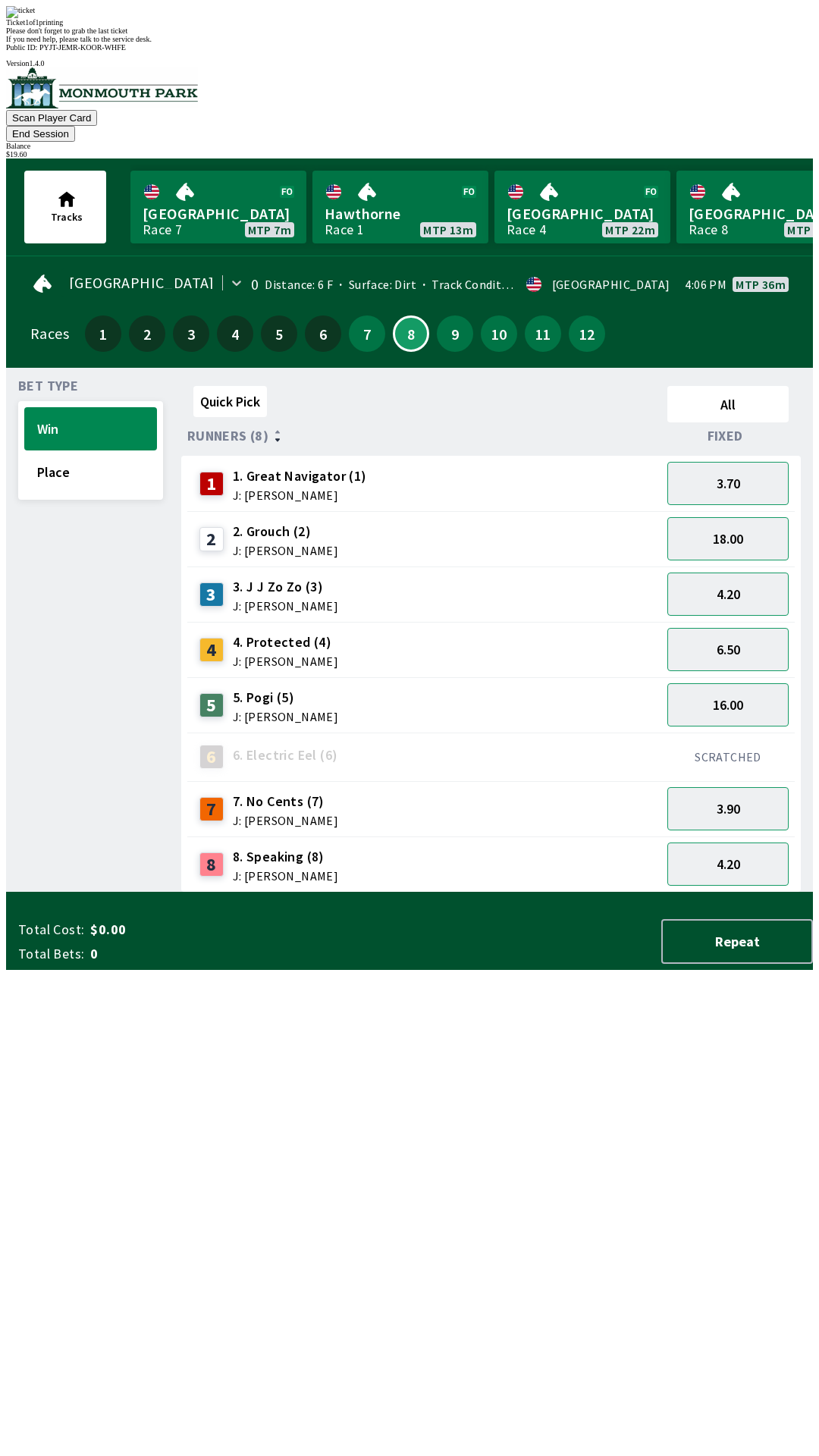
click at [554, 893] on div "Quick Pick All Runners (8) Fixed 1 1. Great Navigator (1) J: [PERSON_NAME] 3.70…" at bounding box center [497, 636] width 632 height 513
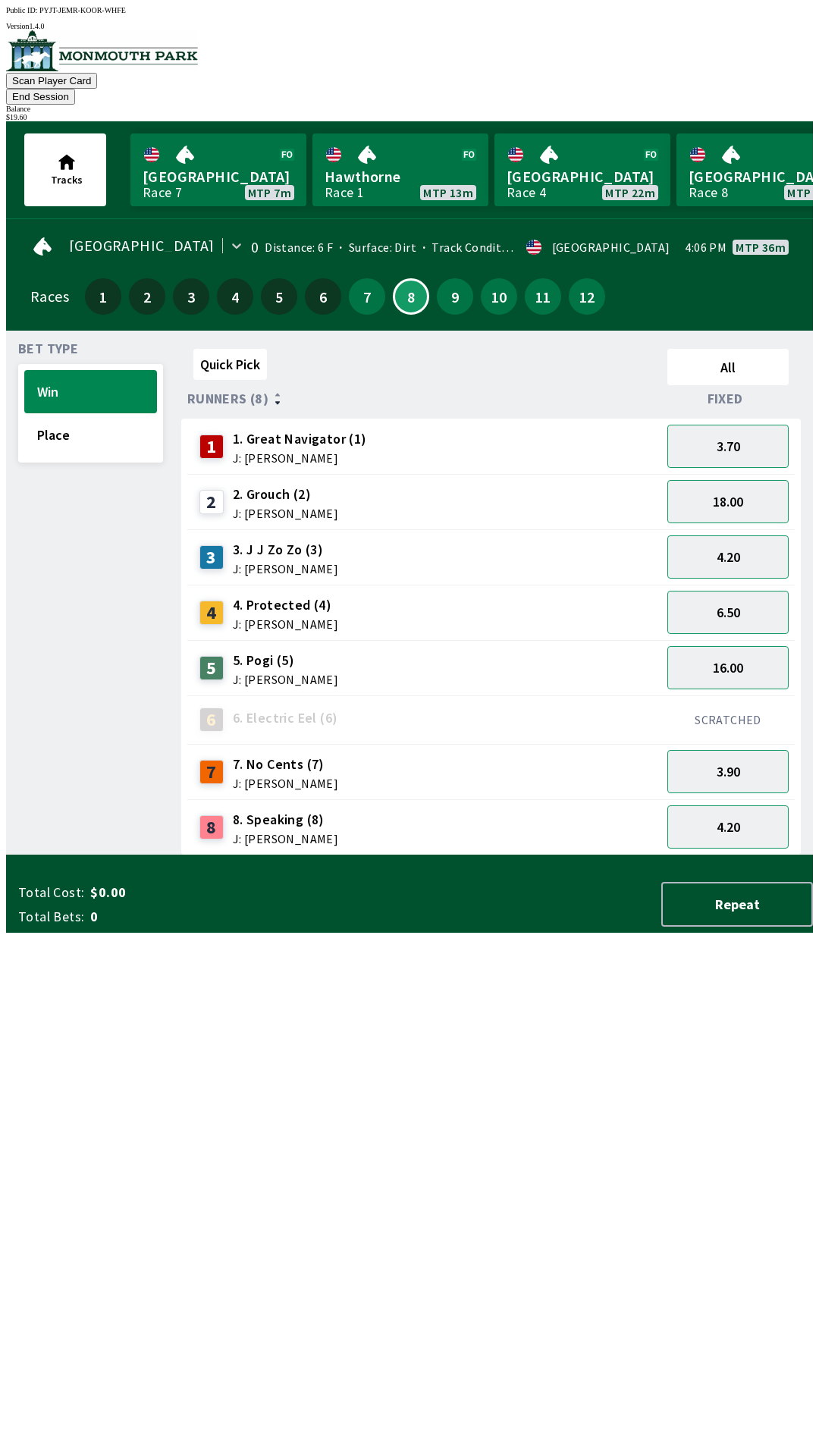
click at [75, 89] on button "End Session" at bounding box center [41, 96] width 69 height 16
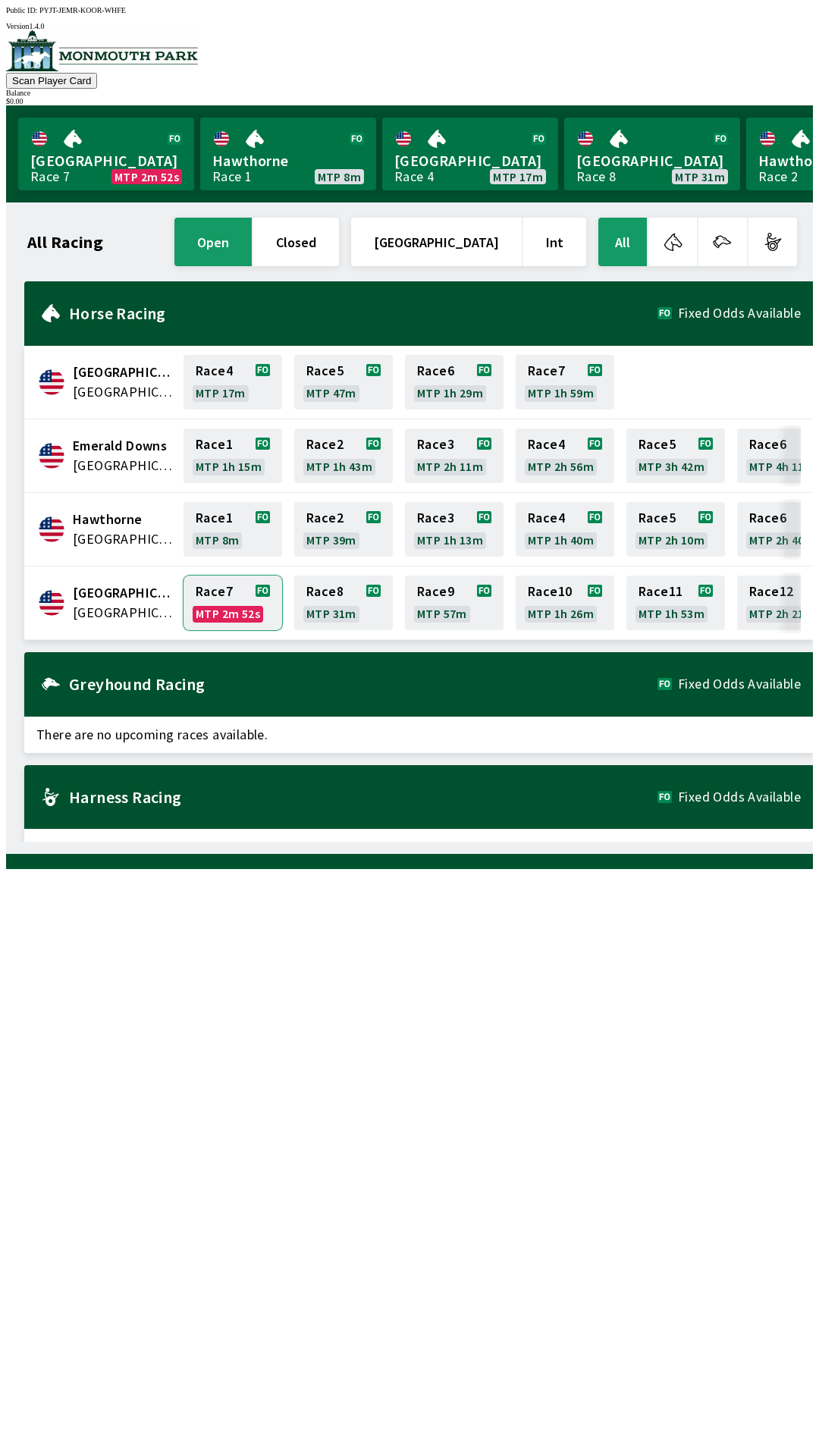
click at [230, 588] on link "Race 7 MTP 2m 52s" at bounding box center [233, 602] width 99 height 55
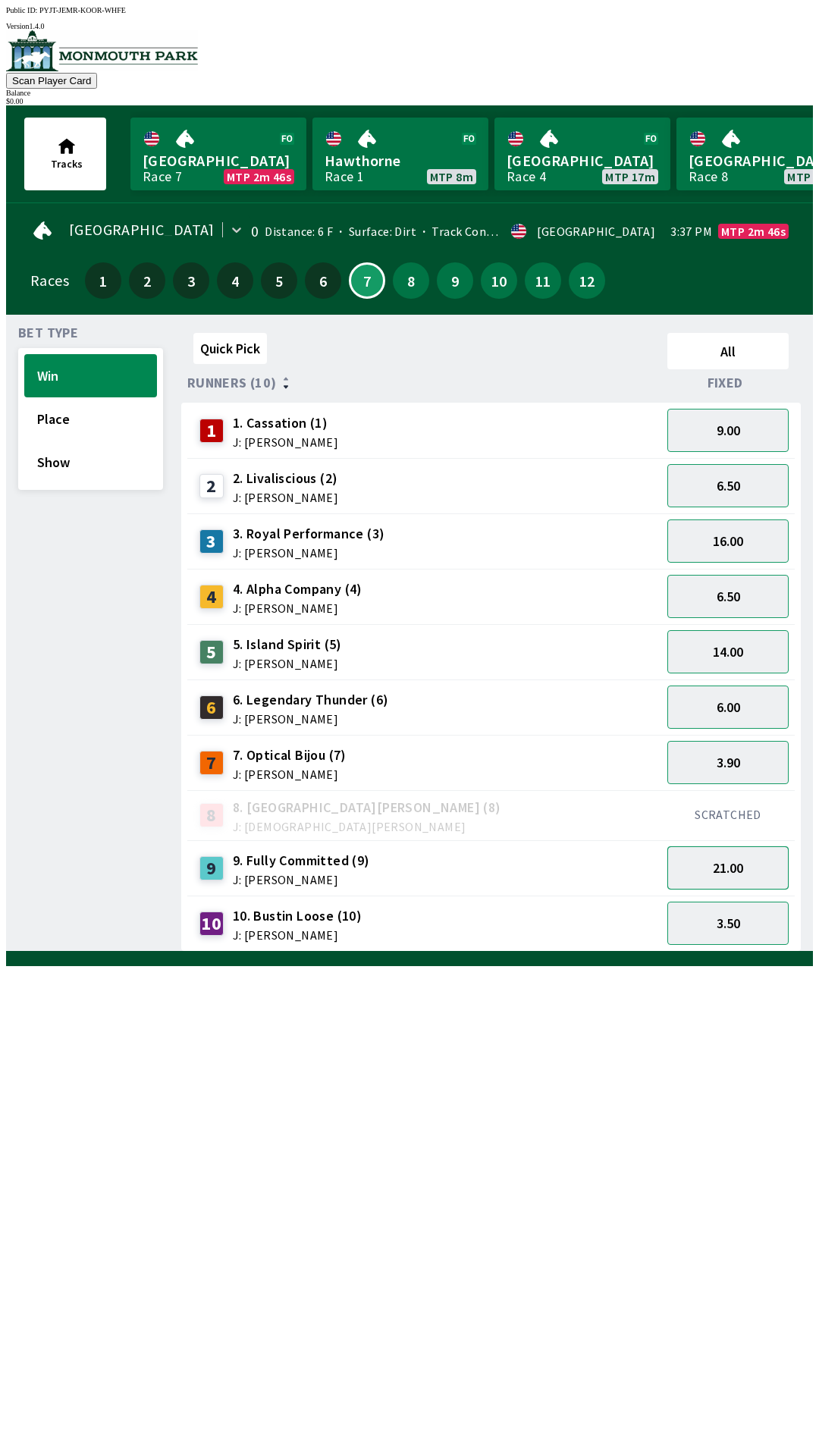
click at [734, 857] on button "21.00" at bounding box center [728, 868] width 121 height 43
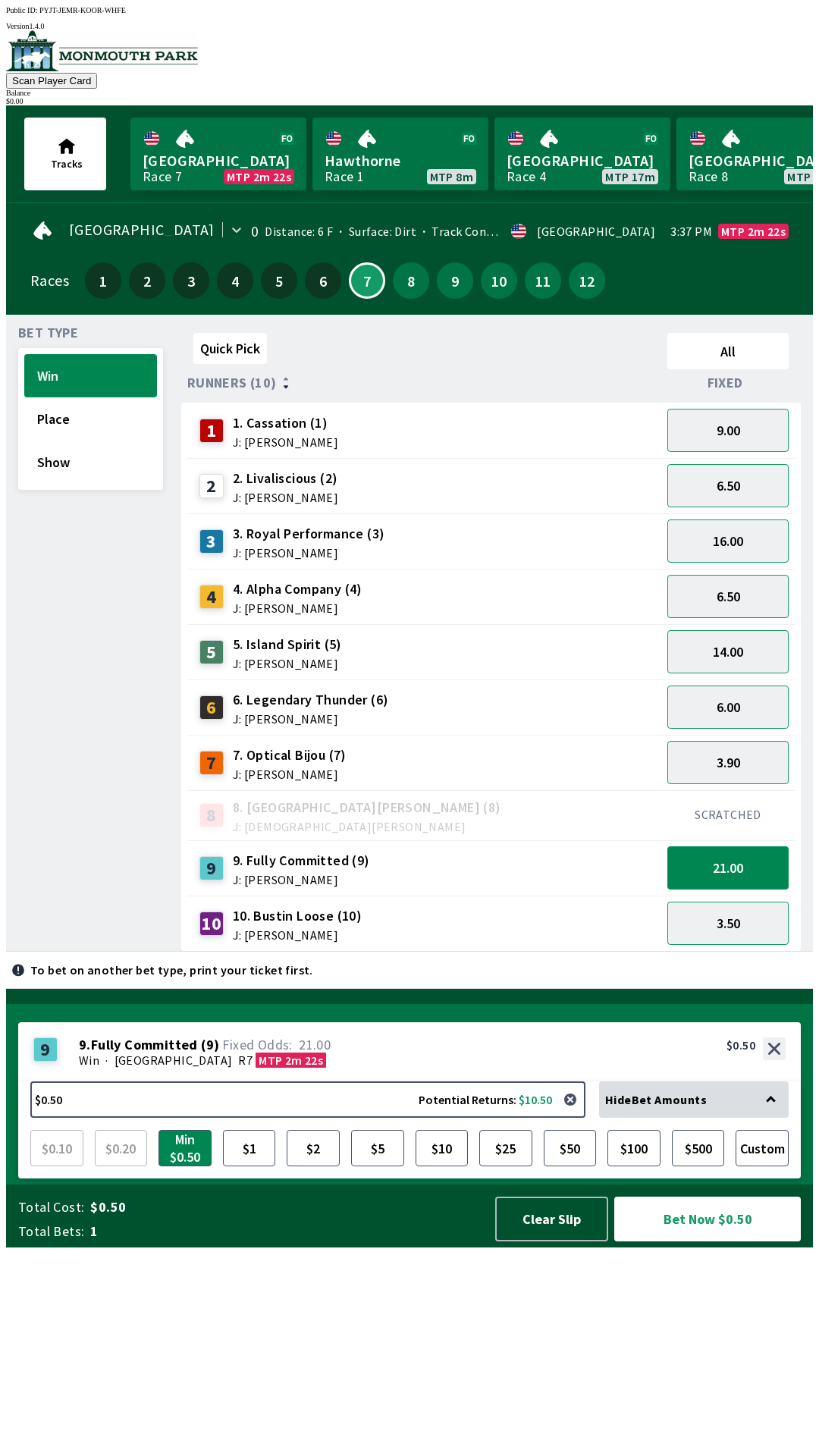
click at [750, 862] on button "21.00" at bounding box center [728, 868] width 121 height 43
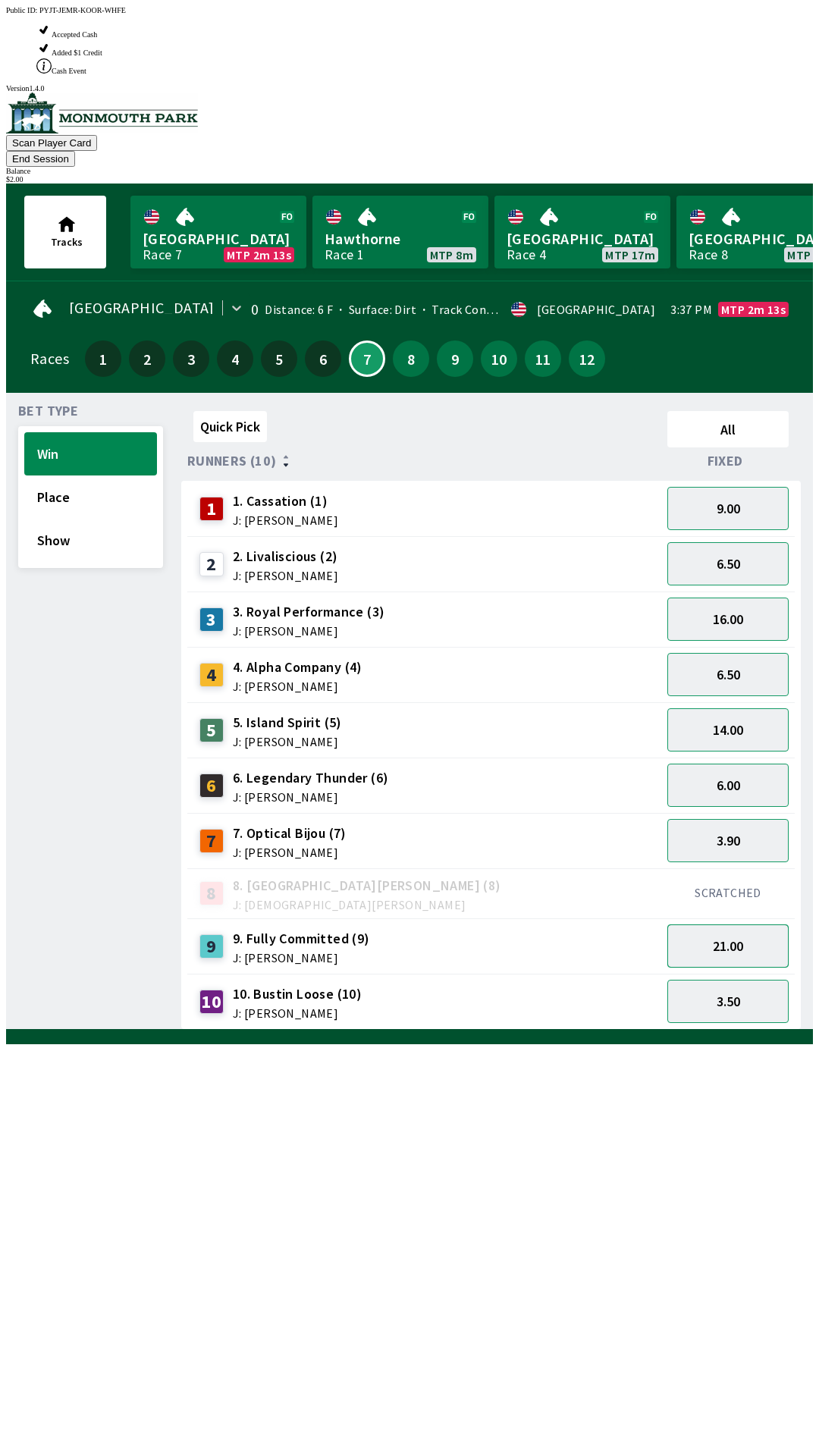
click at [742, 924] on button "21.00" at bounding box center [728, 946] width 121 height 43
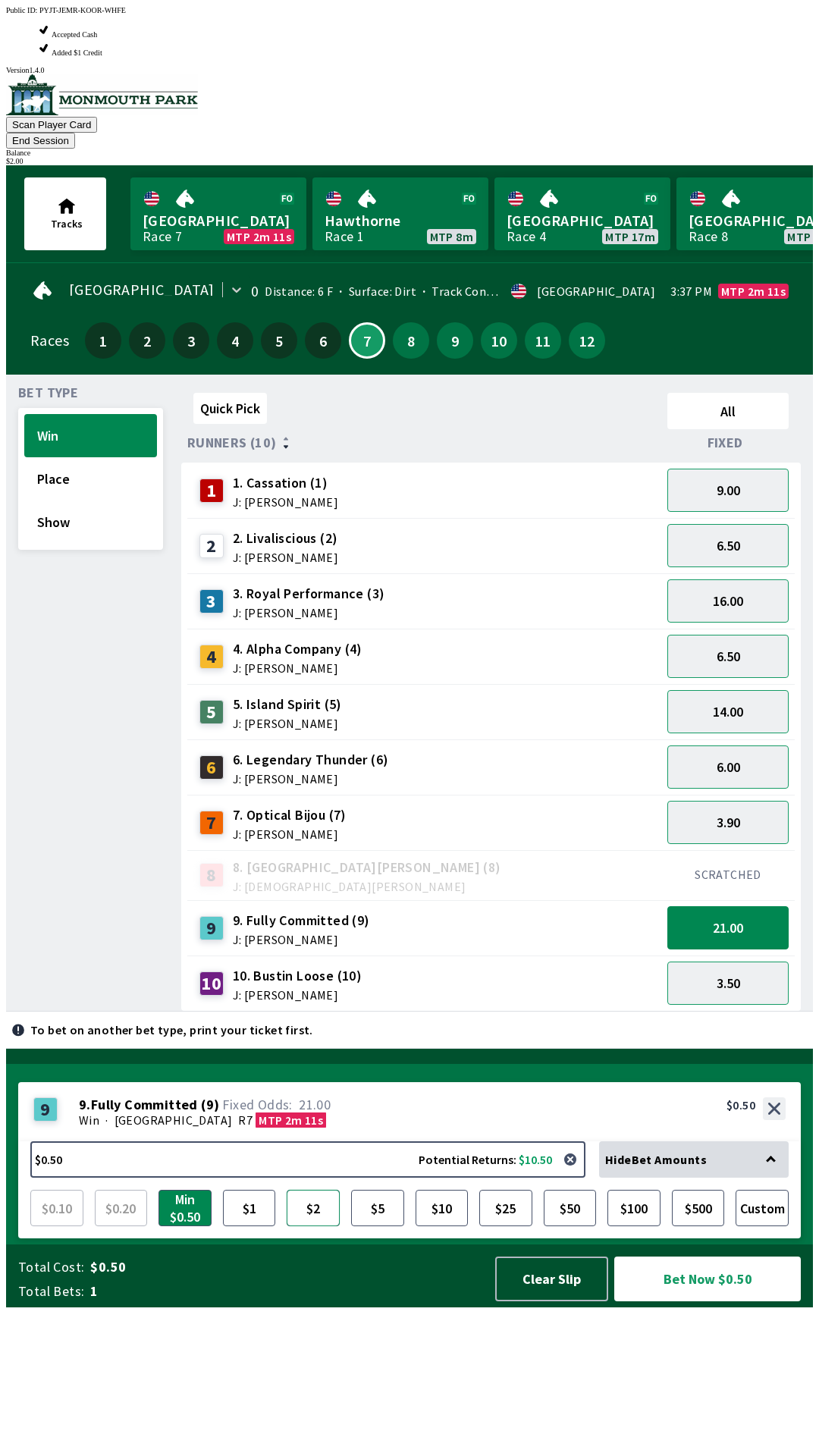
click at [315, 1226] on button "$2" at bounding box center [312, 1208] width 53 height 36
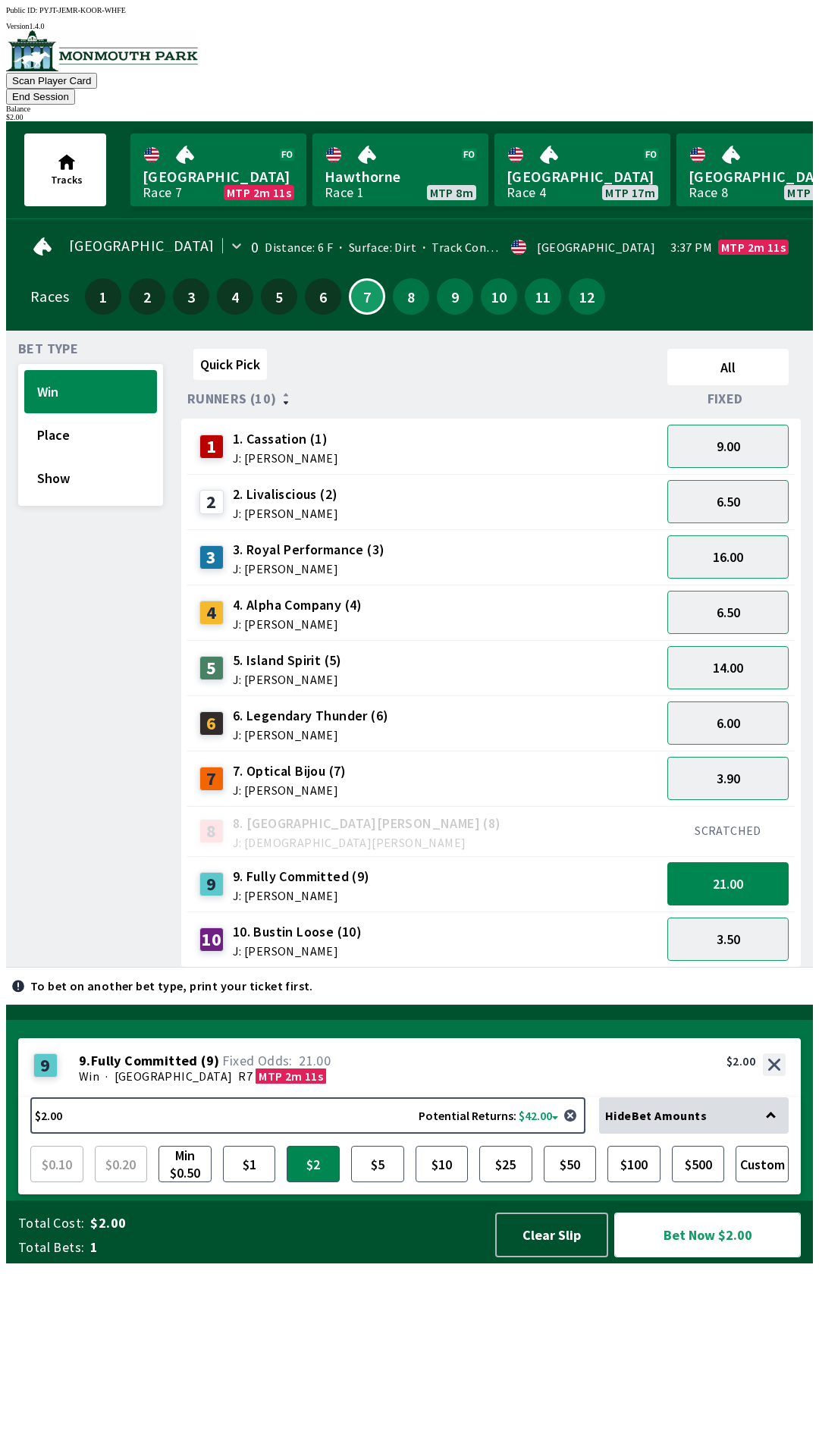
click at [719, 1257] on button "Bet Now $2.00" at bounding box center [707, 1236] width 187 height 45
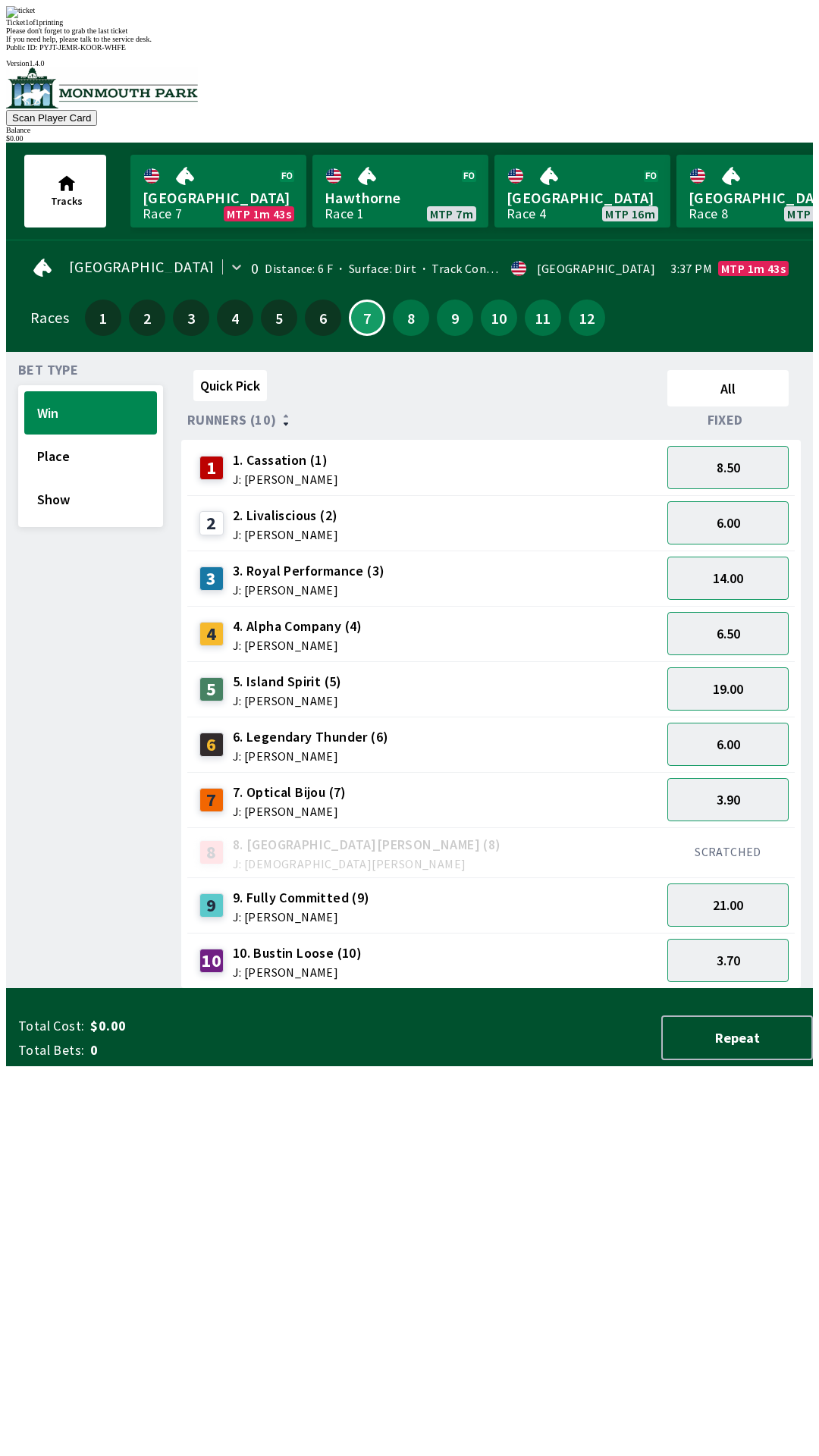
click at [562, 943] on div "Quick Pick All Runners (10) Fixed 1 1. Cassation (1) J: [PERSON_NAME] 8.50 2 2.…" at bounding box center [497, 677] width 632 height 625
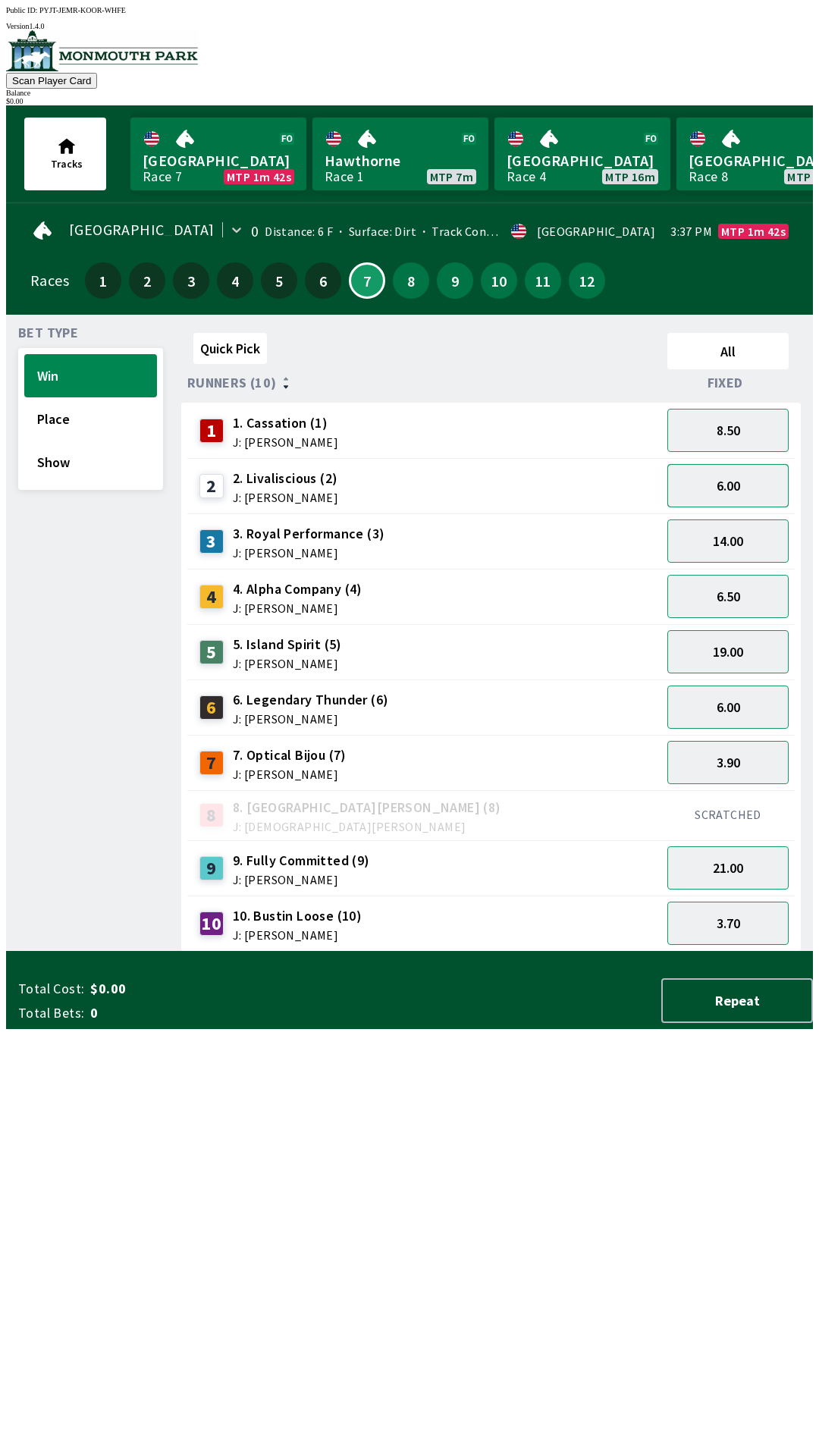
click at [743, 490] on button "6.00" at bounding box center [728, 486] width 121 height 43
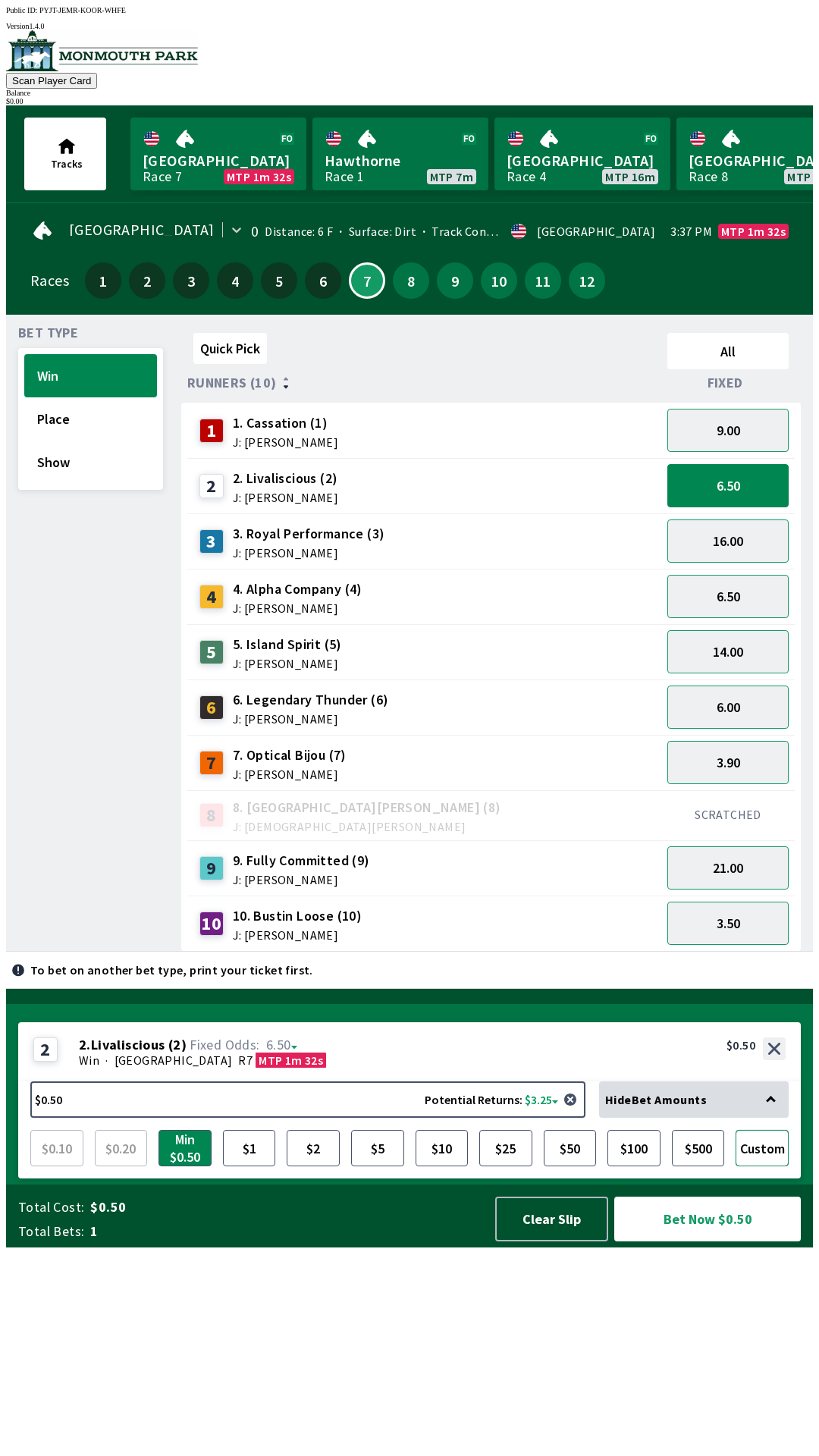
click at [763, 1166] on button "Custom" at bounding box center [762, 1148] width 53 height 36
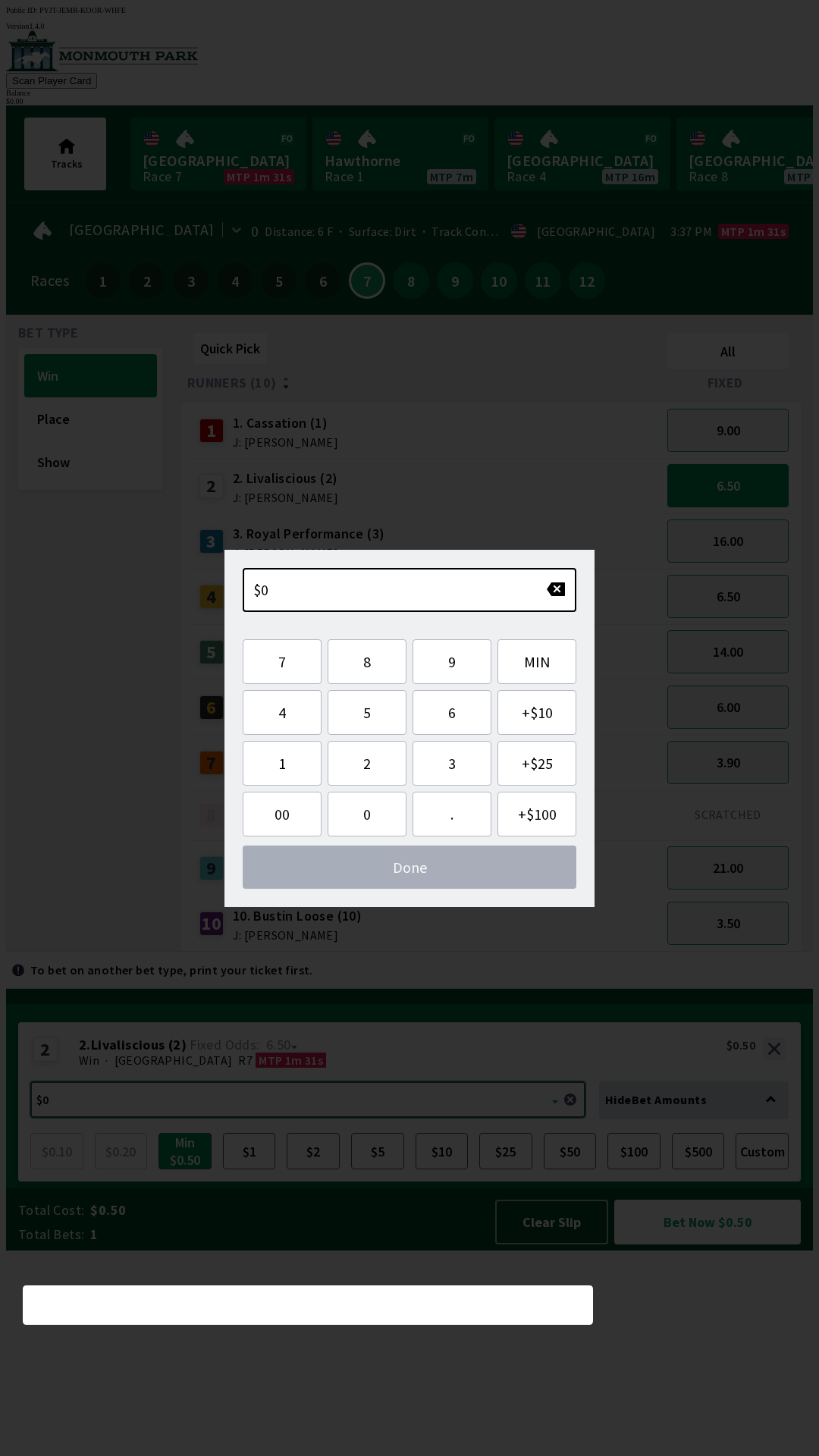
click at [332, 1118] on button "$0.50 Potential Returns: $3.25" at bounding box center [308, 1099] width 555 height 36
click at [282, 763] on button "1" at bounding box center [282, 764] width 79 height 45
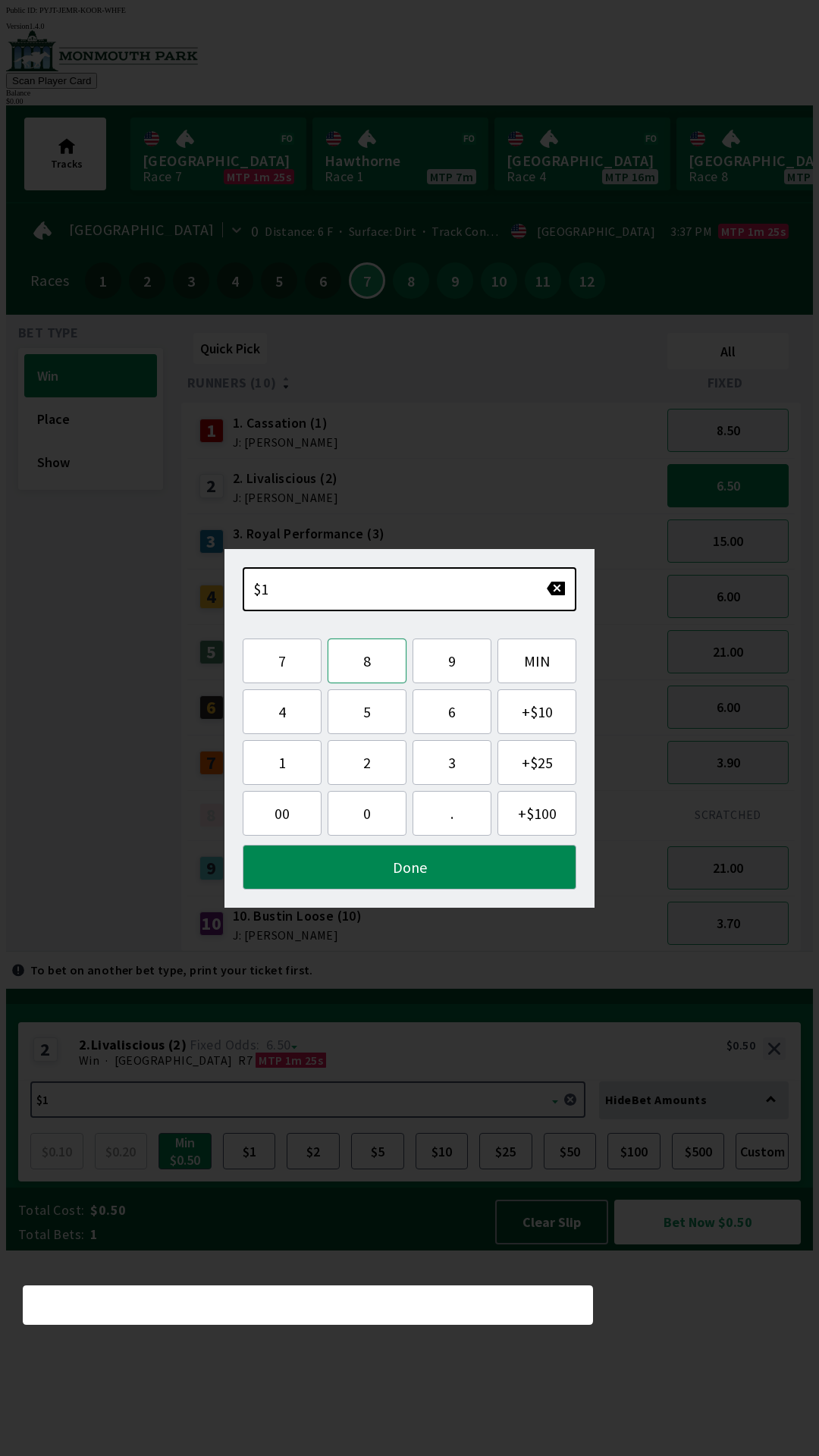
click at [373, 661] on button "8" at bounding box center [367, 661] width 79 height 45
click at [411, 866] on button "Done" at bounding box center [410, 868] width 334 height 45
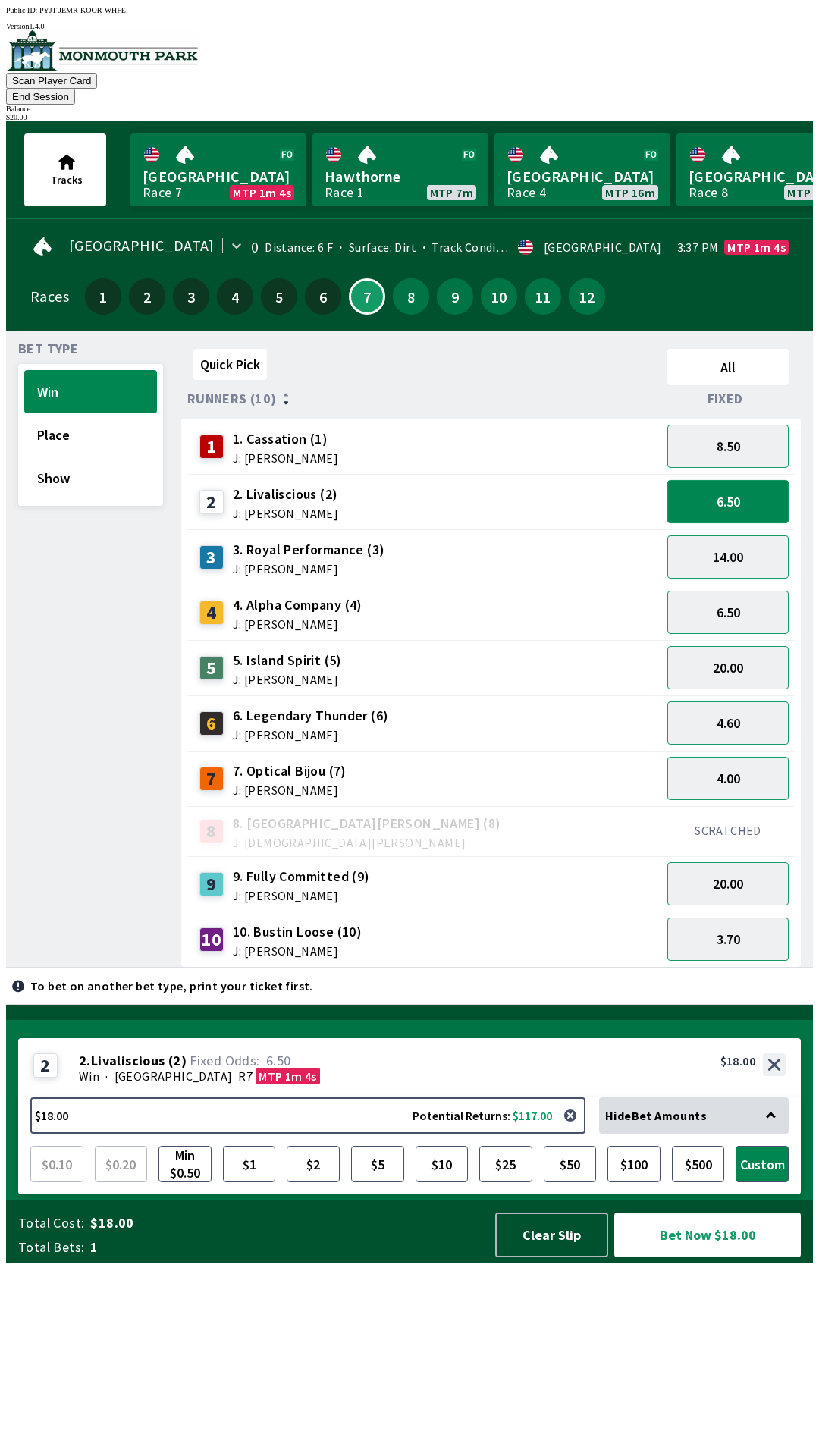
click at [752, 480] on button "6.50" at bounding box center [728, 502] width 121 height 43
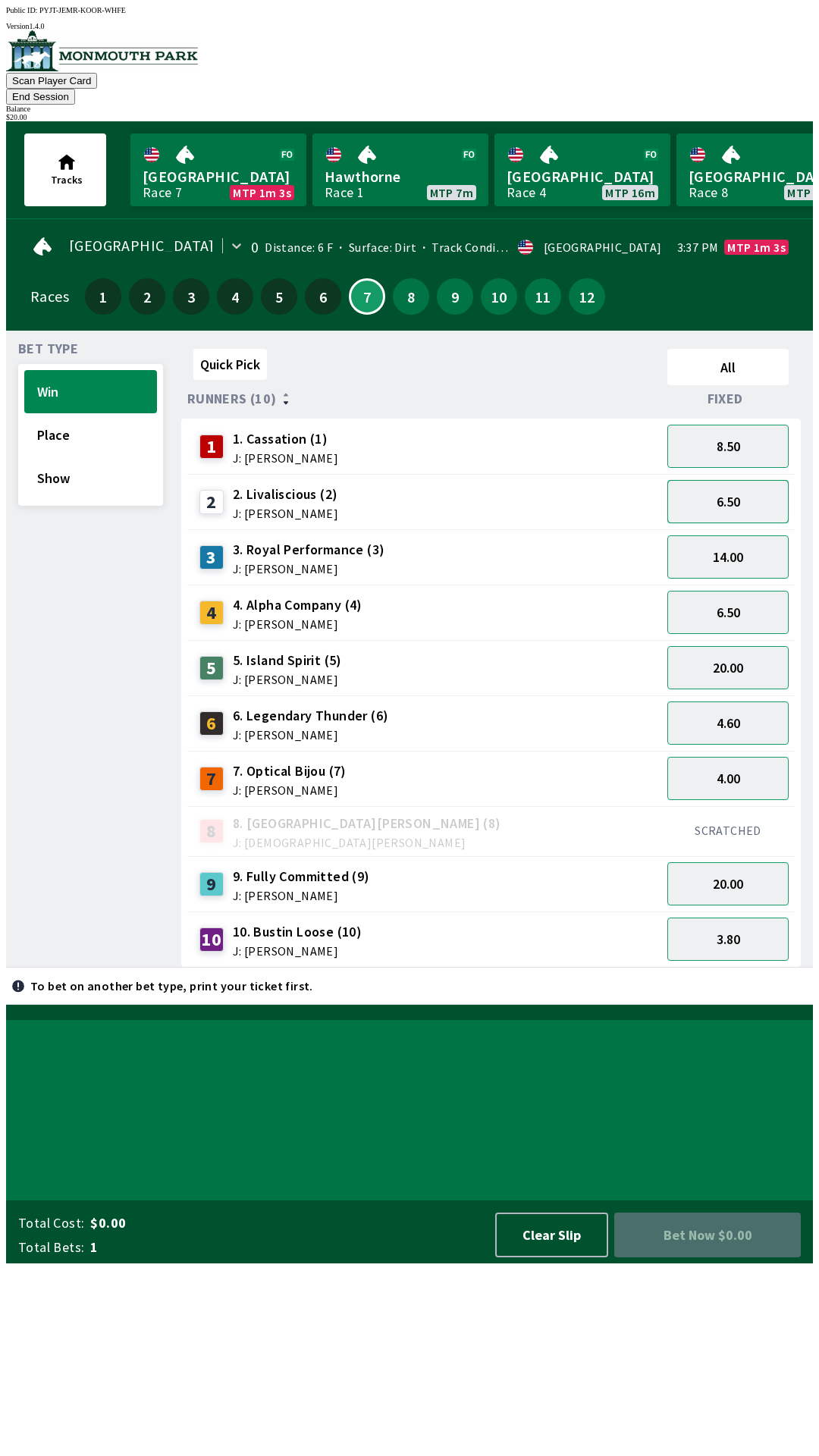
click at [736, 484] on button "6.50" at bounding box center [728, 502] width 121 height 43
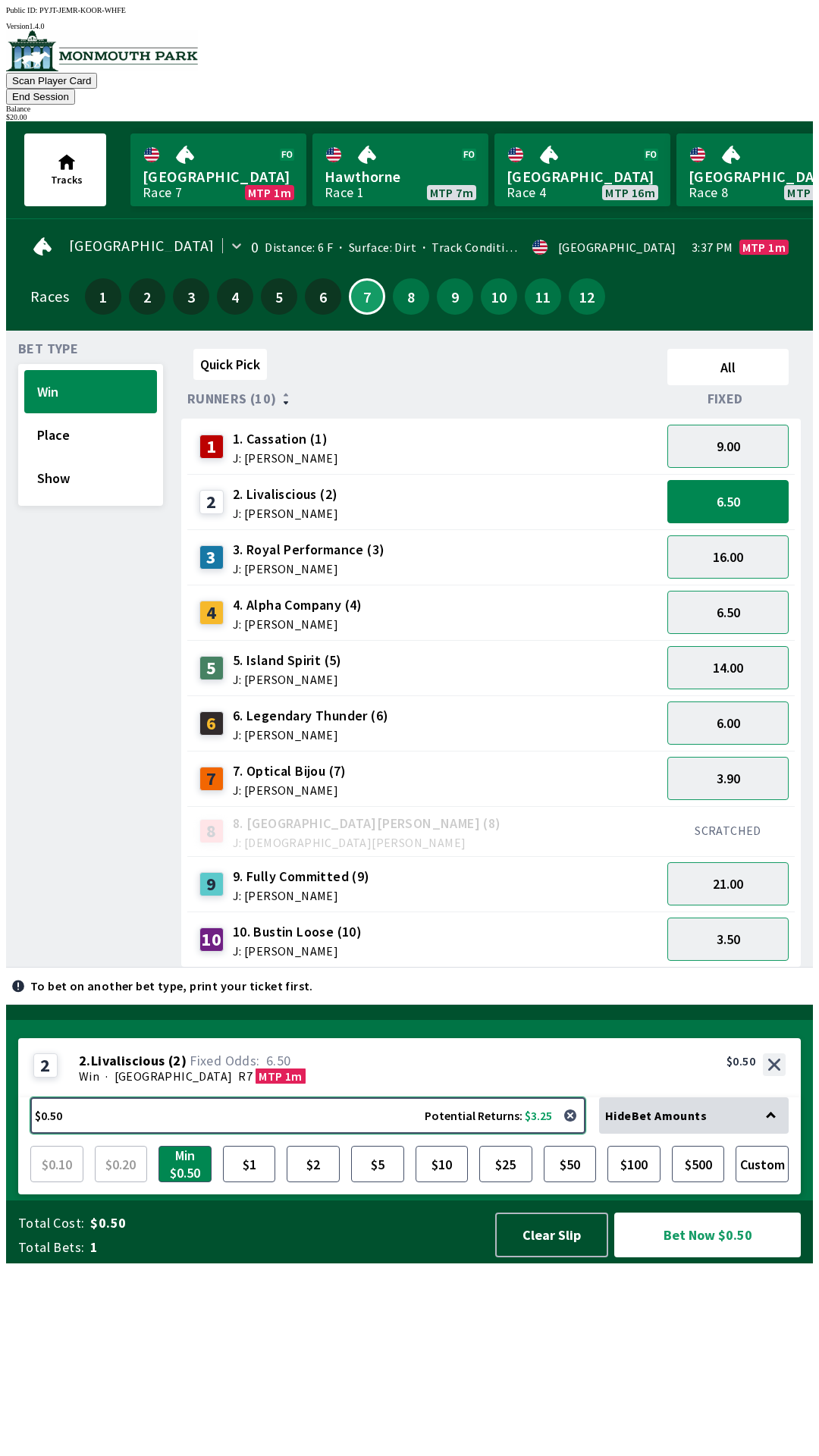
click at [436, 1134] on button "$0.50 Potential Returns: $3.25" at bounding box center [308, 1116] width 555 height 36
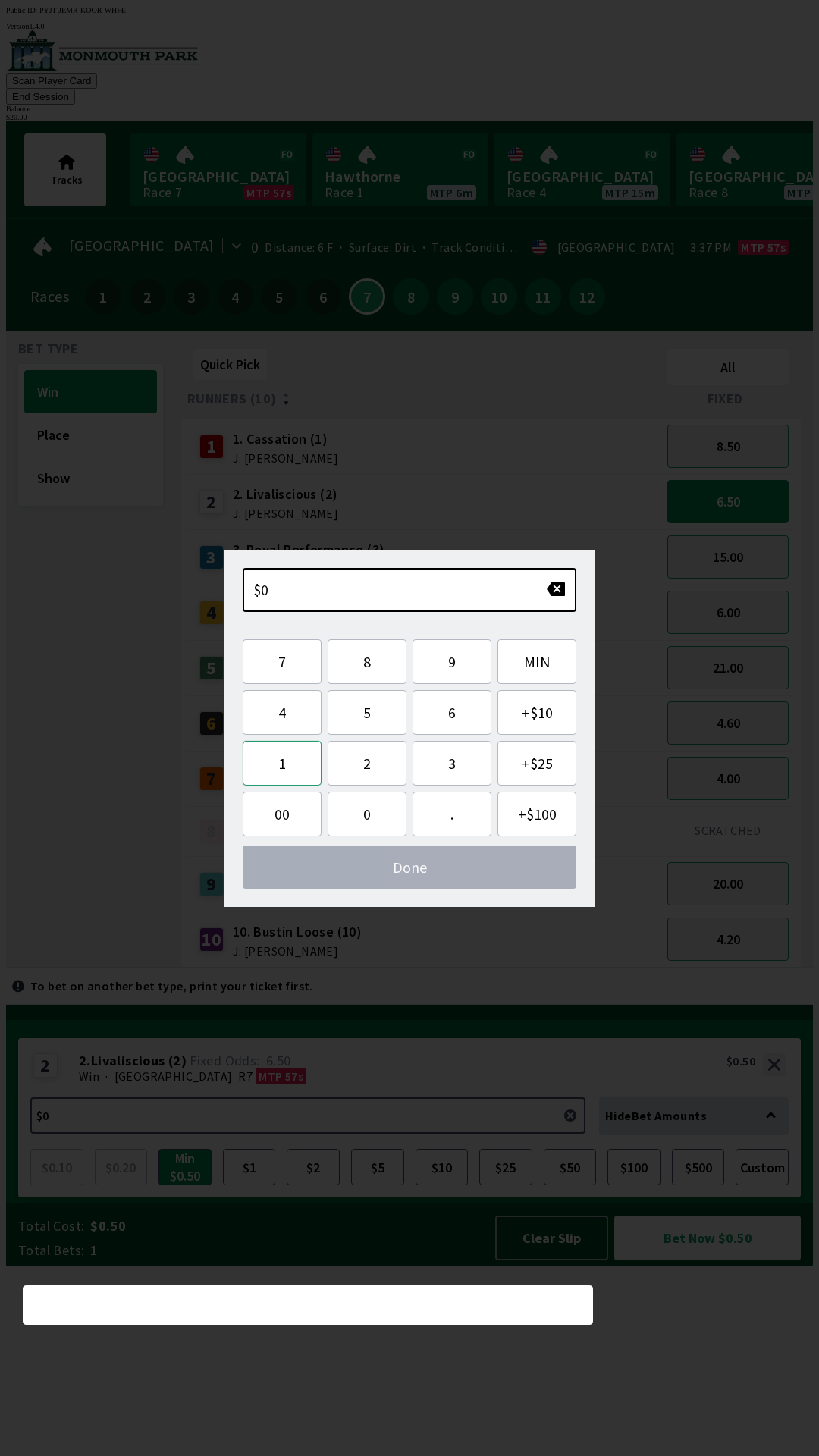
click at [290, 766] on button "1" at bounding box center [282, 764] width 79 height 45
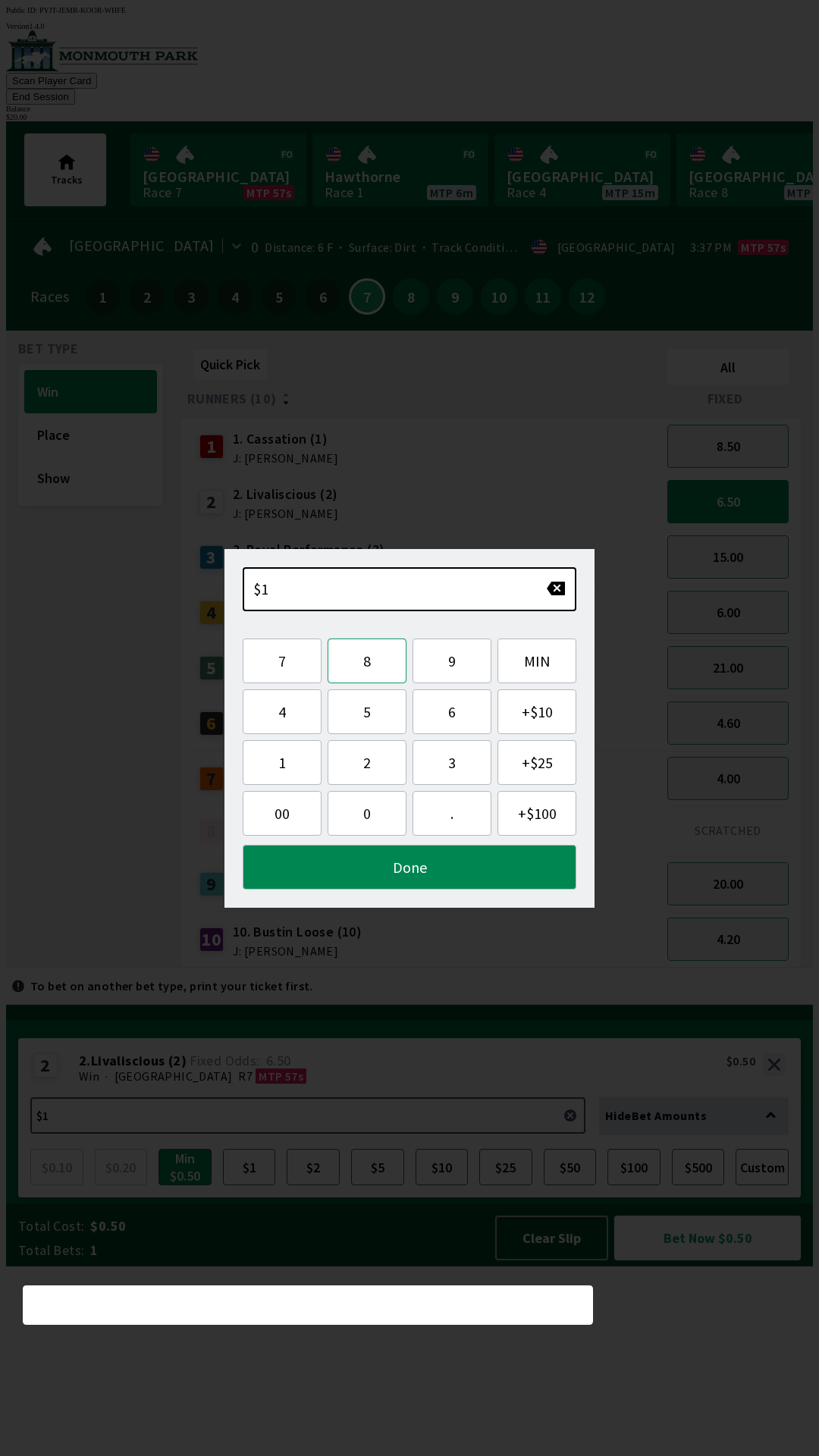
click at [356, 672] on button "8" at bounding box center [367, 661] width 79 height 45
click at [501, 863] on button "Done" at bounding box center [410, 868] width 334 height 45
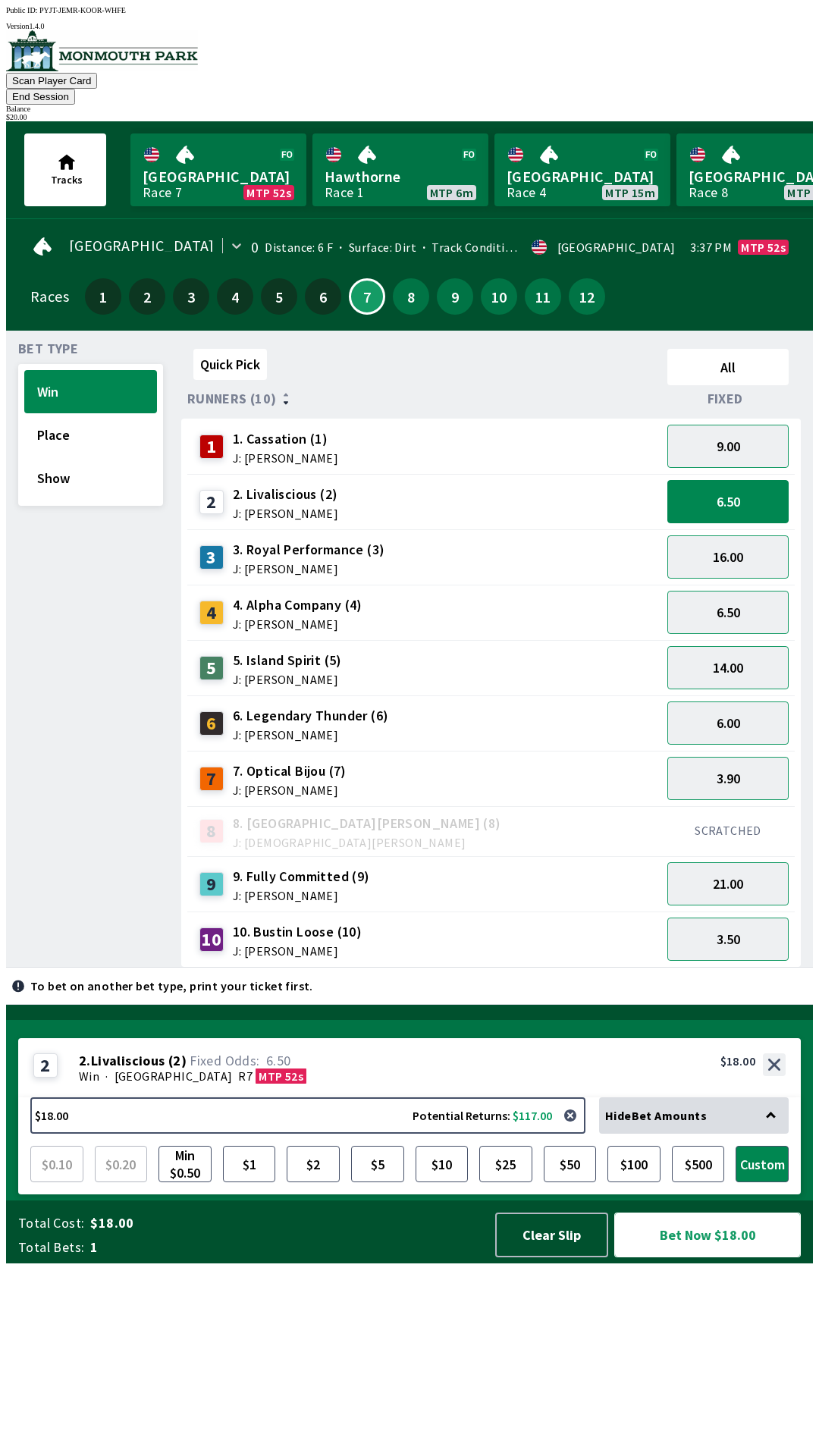
click at [735, 1257] on button "Bet Now $18.00" at bounding box center [707, 1236] width 187 height 45
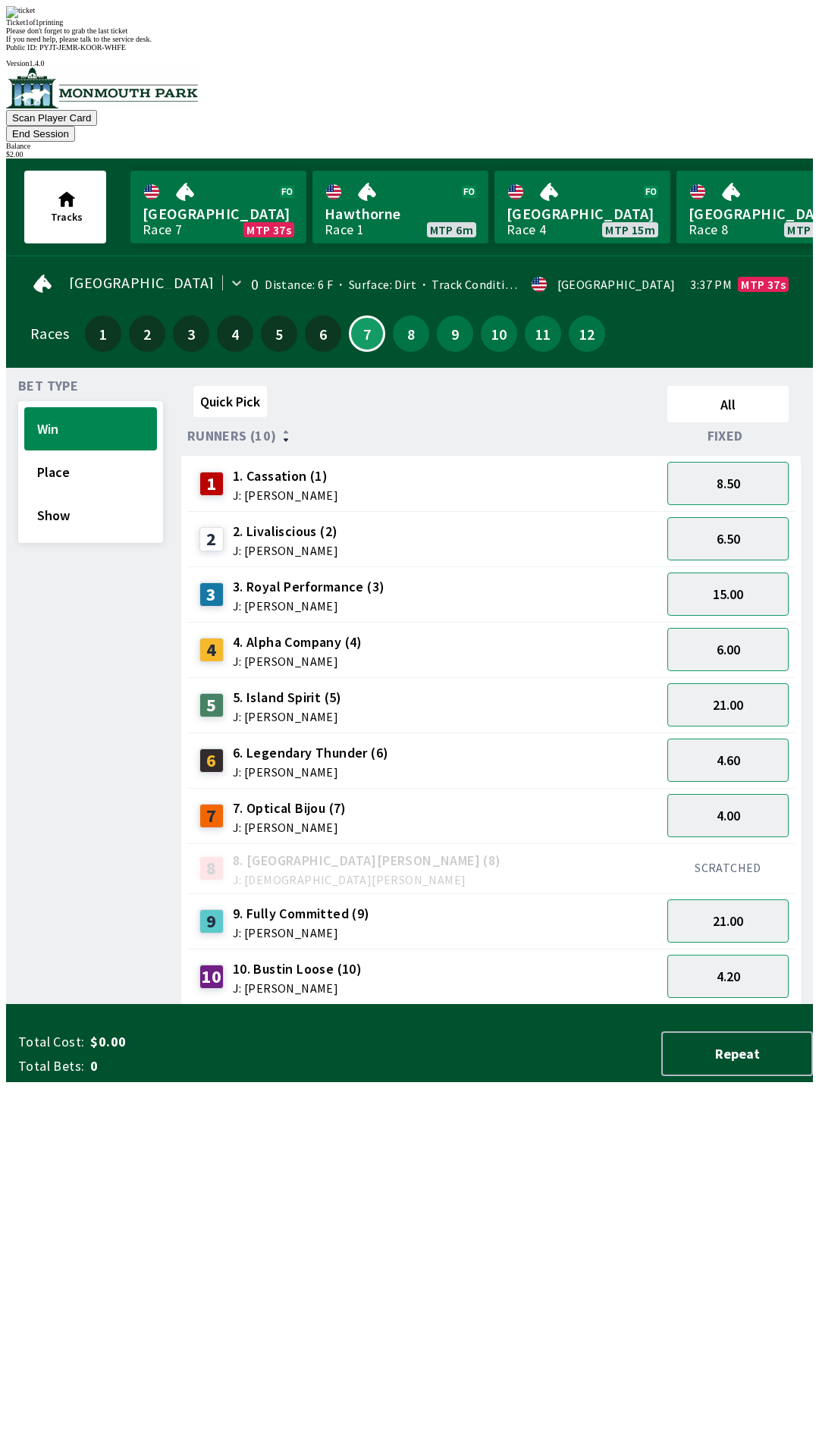
click at [533, 43] on div "Ticket 1 of 1 printing Please don't forget to grab the last ticket If you need …" at bounding box center [410, 24] width 807 height 37
click at [506, 993] on div "Quick Pick All Runners (10) Fixed 1 1. Cassation (1) J: [PERSON_NAME] 8.50 2 2.…" at bounding box center [497, 692] width 632 height 625
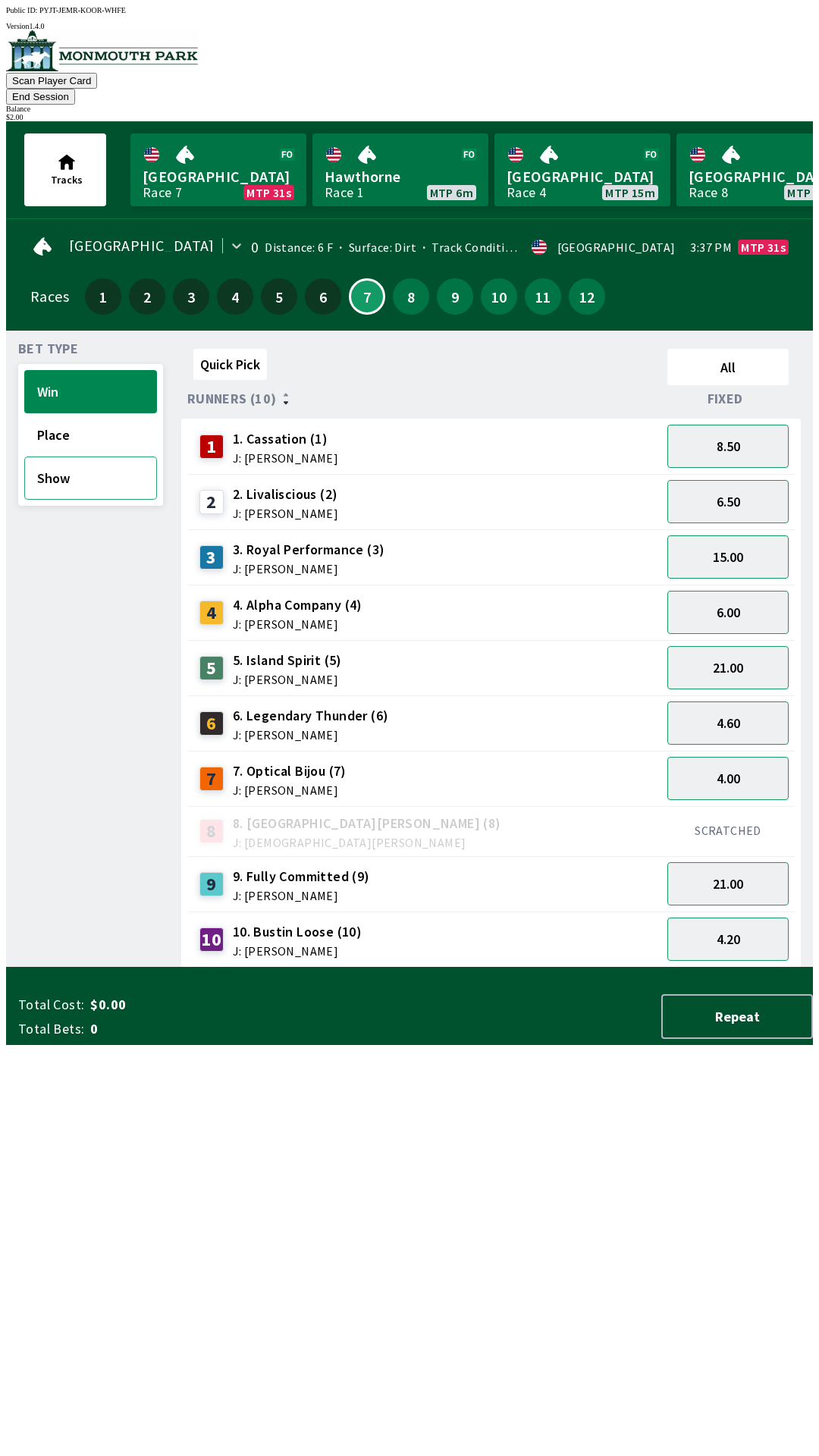
click at [51, 461] on button "Show" at bounding box center [90, 478] width 133 height 43
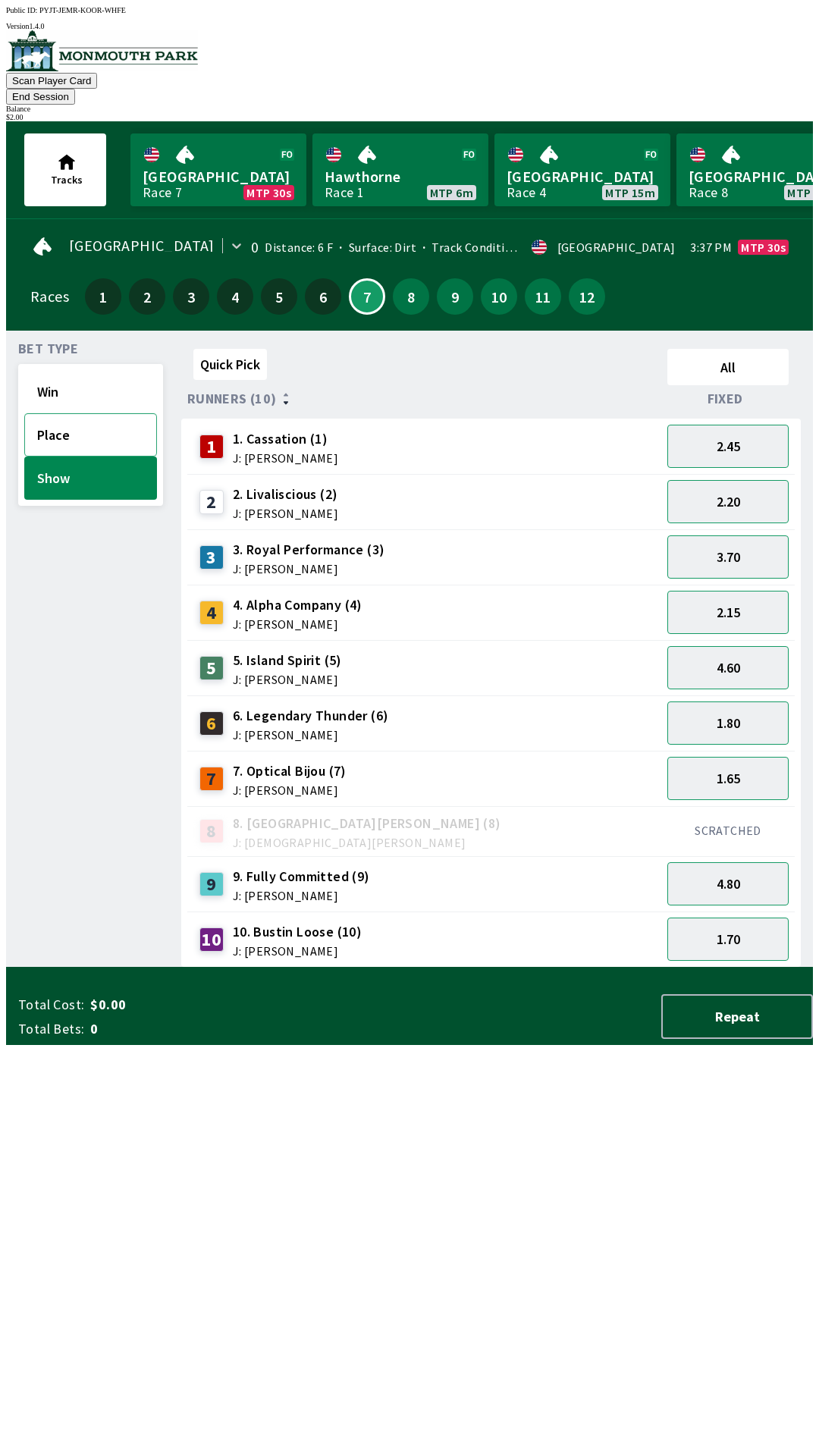
click at [66, 413] on button "Place" at bounding box center [90, 435] width 133 height 43
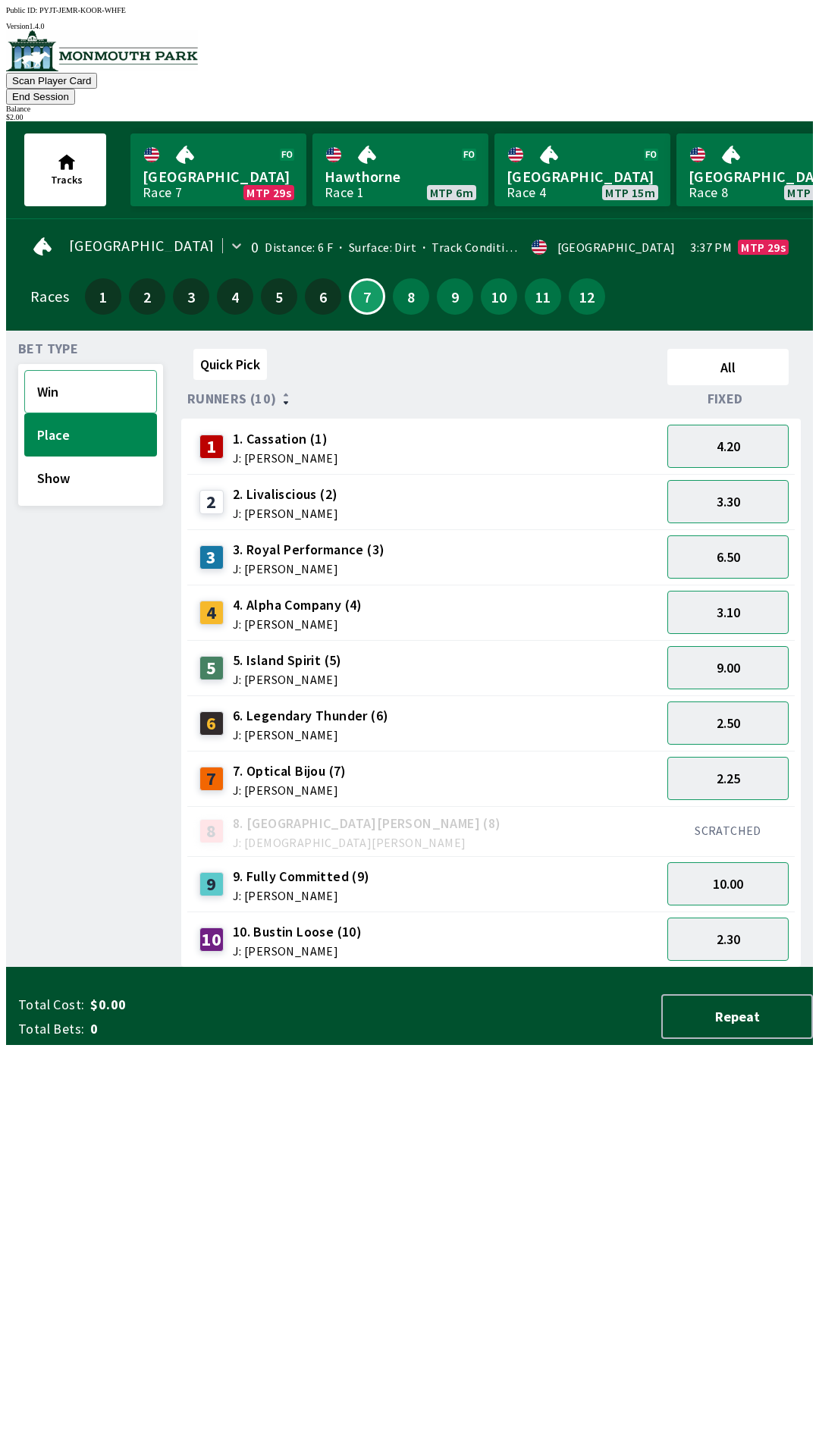
click at [59, 371] on button "Win" at bounding box center [90, 392] width 133 height 43
click at [112, 378] on button "Win" at bounding box center [90, 392] width 133 height 43
click at [96, 371] on button "Win" at bounding box center [90, 392] width 133 height 43
click at [741, 480] on button "6.50" at bounding box center [728, 502] width 121 height 43
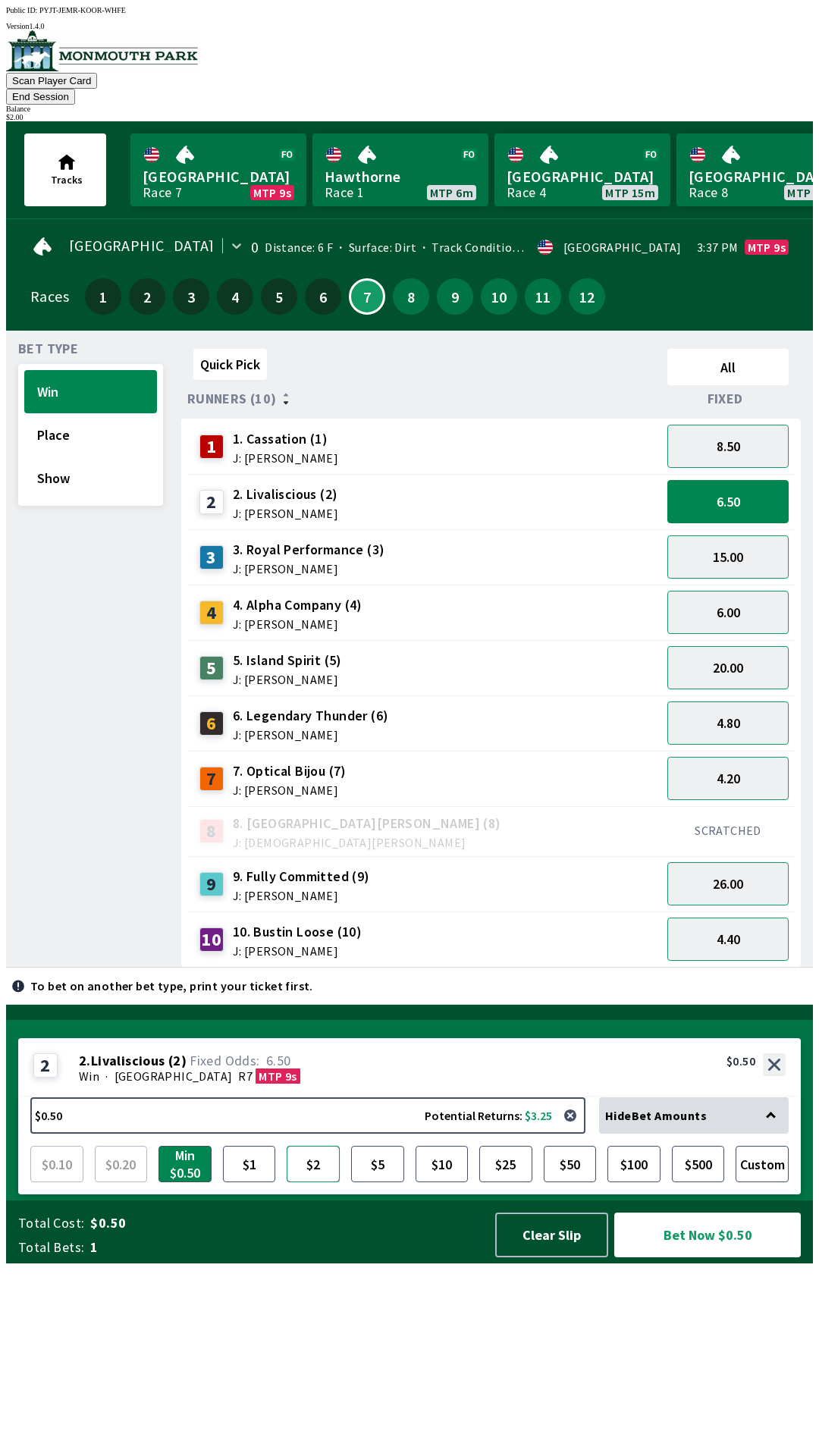
click at [306, 1183] on button "$2" at bounding box center [312, 1164] width 53 height 36
click at [713, 1257] on button "Bet Now $2.00" at bounding box center [707, 1236] width 187 height 45
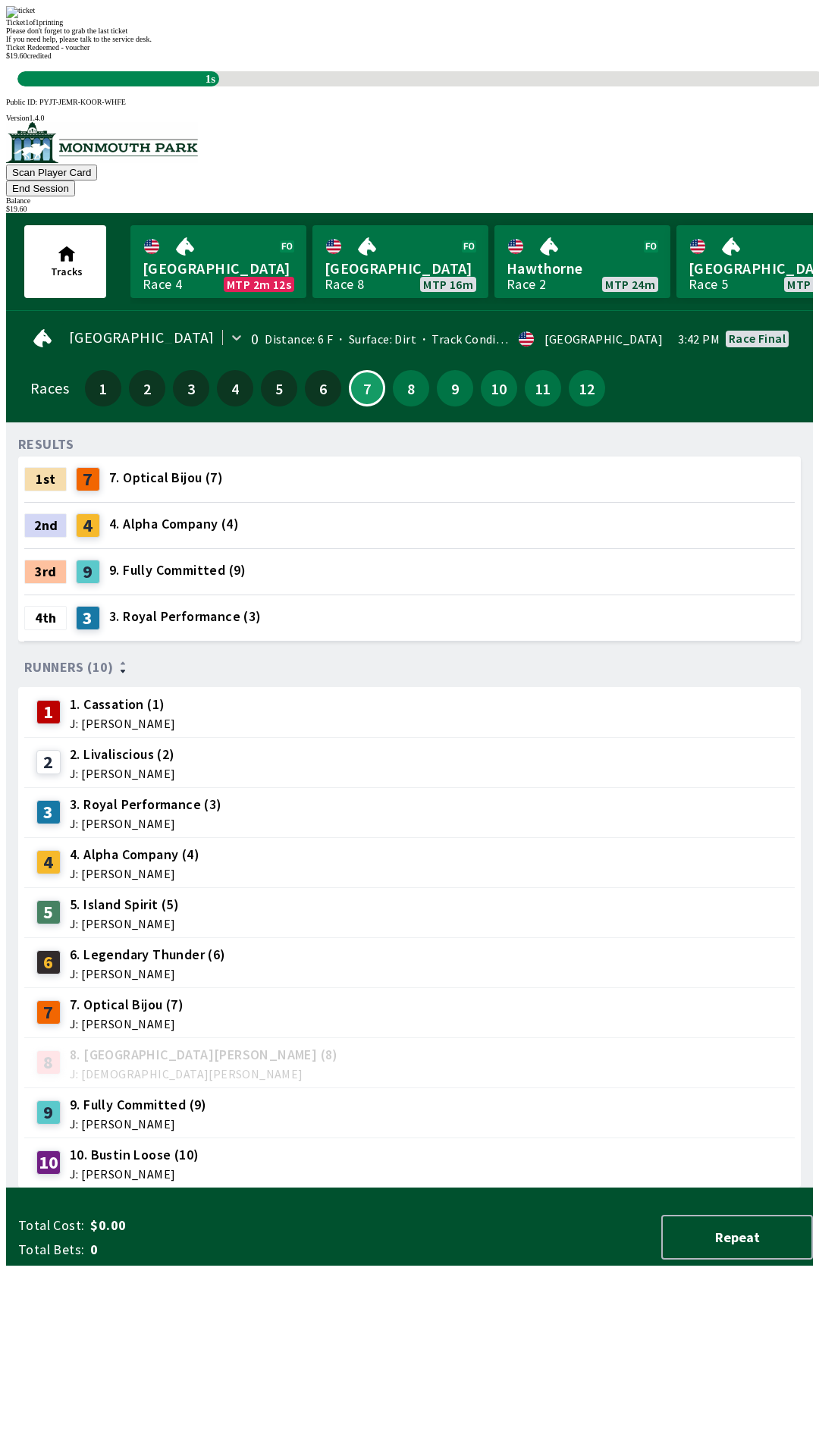
click at [301, 1136] on div "RESULTS 1st 7 7. Optical Bijou (7) 2nd 4 4. Alpha Company (4) 3rd 9 9. Fully Co…" at bounding box center [416, 811] width 795 height 754
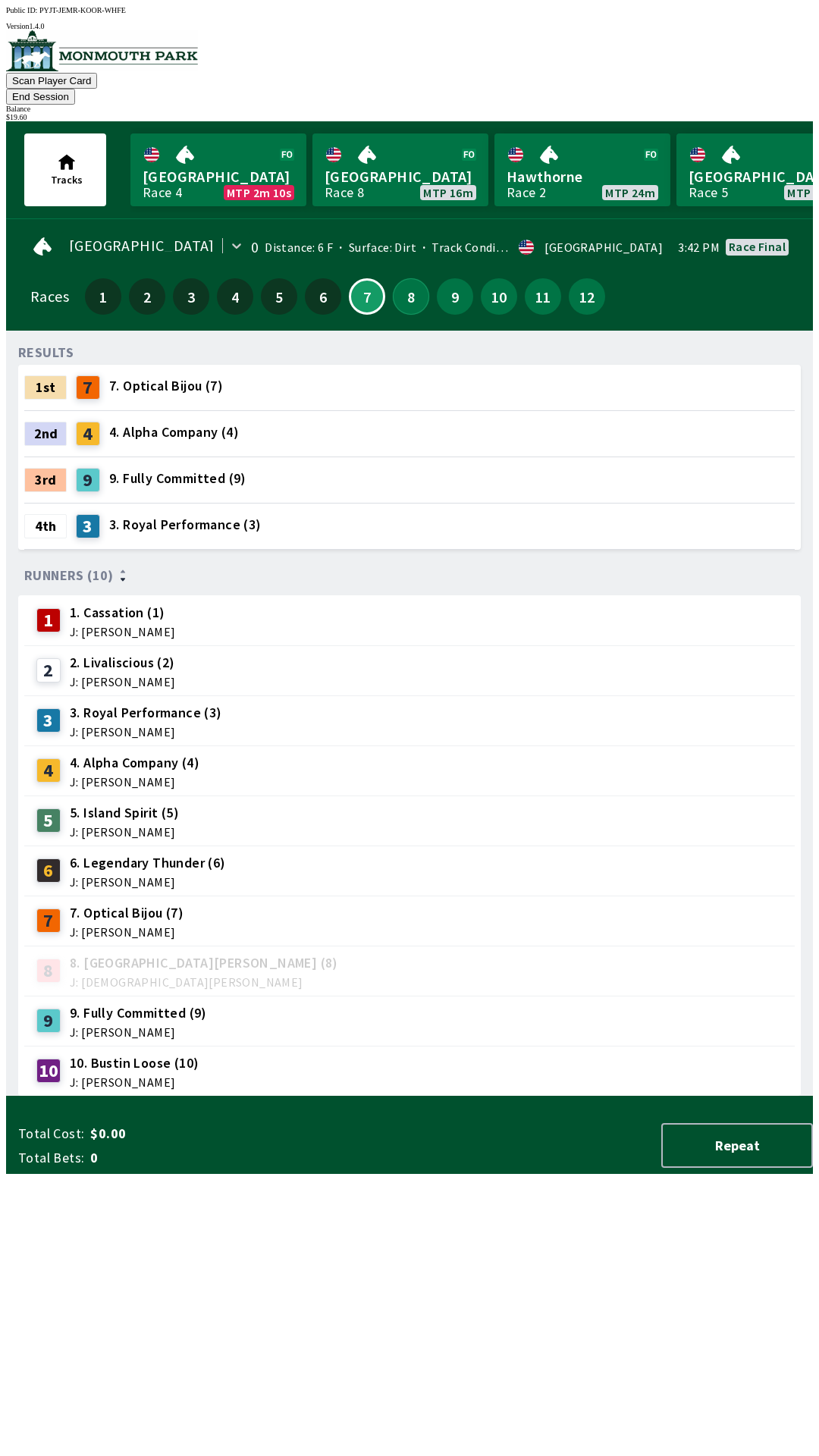
click at [406, 280] on button "8" at bounding box center [411, 297] width 36 height 36
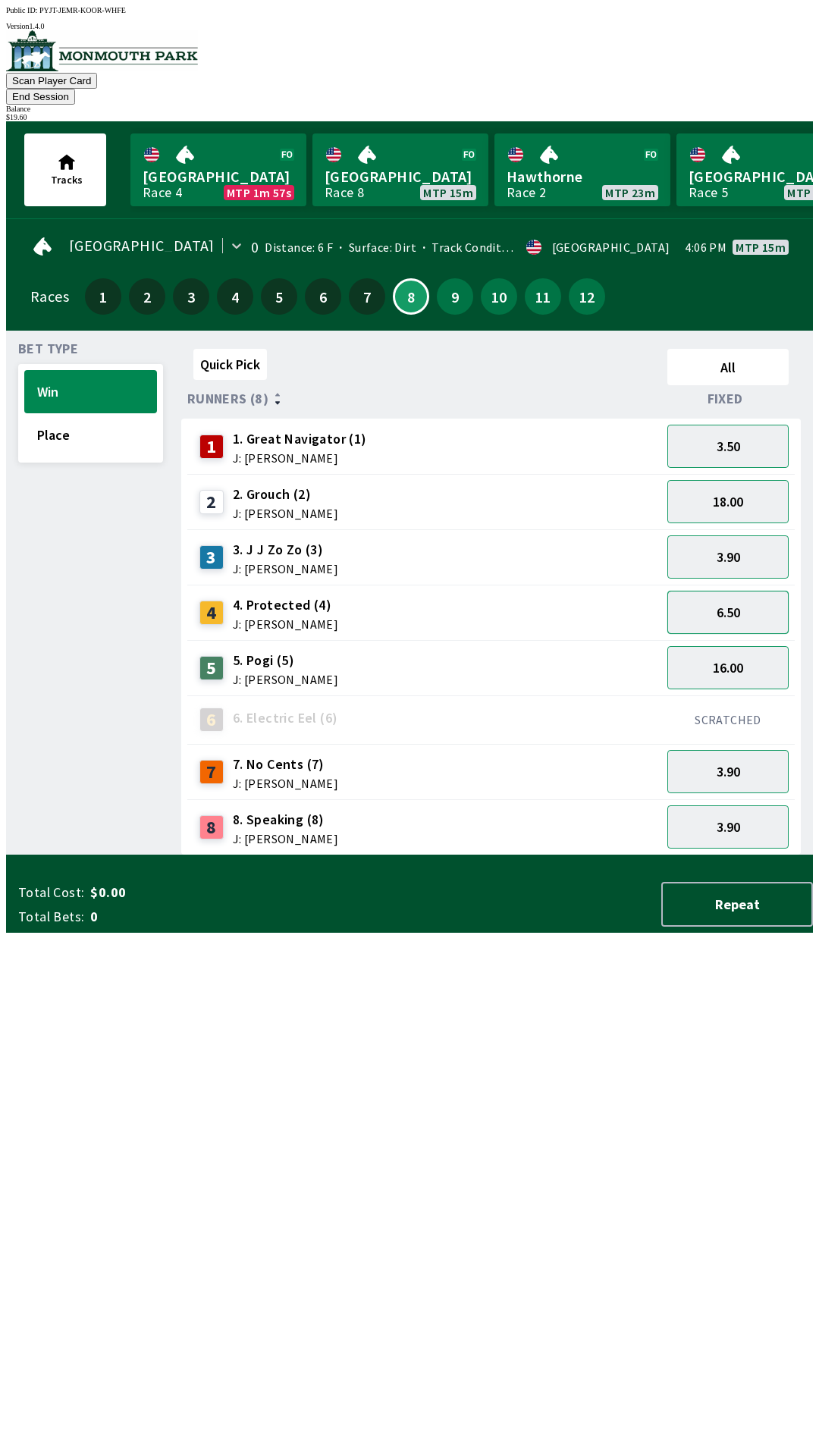
click at [733, 591] on button "6.50" at bounding box center [728, 613] width 121 height 43
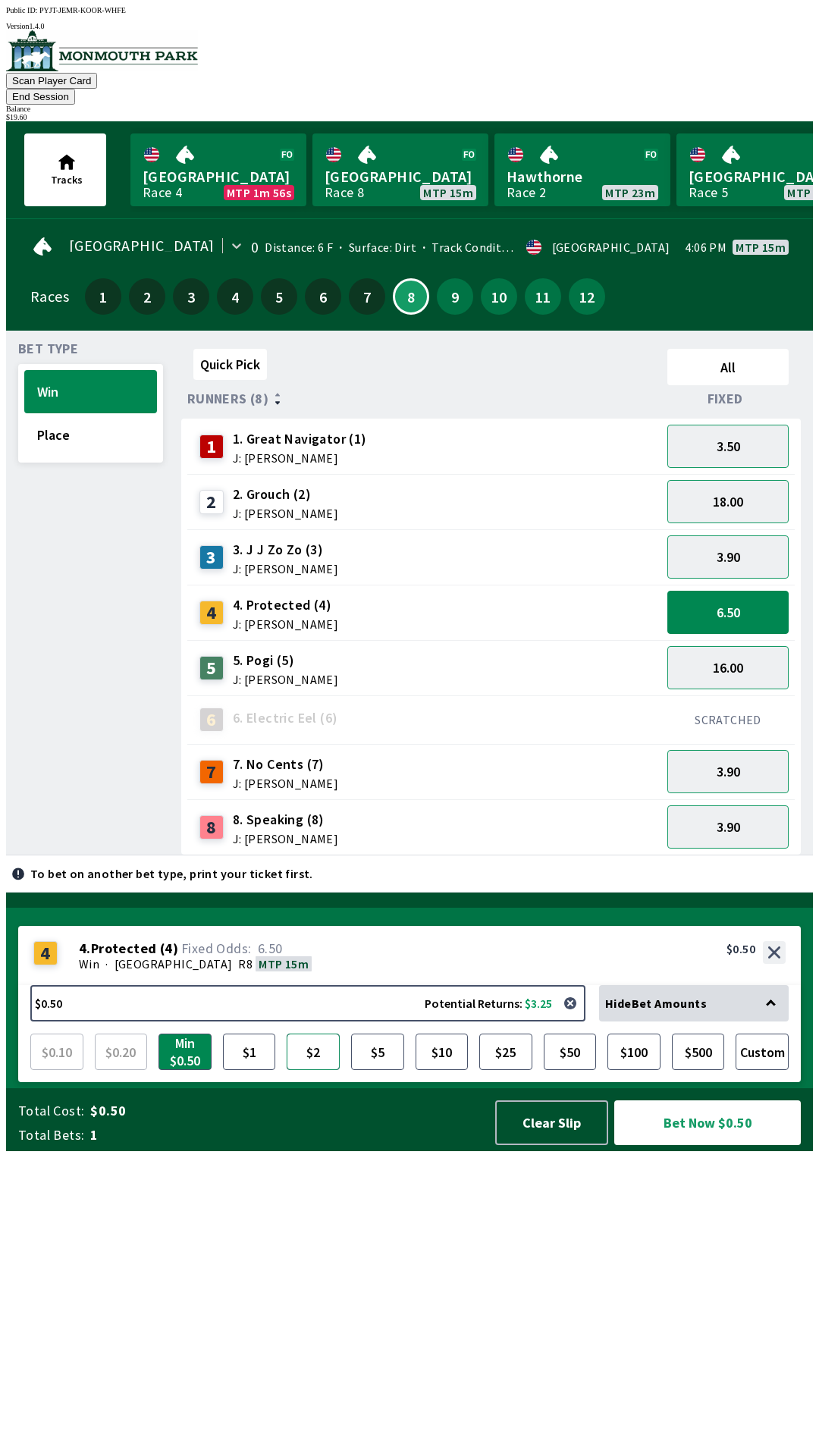
click at [310, 1070] on button "$2" at bounding box center [312, 1052] width 53 height 36
click at [720, 1145] on button "Bet Now $2.00" at bounding box center [707, 1123] width 187 height 45
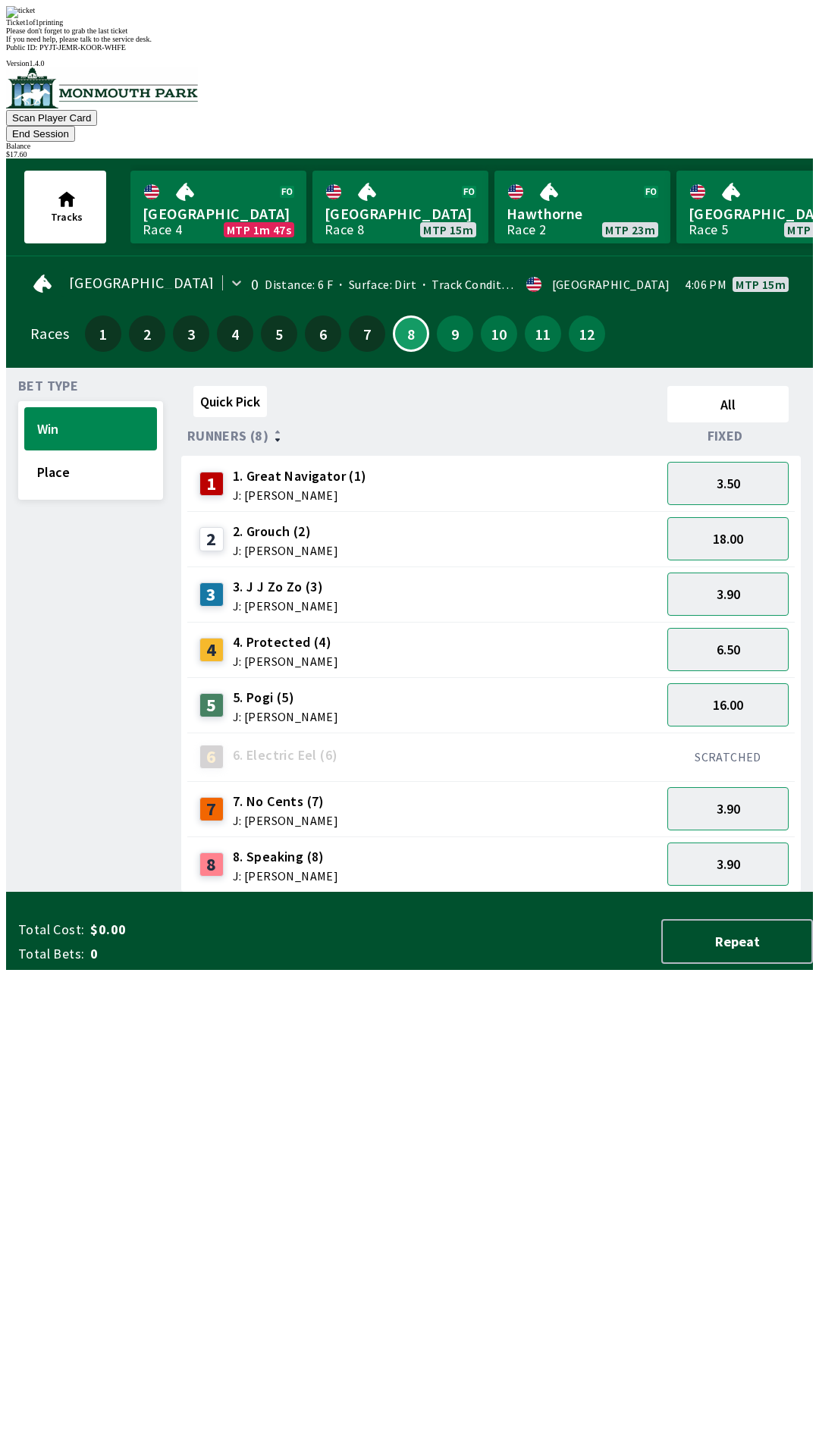
click at [449, 893] on div "Quick Pick All Runners (8) Fixed 1 1. Great Navigator (1) J: [PERSON_NAME] 3.50…" at bounding box center [497, 636] width 632 height 513
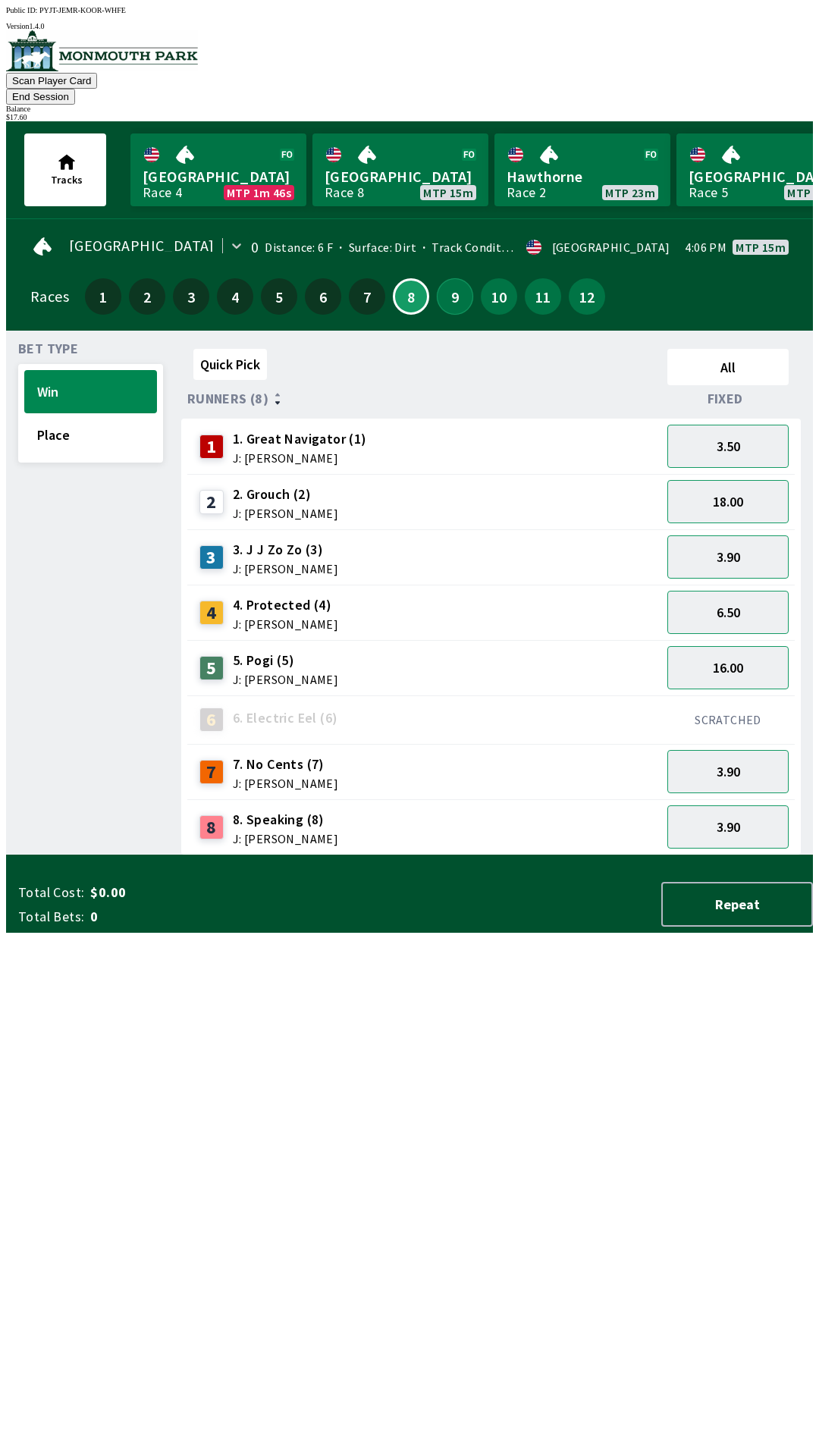
click at [442, 279] on button "9" at bounding box center [455, 297] width 36 height 36
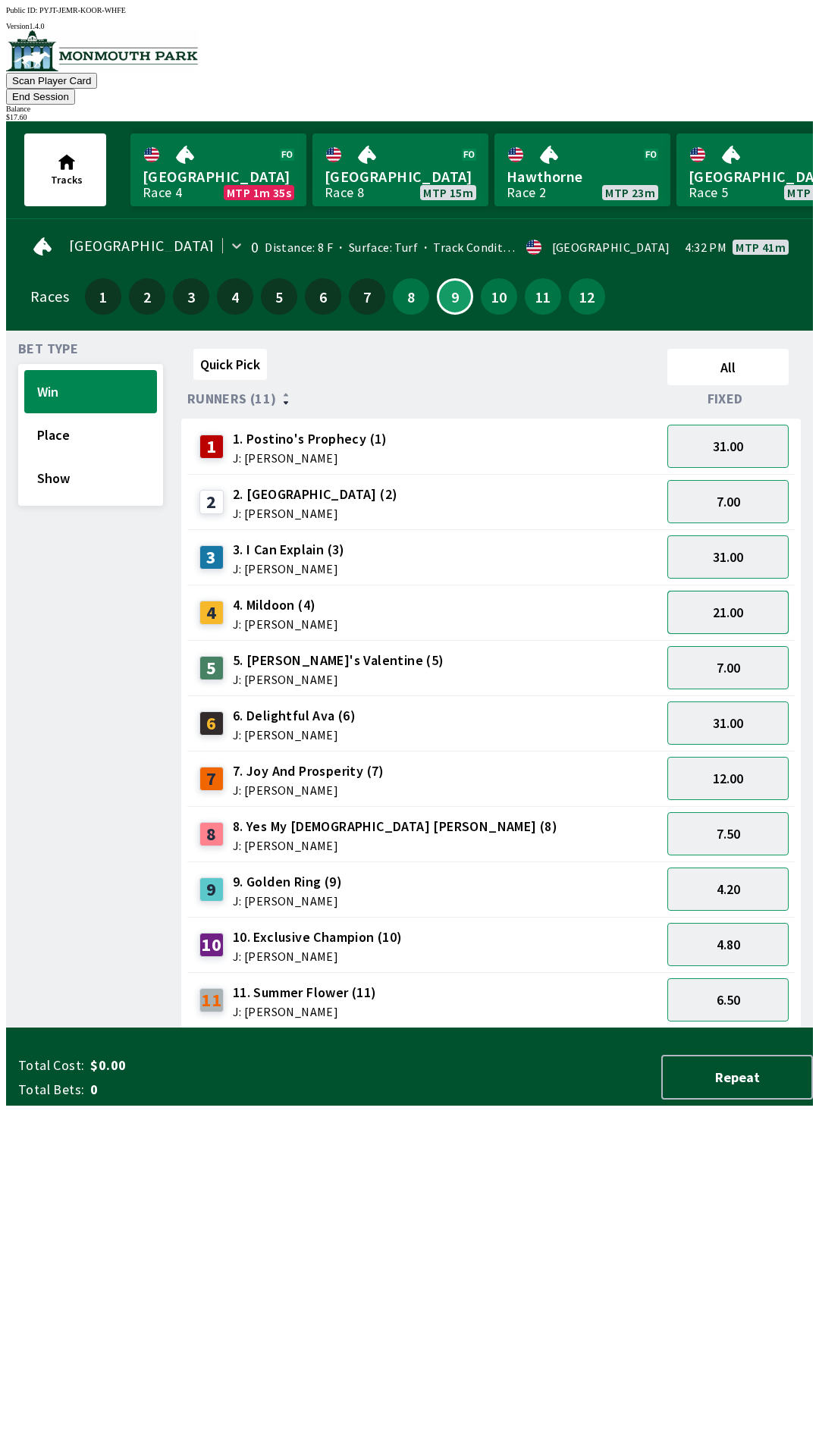
click at [732, 591] on button "21.00" at bounding box center [728, 613] width 121 height 43
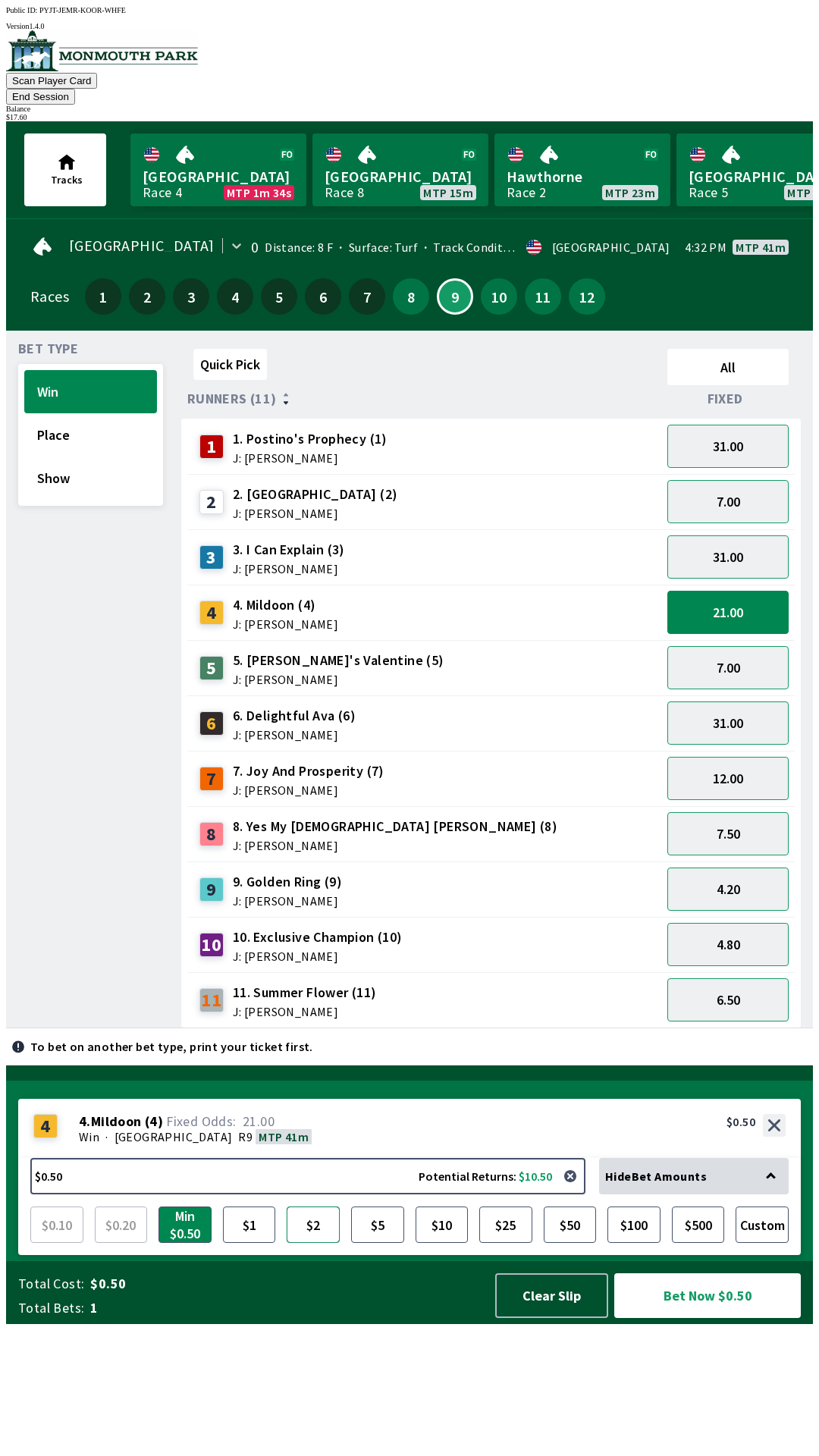
click at [314, 1243] on button "$2" at bounding box center [312, 1225] width 53 height 36
click at [700, 1318] on button "Bet Now $2.00" at bounding box center [707, 1295] width 187 height 45
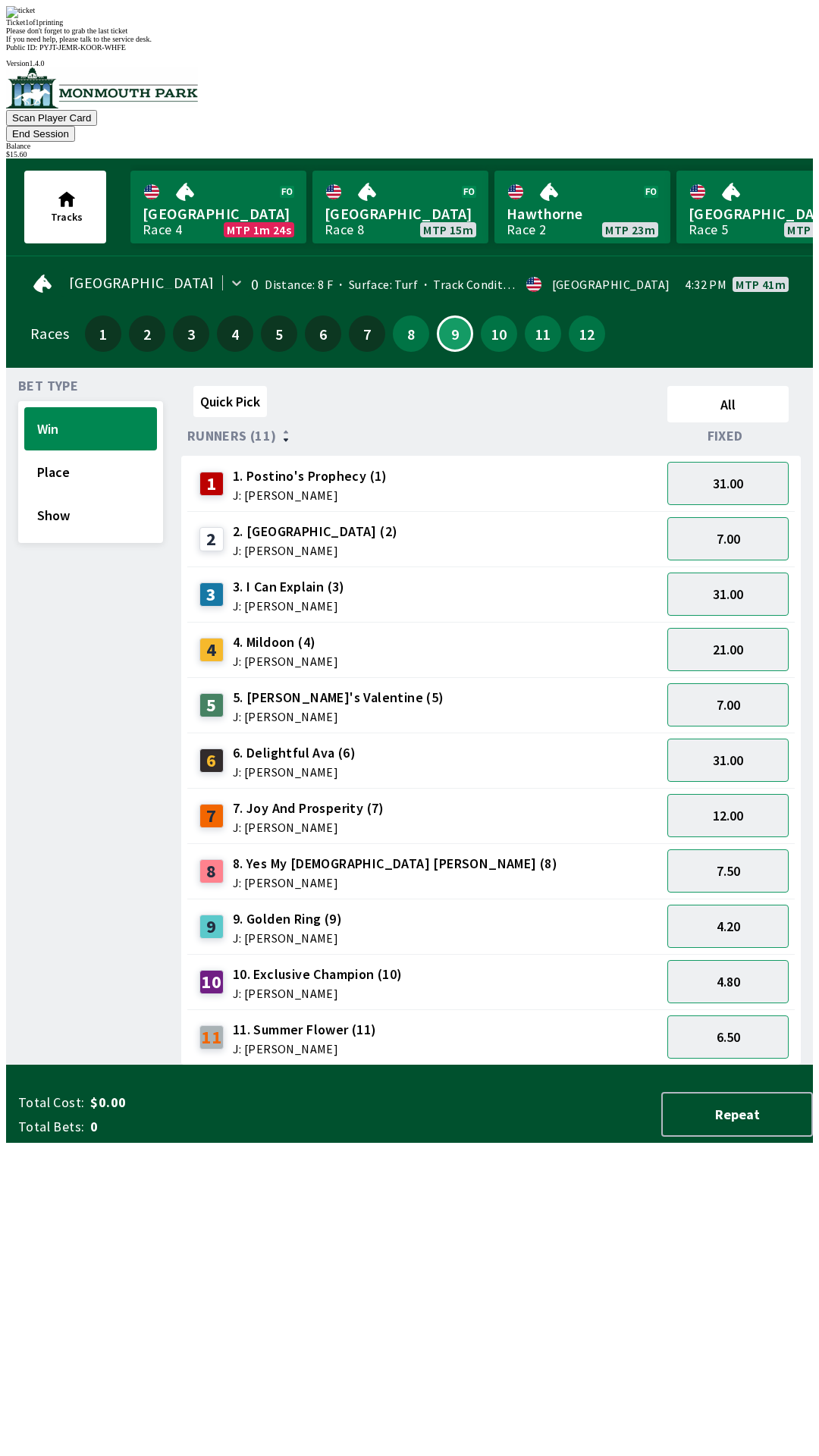
click at [472, 1066] on div "Quick Pick All Runners (11) Fixed 1 1. Postino's Prophecy (1) J: [PERSON_NAME] …" at bounding box center [497, 723] width 632 height 685
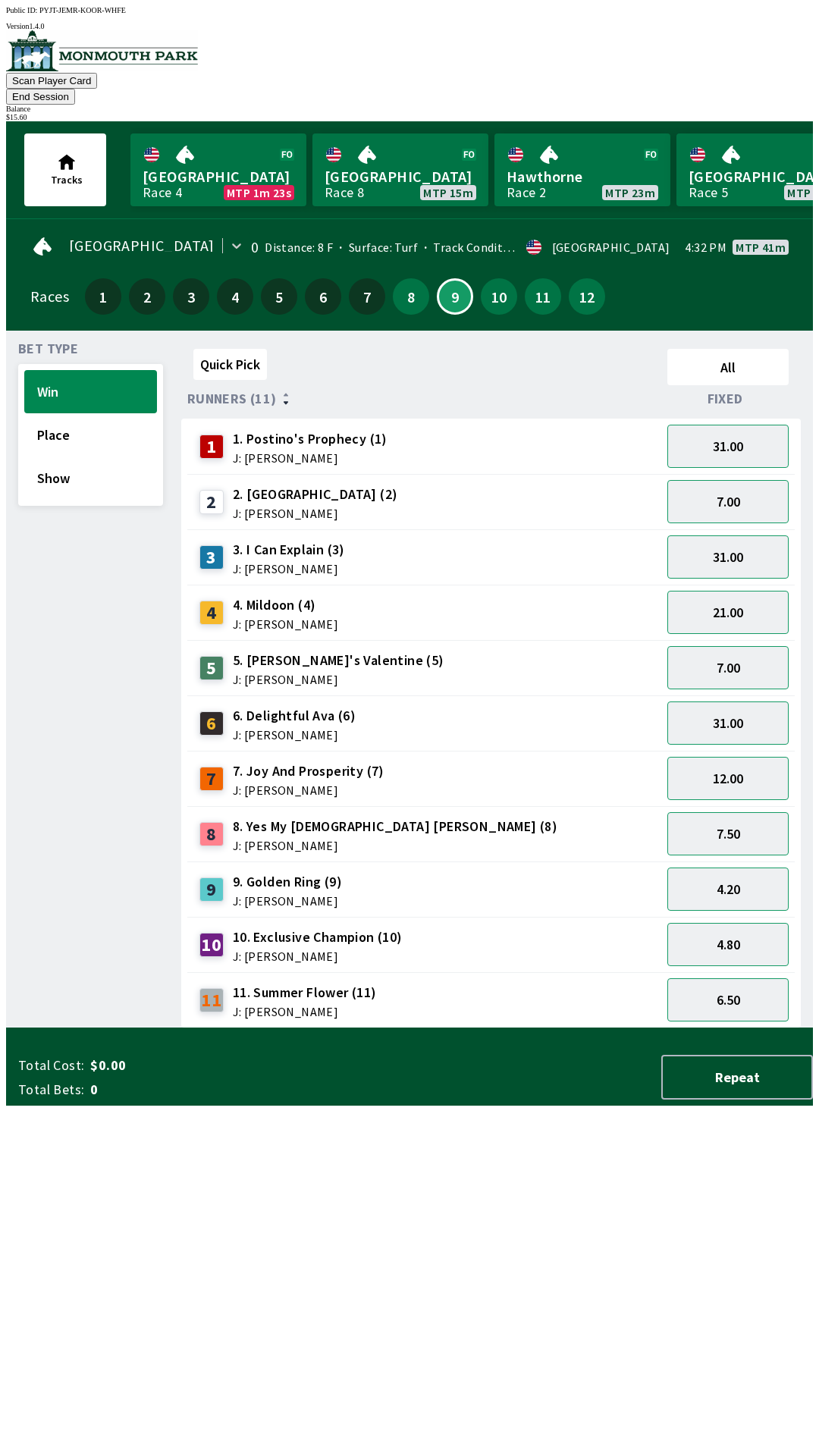
click at [75, 89] on button "End Session" at bounding box center [41, 96] width 69 height 16
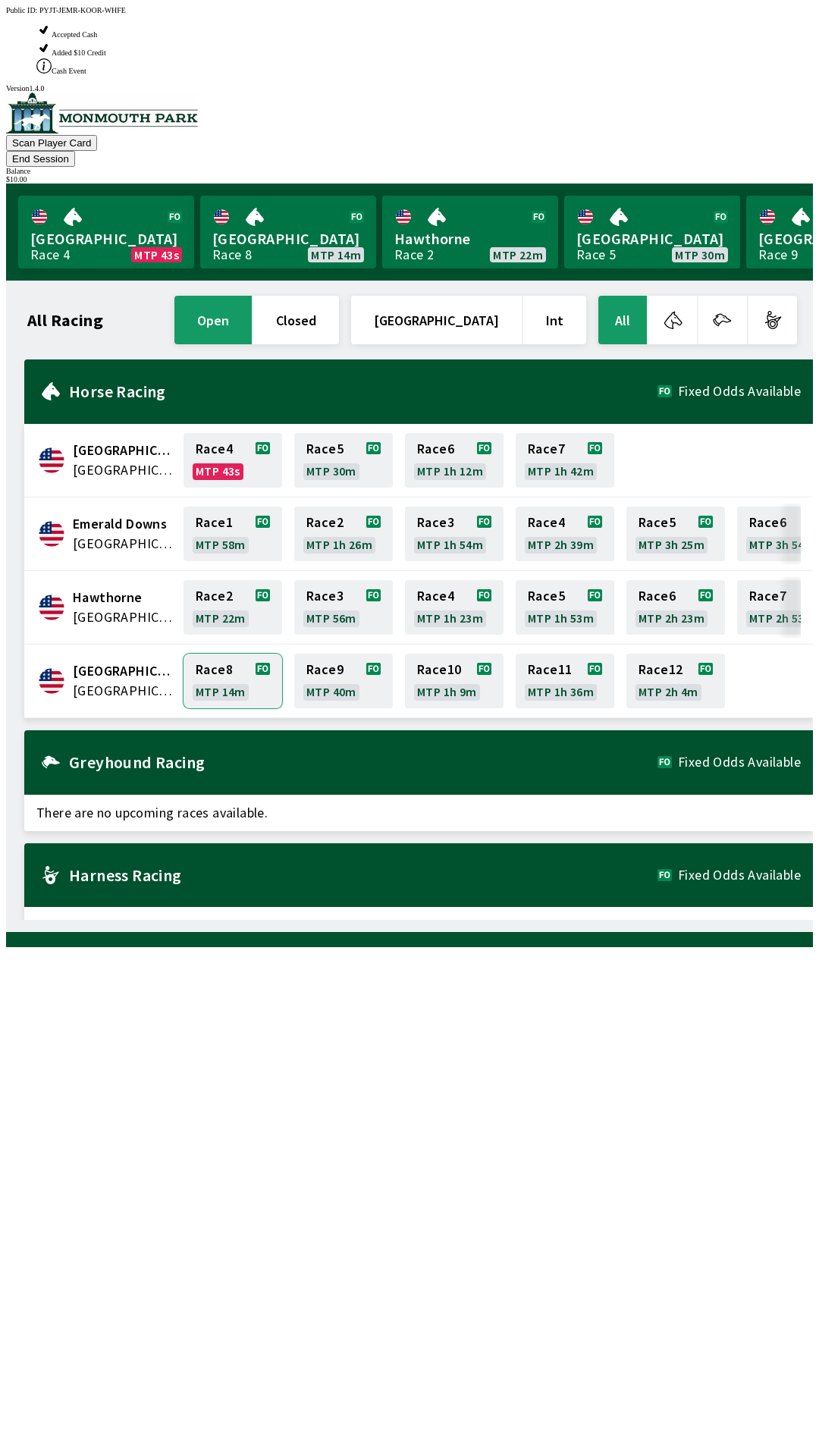
click at [207, 653] on link "Race 8 MTP 14m" at bounding box center [233, 680] width 99 height 55
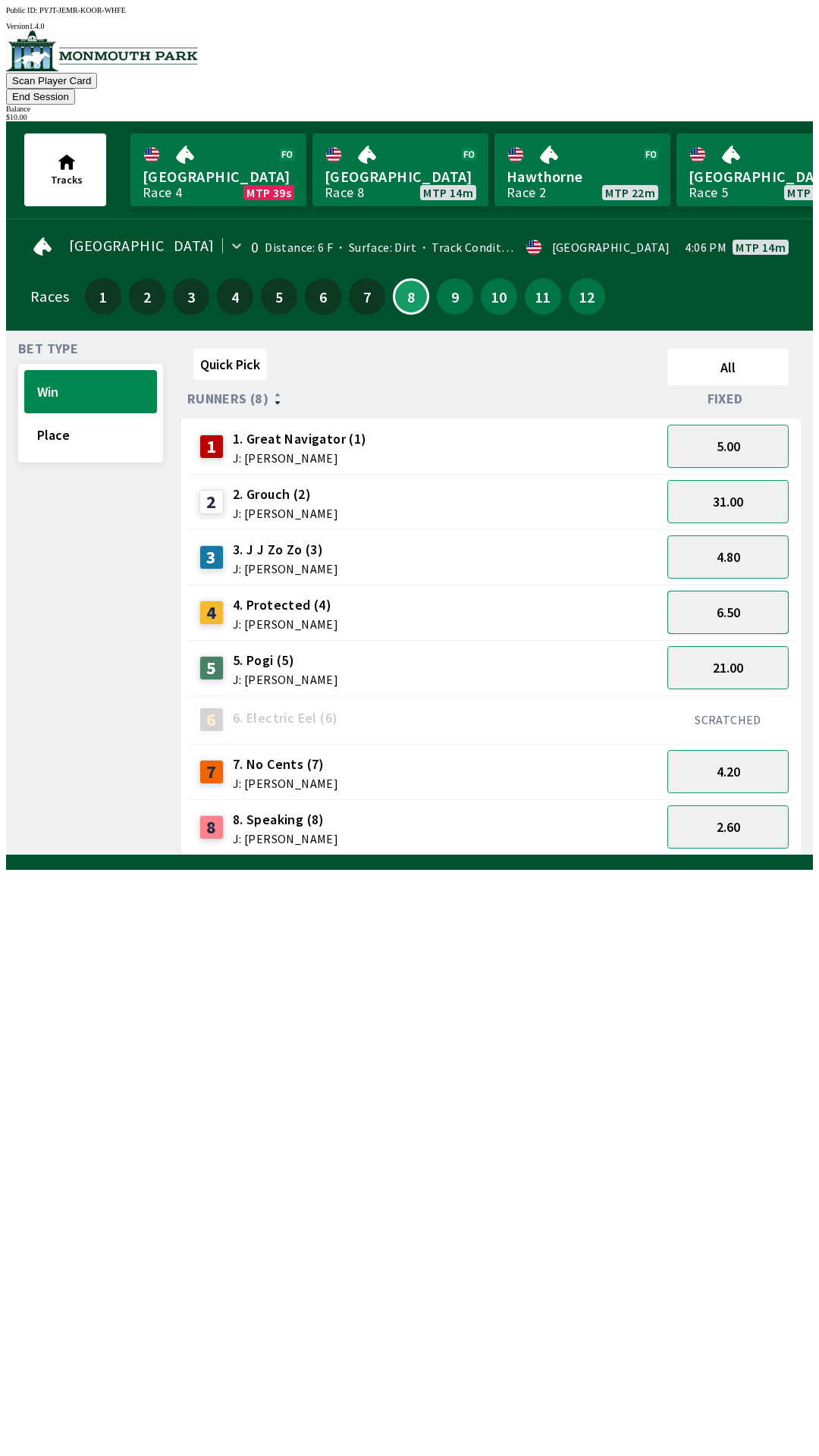
click at [746, 593] on button "6.50" at bounding box center [728, 613] width 121 height 43
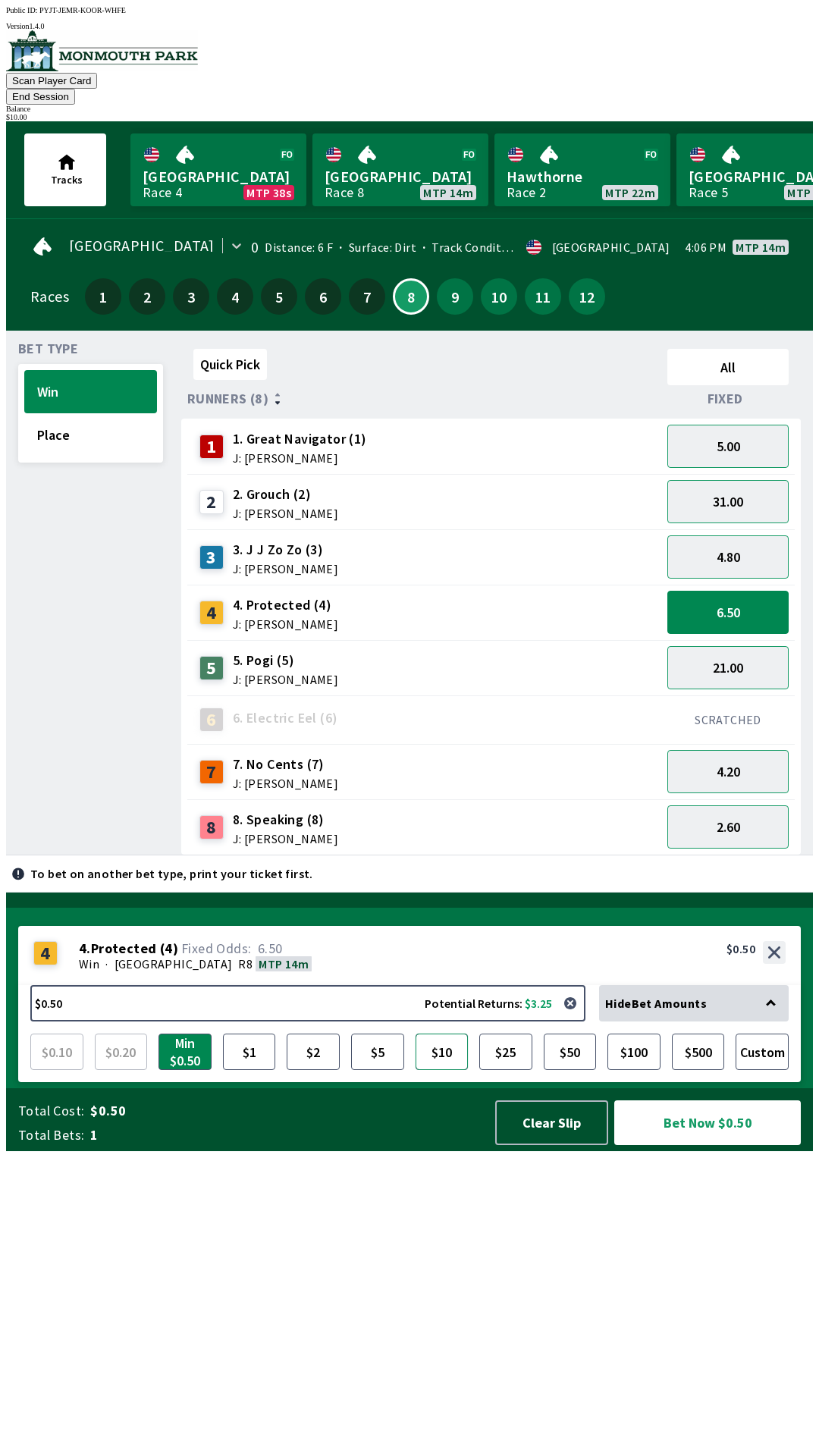
click at [442, 1070] on button "$10" at bounding box center [442, 1052] width 53 height 36
click at [711, 1145] on button "Bet Now $10.00" at bounding box center [707, 1123] width 187 height 45
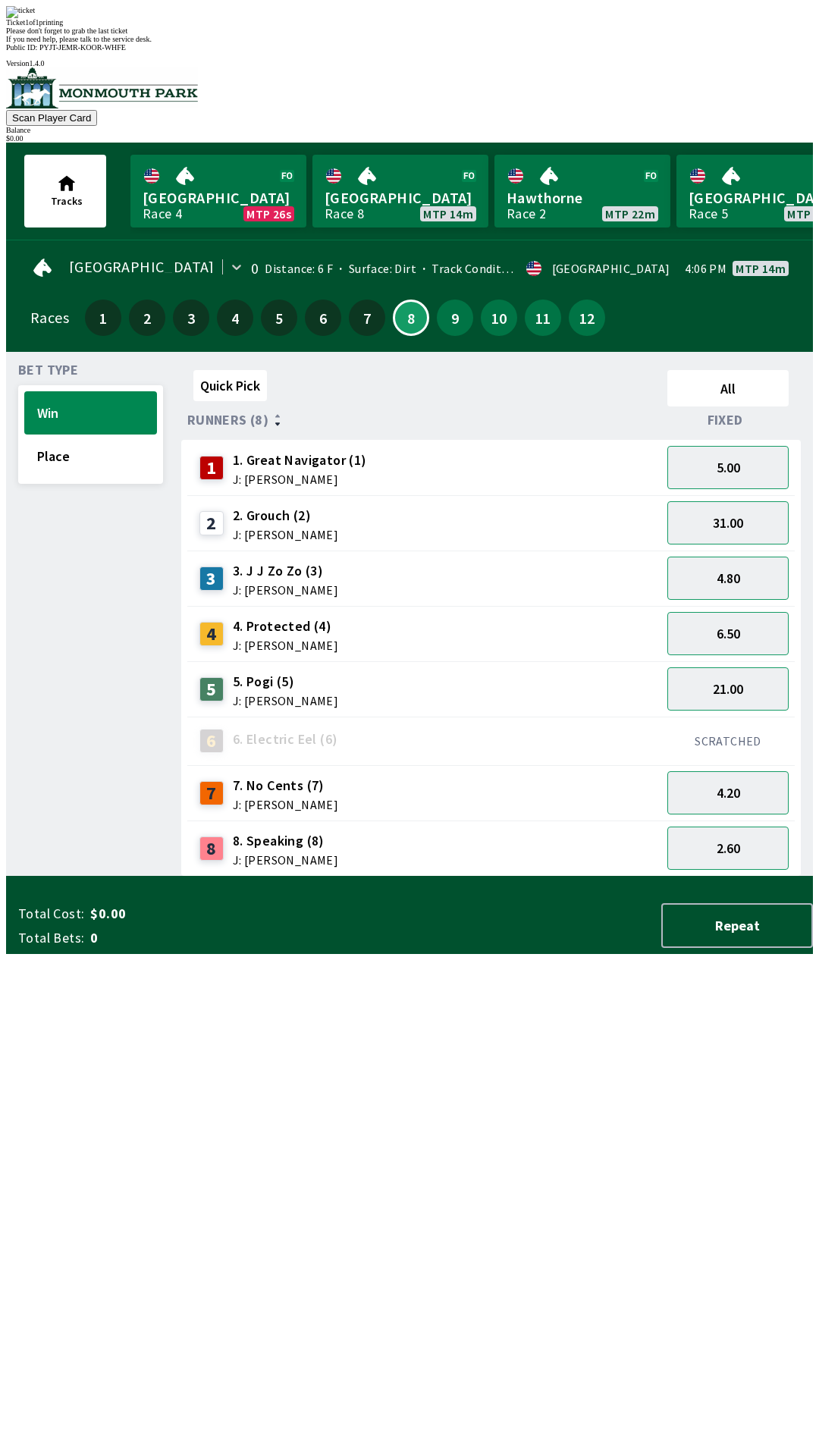
click at [432, 876] on div "Quick Pick All Runners (8) Fixed 1 1. Great Navigator (1) J: [PERSON_NAME] 5.00…" at bounding box center [497, 620] width 632 height 513
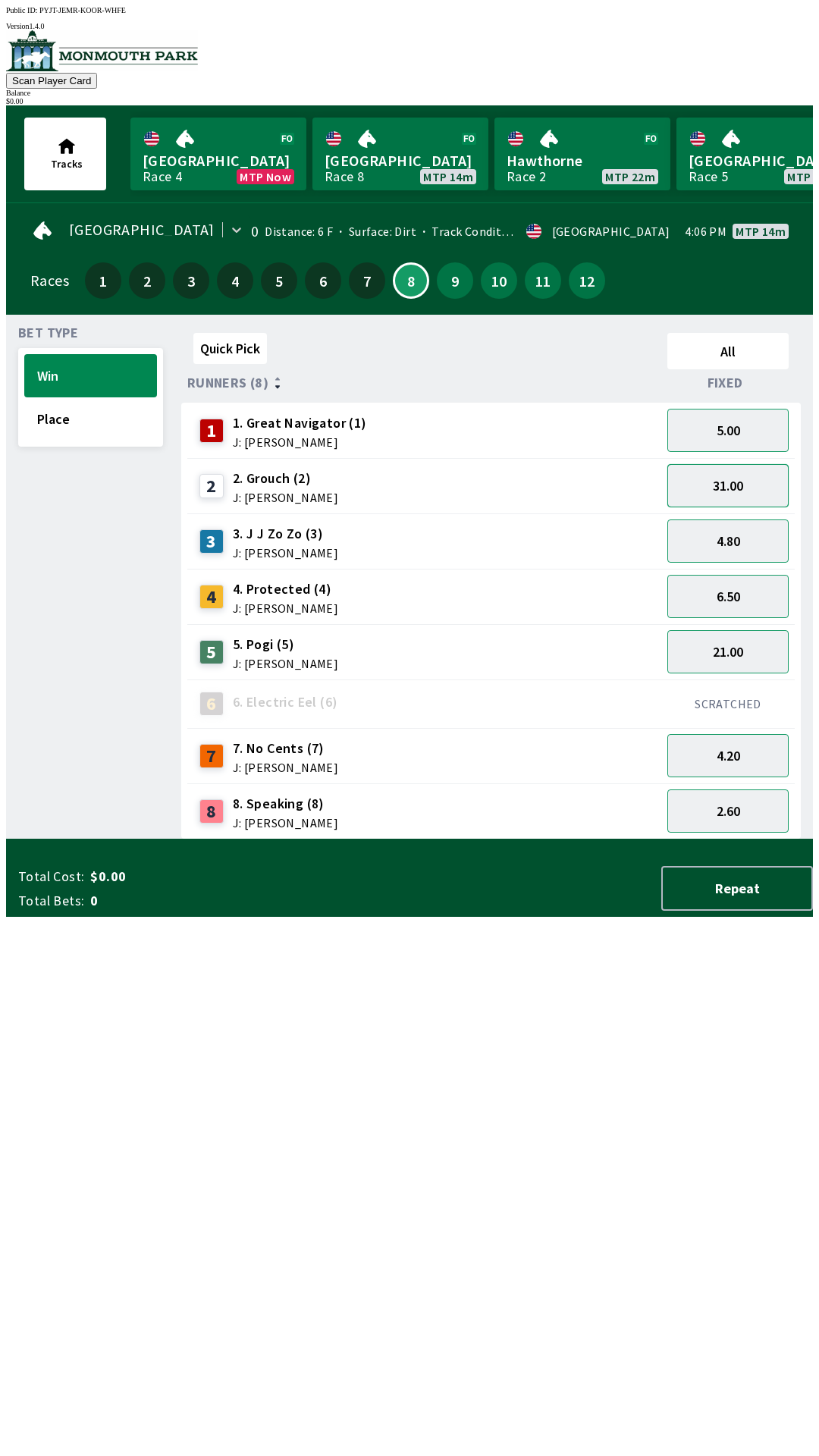
click at [727, 478] on button "31.00" at bounding box center [728, 486] width 121 height 43
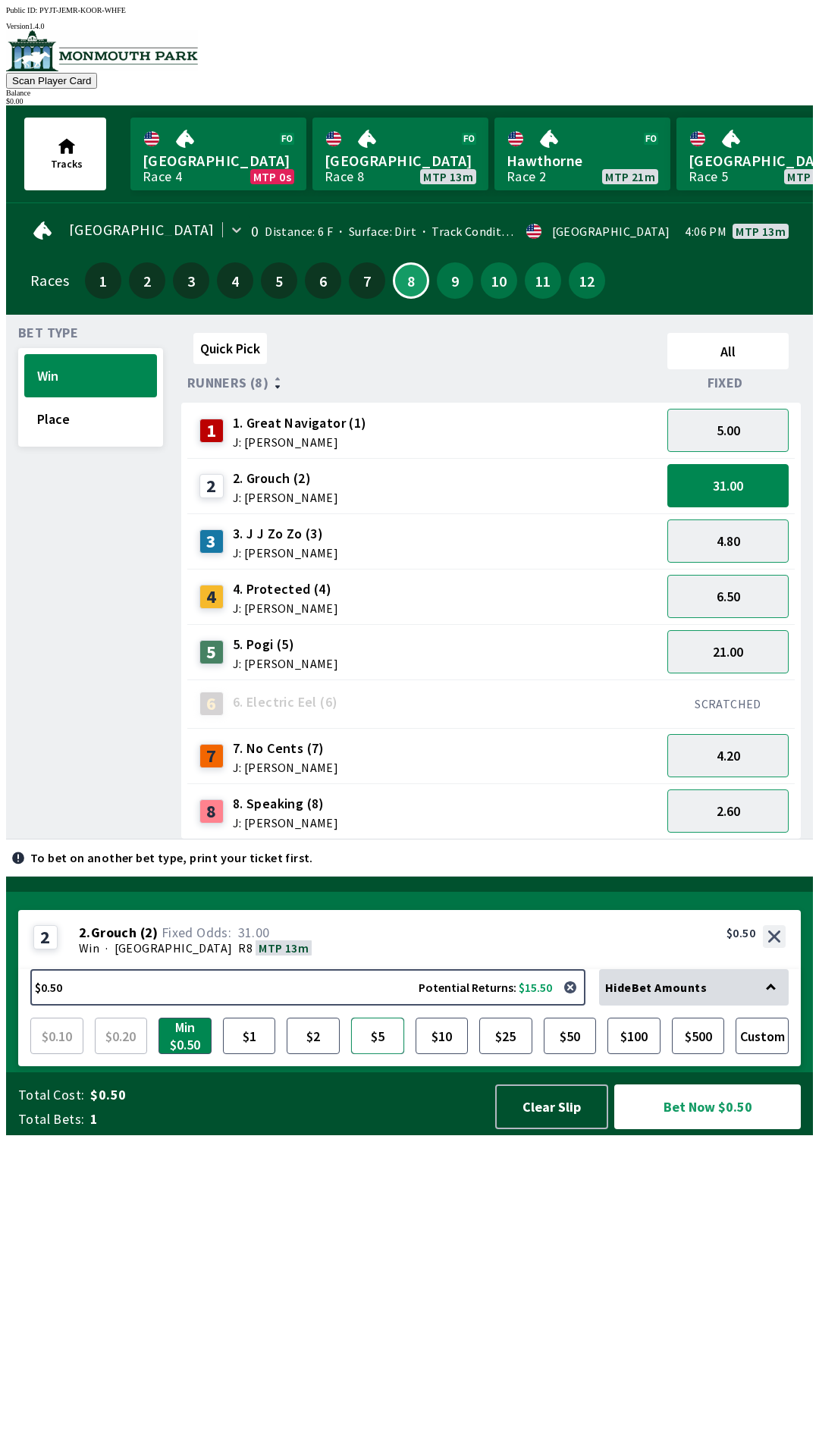
click at [383, 1054] on button "$5" at bounding box center [377, 1036] width 53 height 36
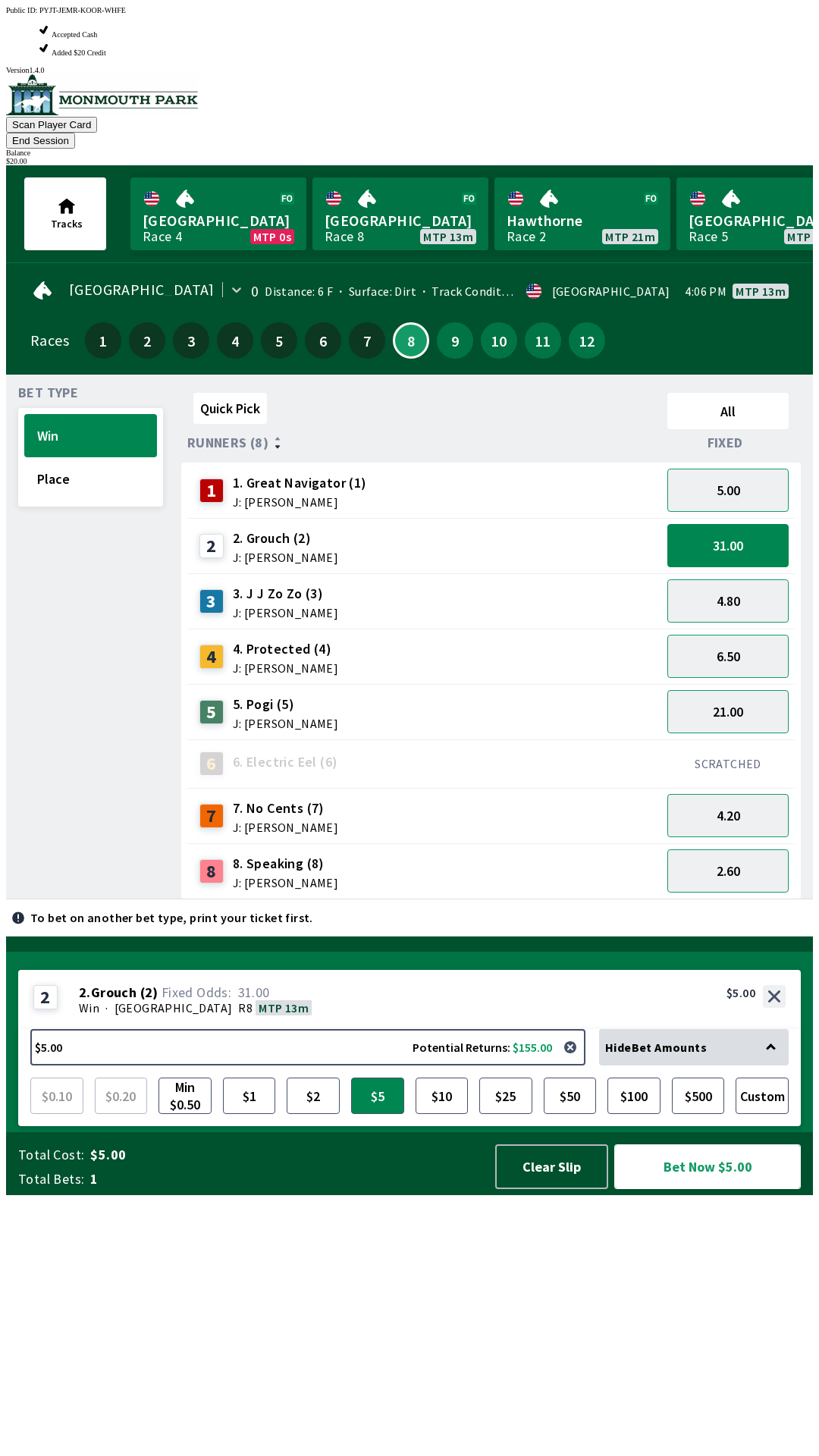
click at [709, 1189] on button "Bet Now $5.00" at bounding box center [707, 1167] width 187 height 45
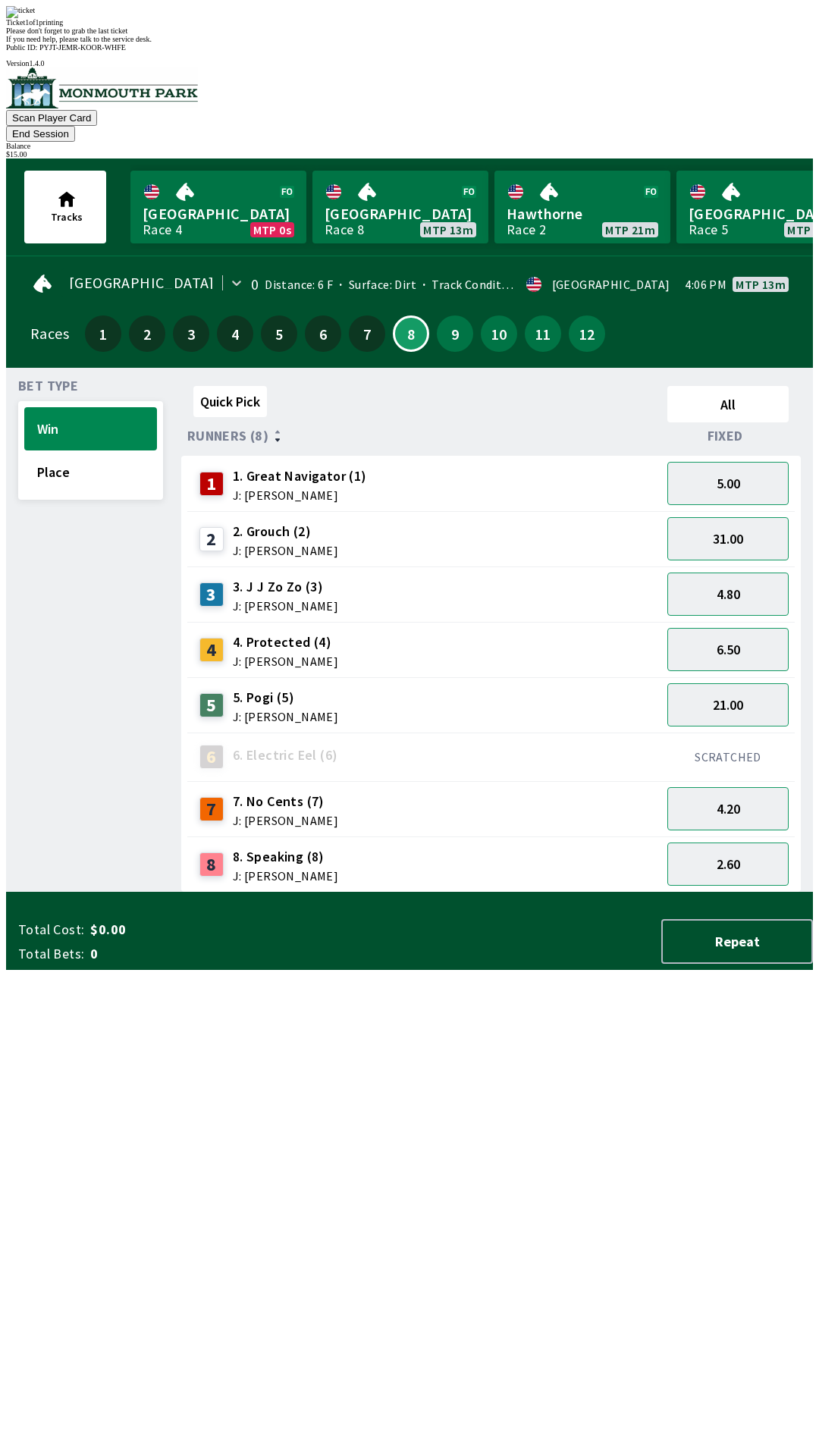
click at [123, 893] on div "Bet Type Win Place" at bounding box center [90, 636] width 145 height 513
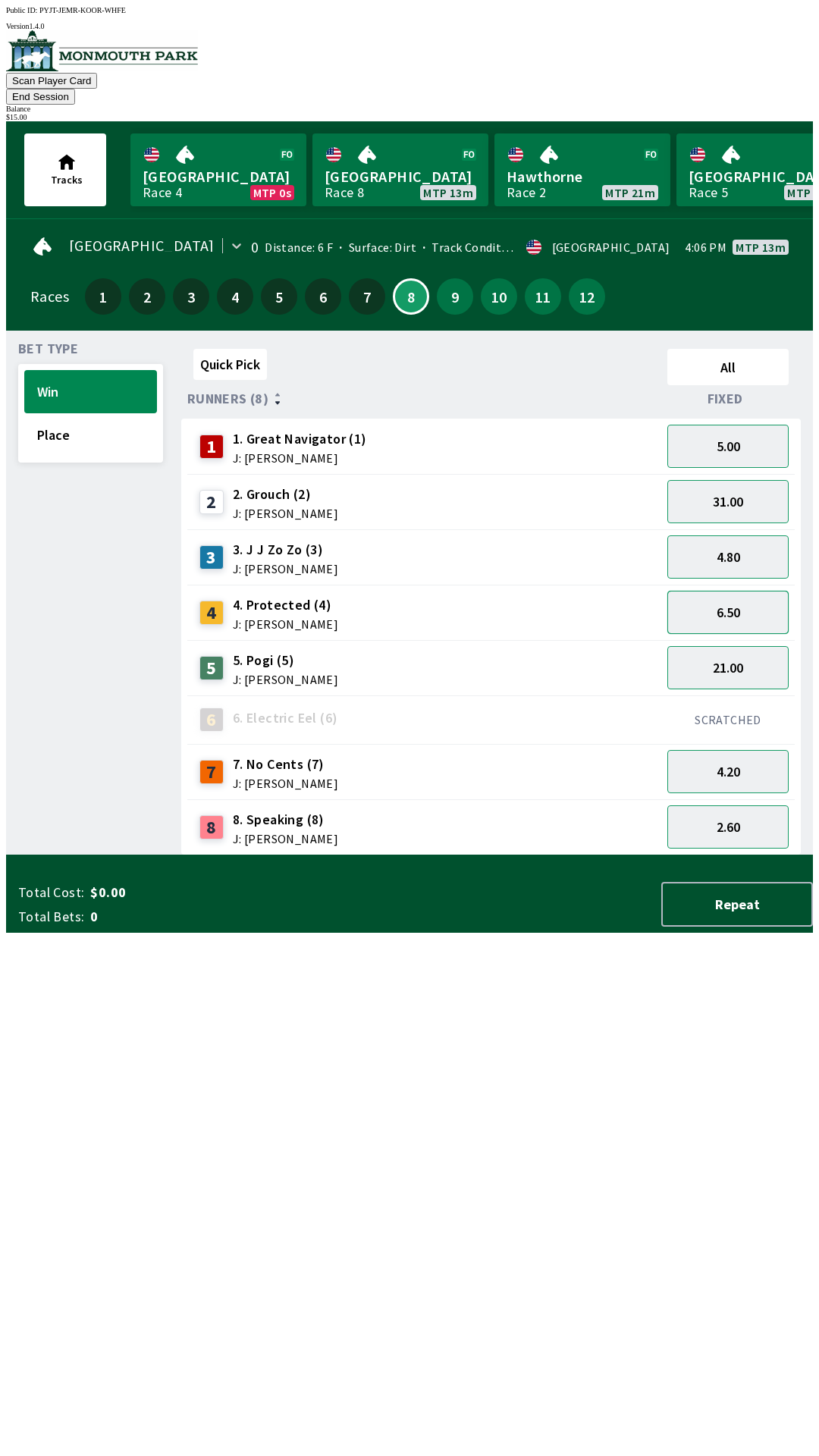
click at [737, 596] on button "6.50" at bounding box center [728, 613] width 121 height 43
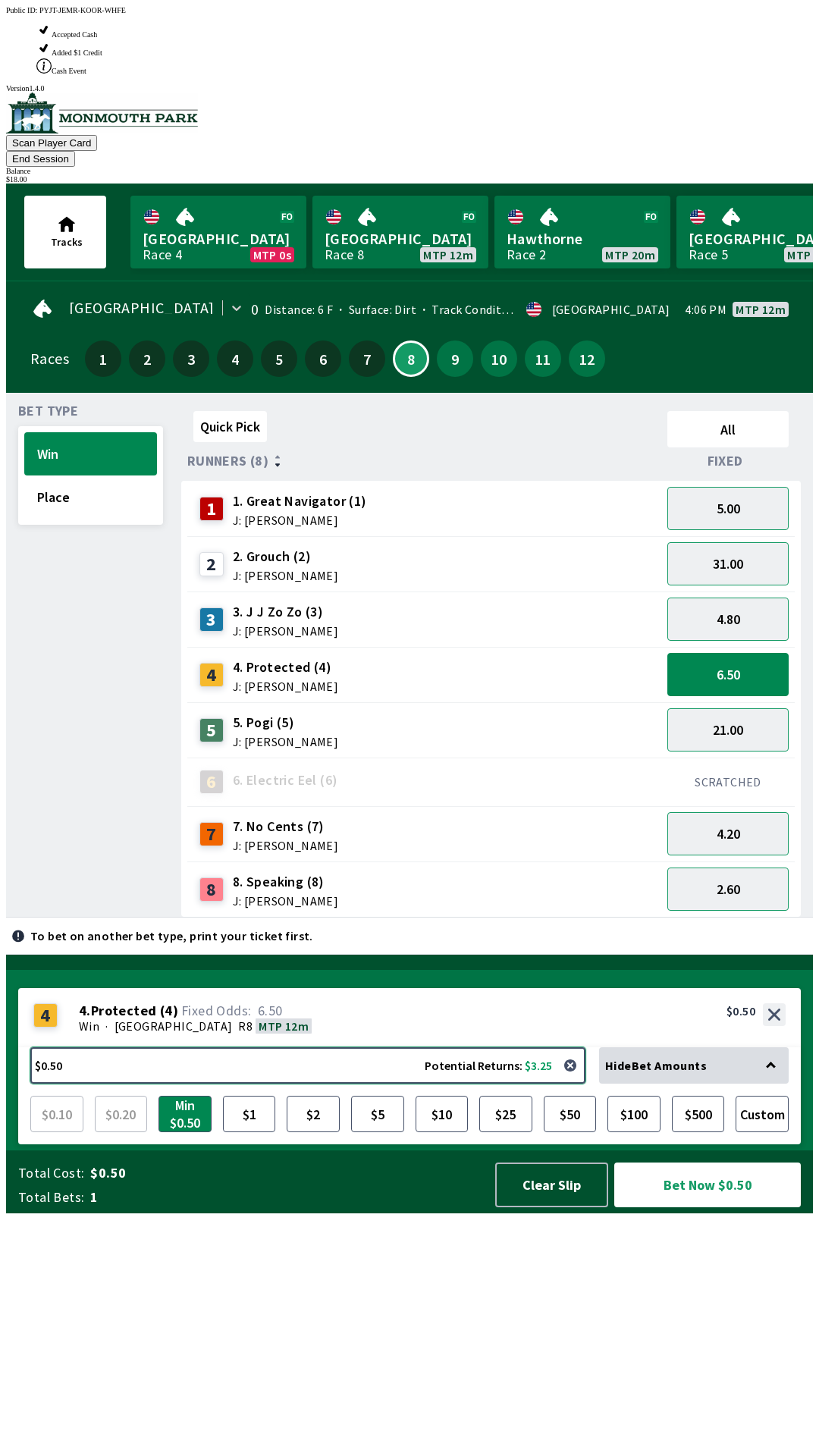
click at [373, 1084] on button "$0.50 Potential Returns: $3.25" at bounding box center [308, 1066] width 555 height 36
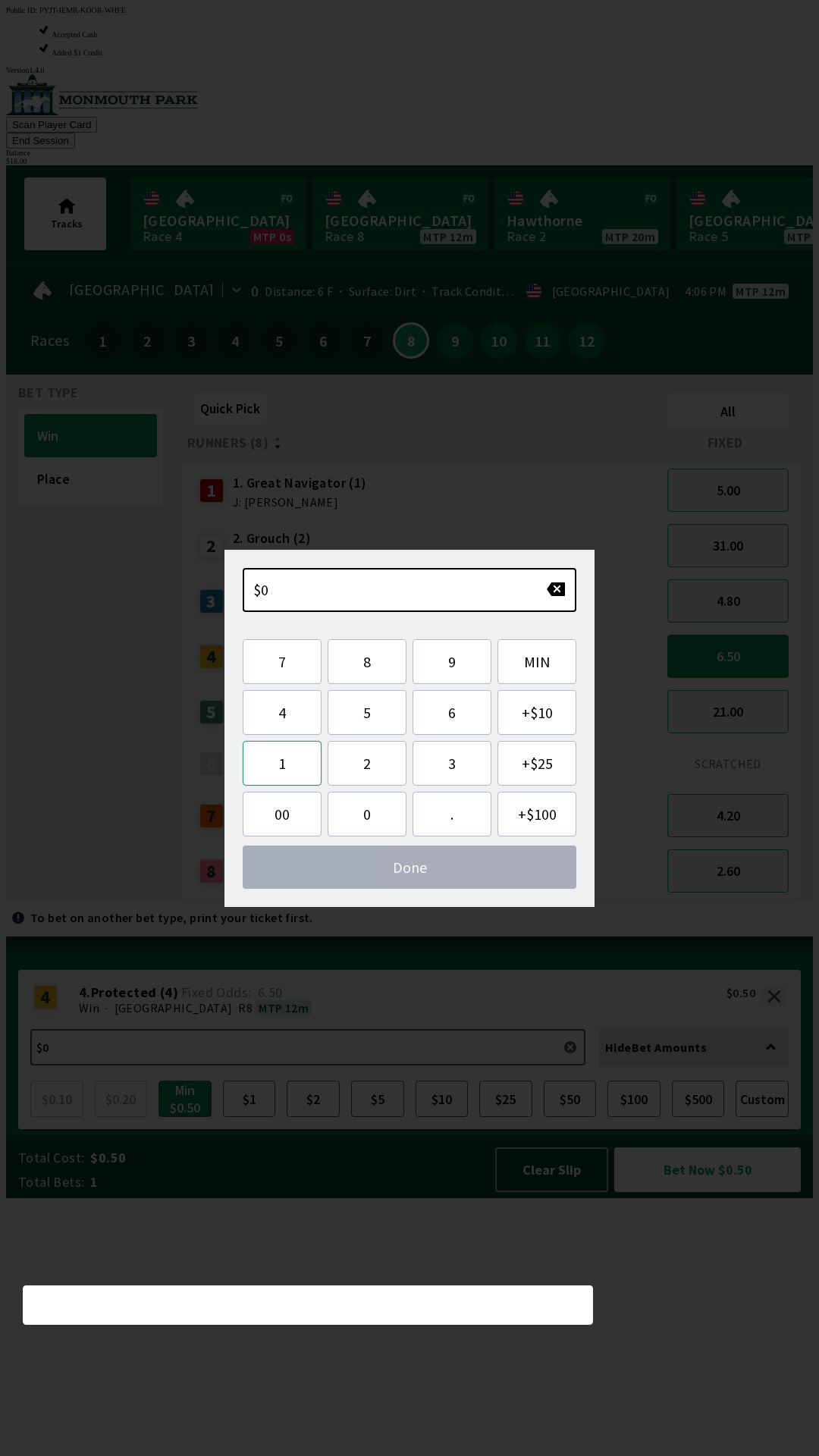
click at [298, 764] on button "1" at bounding box center [282, 764] width 79 height 45
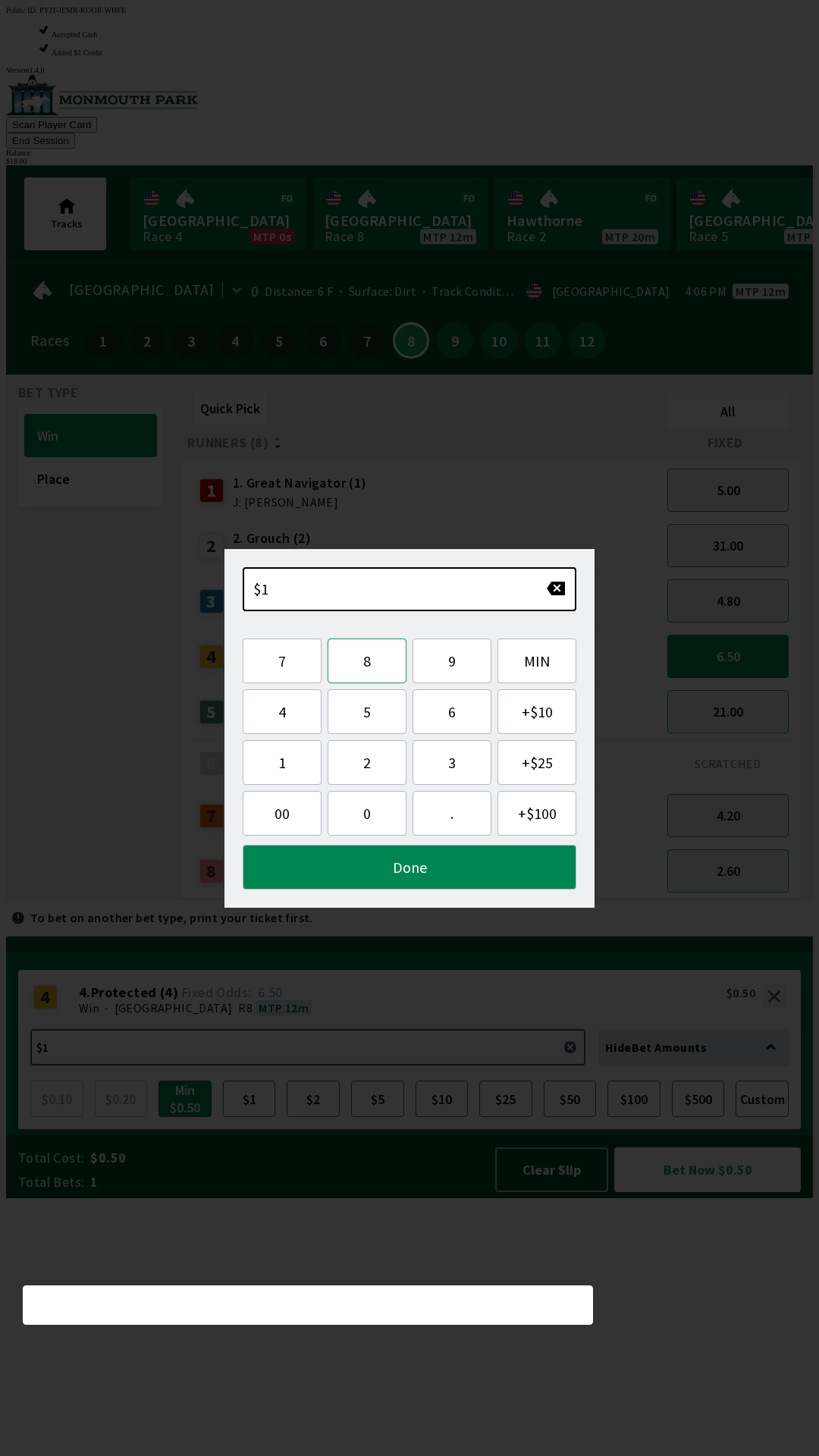
click at [384, 667] on button "8" at bounding box center [367, 661] width 79 height 45
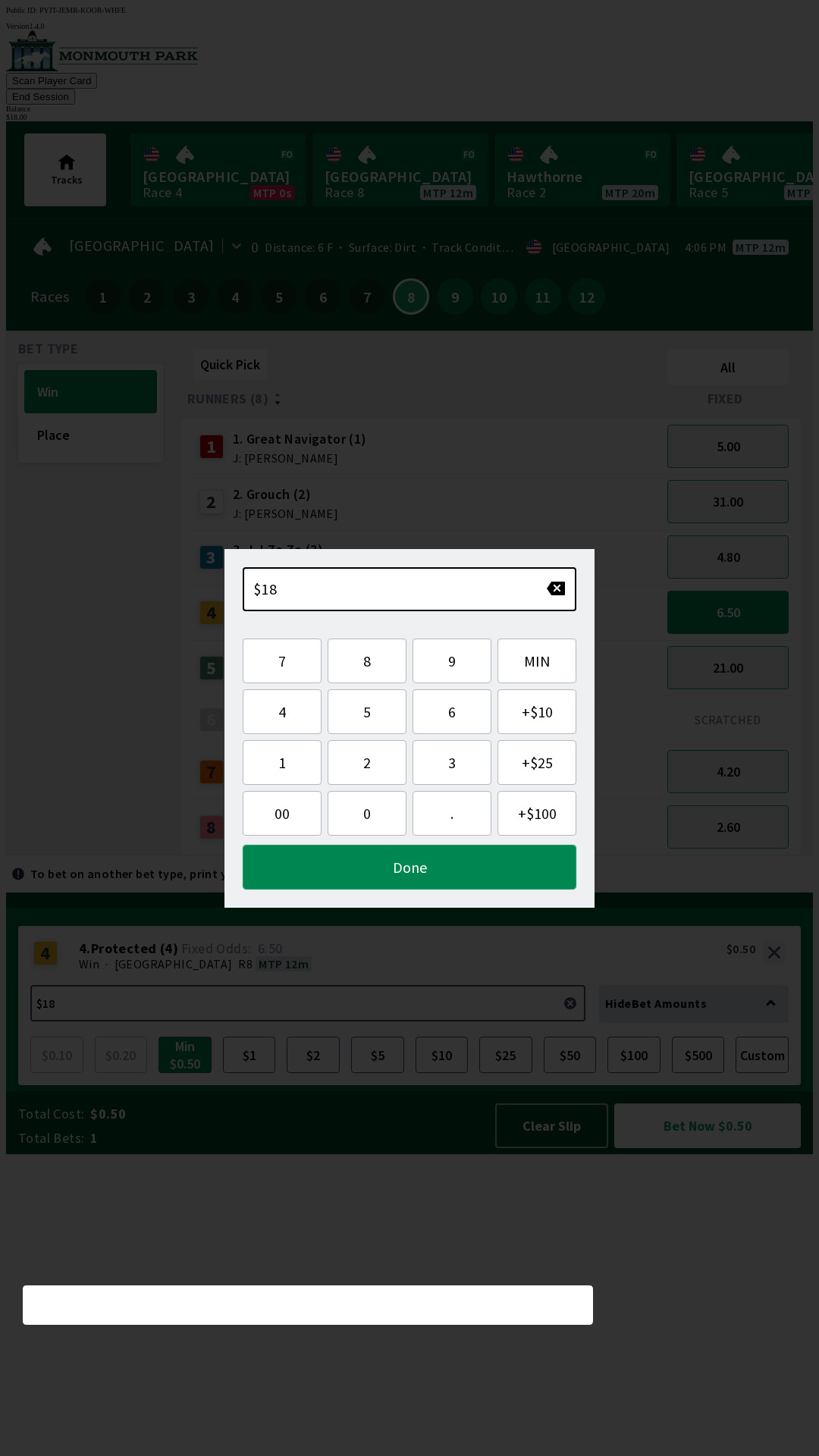
click at [424, 862] on button "Done" at bounding box center [410, 868] width 334 height 45
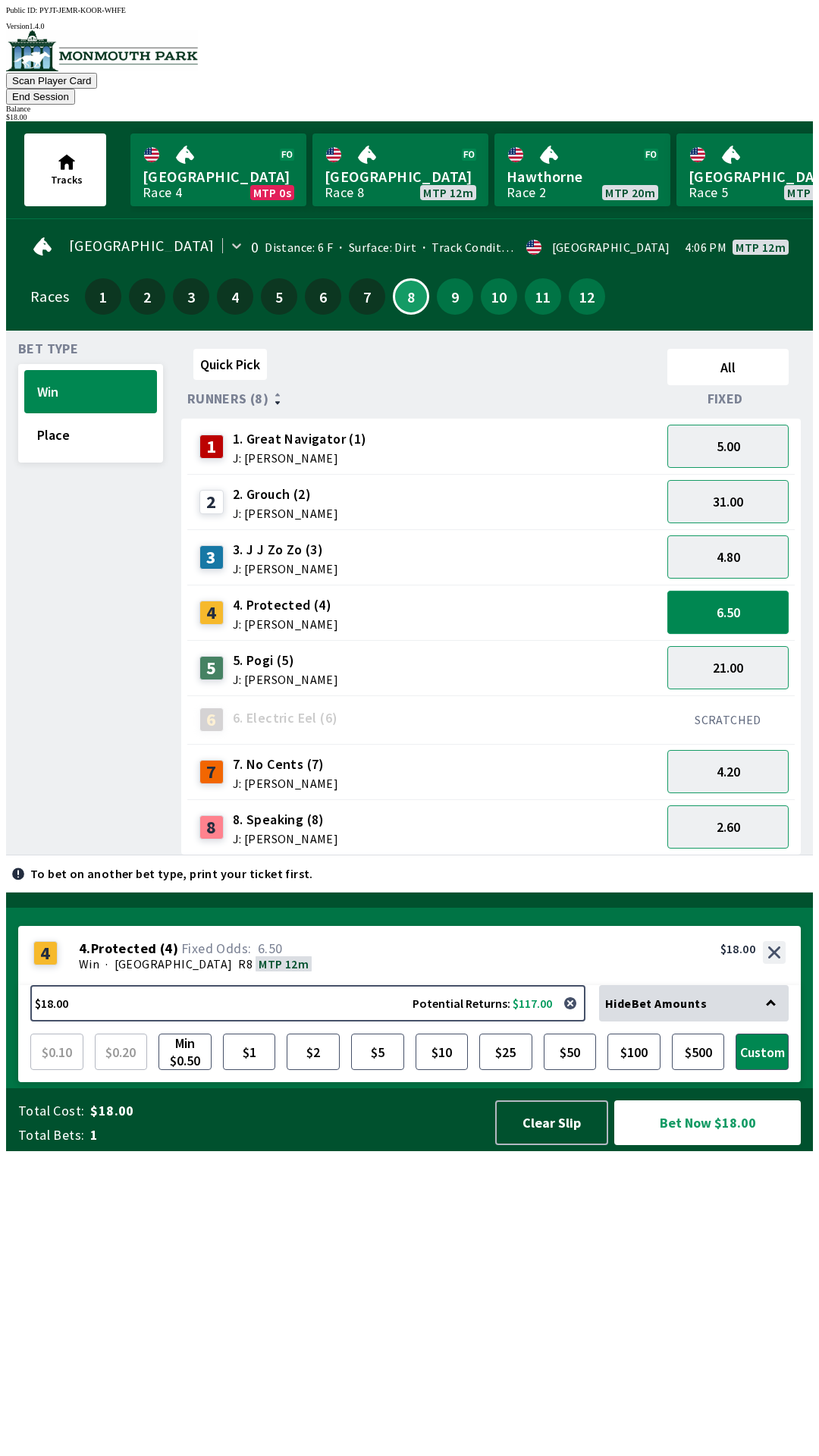
click at [742, 591] on button "6.50" at bounding box center [728, 613] width 121 height 43
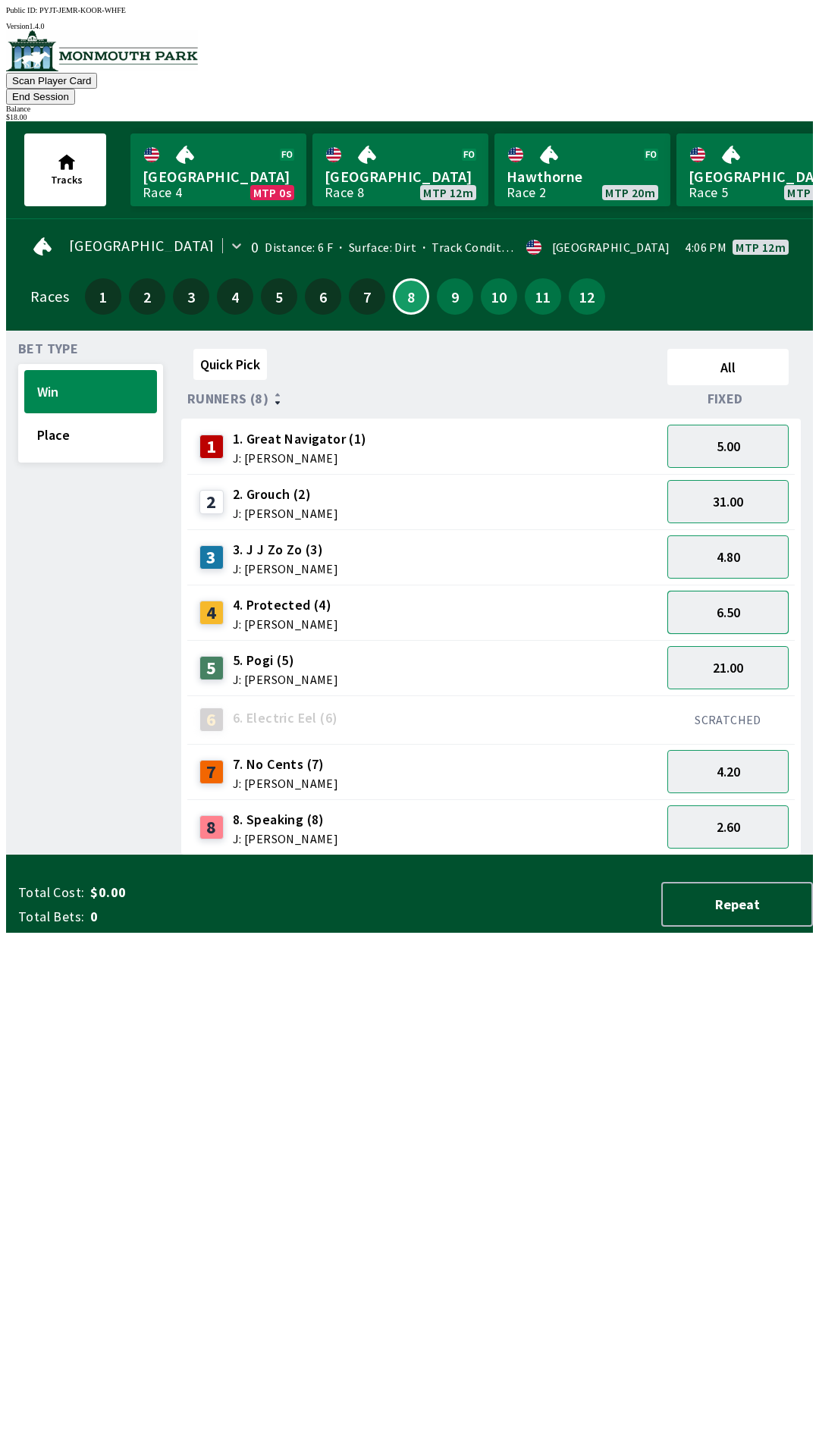
click at [748, 591] on button "6.50" at bounding box center [728, 613] width 121 height 43
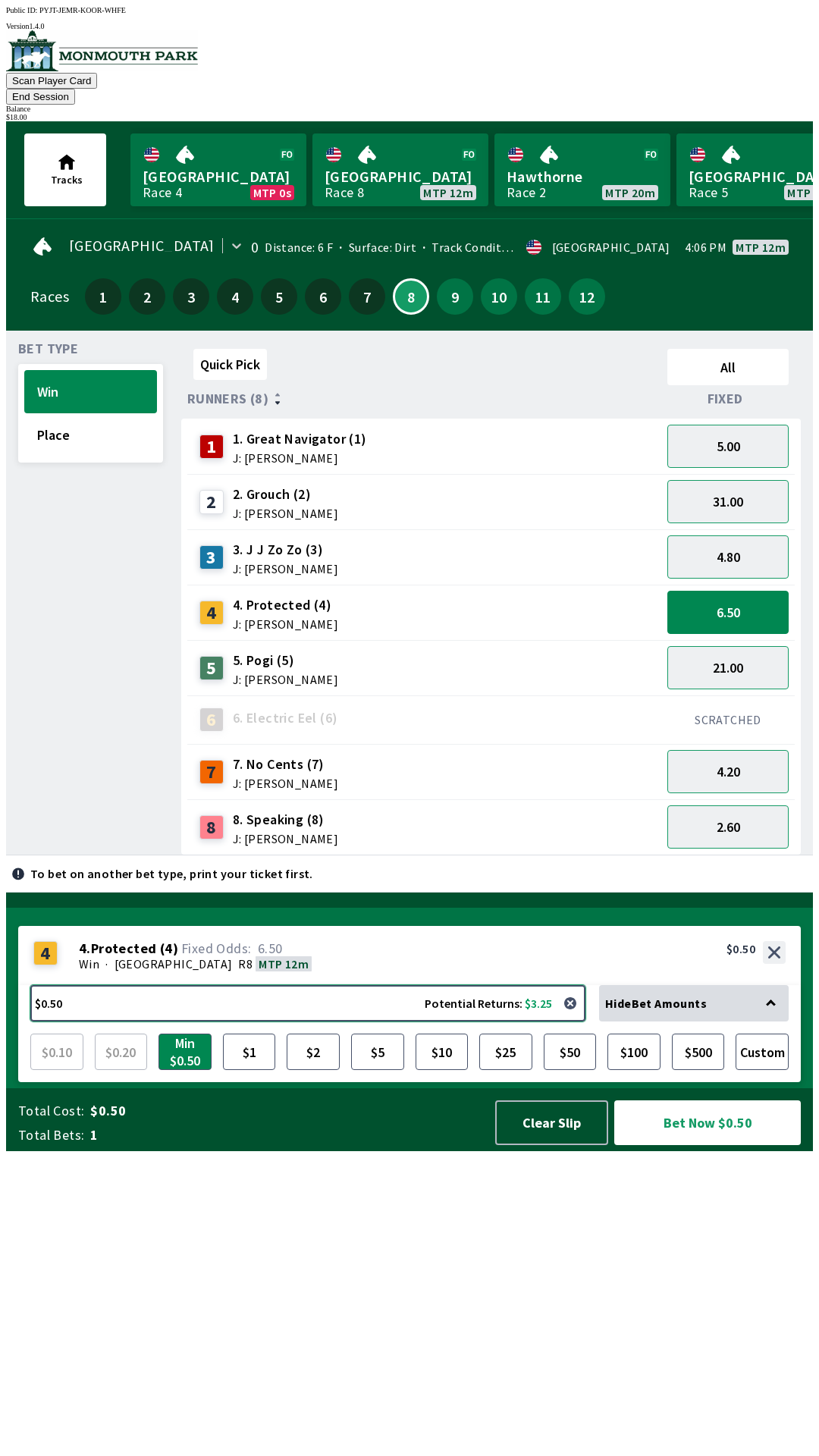
click at [440, 1021] on button "$0.50 Potential Returns: $3.25" at bounding box center [308, 1003] width 555 height 36
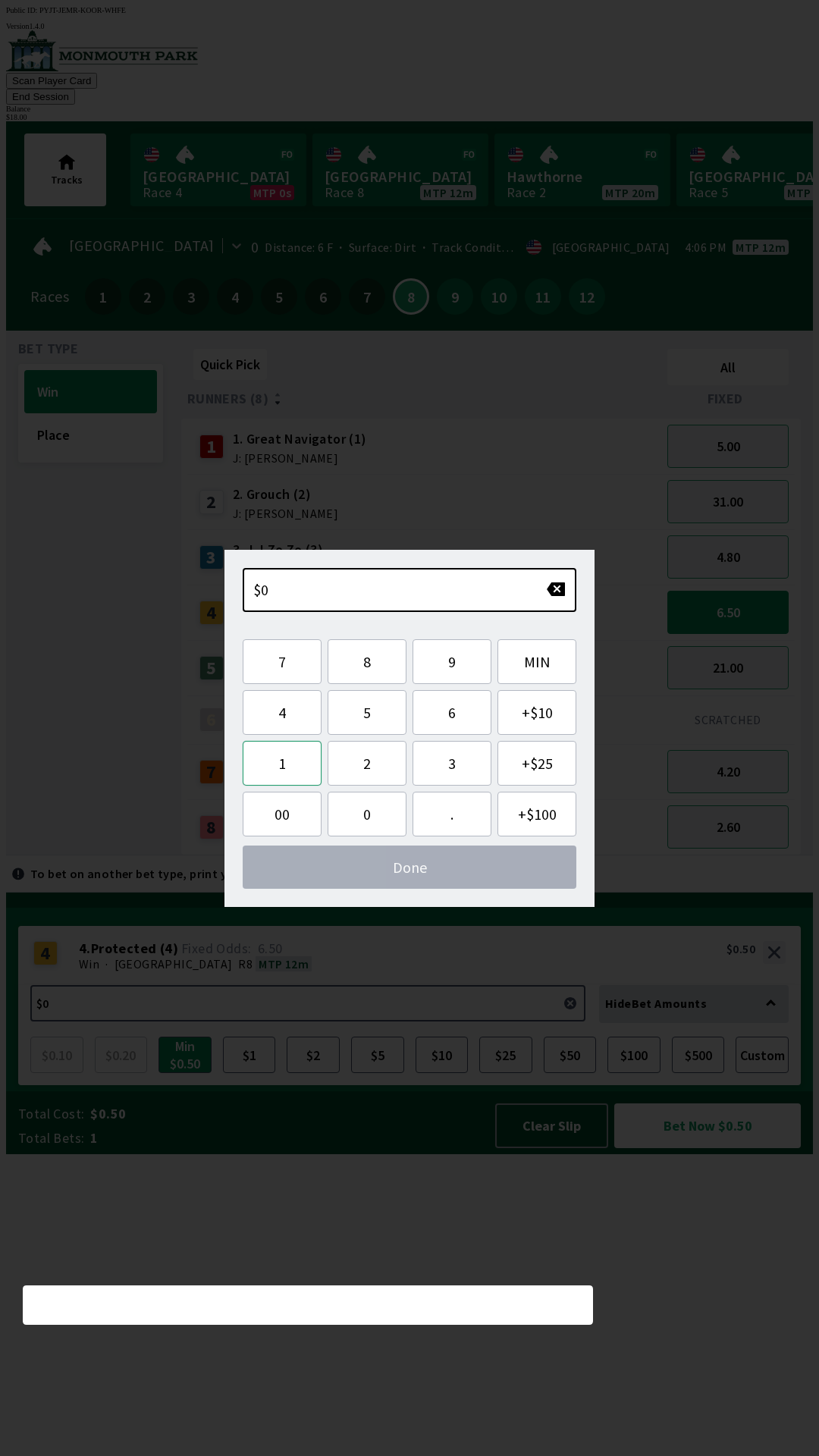
click at [292, 764] on button "1" at bounding box center [282, 764] width 79 height 45
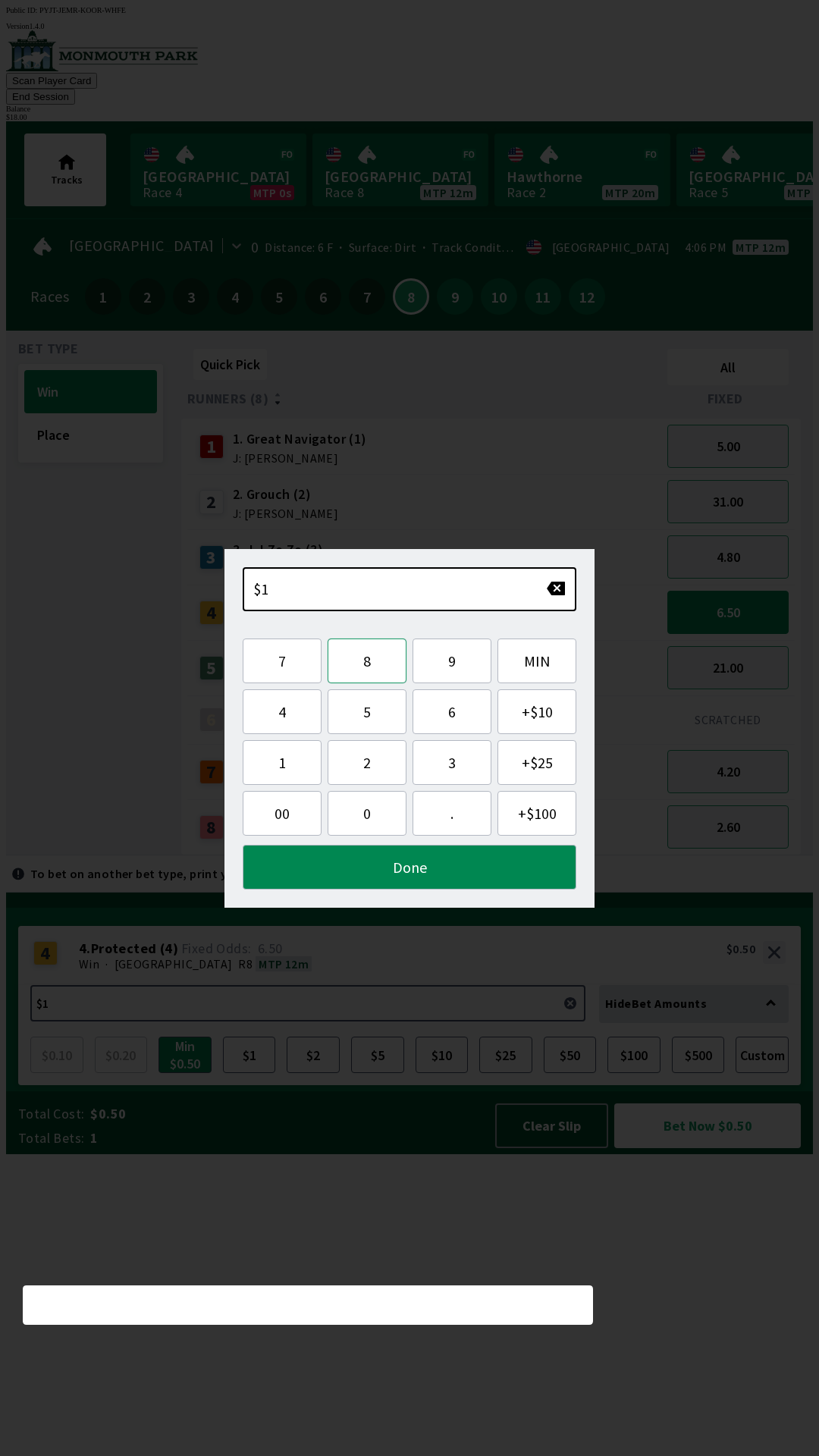
click at [381, 670] on button "8" at bounding box center [367, 661] width 79 height 45
click at [442, 856] on button "Done" at bounding box center [410, 868] width 334 height 45
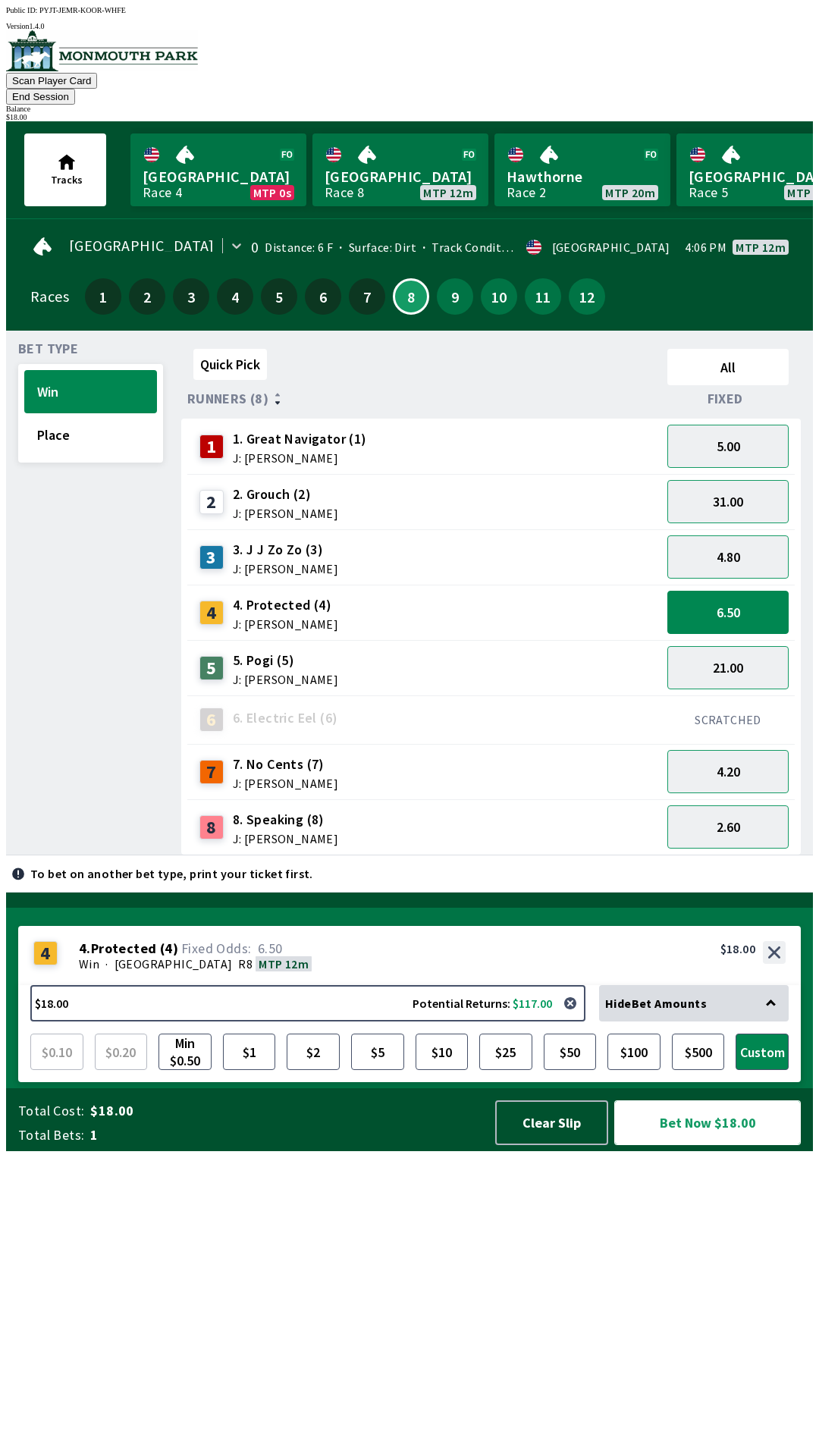
click at [702, 1145] on button "Bet Now $18.00" at bounding box center [707, 1123] width 187 height 45
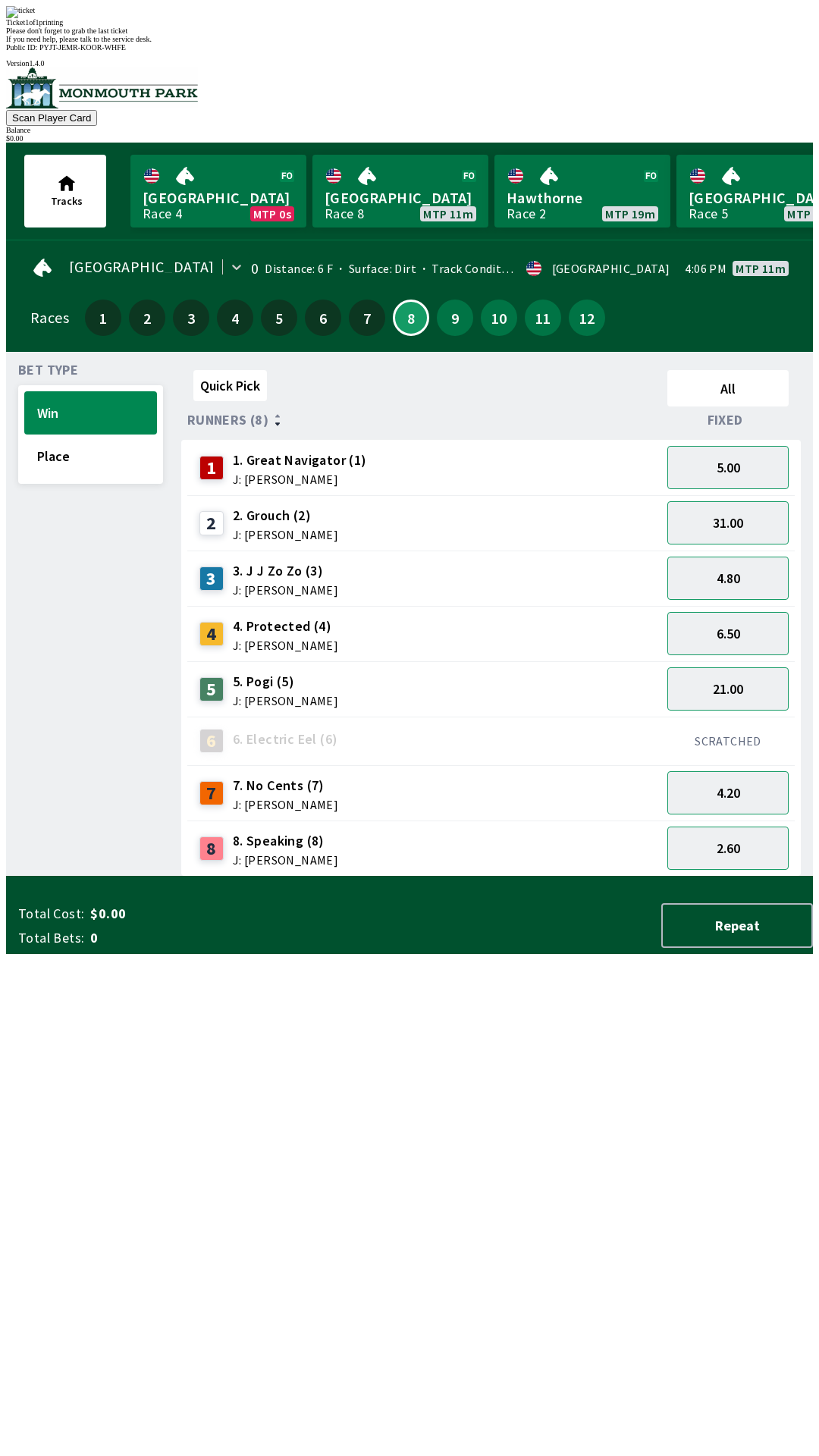
click at [414, 876] on div "Quick Pick All Runners (8) Fixed 1 1. Great Navigator (1) J: [PERSON_NAME] 5.00…" at bounding box center [497, 620] width 632 height 513
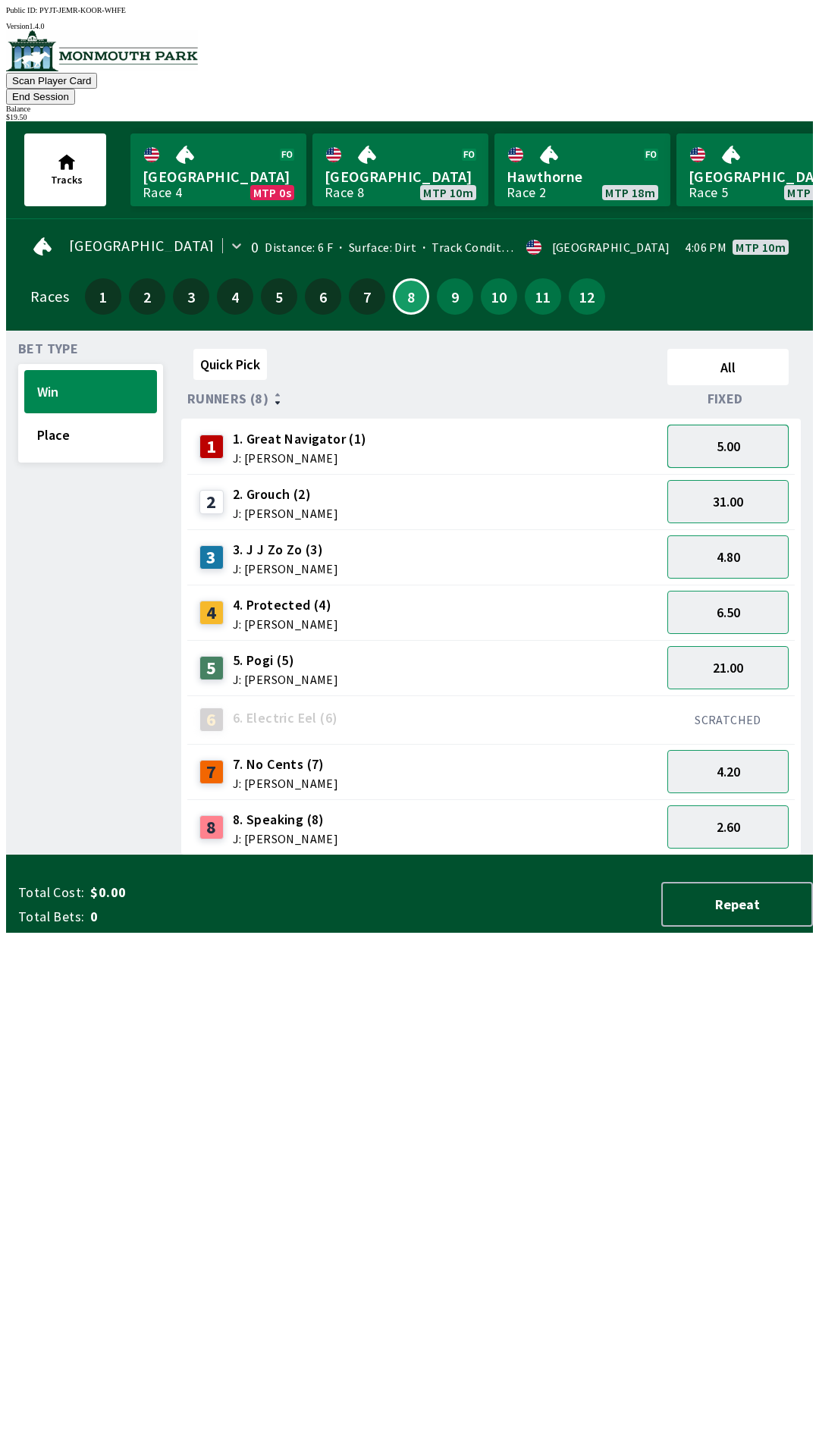
click at [721, 436] on button "5.00" at bounding box center [728, 446] width 121 height 43
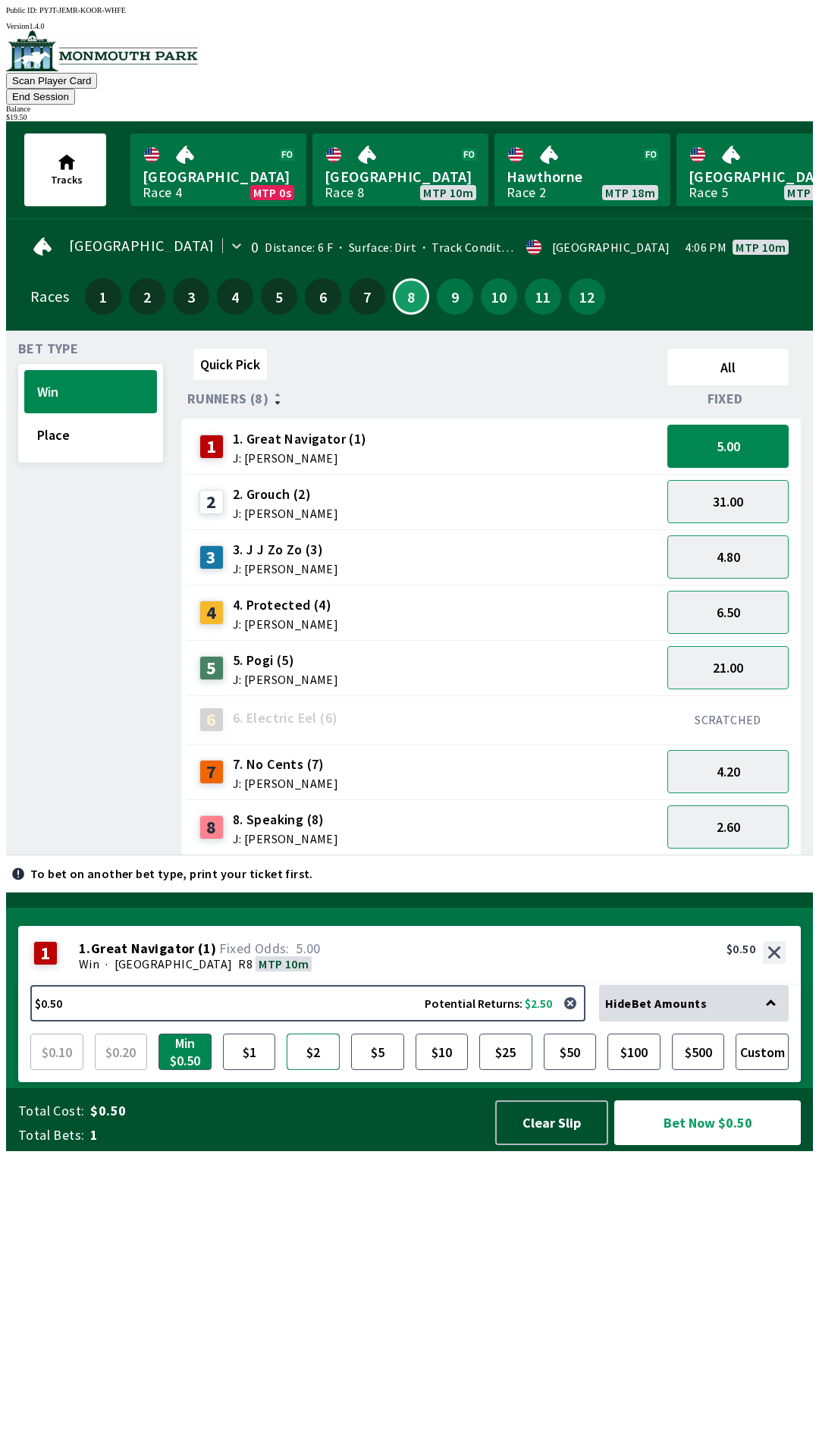
click at [318, 1070] on button "$2" at bounding box center [312, 1052] width 53 height 36
click at [206, 1021] on button "$2.00 Potential Returns: $10.00" at bounding box center [308, 1003] width 555 height 36
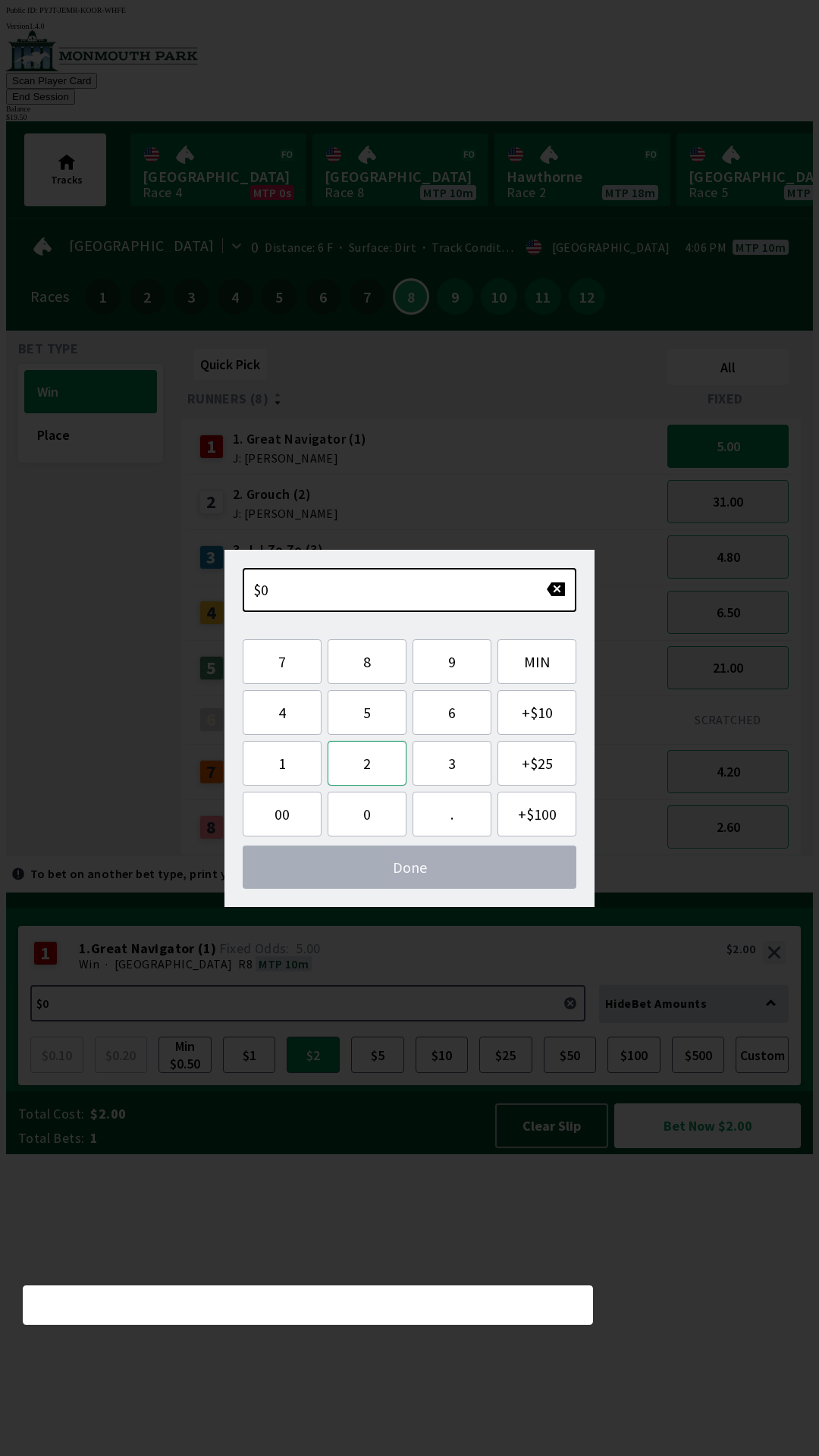
click at [366, 763] on button "2" at bounding box center [367, 764] width 79 height 45
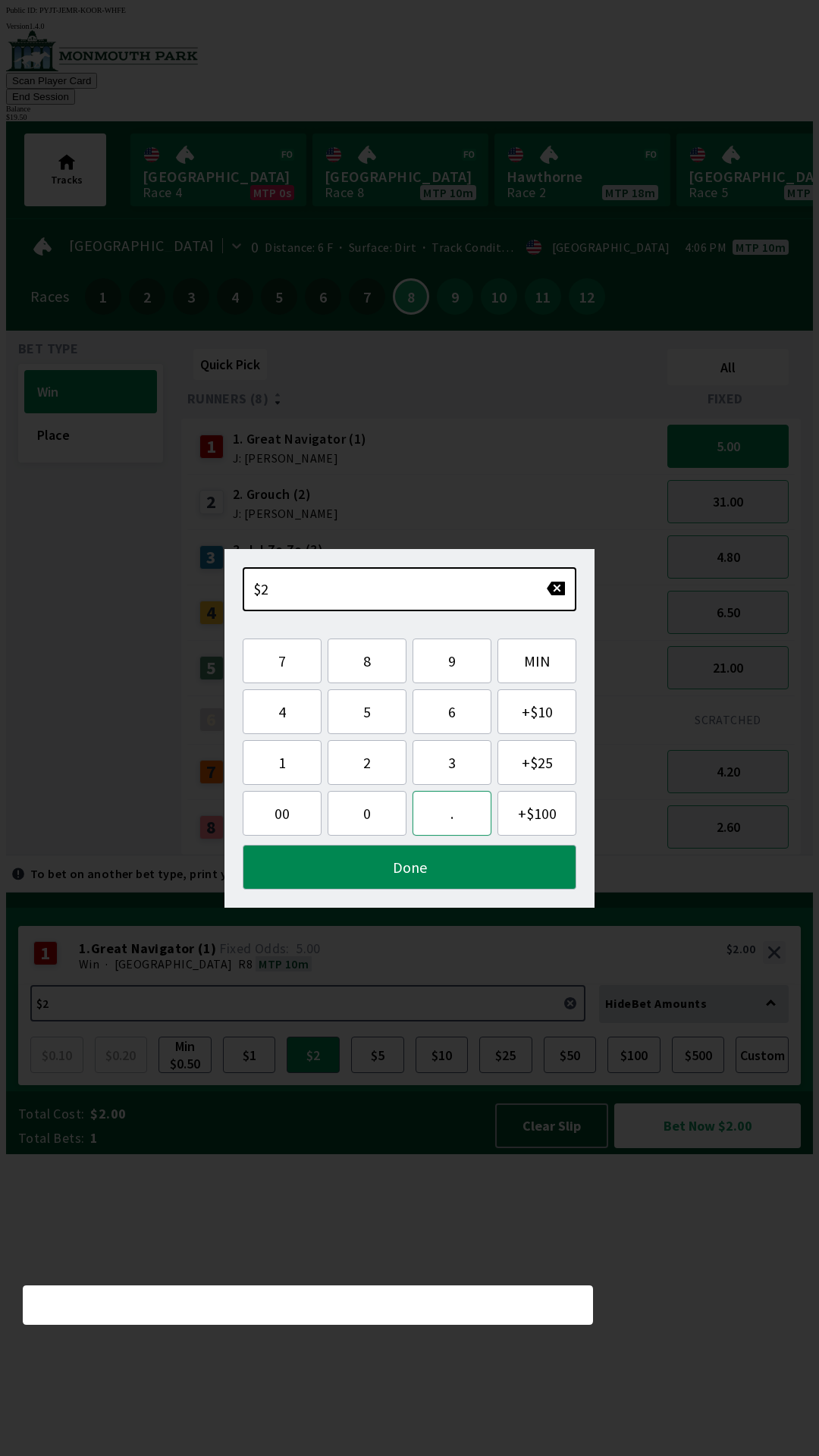
click at [442, 810] on button "." at bounding box center [451, 814] width 79 height 45
click at [368, 713] on button "5" at bounding box center [367, 712] width 79 height 45
click at [426, 865] on button "Done" at bounding box center [410, 868] width 334 height 45
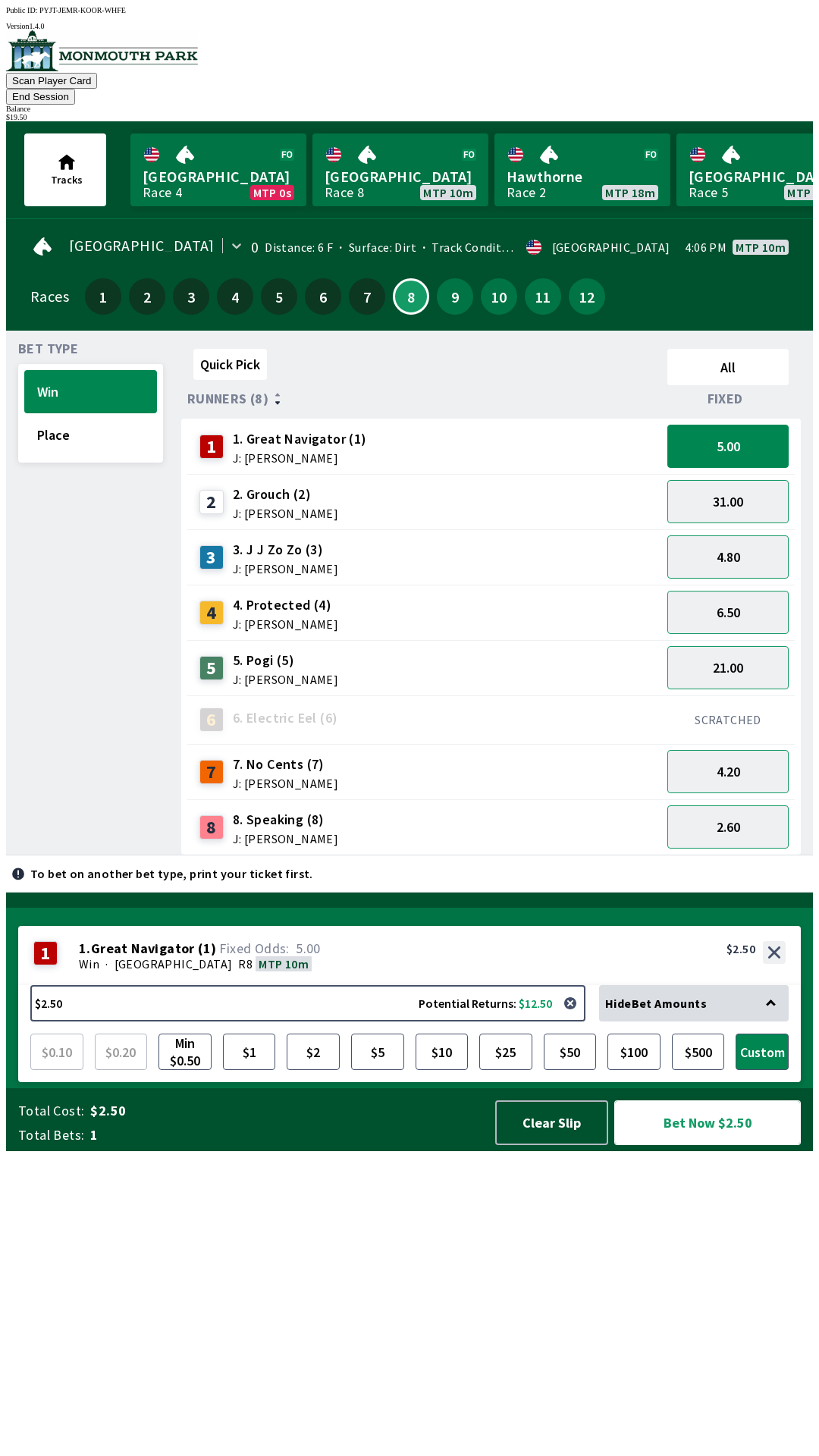
click at [712, 1145] on button "Bet Now $2.50" at bounding box center [707, 1123] width 187 height 45
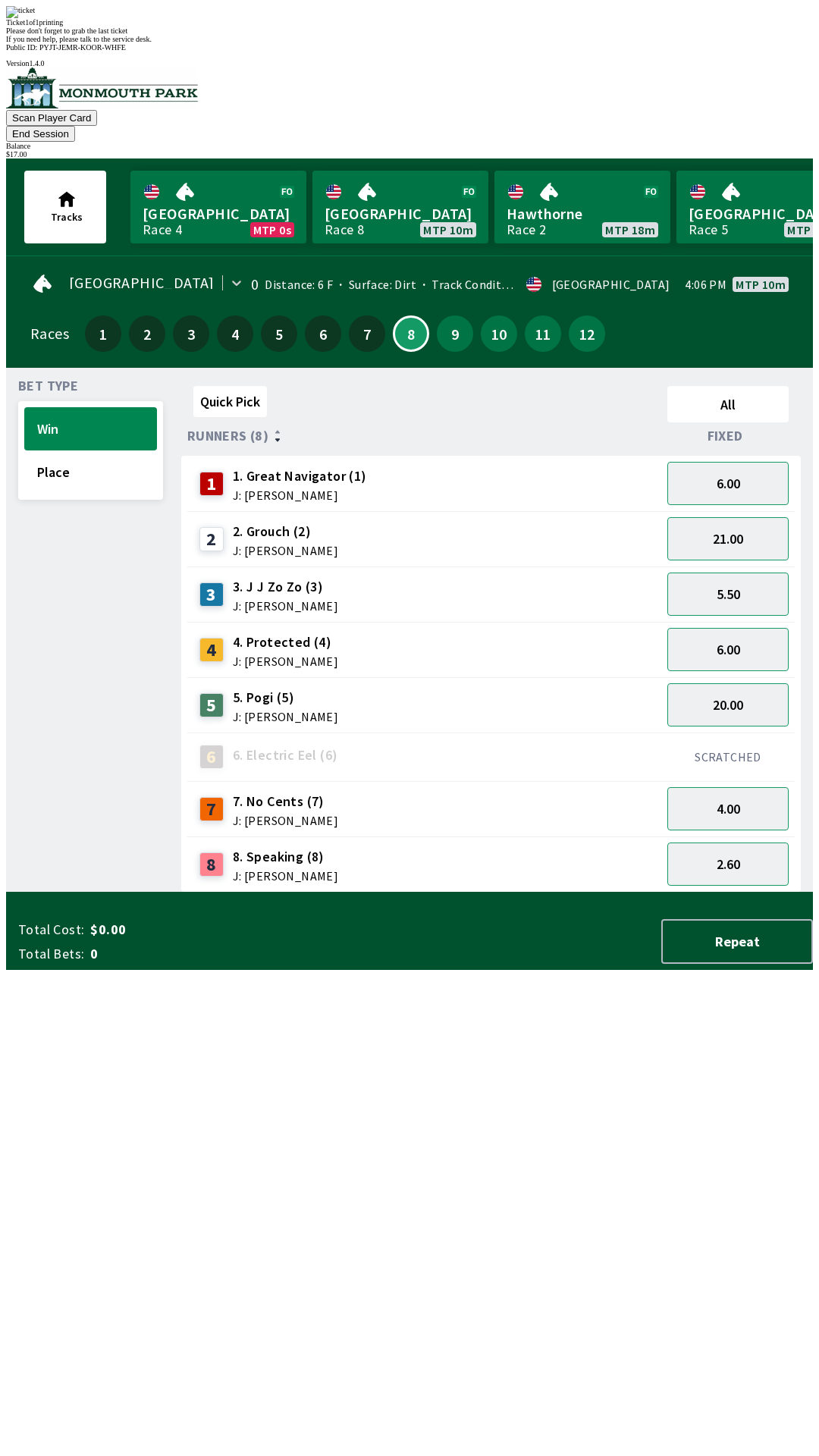
click at [254, 893] on div "Quick Pick All Runners (8) Fixed 1 1. Great Navigator (1) J: [PERSON_NAME] 6.00…" at bounding box center [497, 636] width 632 height 513
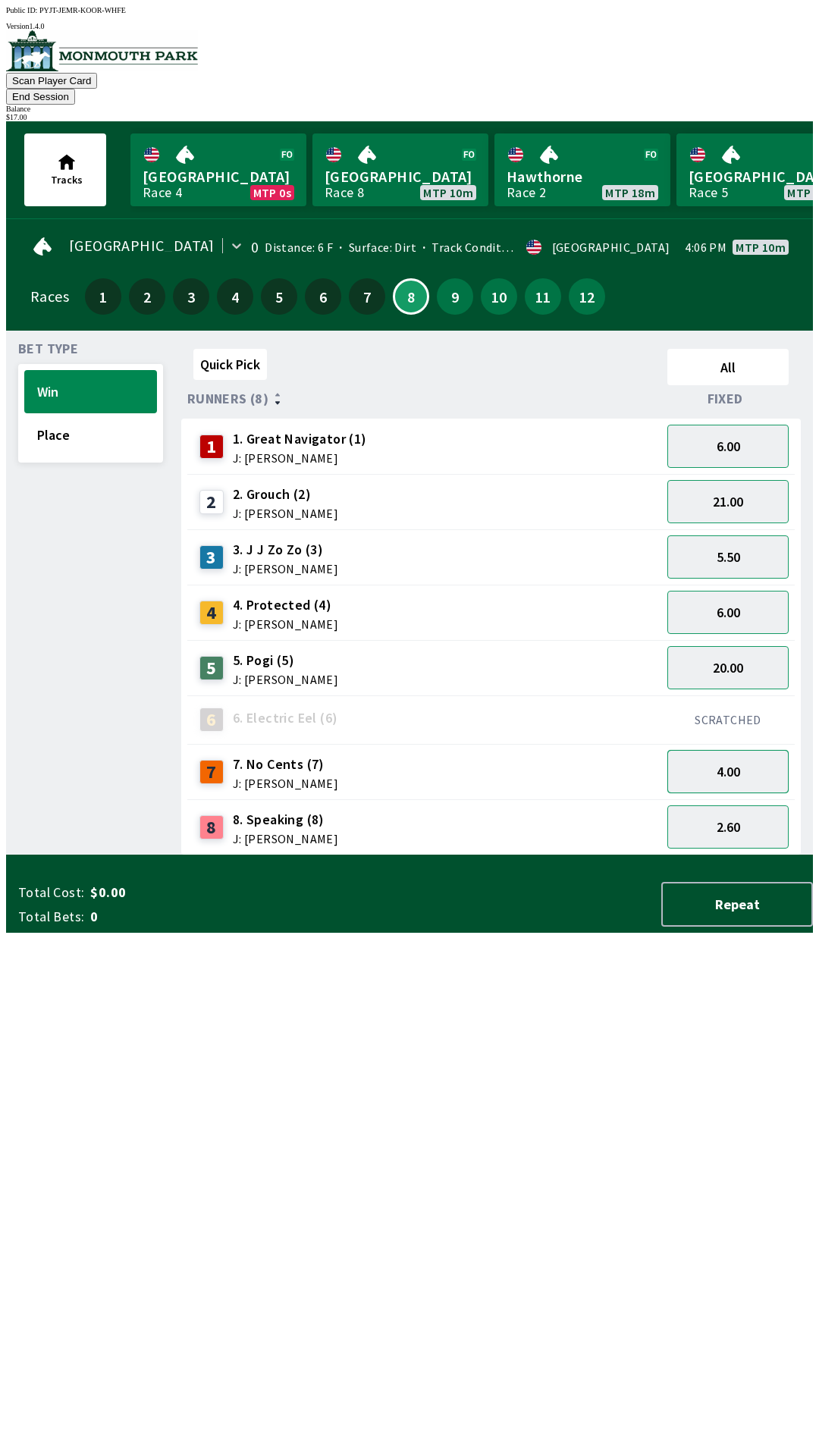
click at [724, 750] on button "4.00" at bounding box center [728, 771] width 121 height 43
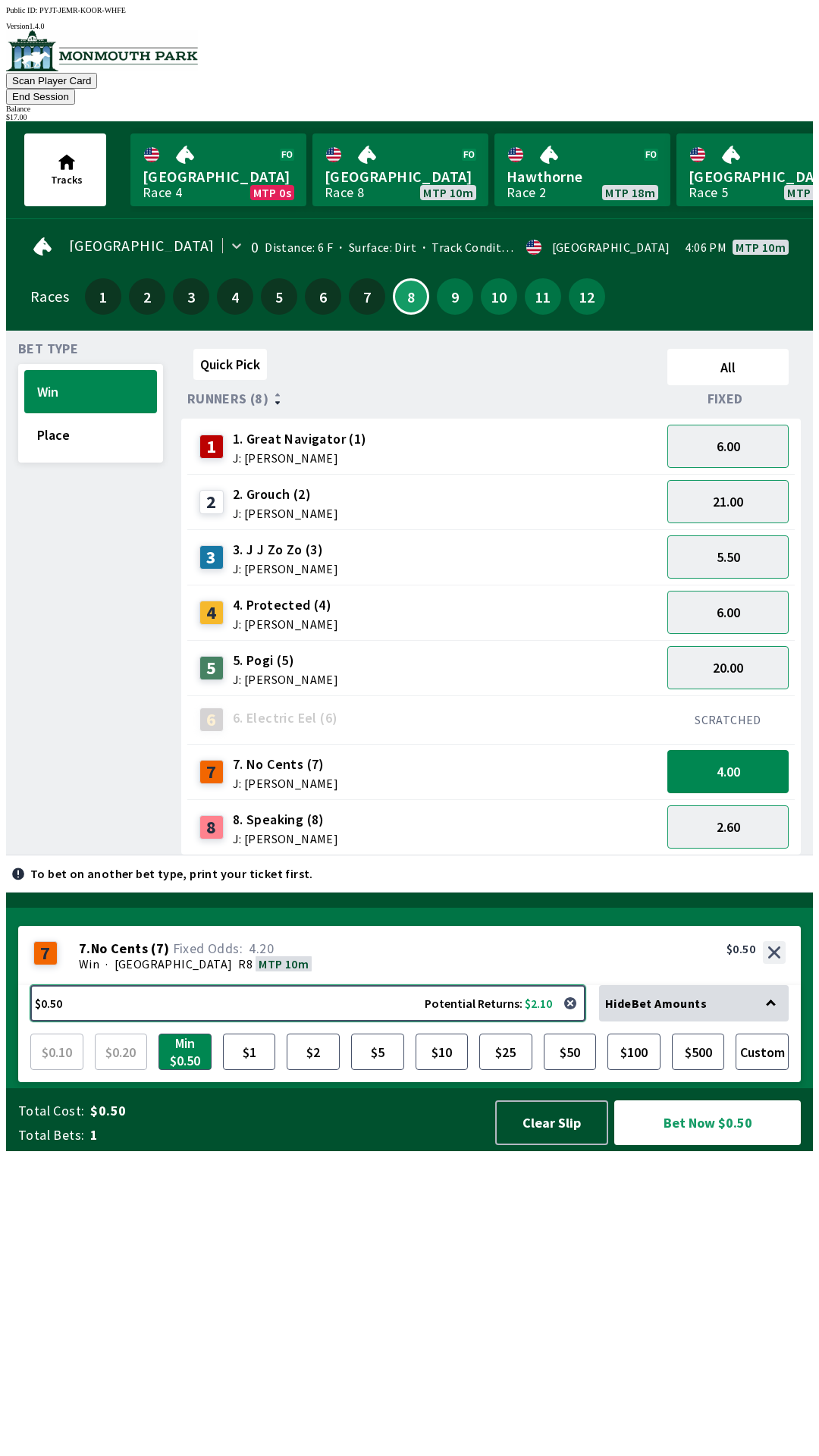
click at [233, 1021] on button "$0.50 Potential Returns: $2.10" at bounding box center [308, 1003] width 555 height 36
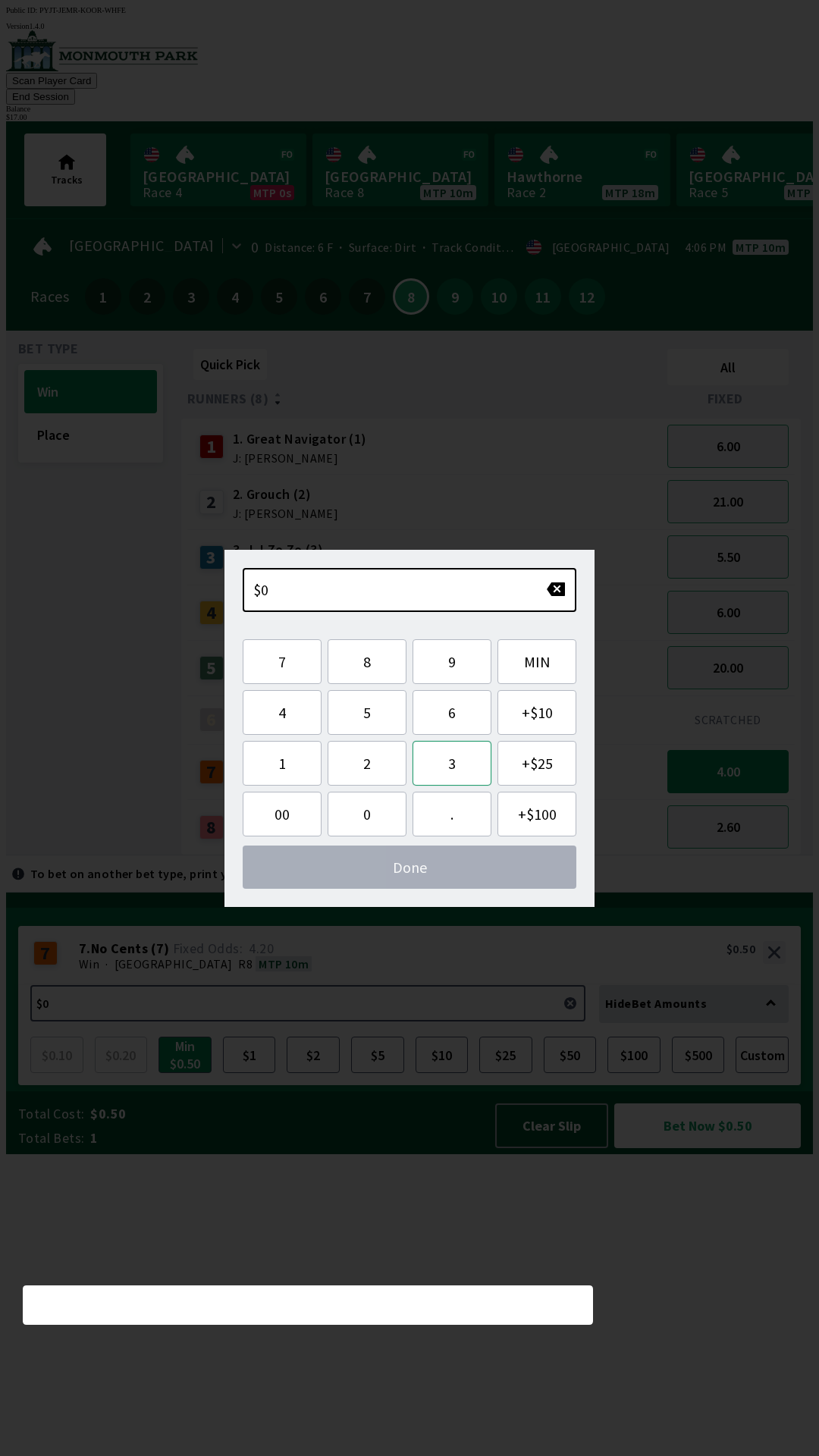
click at [458, 768] on button "3" at bounding box center [451, 764] width 79 height 45
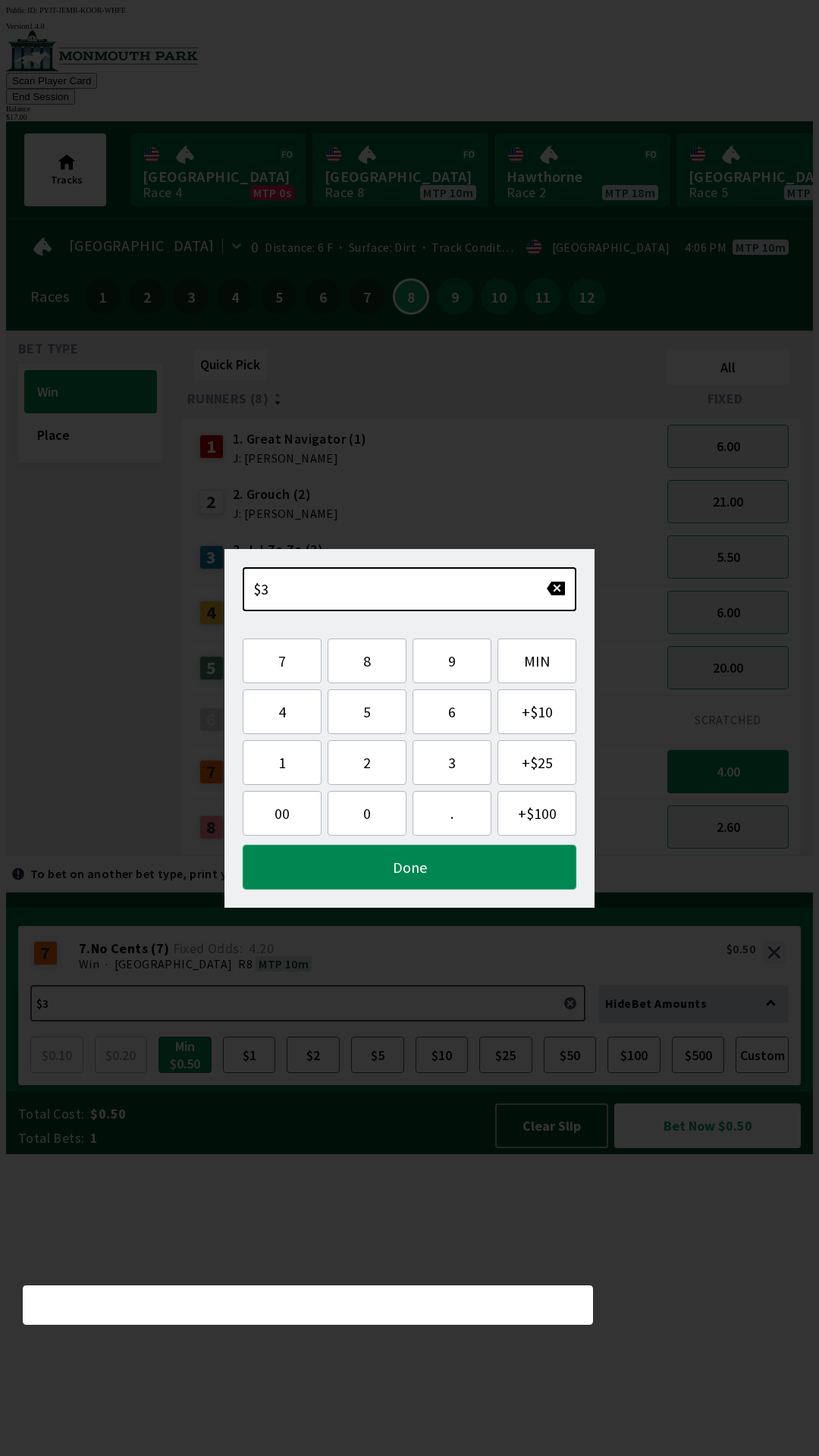
click at [397, 860] on button "Done" at bounding box center [410, 868] width 334 height 45
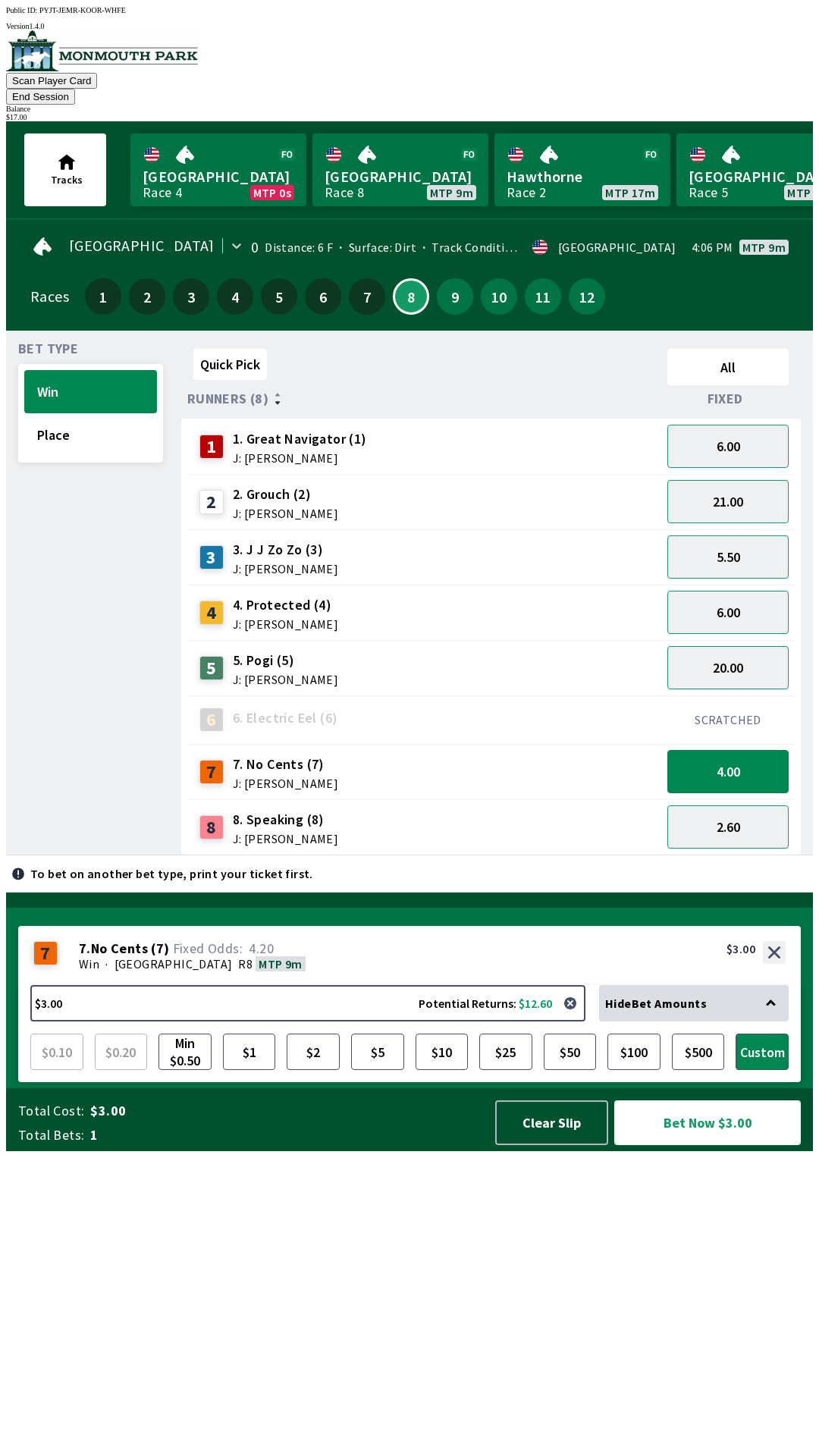
click at [698, 1145] on button "Bet Now $3.00" at bounding box center [707, 1123] width 187 height 45
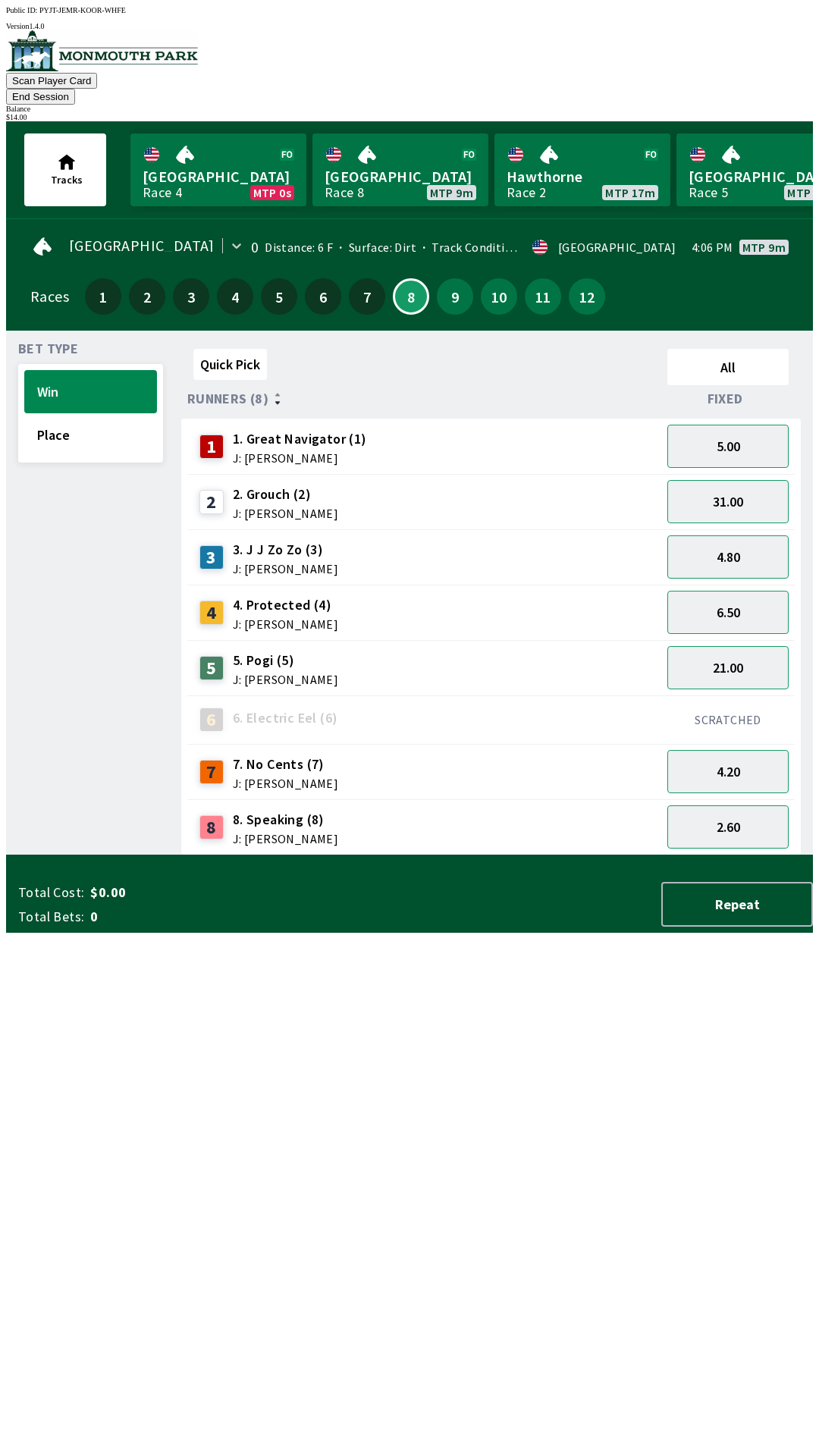
click at [609, 856] on div "Quick Pick All Runners (8) Fixed 1 1. Great Navigator (1) J: [PERSON_NAME] 5.00…" at bounding box center [497, 599] width 632 height 513
click at [735, 809] on button "2.60" at bounding box center [728, 827] width 121 height 43
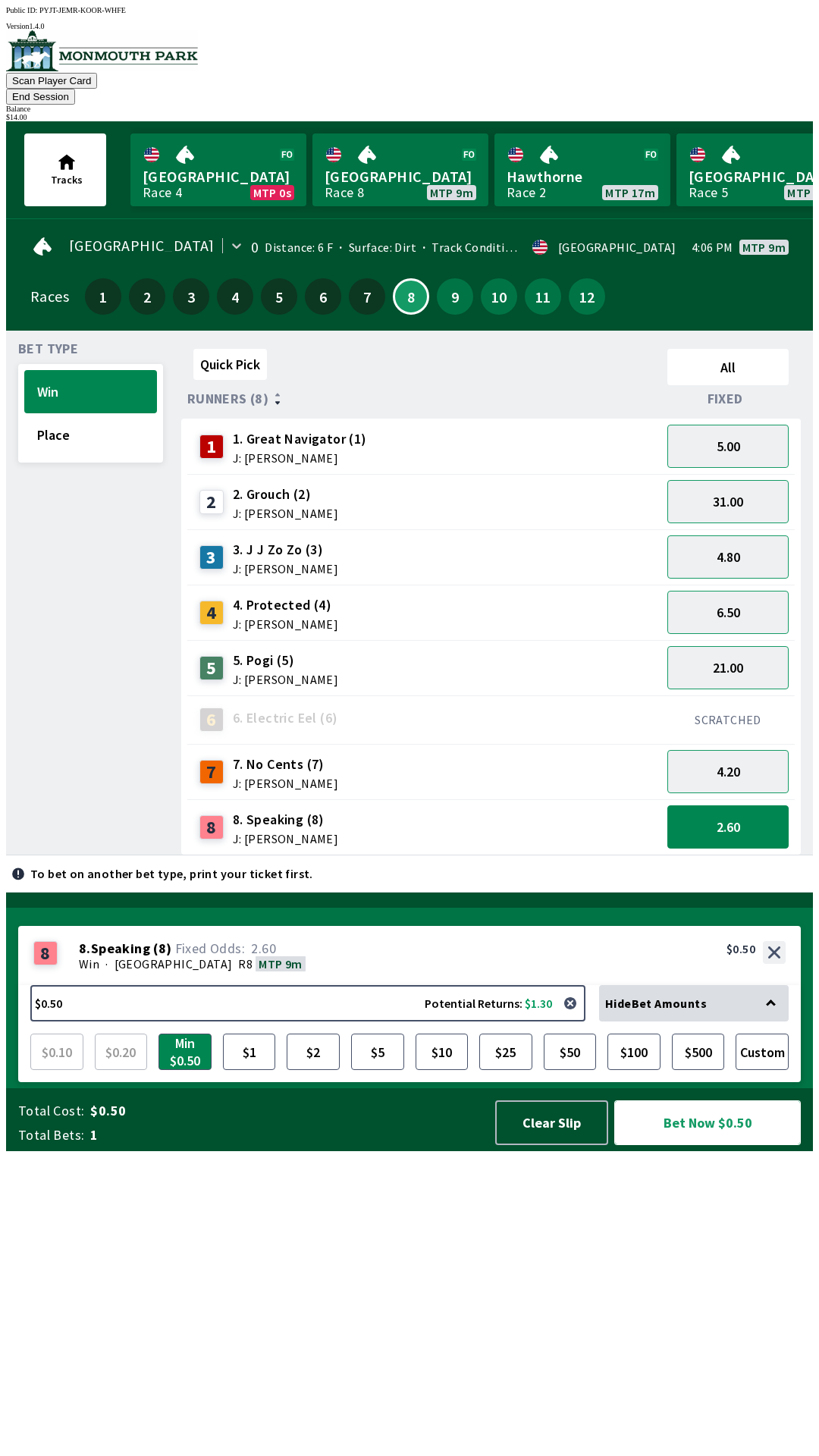
click at [686, 1145] on button "Bet Now $0.50" at bounding box center [707, 1123] width 187 height 45
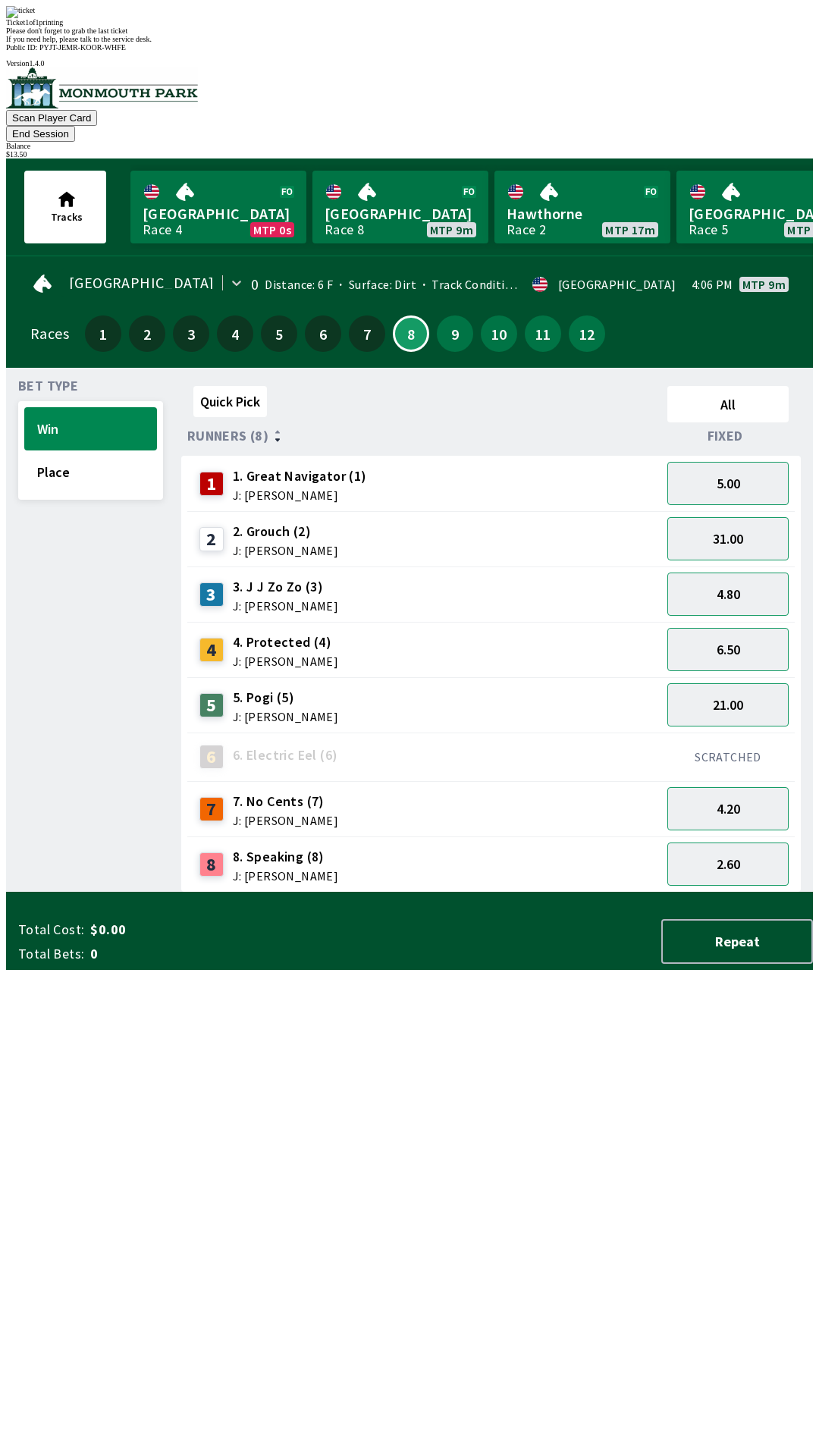
click at [75, 126] on button "End Session" at bounding box center [41, 134] width 69 height 16
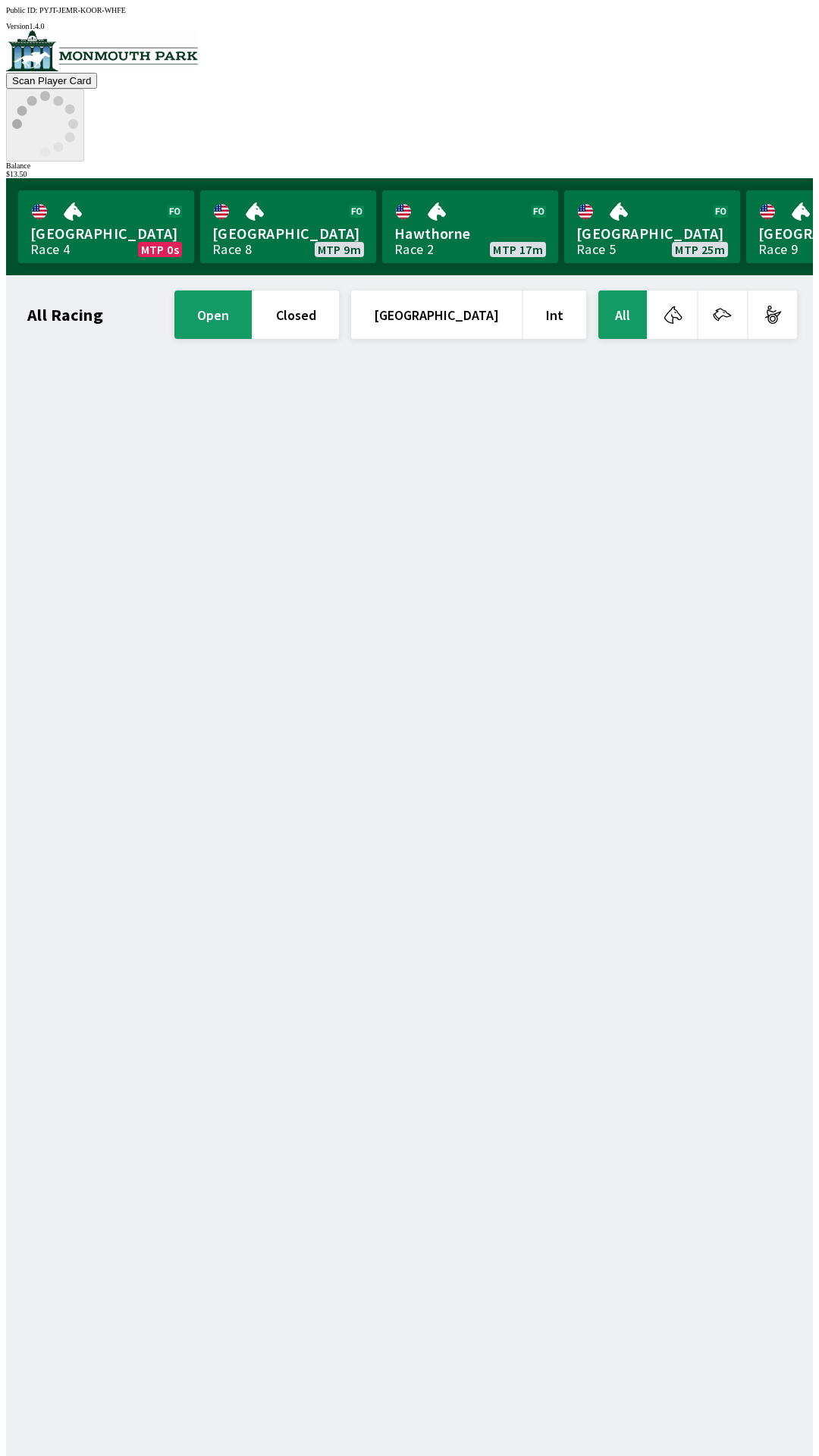
click at [78, 91] on icon at bounding box center [45, 124] width 66 height 66
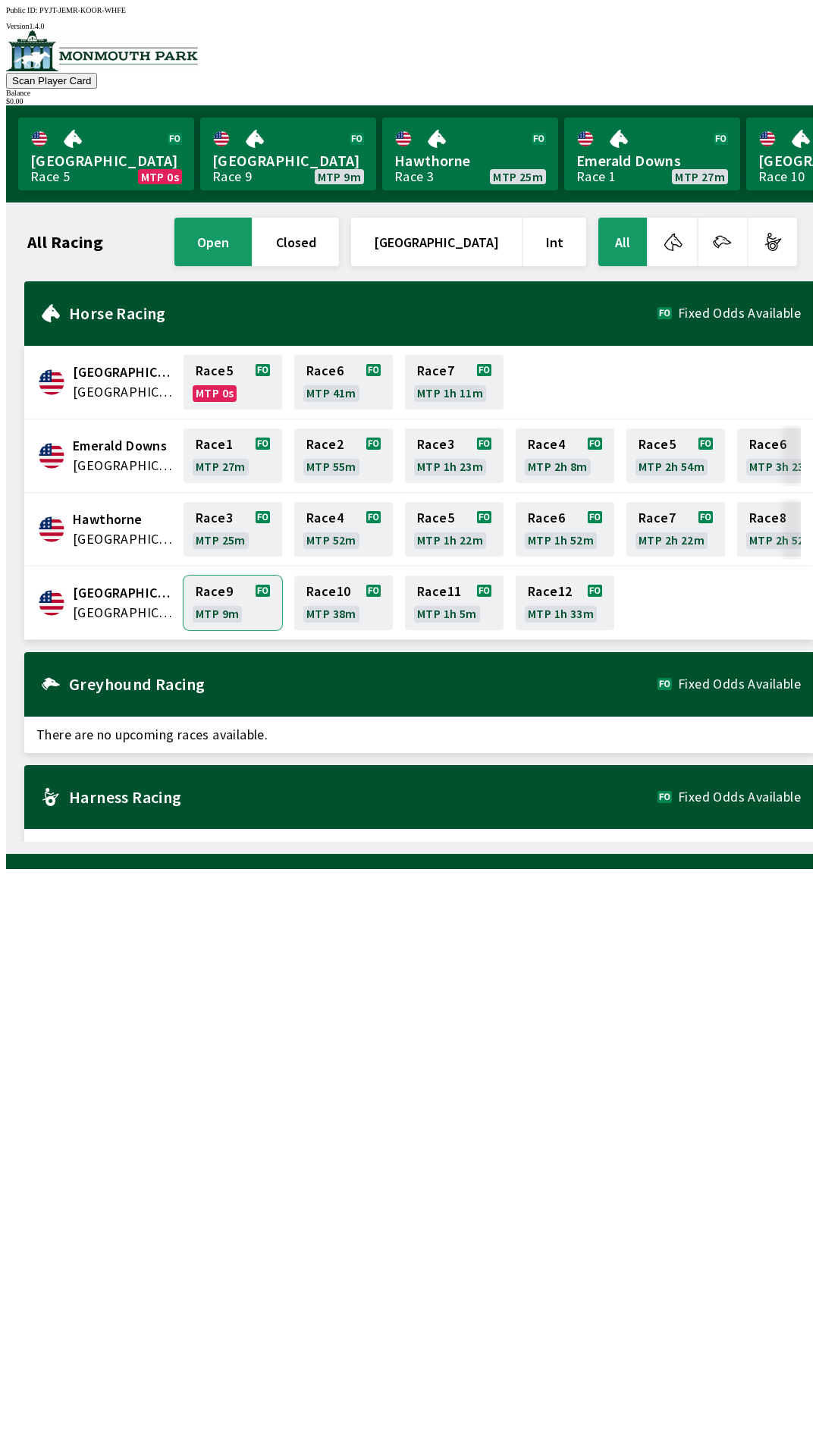
click at [238, 602] on link "Race 9 MTP 9m" at bounding box center [233, 602] width 99 height 55
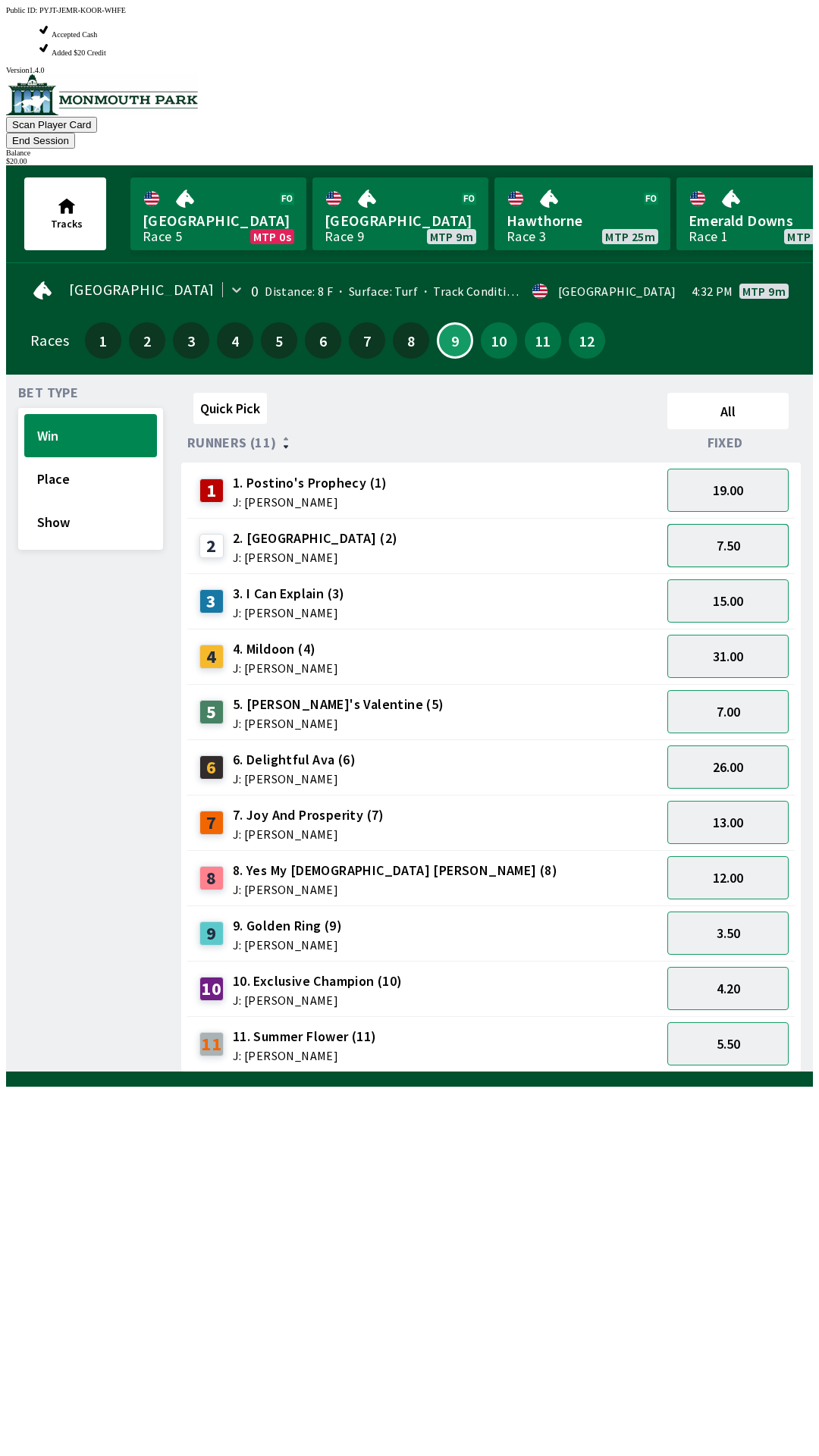
click at [729, 524] on button "7.50" at bounding box center [728, 546] width 121 height 43
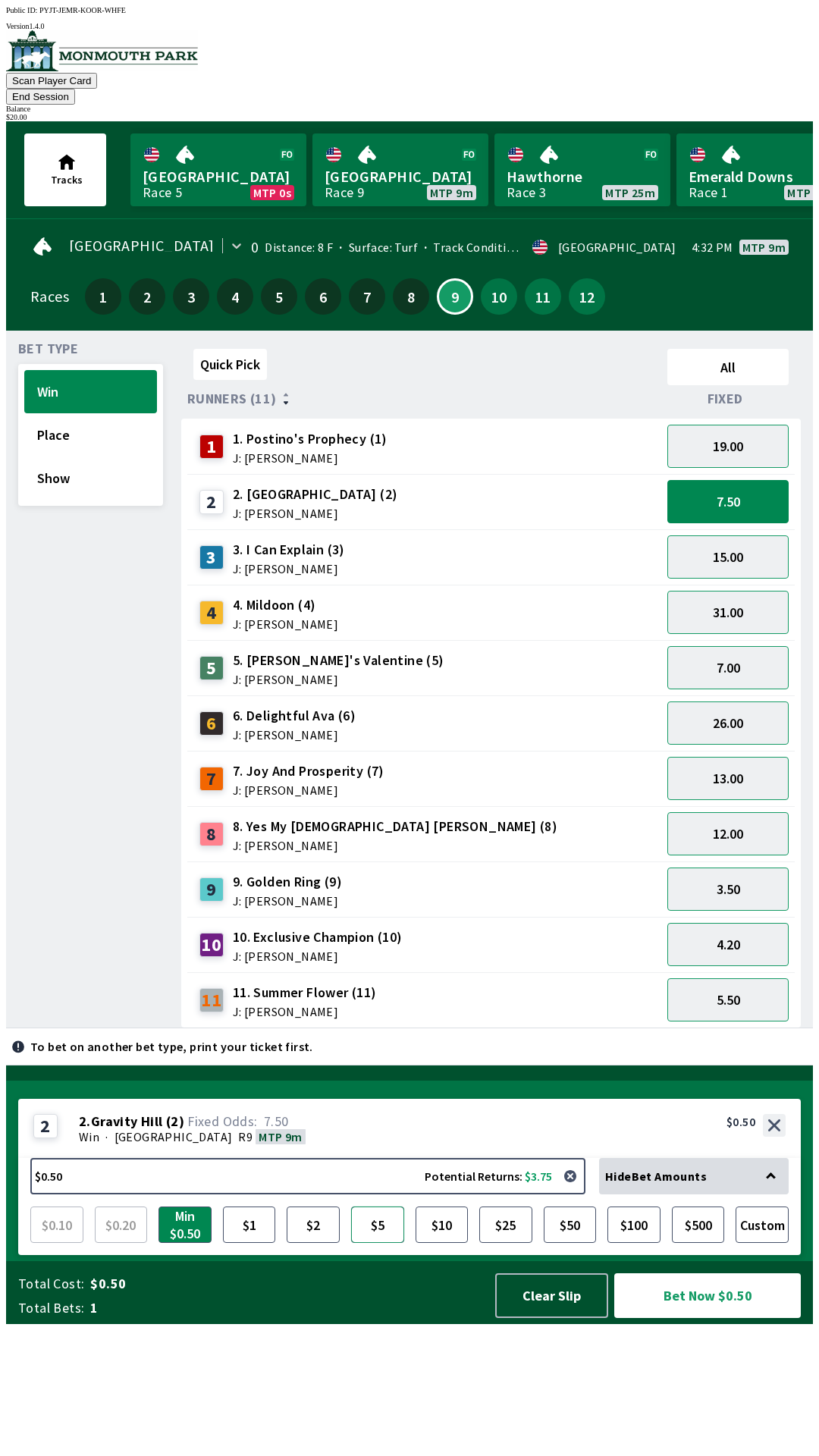
click at [383, 1243] on button "$5" at bounding box center [377, 1225] width 53 height 36
click at [692, 1318] on button "Bet Now $5.00" at bounding box center [707, 1295] width 187 height 45
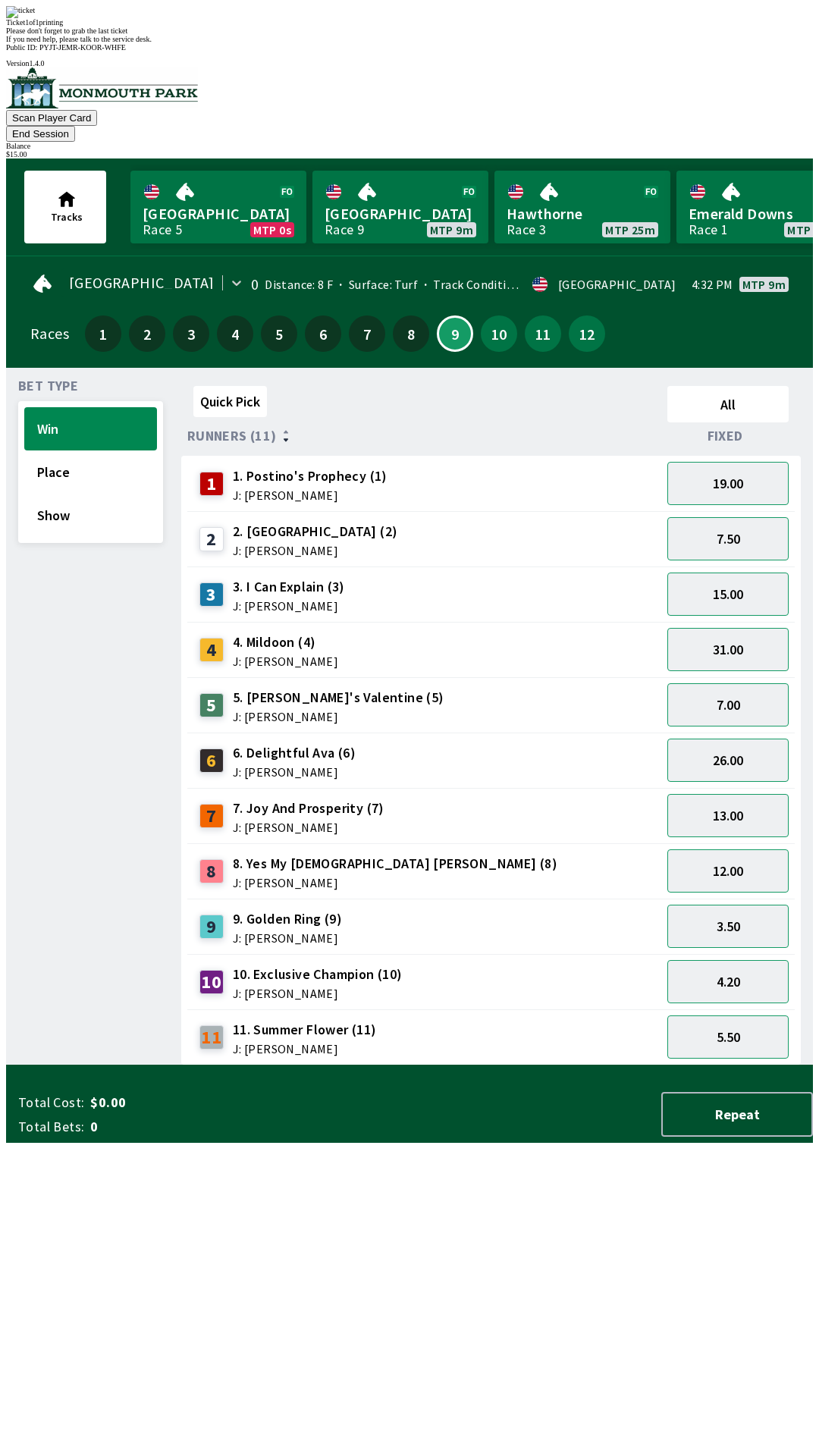
click at [534, 295] on div "[GEOGRAPHIC_DATA] 0 Distance: 8 F Surface: Turf Track Condition: Firm · USA 4:3…" at bounding box center [416, 314] width 795 height 105
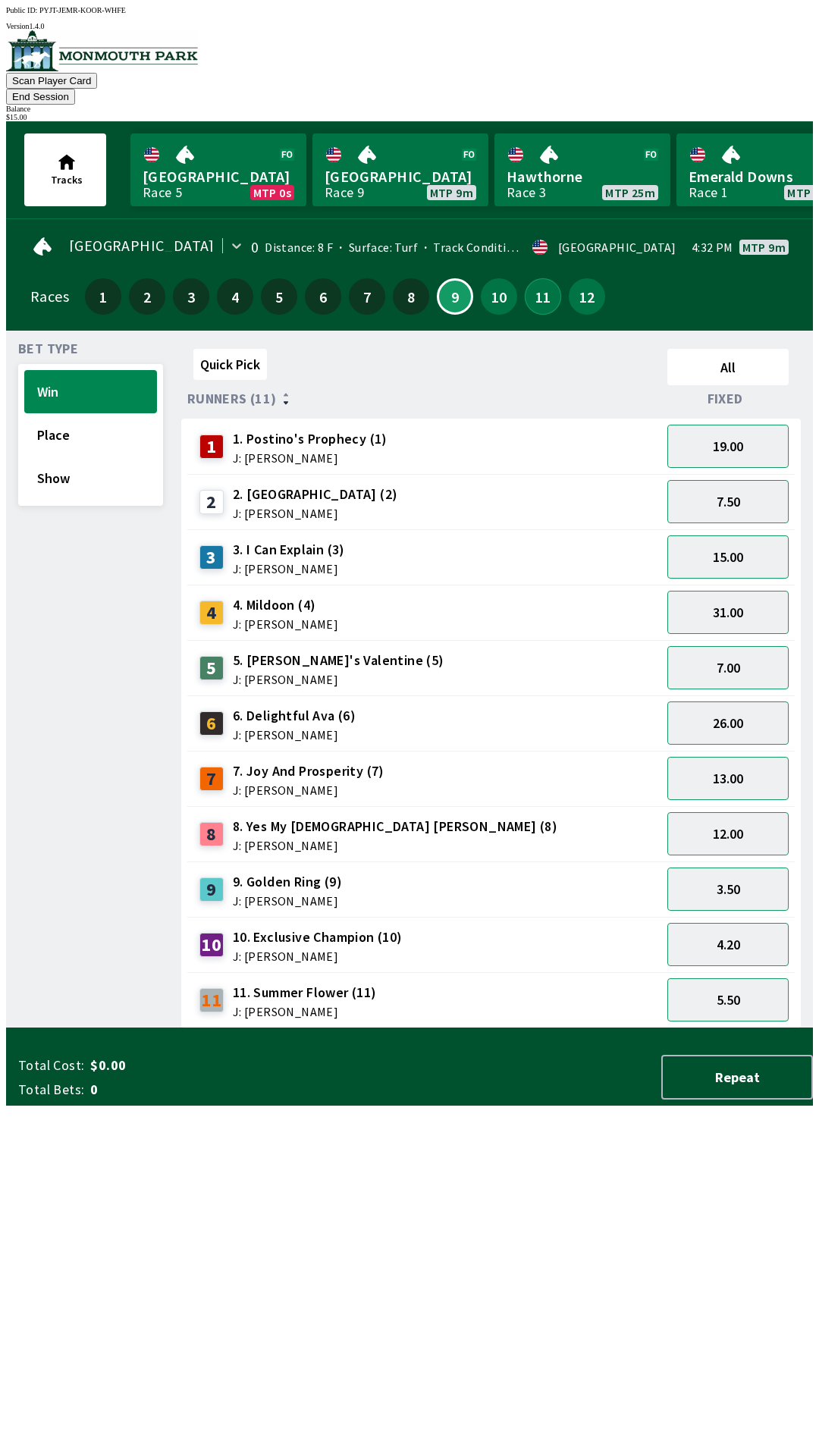
click at [531, 285] on button "11" at bounding box center [543, 297] width 36 height 36
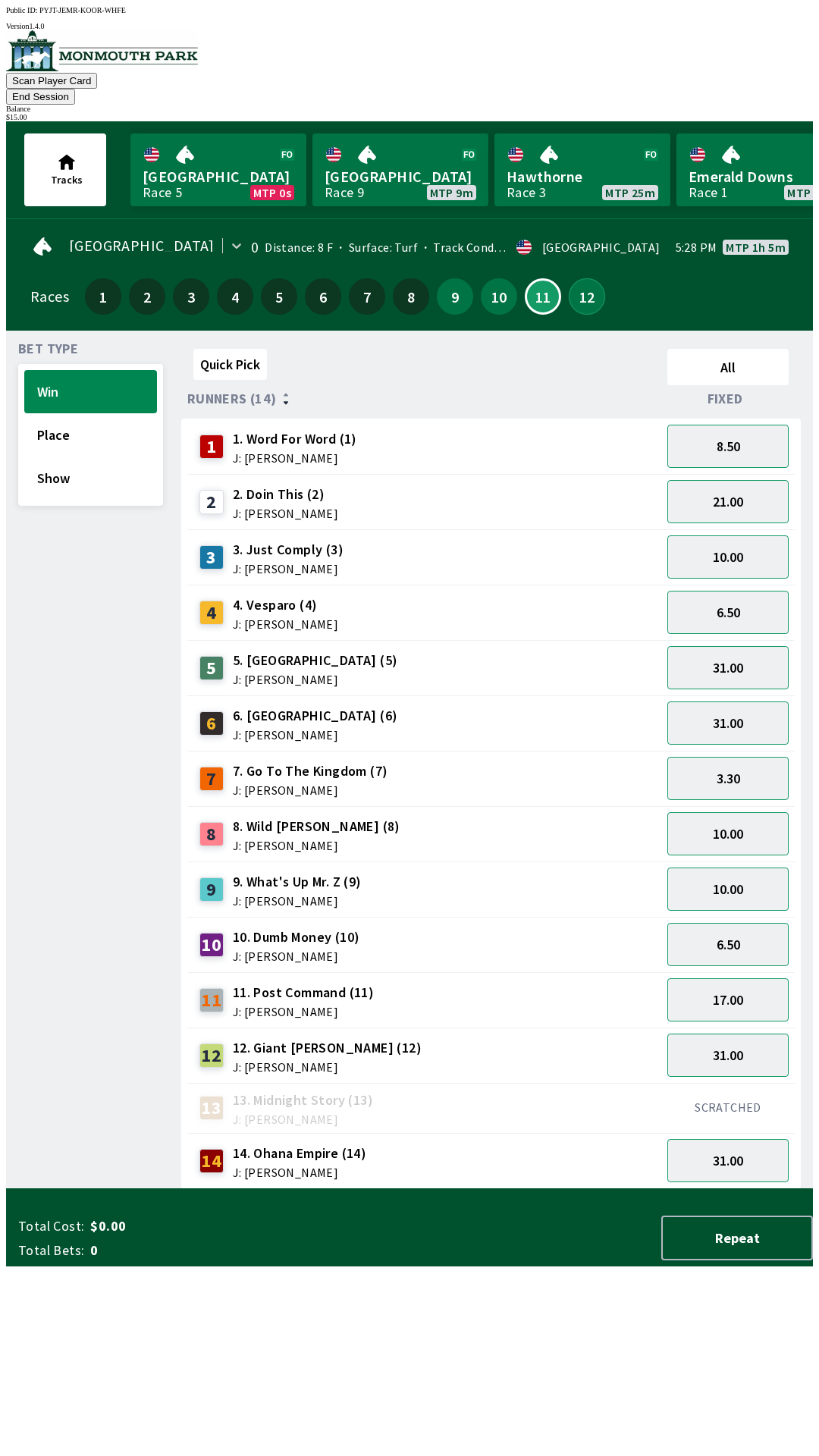
click at [579, 282] on button "12" at bounding box center [586, 297] width 36 height 36
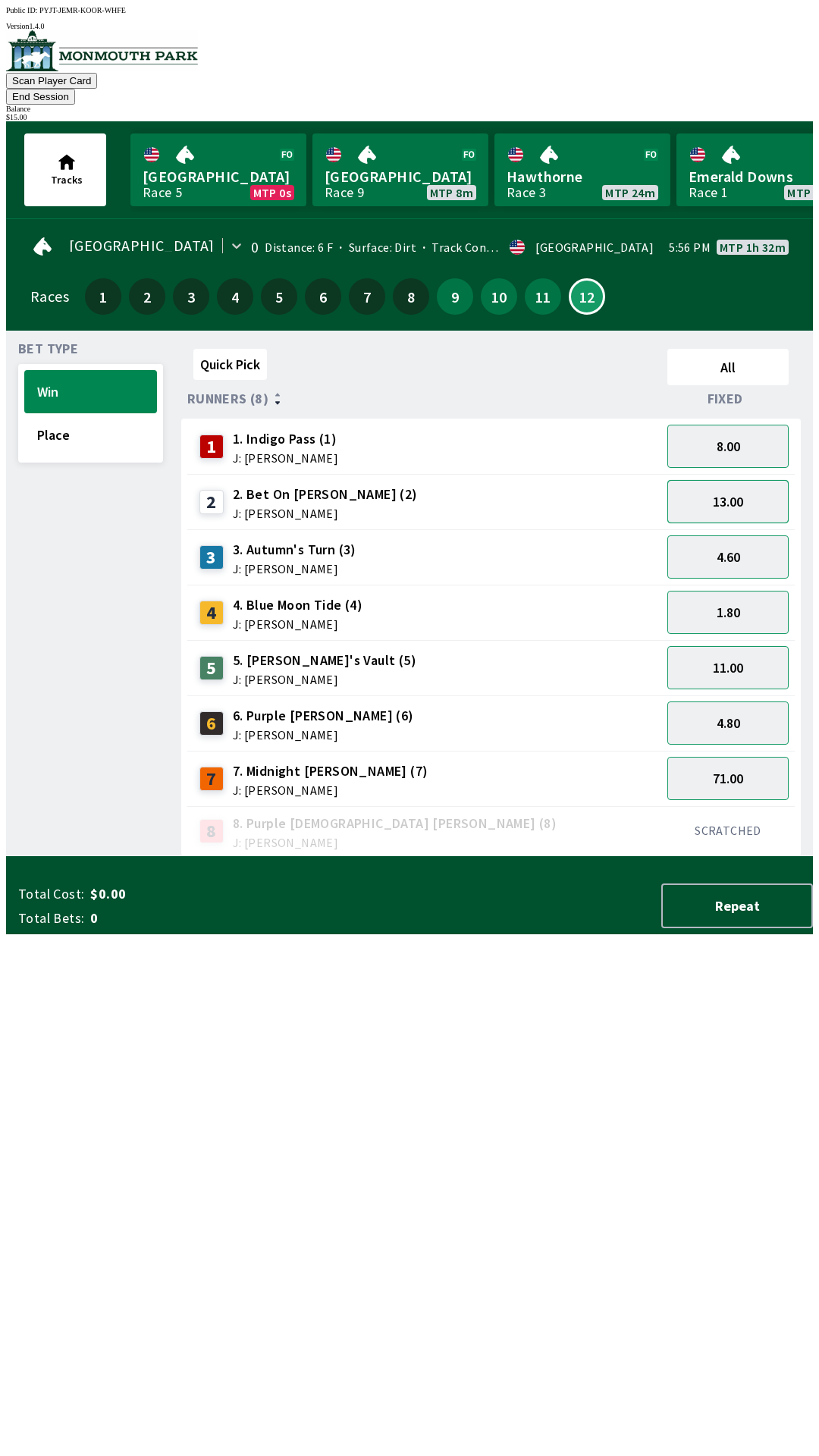
click at [737, 480] on button "13.00" at bounding box center [728, 502] width 121 height 43
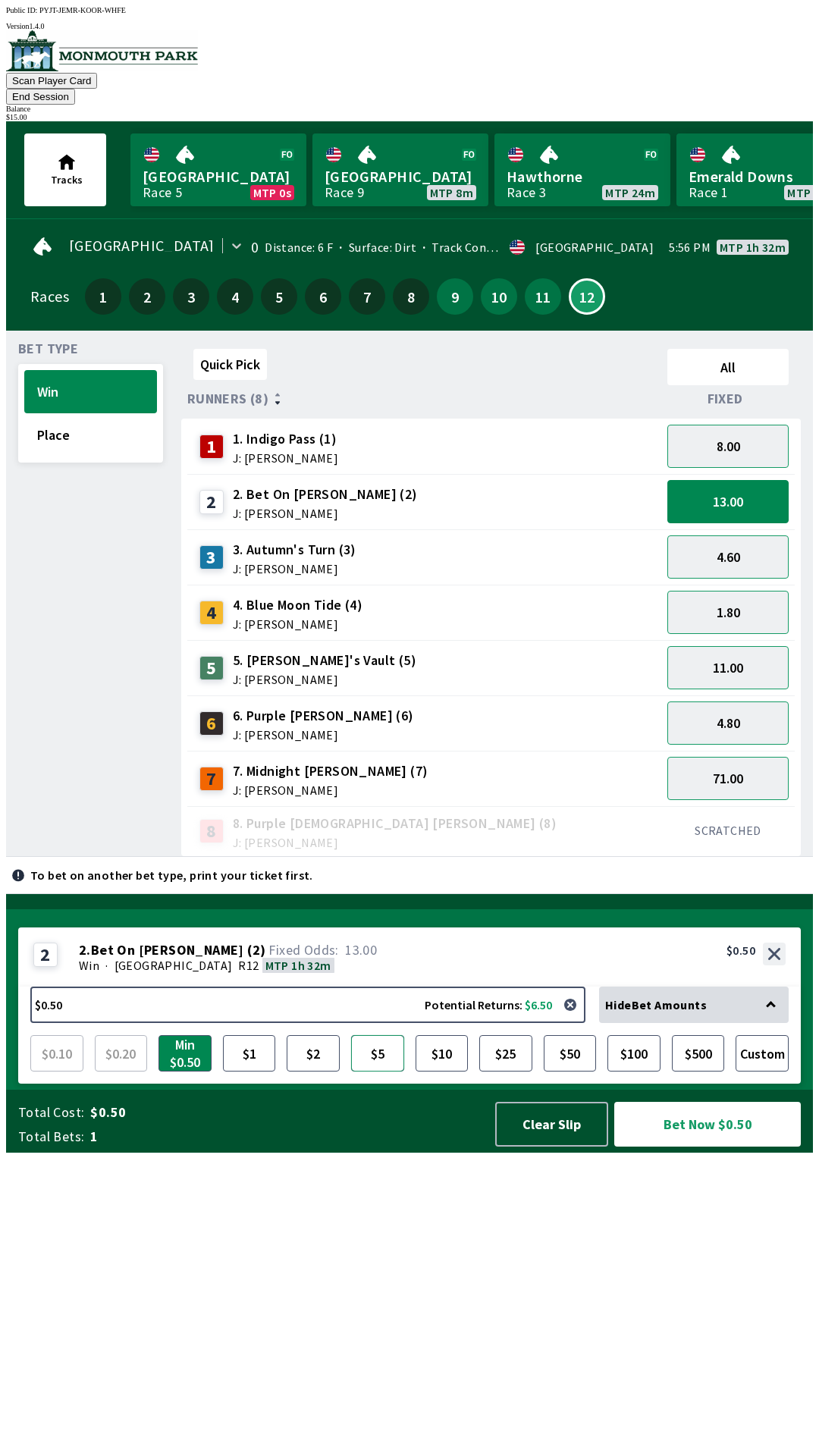
click at [377, 1072] on button "$5" at bounding box center [377, 1053] width 53 height 36
click at [696, 1146] on button "Bet Now $5.00" at bounding box center [707, 1125] width 187 height 45
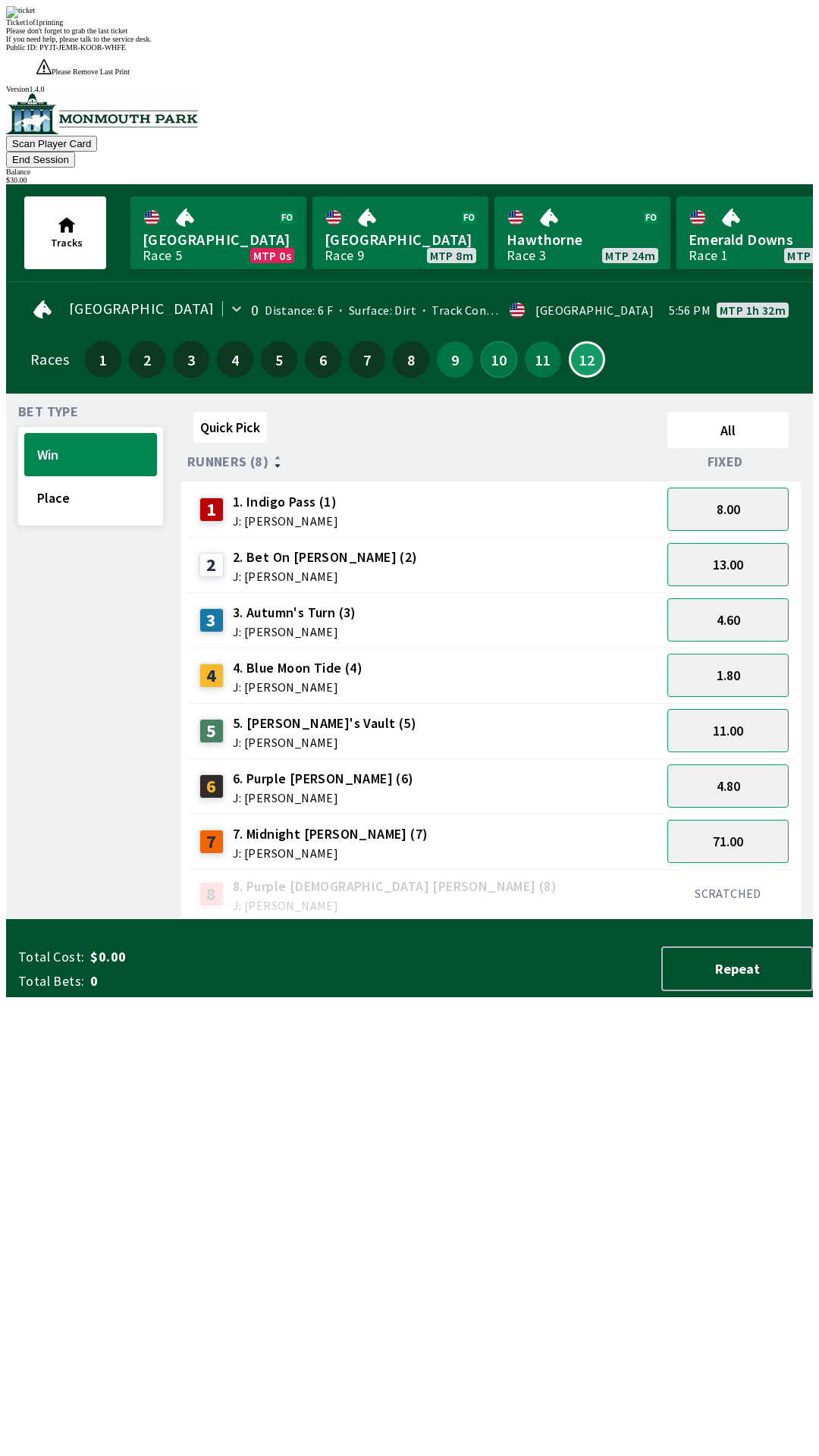
click at [481, 341] on button "10" at bounding box center [499, 359] width 36 height 36
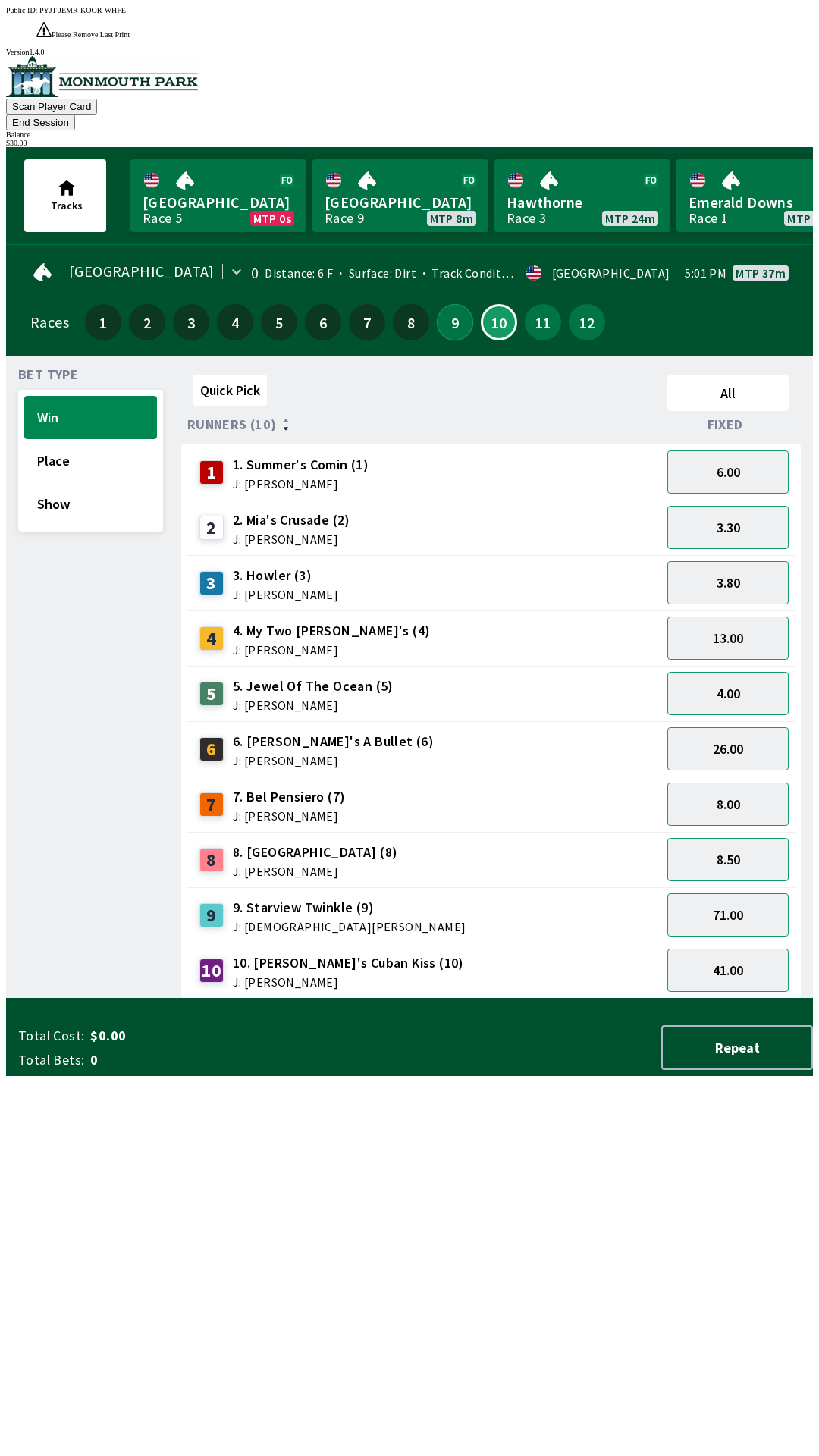
click at [443, 304] on button "9" at bounding box center [455, 322] width 36 height 36
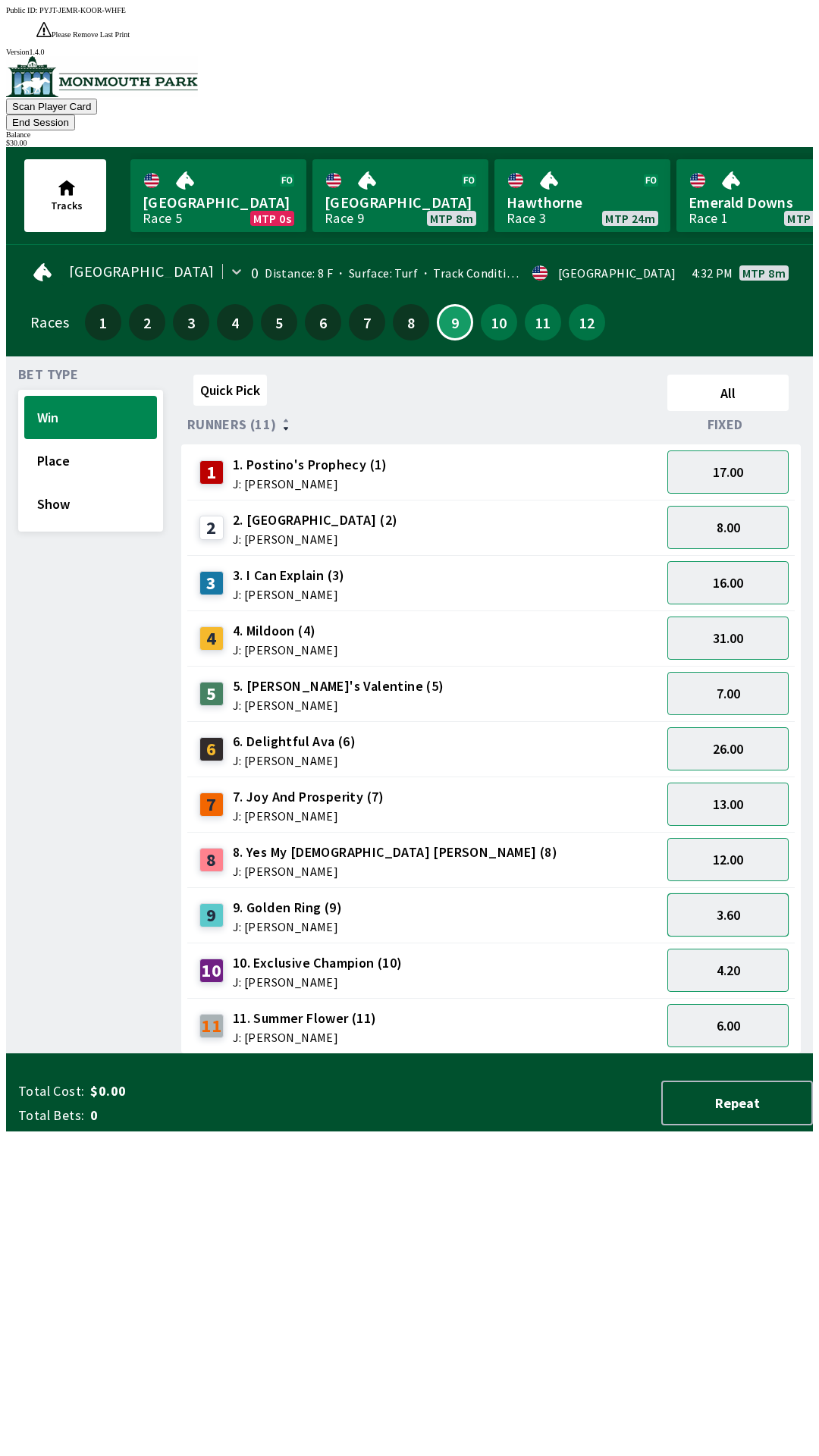
click at [741, 894] on button "3.60" at bounding box center [728, 915] width 121 height 43
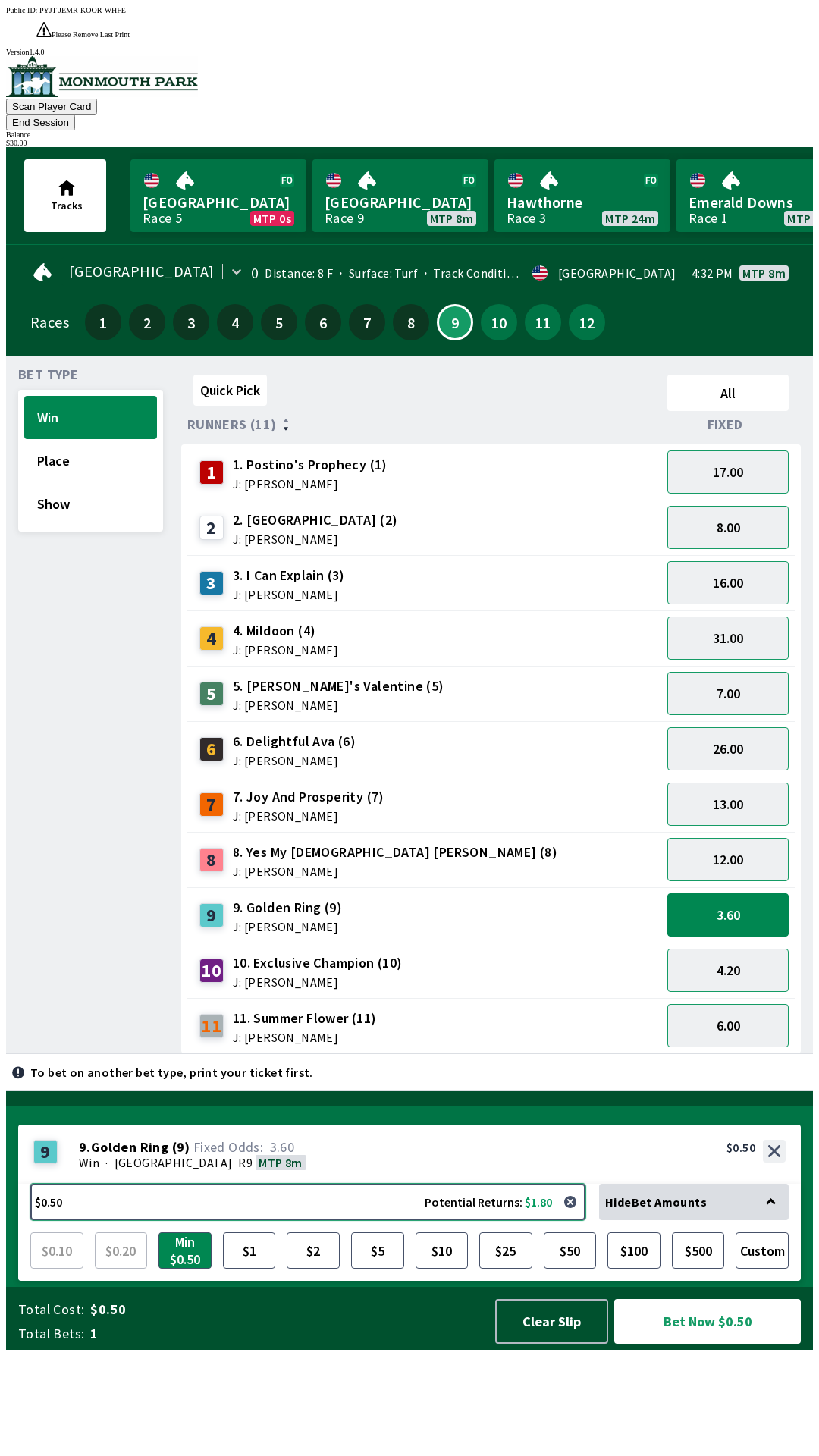
click at [455, 1220] on button "$0.50 Potential Returns: $1.80" at bounding box center [308, 1202] width 555 height 36
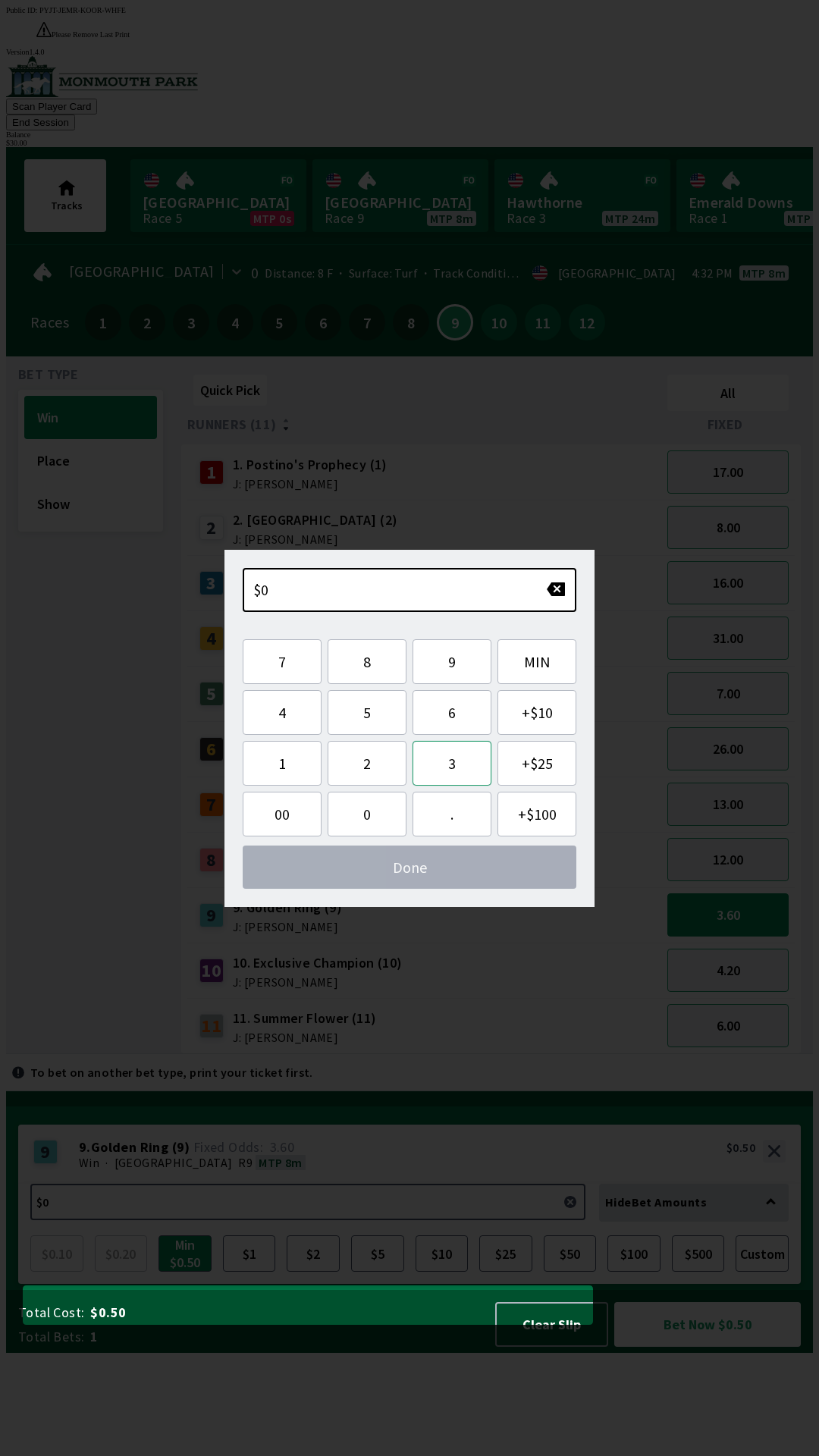
click at [458, 758] on button "3" at bounding box center [451, 764] width 79 height 45
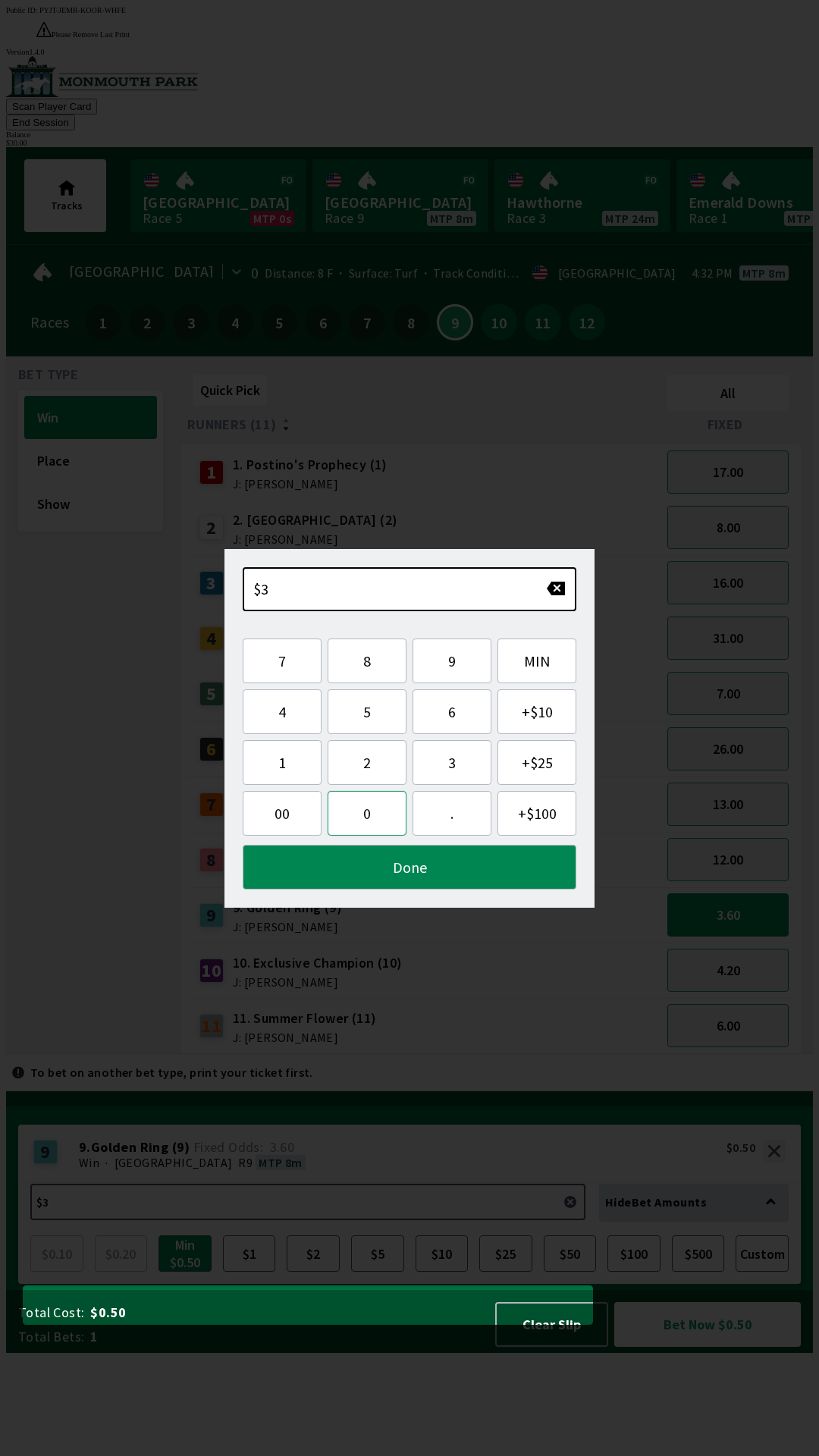
click at [366, 816] on button "0" at bounding box center [367, 814] width 79 height 45
click at [412, 873] on button "Done" at bounding box center [410, 868] width 334 height 45
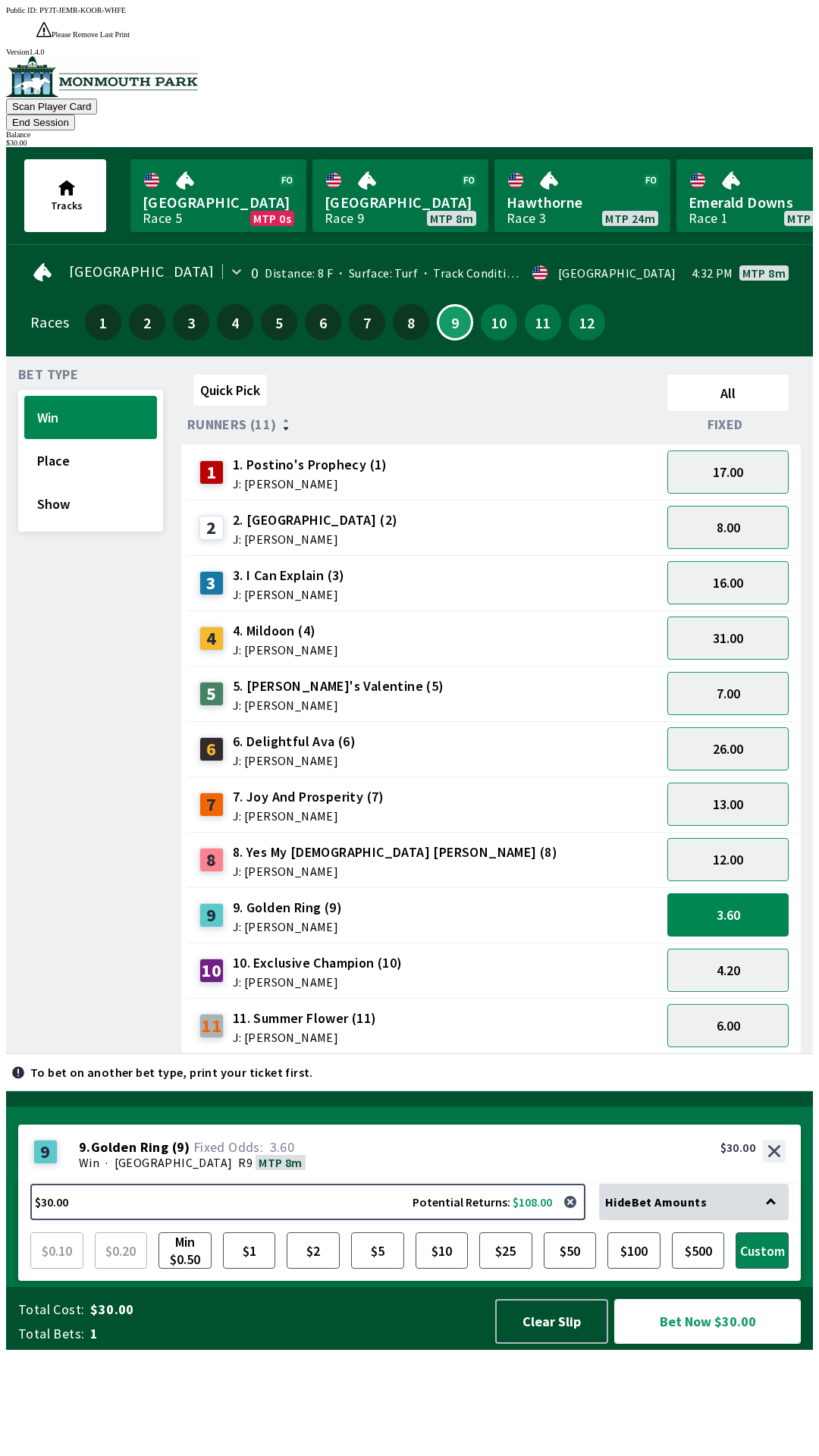
click at [704, 1344] on button "Bet Now $30.00" at bounding box center [707, 1322] width 187 height 45
